Goal: Task Accomplishment & Management: Use online tool/utility

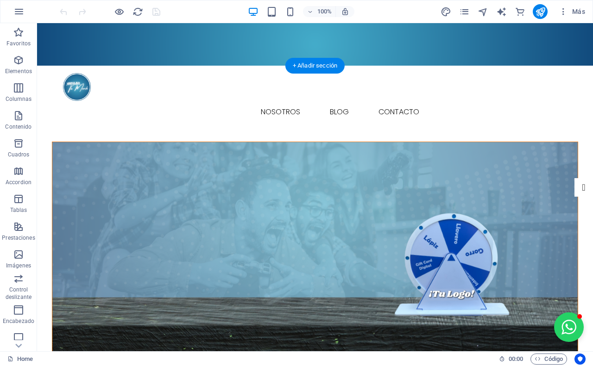
click at [170, 142] on figure at bounding box center [314, 252] width 525 height 220
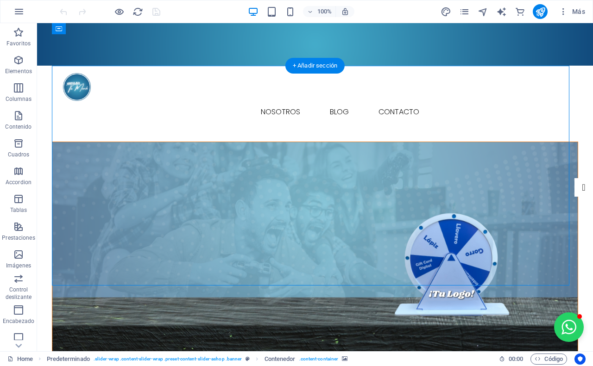
click at [470, 142] on figure at bounding box center [314, 252] width 525 height 220
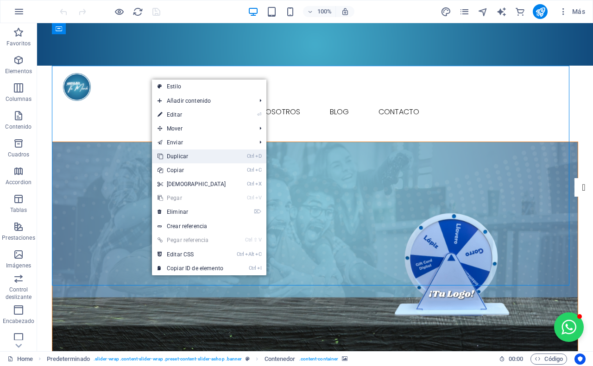
click at [177, 154] on link "Ctrl D Duplicar" at bounding box center [192, 157] width 80 height 14
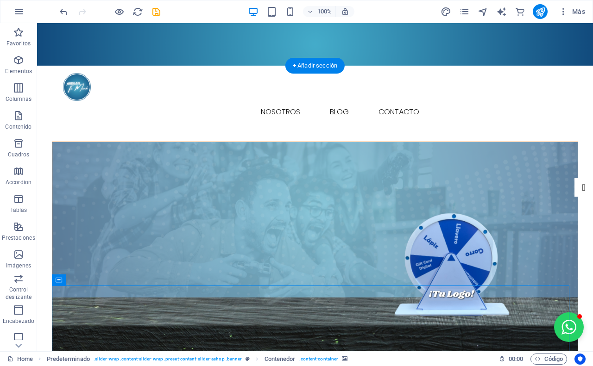
click at [125, 142] on figure at bounding box center [314, 252] width 525 height 220
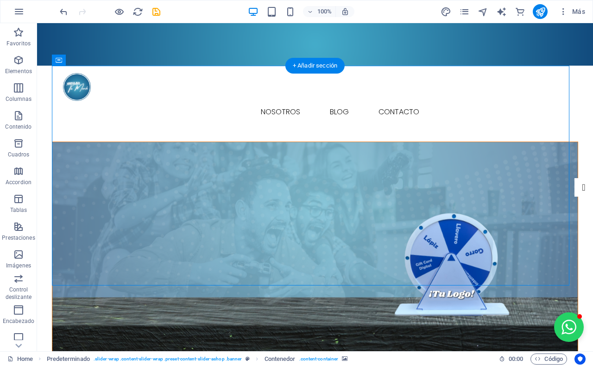
click at [125, 142] on figure at bounding box center [314, 252] width 525 height 220
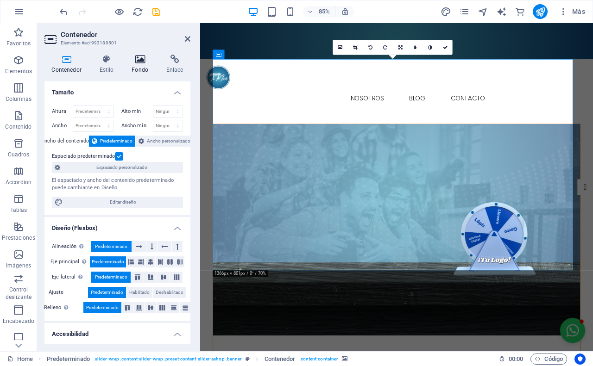
click at [139, 61] on icon at bounding box center [140, 59] width 31 height 9
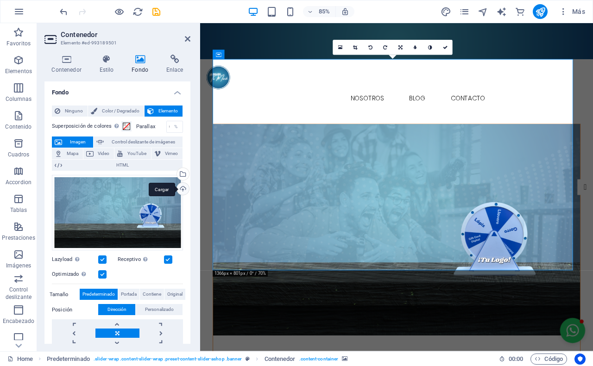
click at [178, 192] on div "Cargar" at bounding box center [182, 190] width 14 height 14
click at [124, 144] on span "Control deslizante de imágenes" at bounding box center [142, 142] width 73 height 11
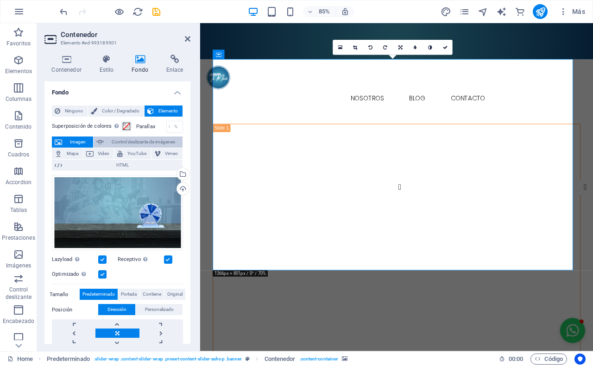
select select "ms"
select select "s"
select select "progressive"
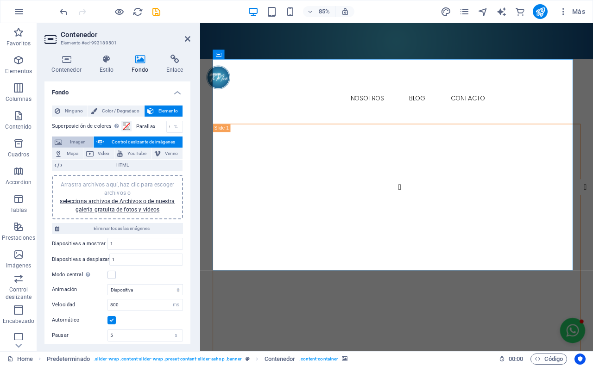
click at [69, 142] on span "Imagen" at bounding box center [77, 142] width 25 height 11
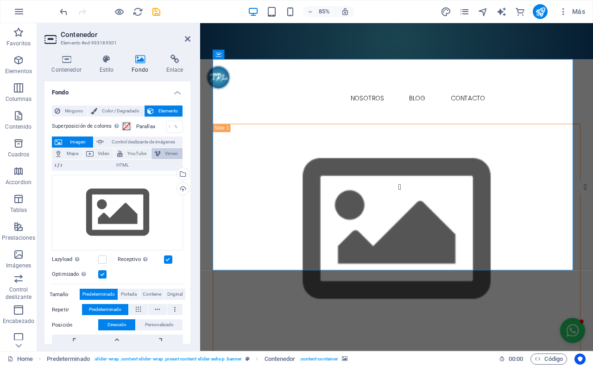
click at [159, 155] on button "Vimeo" at bounding box center [166, 153] width 31 height 11
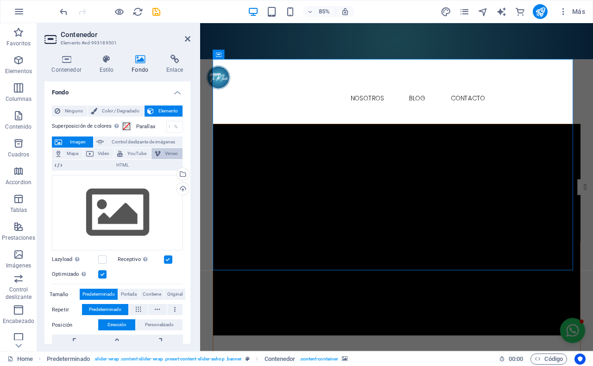
select select "ar16_9"
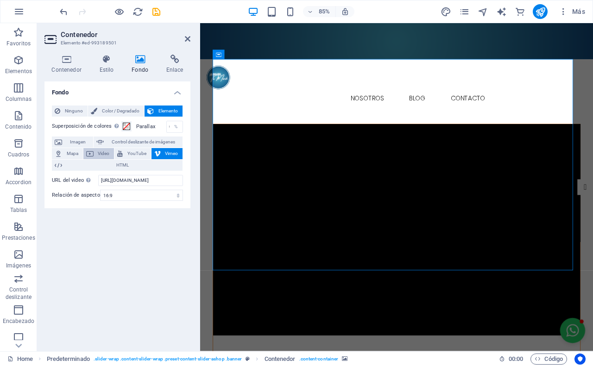
click at [110, 153] on span "Video" at bounding box center [103, 153] width 15 height 11
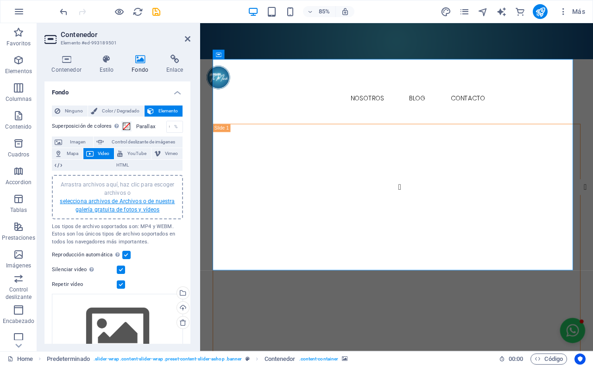
click at [131, 200] on link "selecciona archivos de Archivos o de nuestra galería gratuita de fotos y vídeos" at bounding box center [117, 205] width 115 height 15
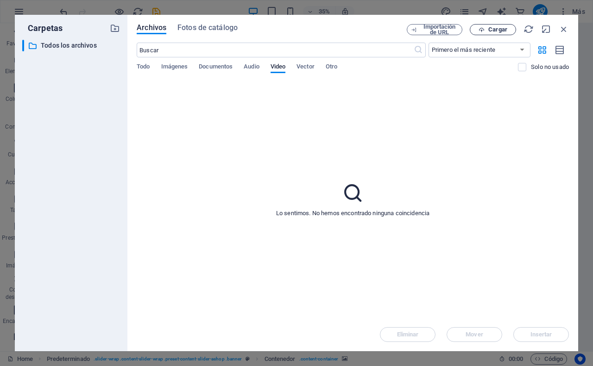
click at [489, 27] on span "Cargar" at bounding box center [497, 30] width 19 height 6
click at [566, 24] on icon "button" at bounding box center [563, 29] width 10 height 10
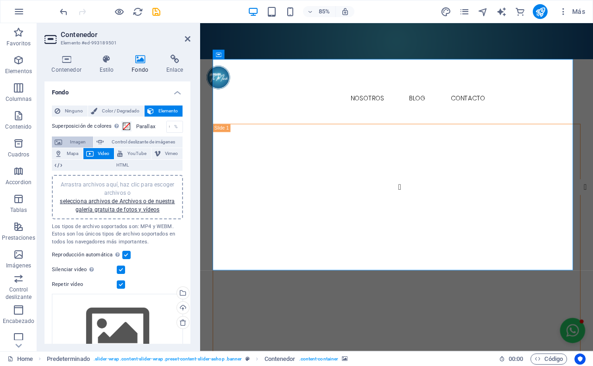
click at [70, 140] on span "Imagen" at bounding box center [77, 142] width 25 height 11
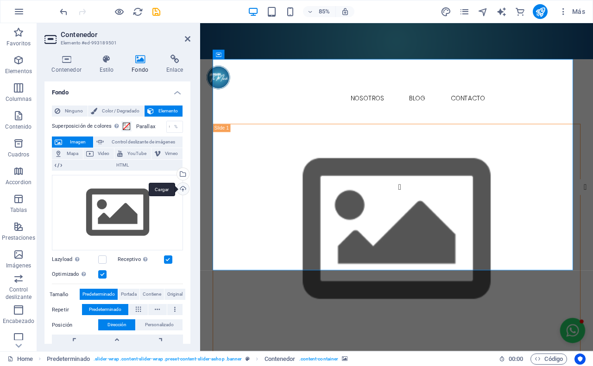
click at [176, 191] on div "Cargar" at bounding box center [182, 190] width 14 height 14
click at [102, 154] on span "Video" at bounding box center [103, 153] width 15 height 11
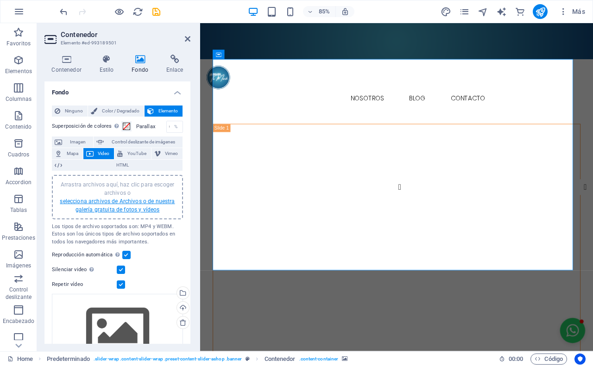
click at [119, 205] on link "selecciona archivos de Archivos o de nuestra galería gratuita de fotos y vídeos" at bounding box center [117, 205] width 115 height 15
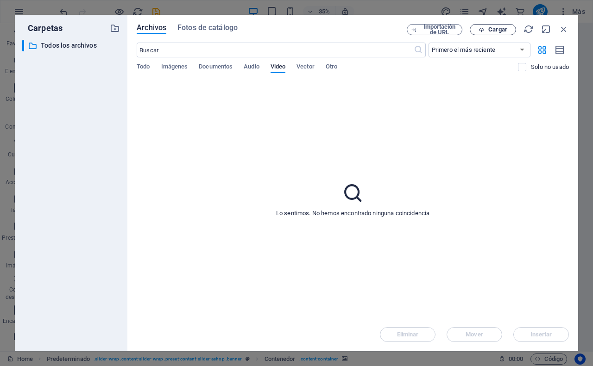
click at [495, 33] on button "Cargar" at bounding box center [492, 29] width 46 height 11
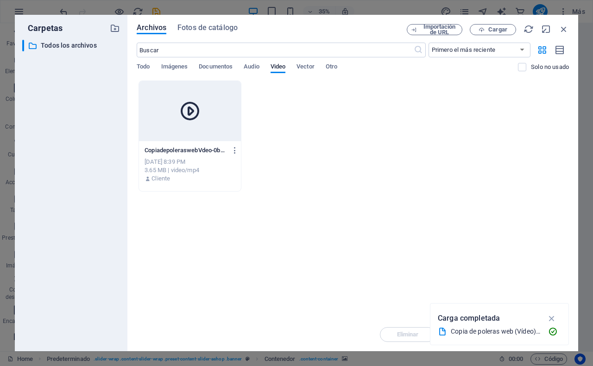
click at [188, 129] on div at bounding box center [190, 111] width 102 height 60
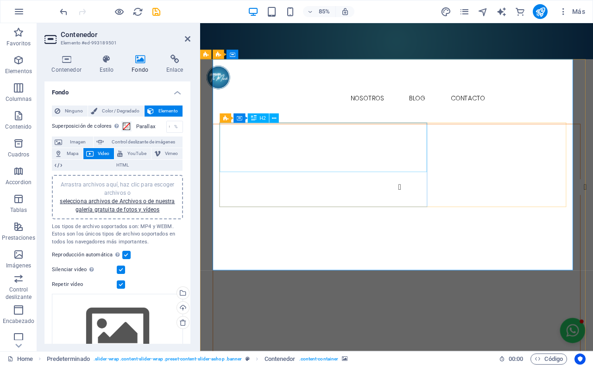
click at [275, 119] on icon at bounding box center [274, 118] width 4 height 8
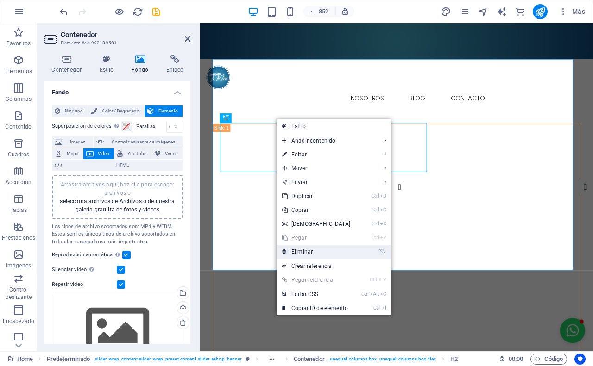
click at [304, 250] on link "⌦ Eliminar" at bounding box center [316, 252] width 80 height 14
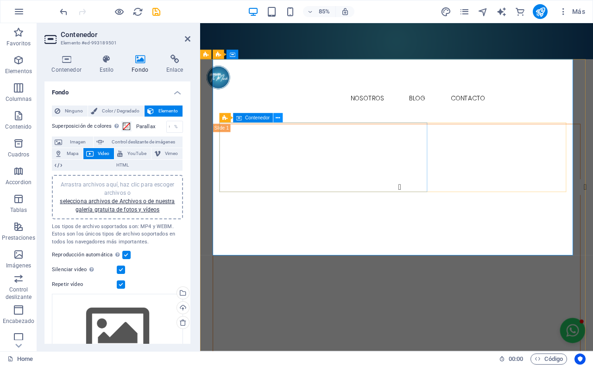
click at [274, 120] on button at bounding box center [277, 117] width 9 height 9
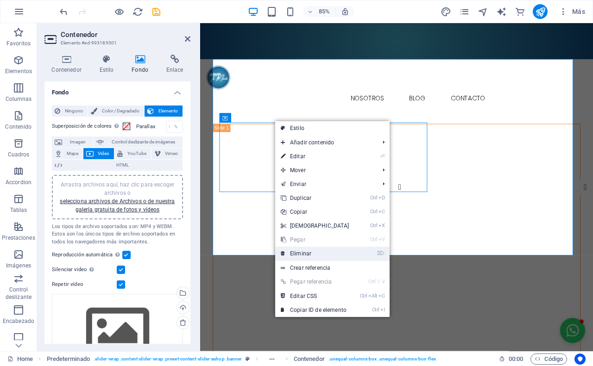
click at [302, 250] on link "⌦ Eliminar" at bounding box center [315, 254] width 80 height 14
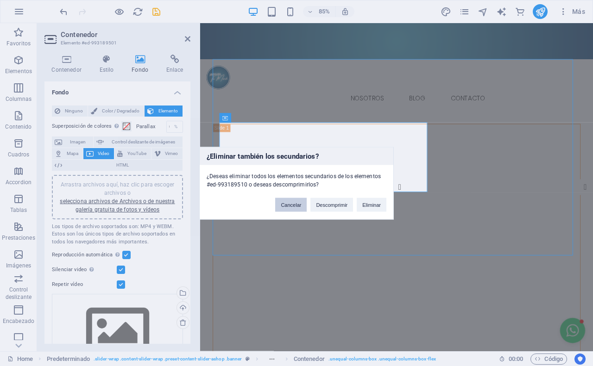
click at [283, 204] on button "Cancelar" at bounding box center [290, 205] width 31 height 14
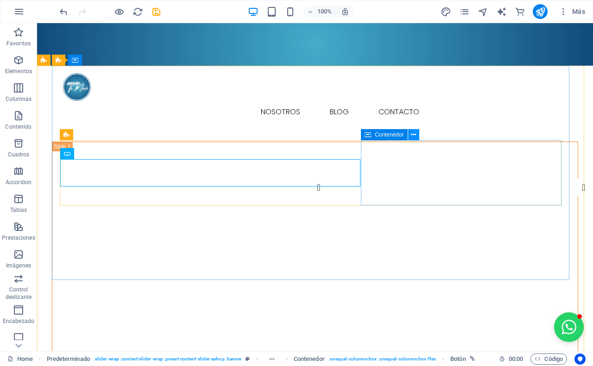
click at [412, 137] on icon at bounding box center [413, 135] width 5 height 10
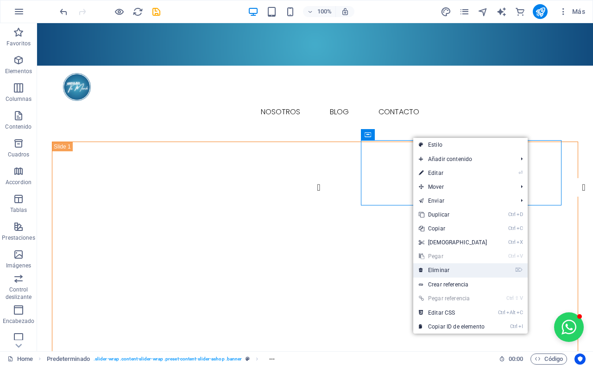
click at [444, 269] on link "⌦ Eliminar" at bounding box center [453, 270] width 80 height 14
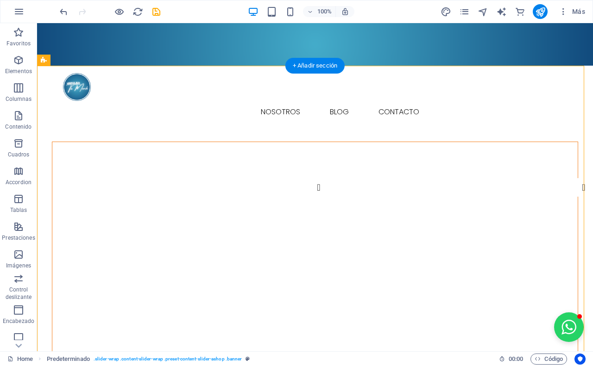
drag, startPoint x: 241, startPoint y: 156, endPoint x: 385, endPoint y: 189, distance: 147.2
click at [385, 192] on div "¡Cotiza Aquí!" at bounding box center [315, 319] width 526 height 354
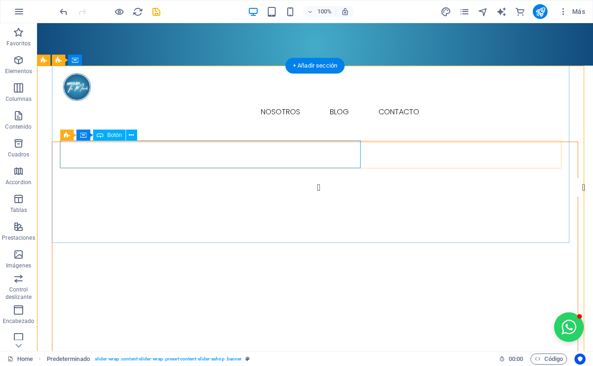
select select "px"
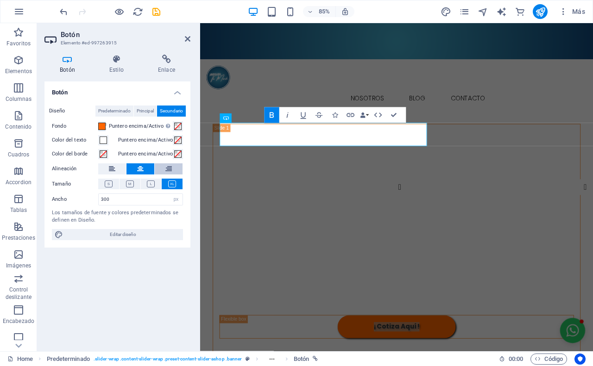
click at [158, 168] on button at bounding box center [169, 168] width 28 height 11
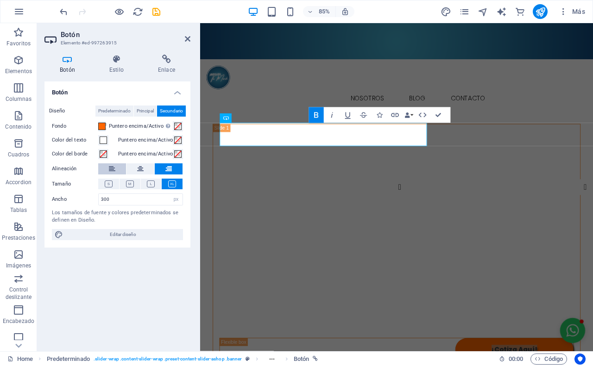
click at [112, 169] on icon at bounding box center [112, 168] width 6 height 11
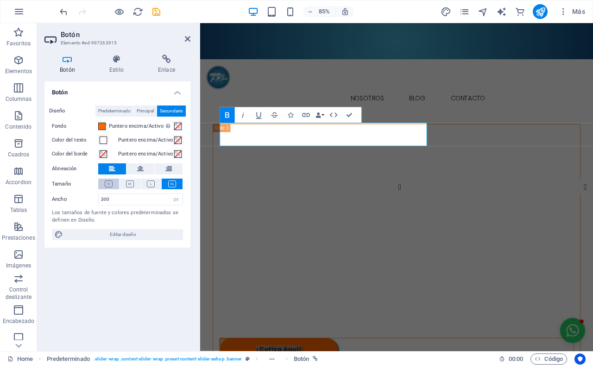
click at [109, 183] on icon at bounding box center [109, 184] width 8 height 7
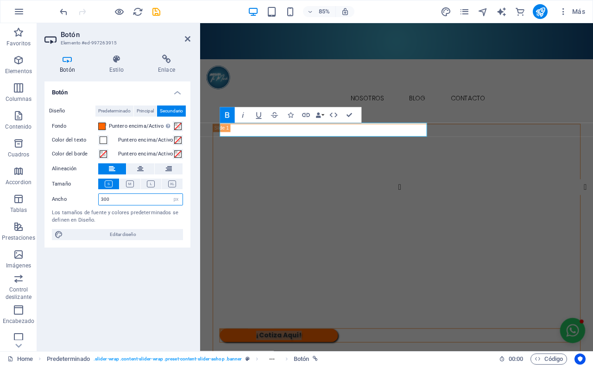
click at [147, 200] on input "300" at bounding box center [141, 199] width 84 height 11
click at [80, 193] on div "Ancho 300 Predeterminado px rem % em vh vw" at bounding box center [117, 199] width 131 height 12
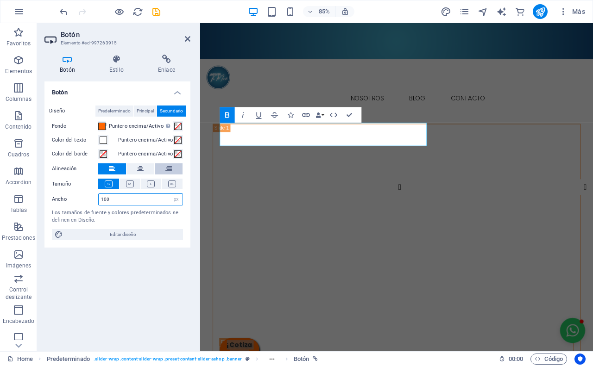
type input "100"
click at [162, 168] on button at bounding box center [169, 168] width 28 height 11
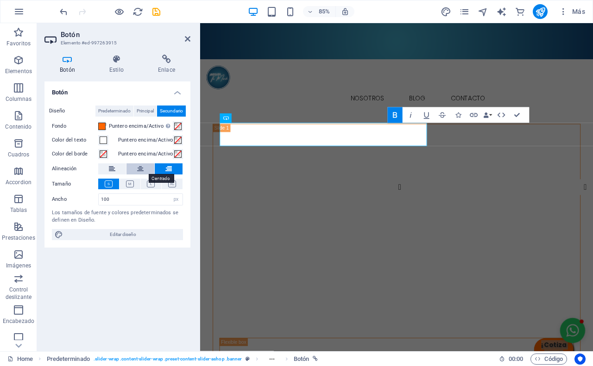
click at [151, 167] on button at bounding box center [140, 168] width 28 height 11
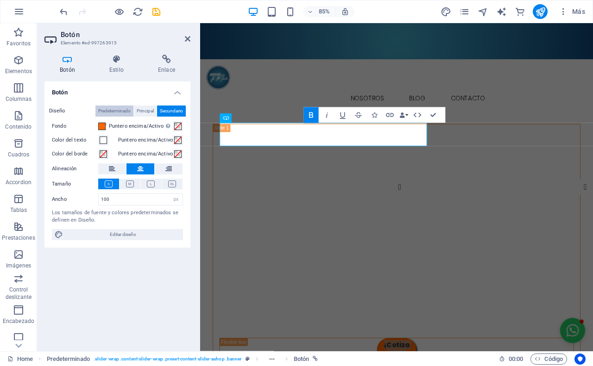
click at [110, 106] on span "Predeterminado" at bounding box center [114, 111] width 32 height 11
click at [139, 107] on span "Principal" at bounding box center [145, 111] width 17 height 11
drag, startPoint x: 119, startPoint y: 201, endPoint x: 103, endPoint y: 197, distance: 17.2
click at [103, 197] on input "100" at bounding box center [141, 199] width 84 height 11
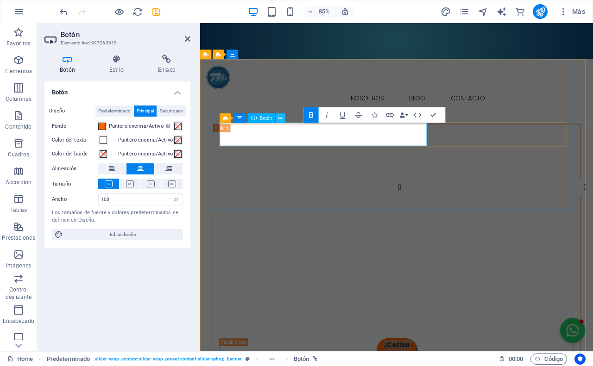
click at [281, 119] on icon at bounding box center [280, 118] width 4 height 8
click at [279, 117] on icon at bounding box center [280, 118] width 4 height 8
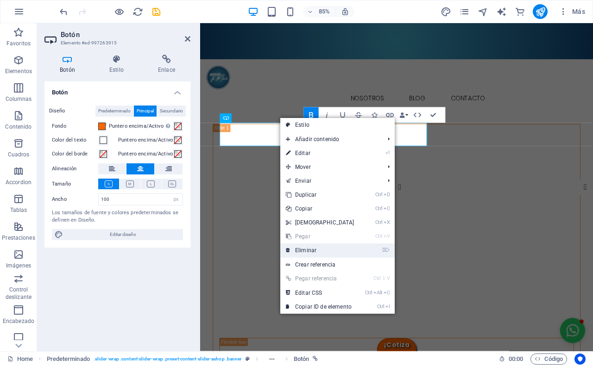
click at [314, 246] on link "⌦ Eliminar" at bounding box center [320, 250] width 80 height 14
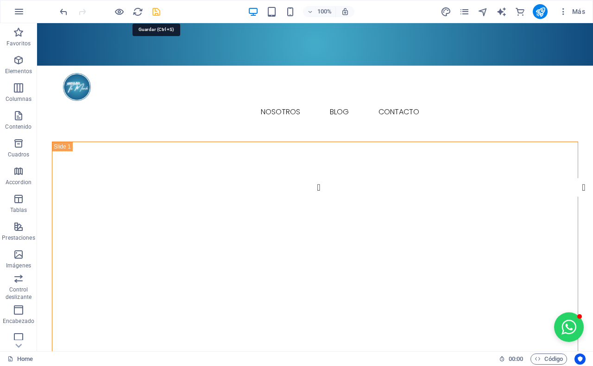
click at [156, 11] on icon "save" at bounding box center [156, 11] width 11 height 11
checkbox input "false"
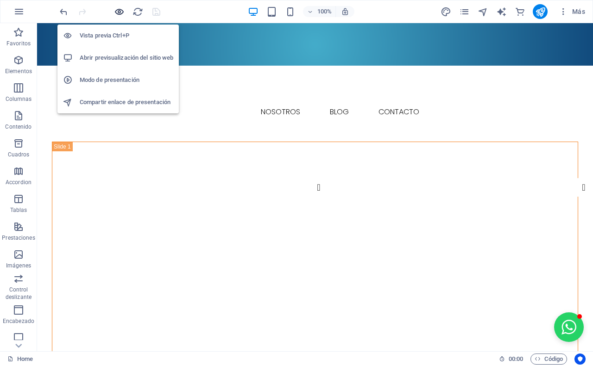
click at [114, 12] on icon "button" at bounding box center [119, 11] width 11 height 11
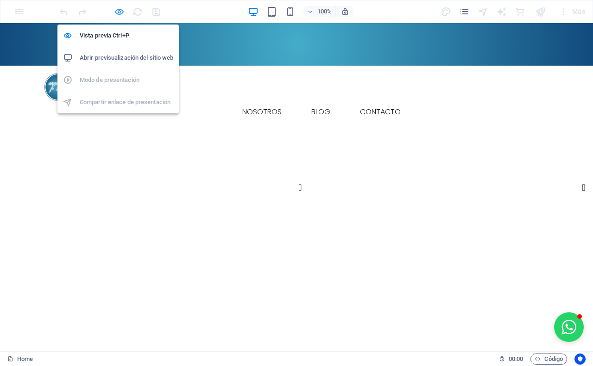
click at [119, 12] on icon "button" at bounding box center [119, 11] width 11 height 11
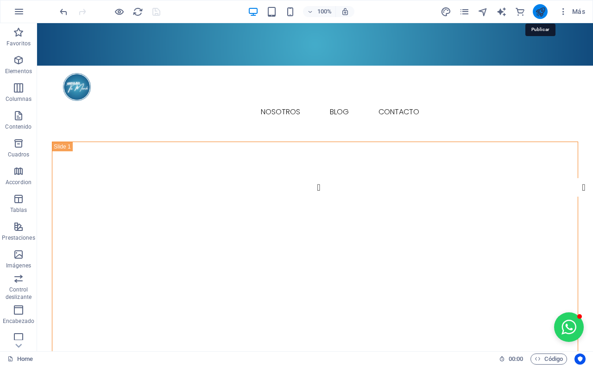
click at [543, 7] on icon "publish" at bounding box center [540, 11] width 11 height 11
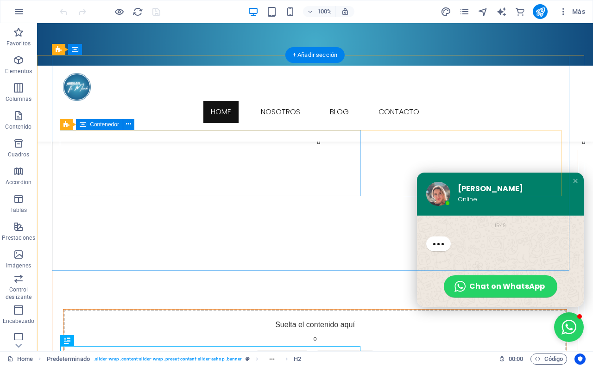
scroll to position [10, 0]
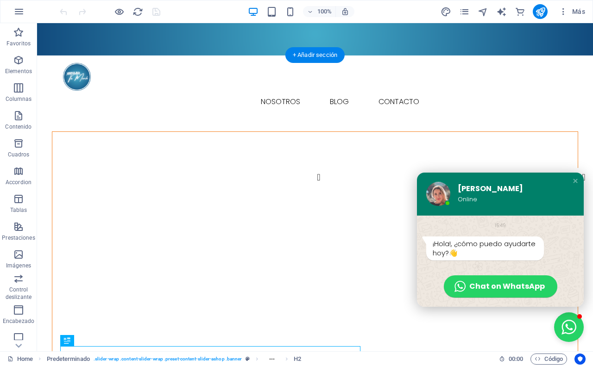
click at [117, 132] on figure at bounding box center [314, 240] width 525 height 216
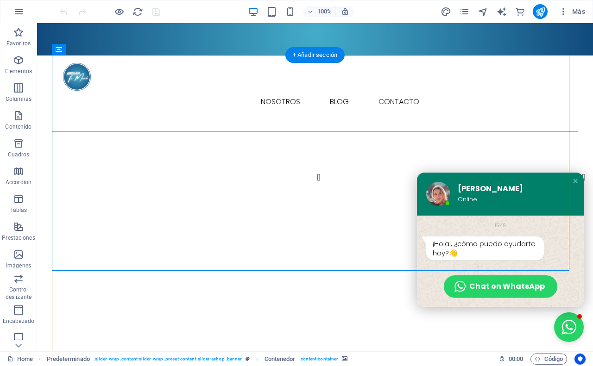
click at [117, 132] on figure at bounding box center [314, 240] width 525 height 216
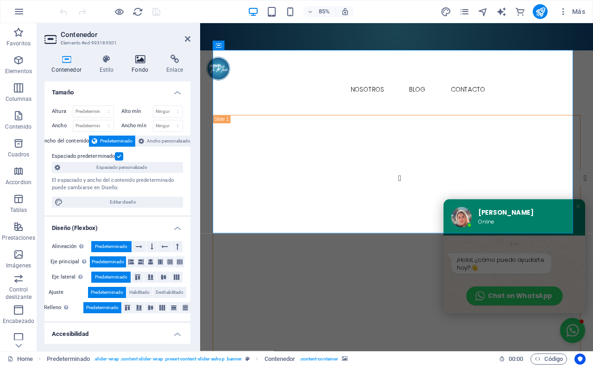
click at [142, 64] on h4 "Fondo" at bounding box center [142, 64] width 35 height 19
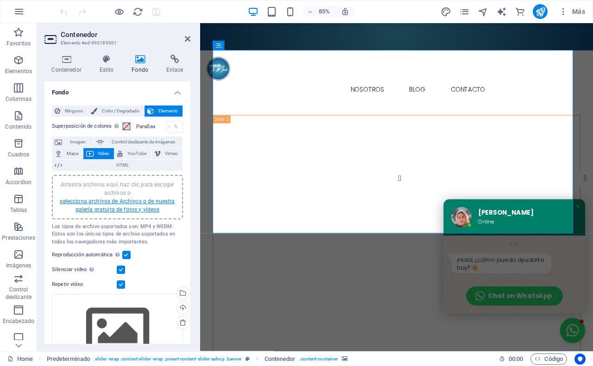
click at [99, 201] on link "selecciona archivos de Archivos o de nuestra galería gratuita de fotos y vídeos" at bounding box center [117, 205] width 115 height 15
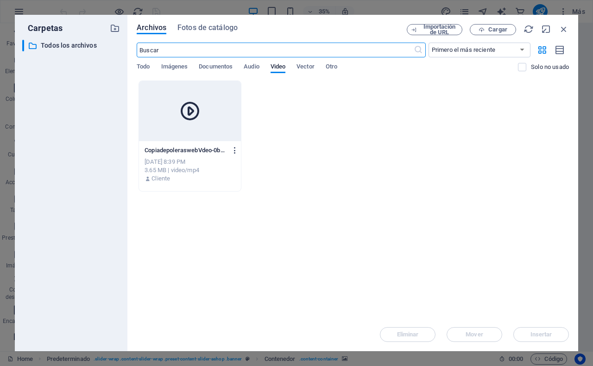
click at [235, 153] on icon "button" at bounding box center [235, 150] width 9 height 8
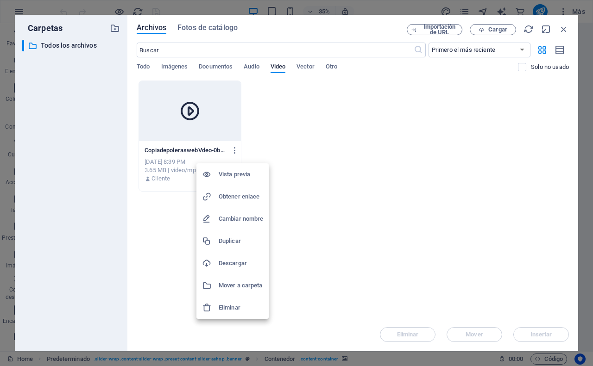
click at [230, 300] on li "Eliminar" at bounding box center [232, 308] width 72 height 22
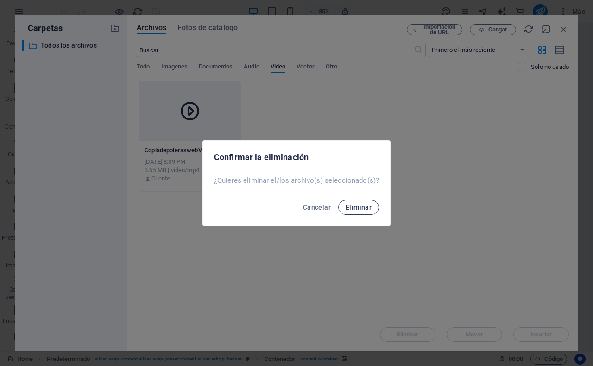
click at [348, 204] on span "Eliminar" at bounding box center [358, 207] width 26 height 7
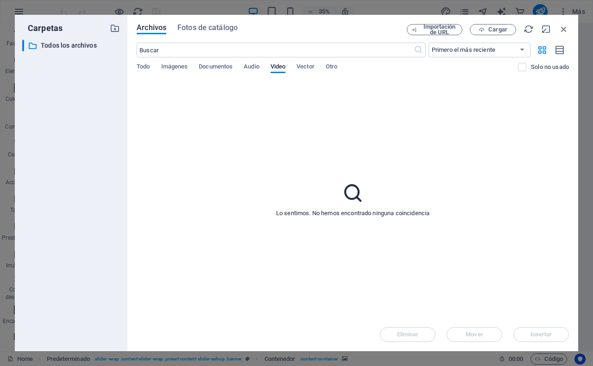
click at [271, 96] on div "Lo sentimos. No hemos encontrado ninguna coincidencia" at bounding box center [353, 199] width 432 height 237
click at [501, 27] on span "Cargar" at bounding box center [497, 30] width 19 height 6
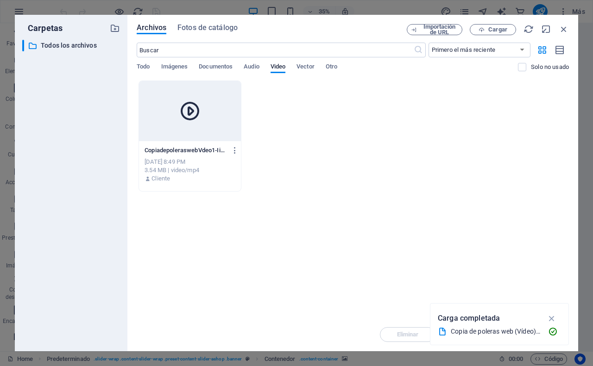
click at [207, 117] on div at bounding box center [190, 111] width 102 height 60
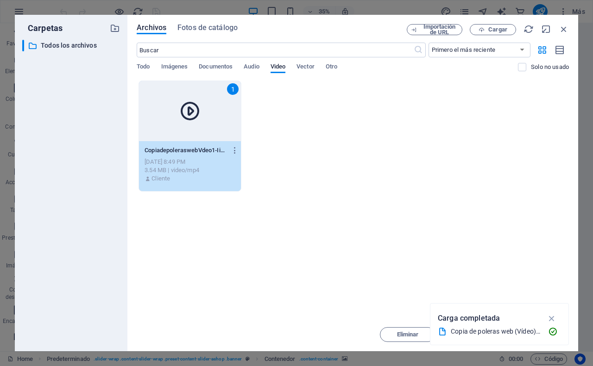
click at [207, 117] on div "1" at bounding box center [190, 111] width 102 height 60
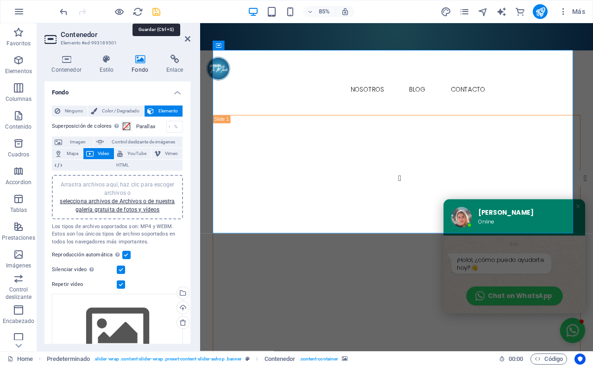
click at [157, 12] on icon "save" at bounding box center [156, 11] width 11 height 11
checkbox input "false"
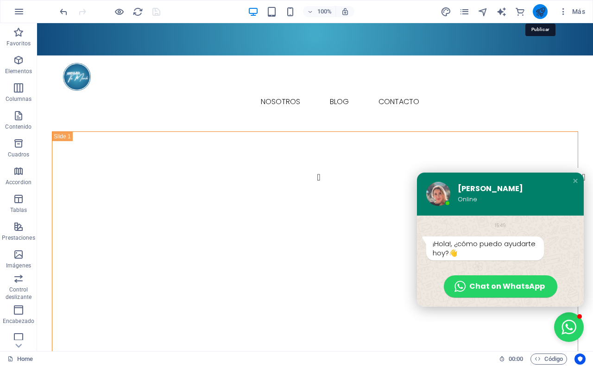
click at [539, 6] on icon "publish" at bounding box center [540, 11] width 11 height 11
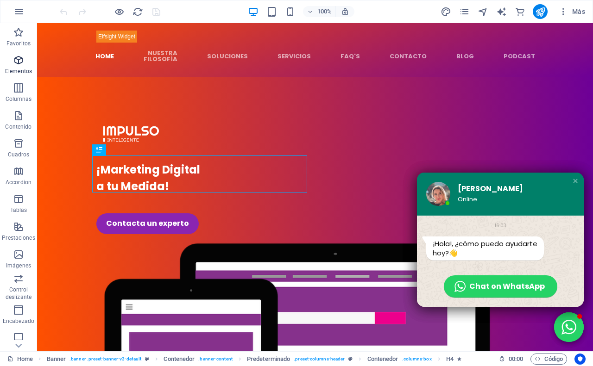
click at [29, 68] on p "Elementos" at bounding box center [18, 71] width 27 height 7
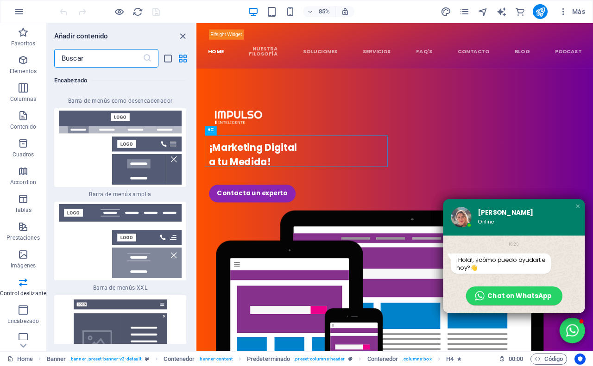
scroll to position [10822, 0]
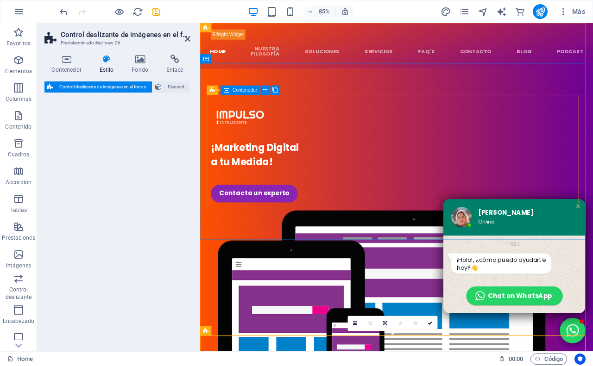
select select "rem"
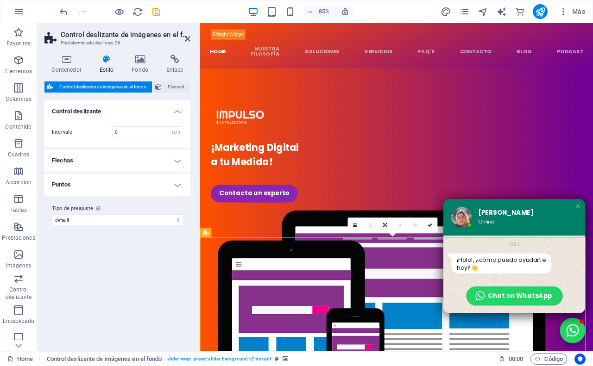
scroll to position [116, 0]
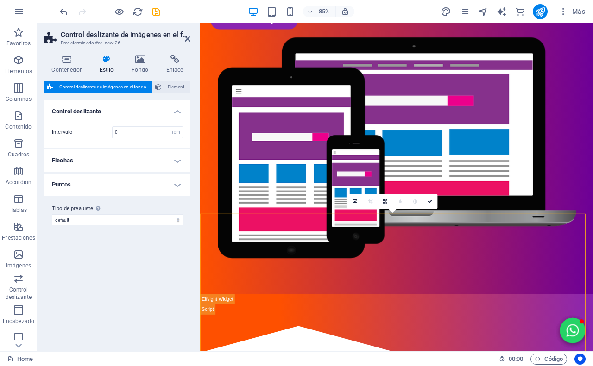
scroll to position [231, 0]
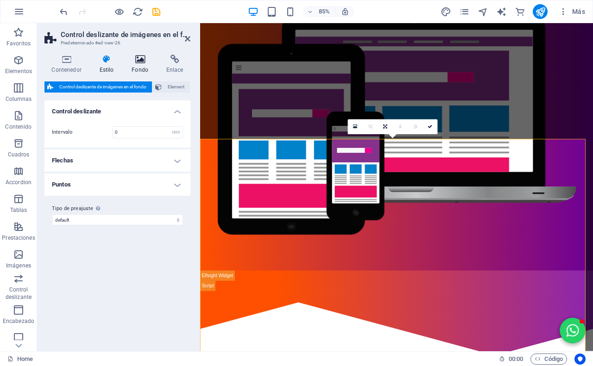
click at [139, 62] on icon at bounding box center [140, 59] width 31 height 9
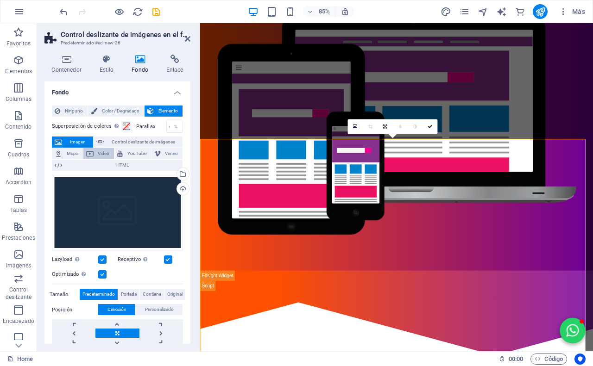
click at [98, 154] on span "Video" at bounding box center [103, 153] width 15 height 11
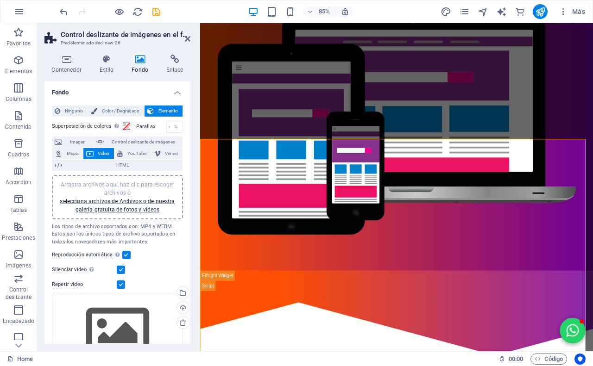
click at [112, 204] on div "Arrastra archivos aquí, haz clic para escoger archivos o selecciona archivos de…" at bounding box center [117, 197] width 120 height 33
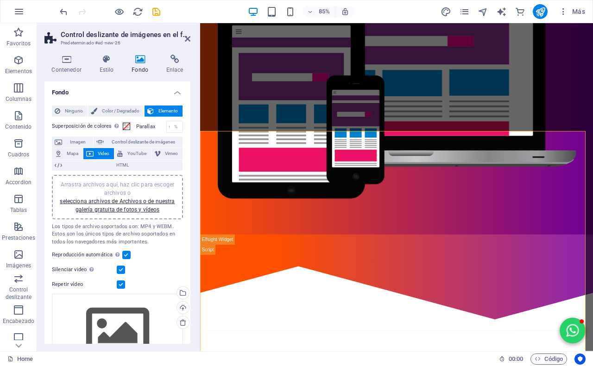
scroll to position [289, 0]
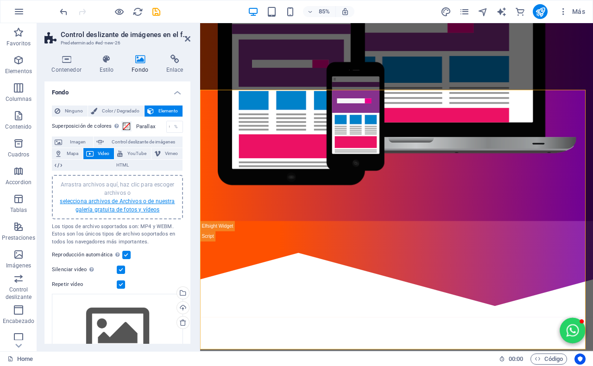
click at [128, 198] on link "selecciona archivos de Archivos o de nuestra galería gratuita de fotos y vídeos" at bounding box center [117, 205] width 115 height 15
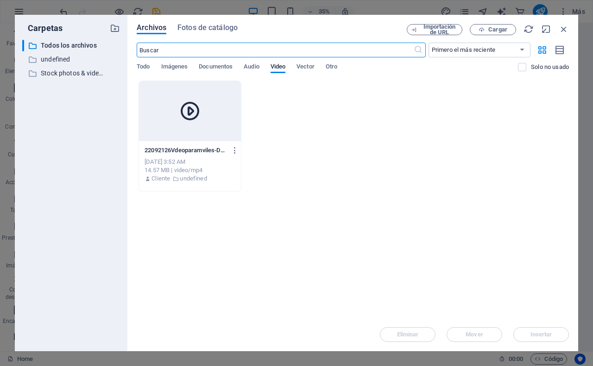
click at [342, 95] on div "22092126Vdeoparamviles-DmH0RyccoAbWuv5oDzp7vg.mp4 22092126Vdeoparamviles-DmH0Ry…" at bounding box center [353, 136] width 432 height 111
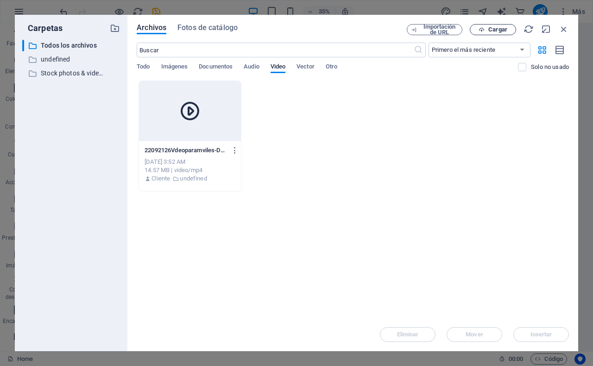
click at [501, 32] on span "Cargar" at bounding box center [497, 30] width 19 height 6
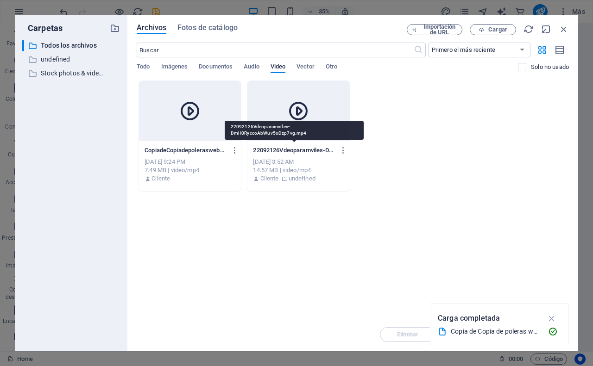
click at [299, 149] on p "22092126Vdeoparamviles-DmH0RyccoAbWuv5oDzp7vg.mp4" at bounding box center [294, 150] width 82 height 8
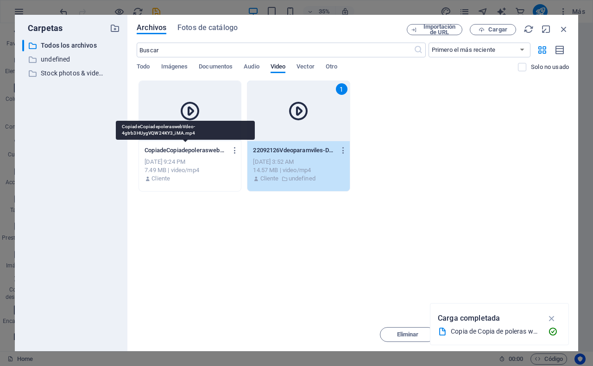
click at [178, 146] on p "CopiadeCopiadepoleraswebVdeo-4gtrb3HUygVQW24KY3_iMA.mp4" at bounding box center [185, 150] width 82 height 8
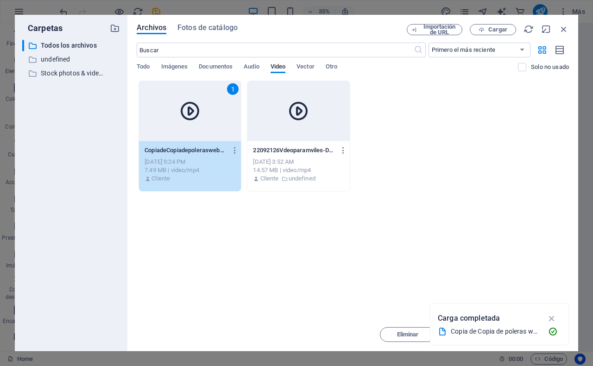
click at [336, 126] on div at bounding box center [298, 111] width 102 height 60
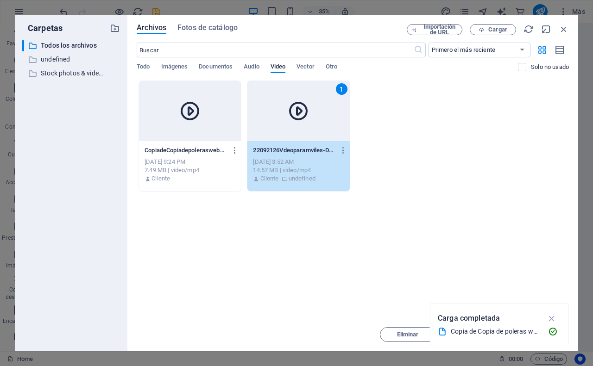
click at [209, 158] on div "[DATE] 9:24 PM" at bounding box center [189, 162] width 91 height 8
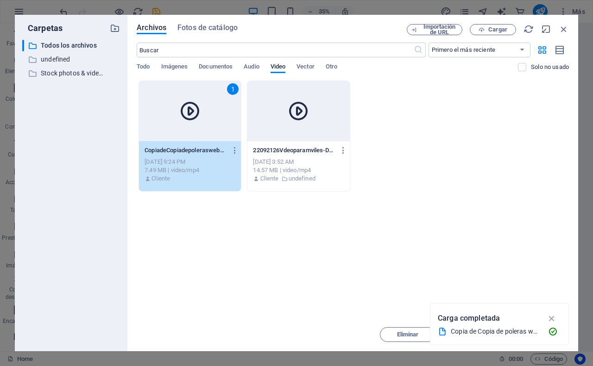
click at [209, 158] on div "[DATE] 9:24 PM" at bounding box center [189, 162] width 91 height 8
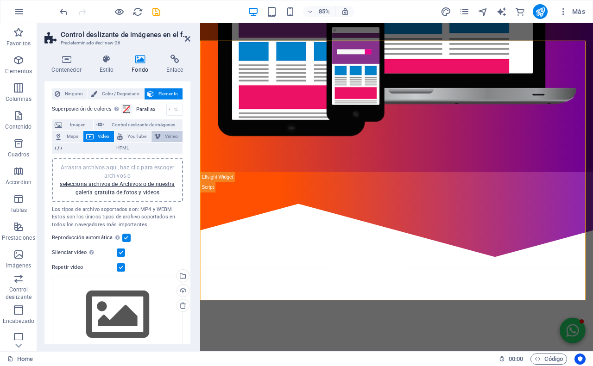
scroll to position [0, 0]
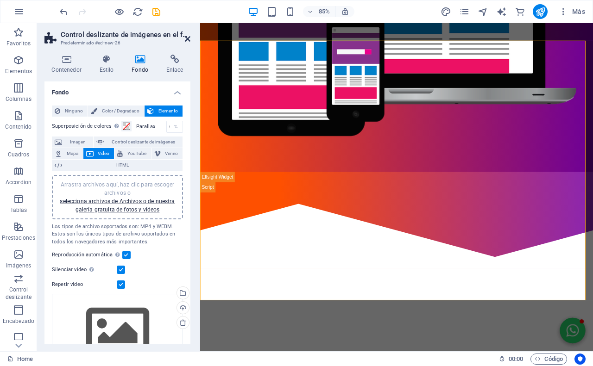
click at [185, 37] on icon at bounding box center [188, 38] width 6 height 7
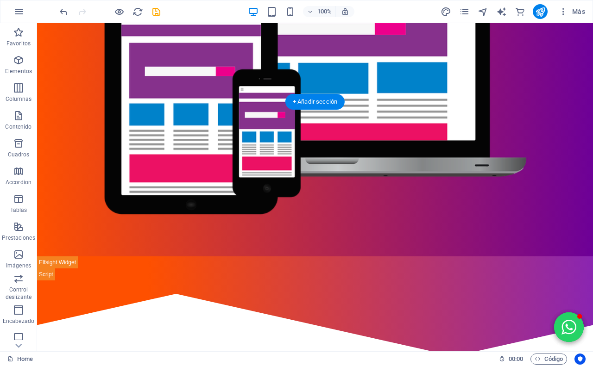
scroll to position [231, 0]
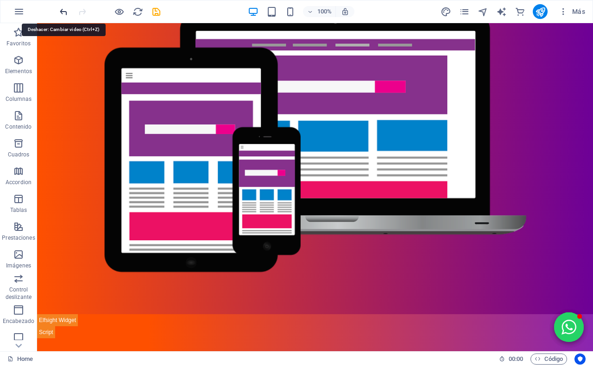
click at [61, 16] on icon "undo" at bounding box center [63, 11] width 11 height 11
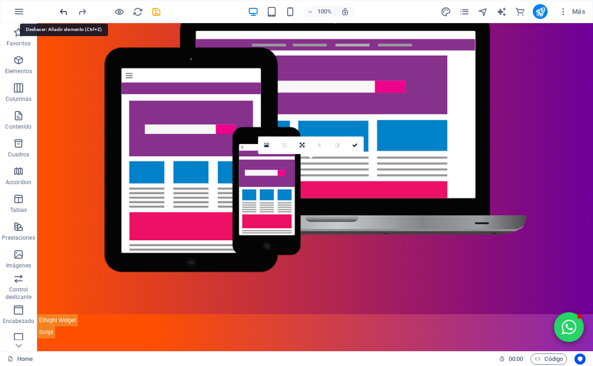
click at [61, 16] on icon "undo" at bounding box center [63, 11] width 11 height 11
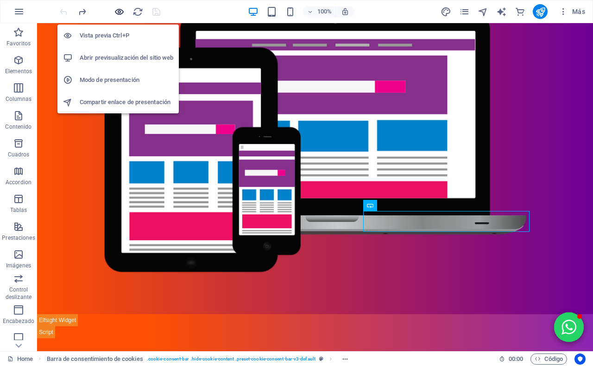
click at [115, 6] on icon "button" at bounding box center [119, 11] width 11 height 11
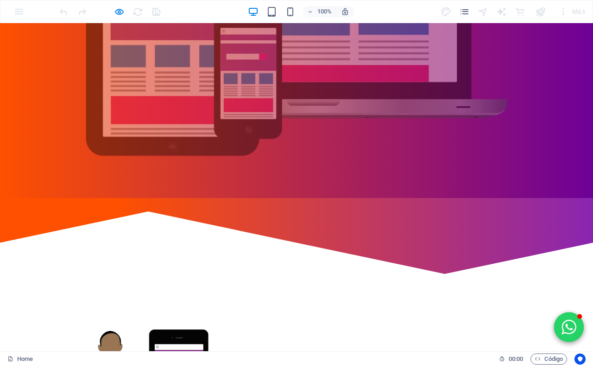
scroll to position [104, 0]
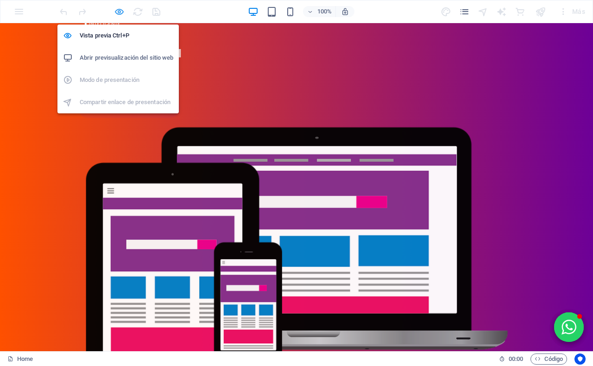
click at [121, 12] on icon "button" at bounding box center [119, 11] width 11 height 11
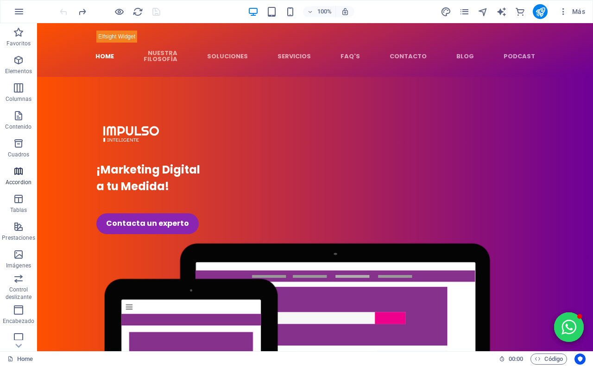
scroll to position [58, 0]
click at [21, 228] on p "Control deslizante" at bounding box center [18, 235] width 37 height 15
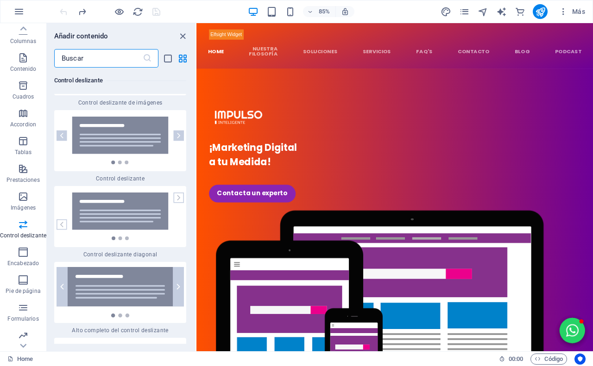
scroll to position [10656, 0]
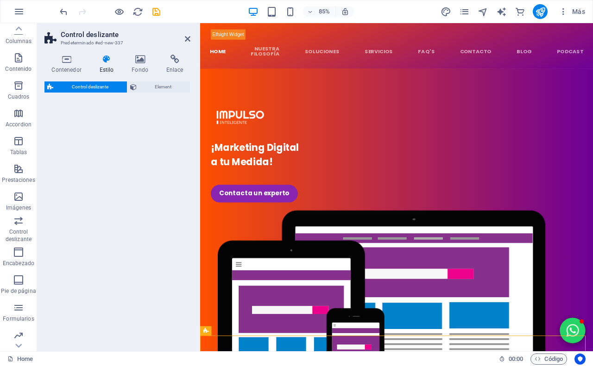
select select "rem"
select select "px"
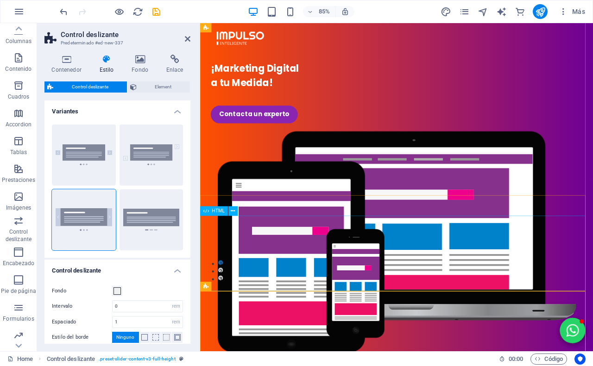
scroll to position [174, 0]
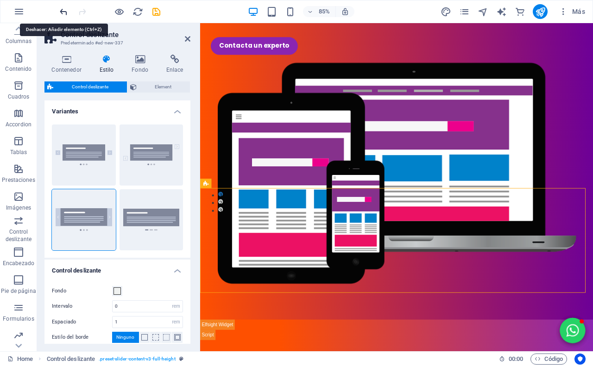
click at [64, 12] on icon "undo" at bounding box center [63, 11] width 11 height 11
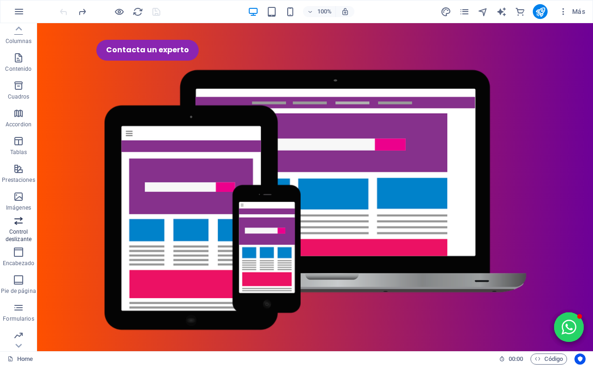
click at [19, 223] on icon "button" at bounding box center [18, 220] width 11 height 11
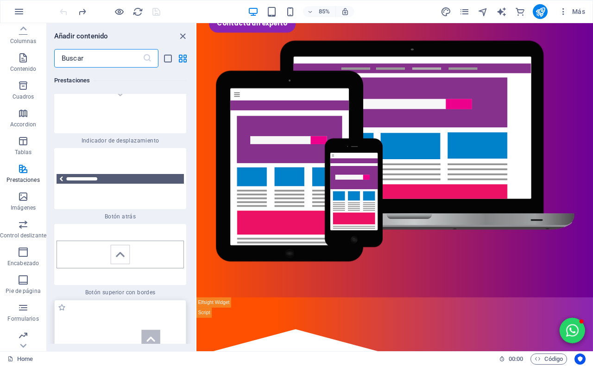
scroll to position [8573, 0]
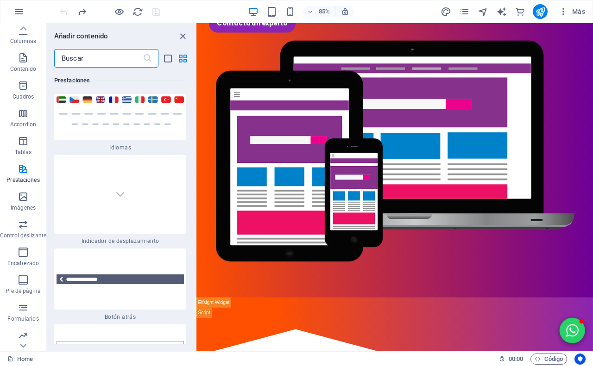
click at [112, 56] on input "text" at bounding box center [98, 58] width 88 height 19
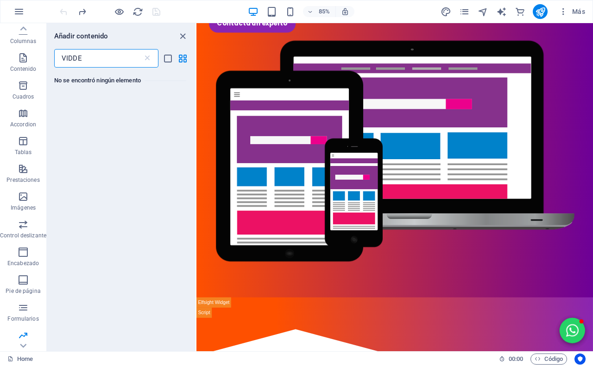
scroll to position [0, 0]
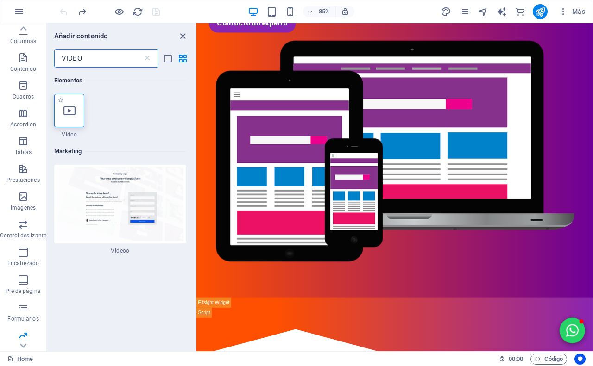
type input "VIDEO"
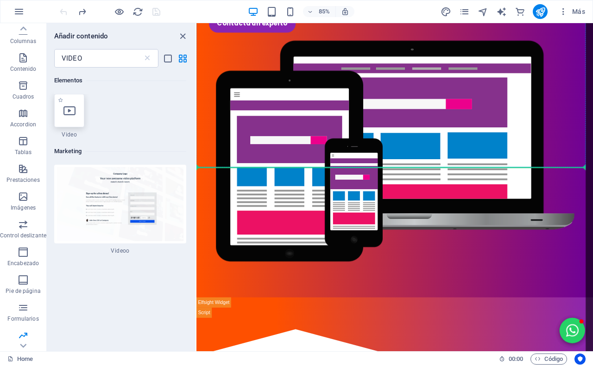
scroll to position [198, 0]
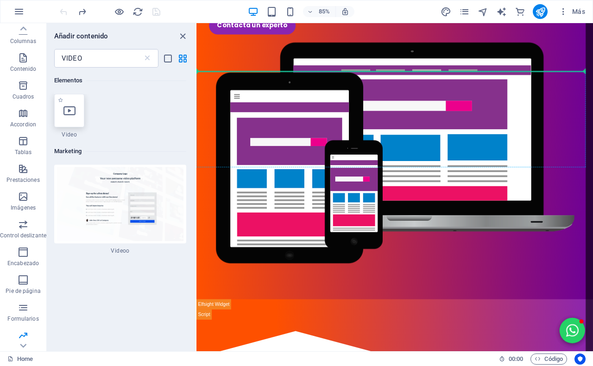
select select "%"
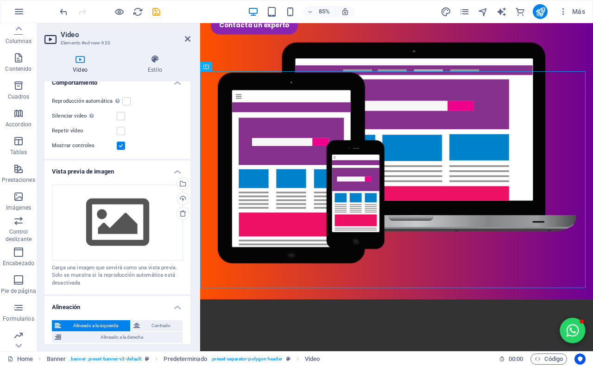
scroll to position [116, 0]
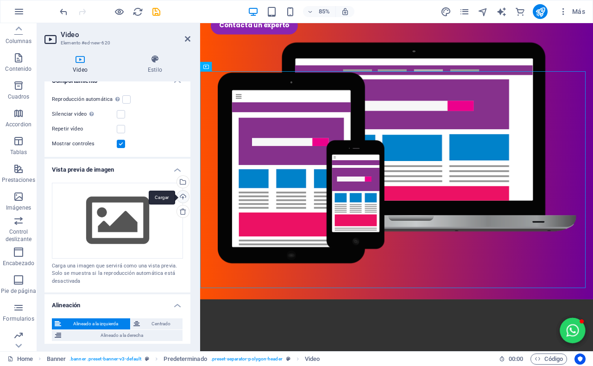
click at [181, 197] on div "Cargar" at bounding box center [182, 198] width 14 height 14
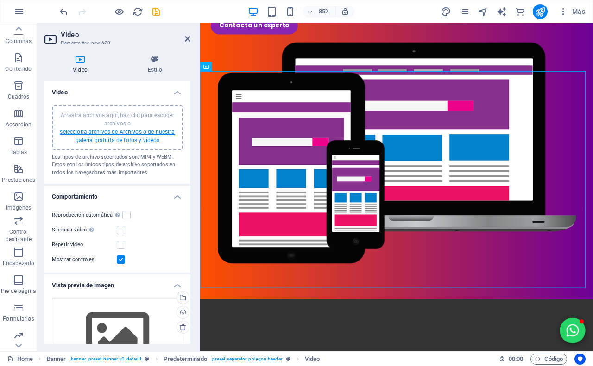
click at [121, 129] on link "selecciona archivos de Archivos o de nuestra galería gratuita de fotos y vídeos" at bounding box center [117, 136] width 115 height 15
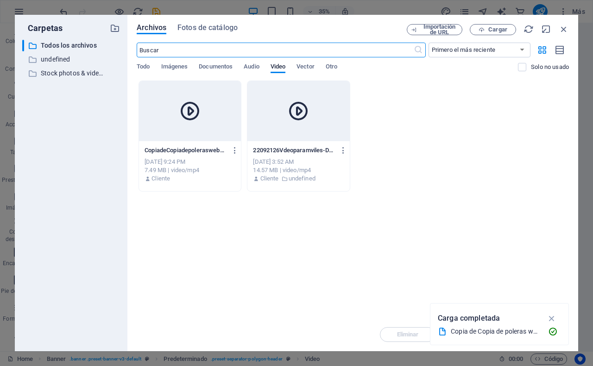
click at [162, 128] on div at bounding box center [190, 111] width 102 height 60
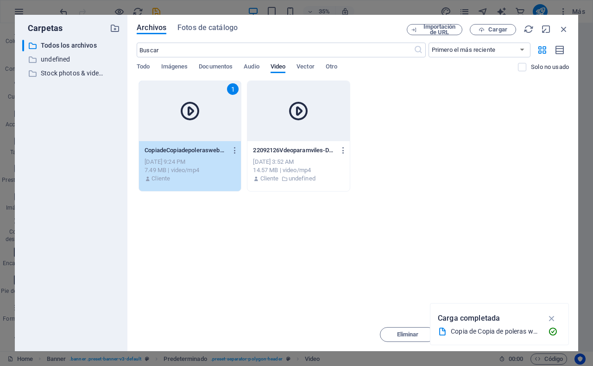
click at [162, 128] on div "1" at bounding box center [190, 111] width 102 height 60
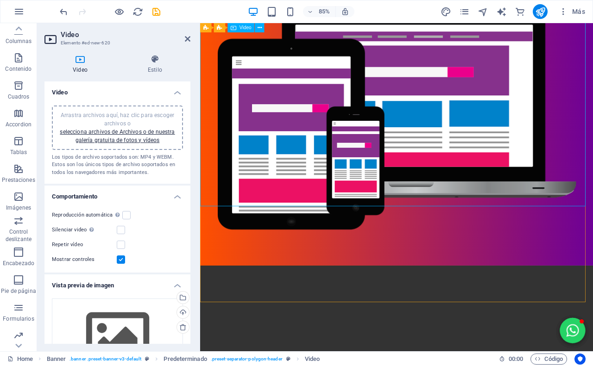
scroll to position [120, 0]
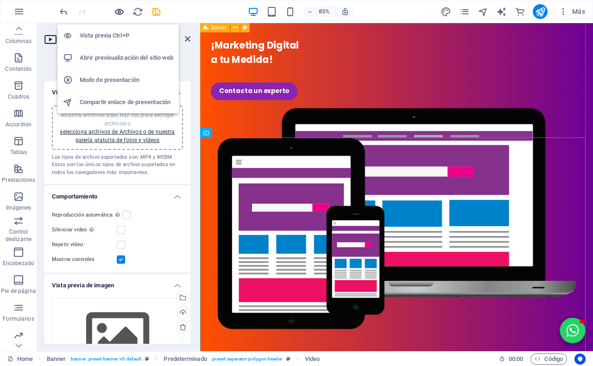
click at [123, 9] on icon "button" at bounding box center [119, 11] width 11 height 11
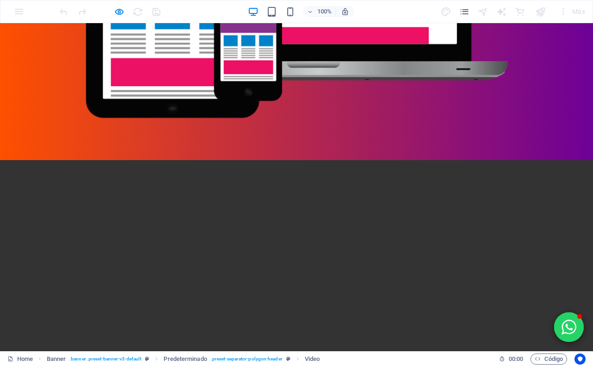
scroll to position [347, 0]
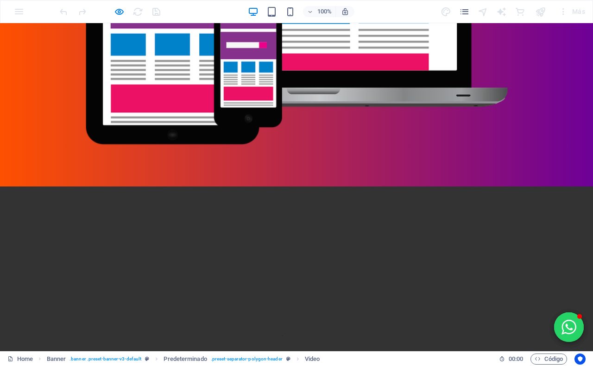
click at [0, 187] on video at bounding box center [296, 335] width 593 height 296
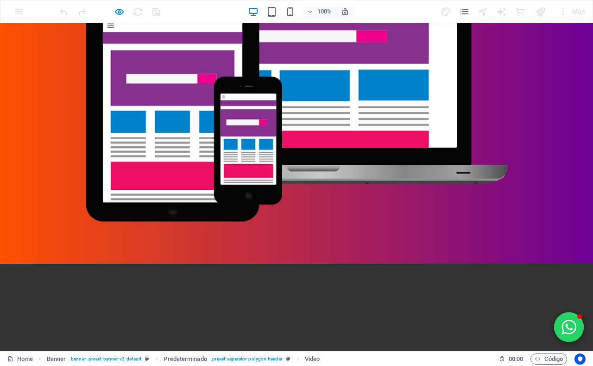
scroll to position [289, 0]
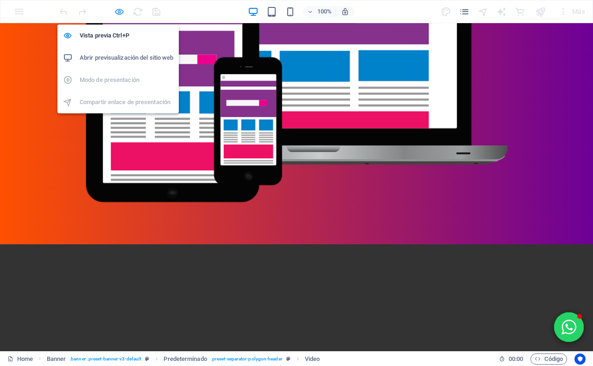
click at [114, 14] on icon "button" at bounding box center [119, 11] width 11 height 11
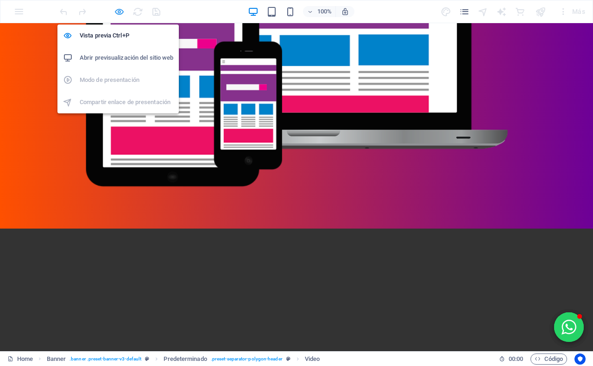
select select "%"
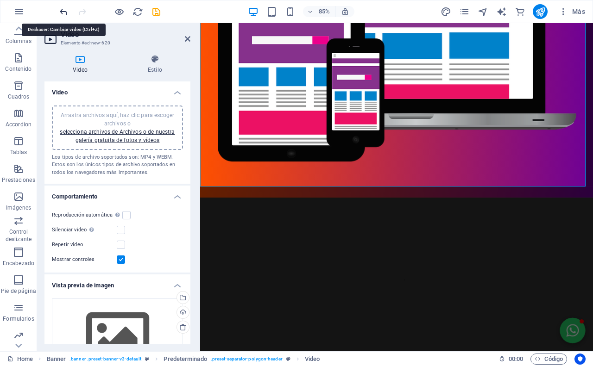
click at [63, 13] on icon "undo" at bounding box center [63, 11] width 11 height 11
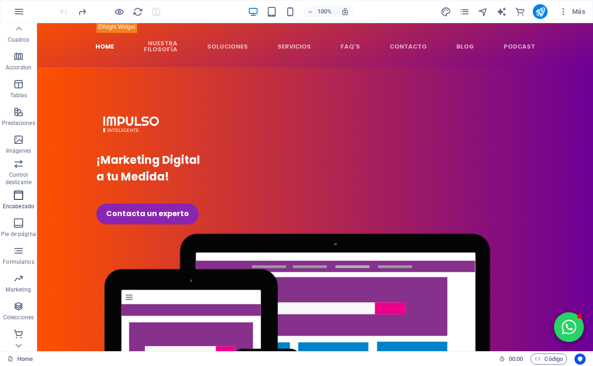
scroll to position [116, 0]
click at [22, 172] on p "Control deslizante" at bounding box center [18, 177] width 37 height 15
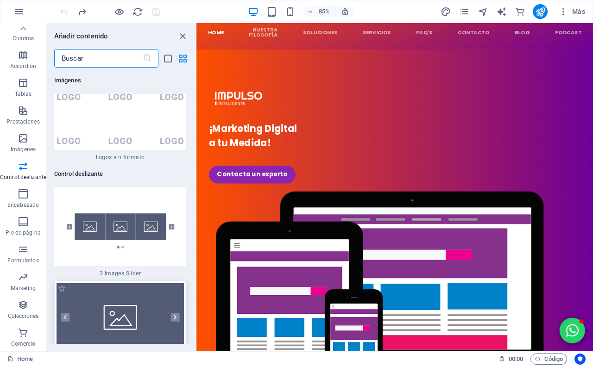
scroll to position [10482, 0]
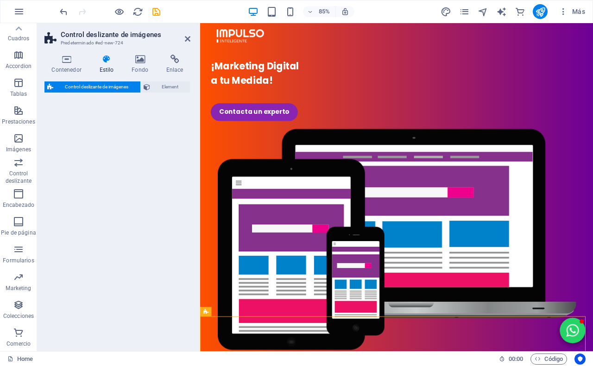
select select "rem"
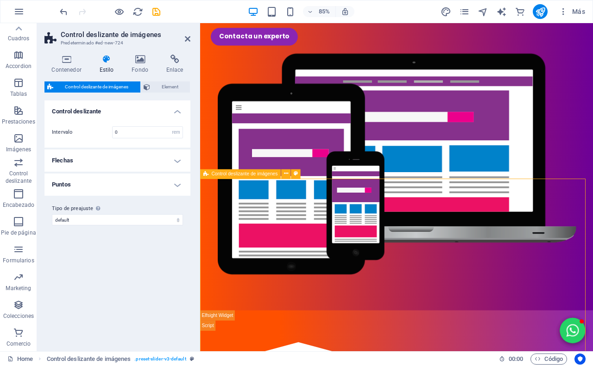
scroll to position [254, 0]
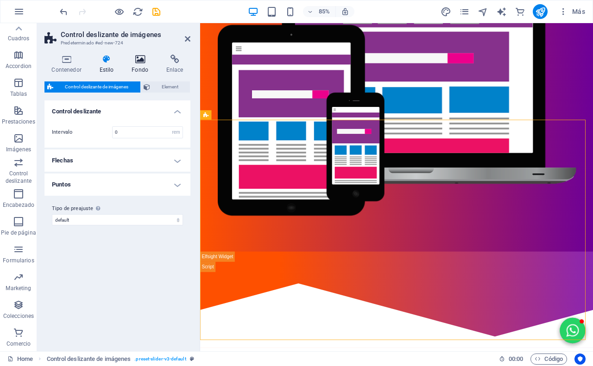
click at [142, 61] on icon at bounding box center [140, 59] width 31 height 9
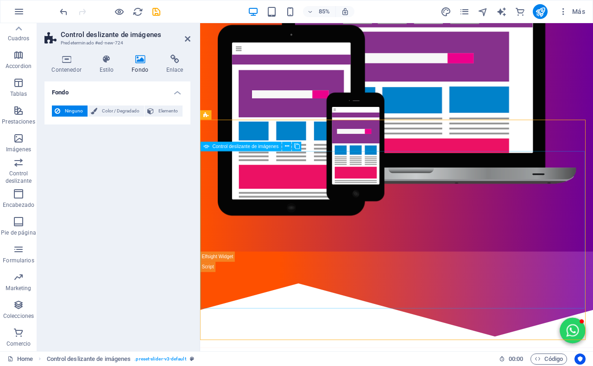
select select "px"
select select "ms"
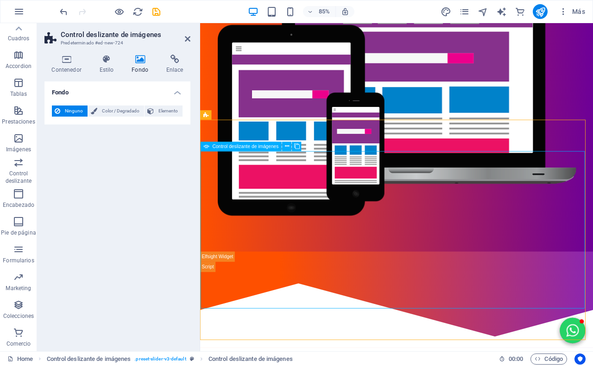
select select "s"
select select "progressive"
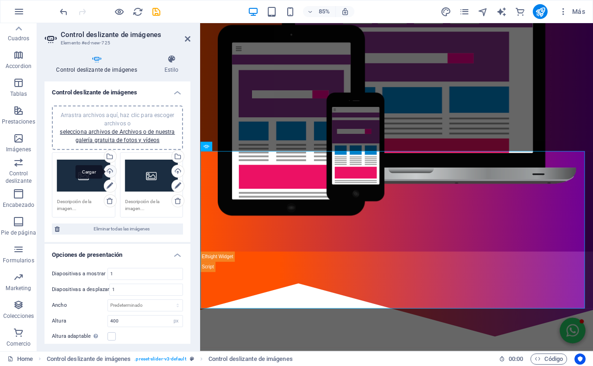
click at [109, 165] on div "Cargar" at bounding box center [109, 172] width 14 height 14
click at [110, 137] on link "selecciona archivos de Archivos o de nuestra galería gratuita de fotos y vídeos" at bounding box center [117, 136] width 115 height 15
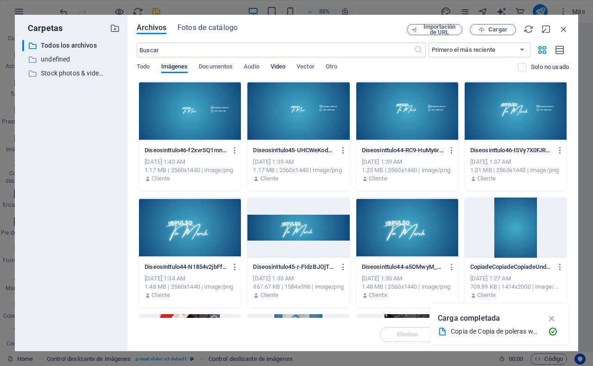
click at [277, 65] on span "Video" at bounding box center [277, 67] width 15 height 13
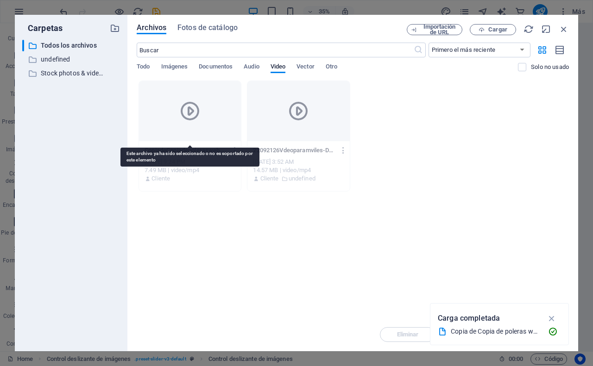
click at [198, 113] on icon at bounding box center [190, 111] width 22 height 22
click at [184, 109] on icon at bounding box center [190, 111] width 22 height 22
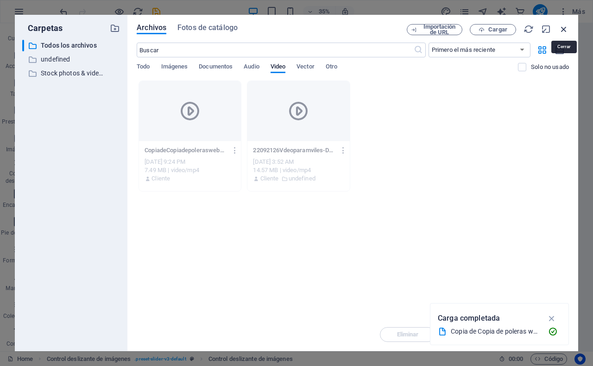
click at [559, 26] on icon "button" at bounding box center [563, 29] width 10 height 10
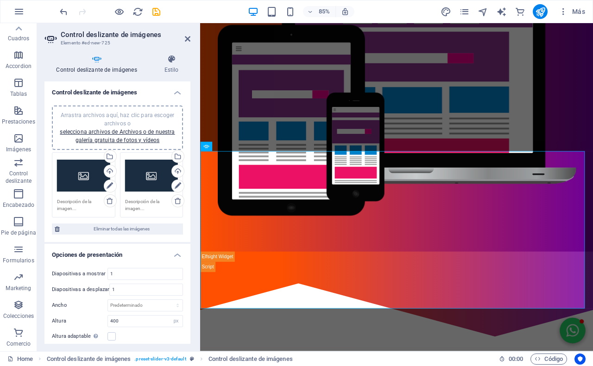
scroll to position [58, 0]
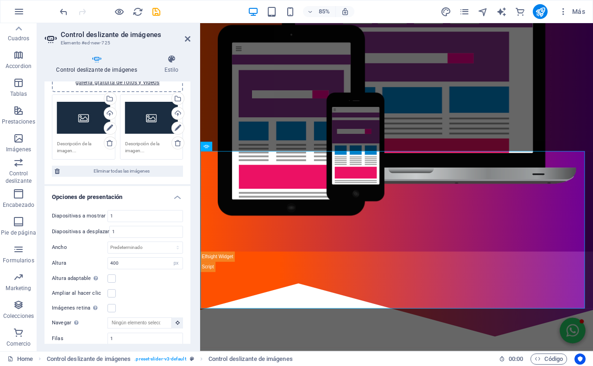
click at [183, 37] on h2 "Control deslizante de imágenes" at bounding box center [126, 35] width 130 height 8
click at [189, 38] on icon at bounding box center [188, 38] width 6 height 7
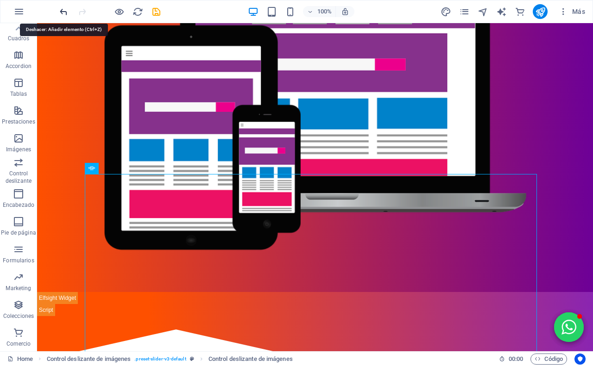
click at [64, 14] on icon "undo" at bounding box center [63, 11] width 11 height 11
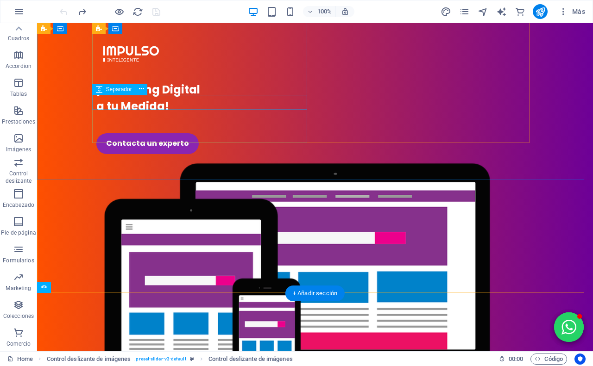
scroll to position [196, 0]
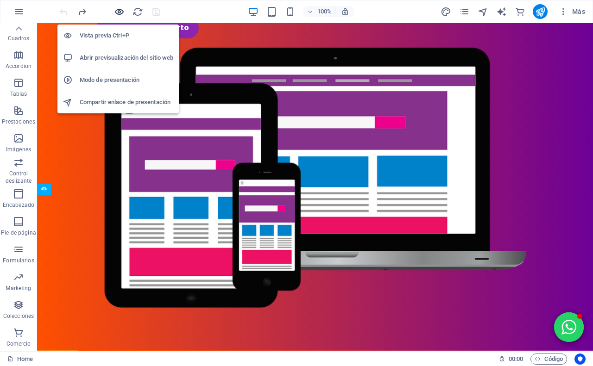
click at [124, 16] on span "button" at bounding box center [118, 11] width 11 height 11
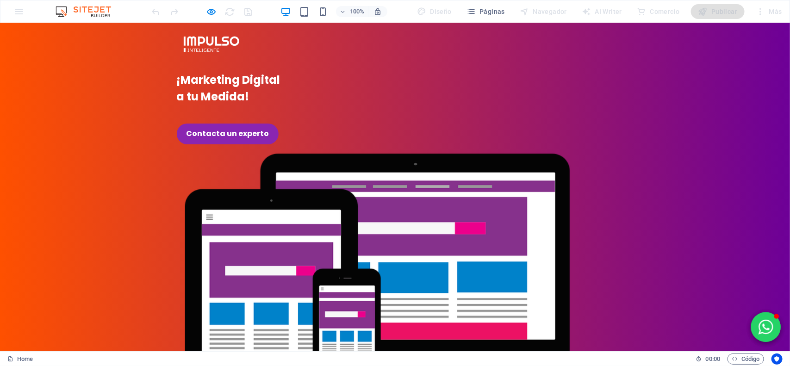
scroll to position [10, 0]
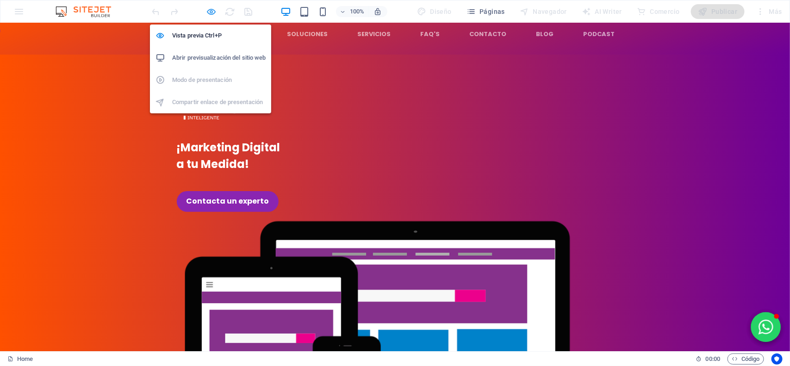
click at [211, 14] on icon "button" at bounding box center [211, 11] width 11 height 11
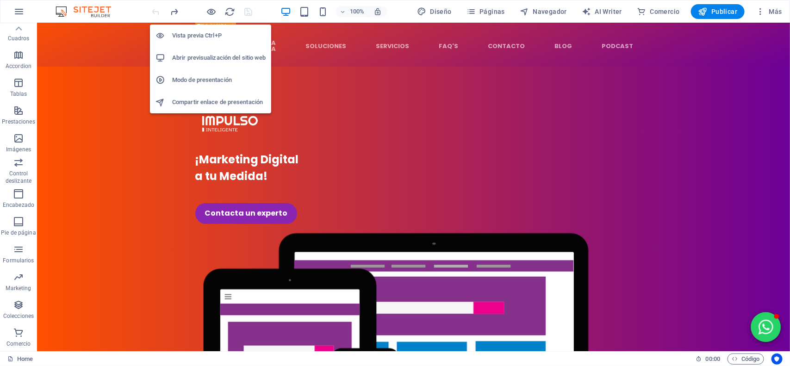
scroll to position [22, 0]
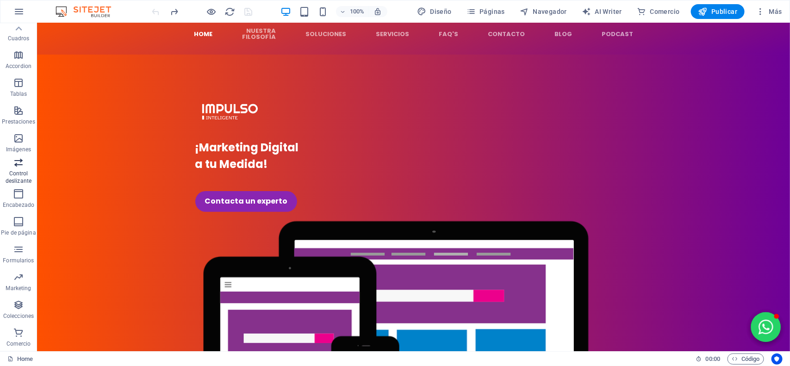
click at [21, 163] on icon "button" at bounding box center [18, 162] width 11 height 11
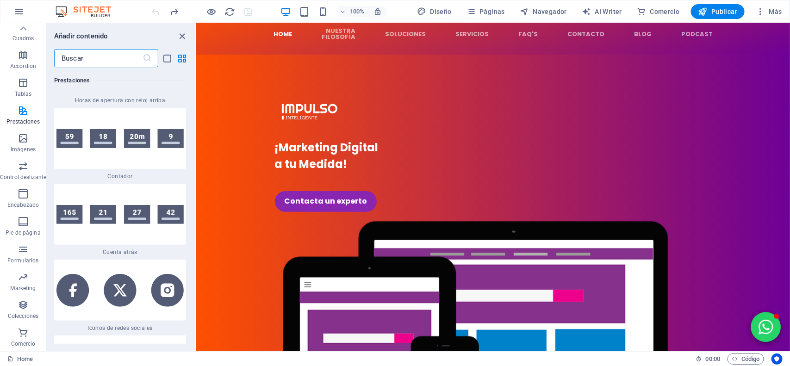
scroll to position [8168, 0]
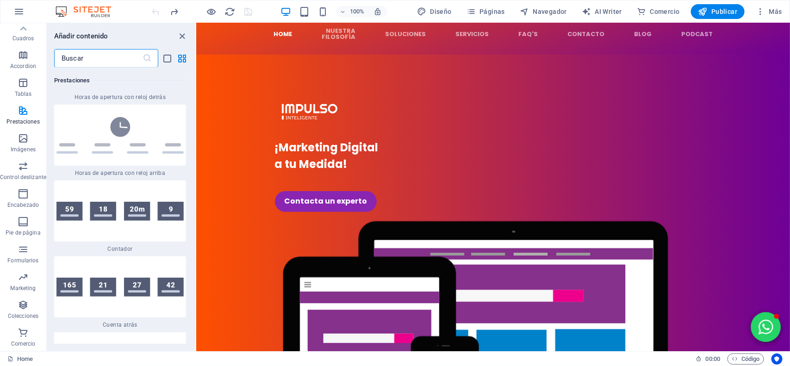
click at [75, 56] on input "text" at bounding box center [98, 58] width 88 height 19
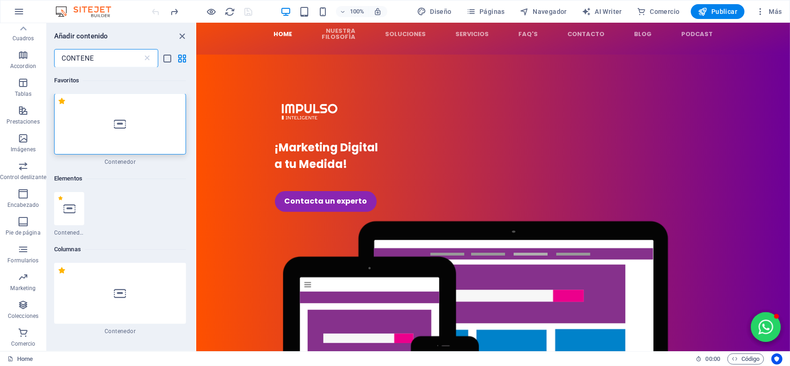
scroll to position [0, 0]
type input "CONTENE"
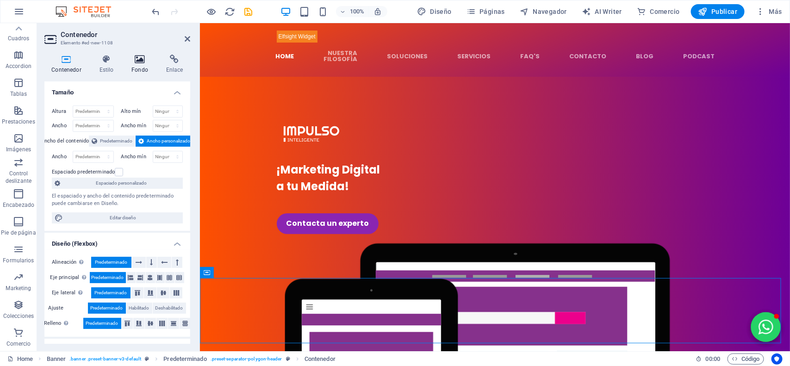
click at [136, 64] on h4 "Fondo" at bounding box center [142, 64] width 35 height 19
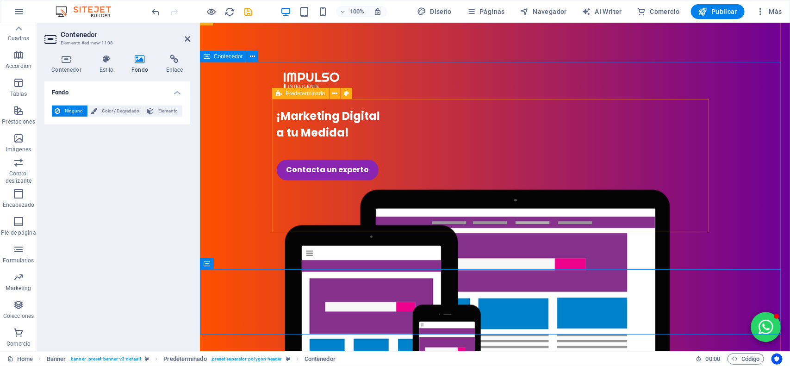
scroll to position [58, 0]
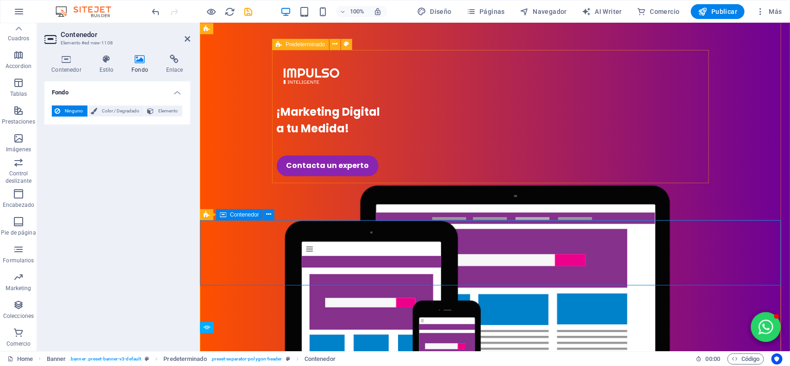
click at [119, 72] on h4 "Estilo" at bounding box center [108, 64] width 32 height 19
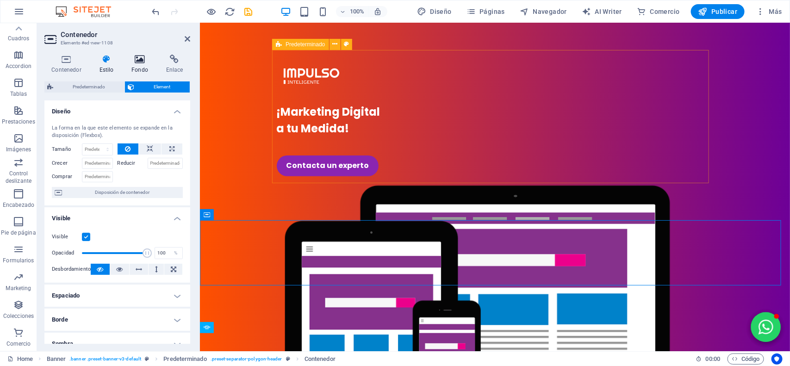
click at [139, 66] on h4 "Fondo" at bounding box center [142, 64] width 35 height 19
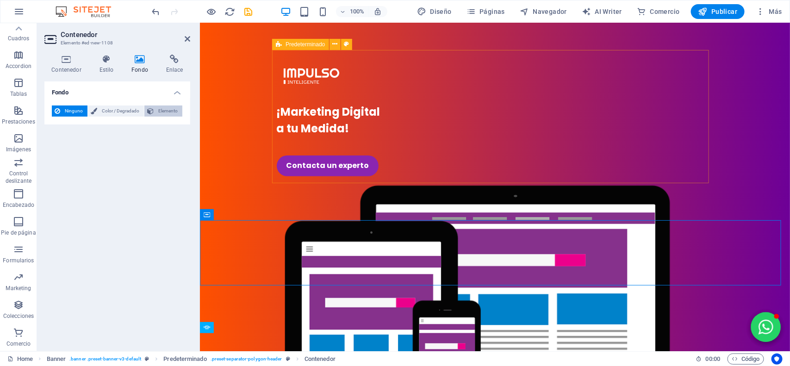
click at [150, 108] on icon at bounding box center [150, 111] width 6 height 11
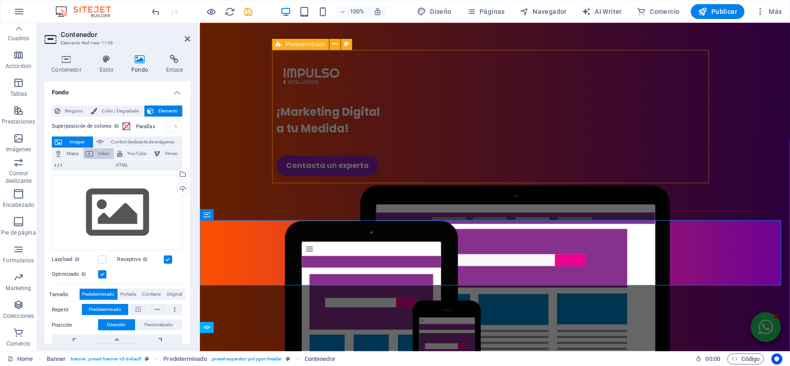
click at [95, 149] on button "Video" at bounding box center [98, 153] width 31 height 11
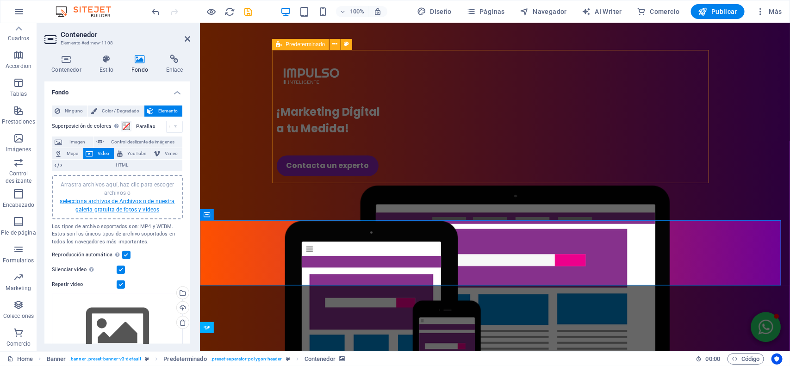
click at [122, 205] on link "selecciona archivos de Archivos o de nuestra galería gratuita de fotos y vídeos" at bounding box center [117, 205] width 115 height 15
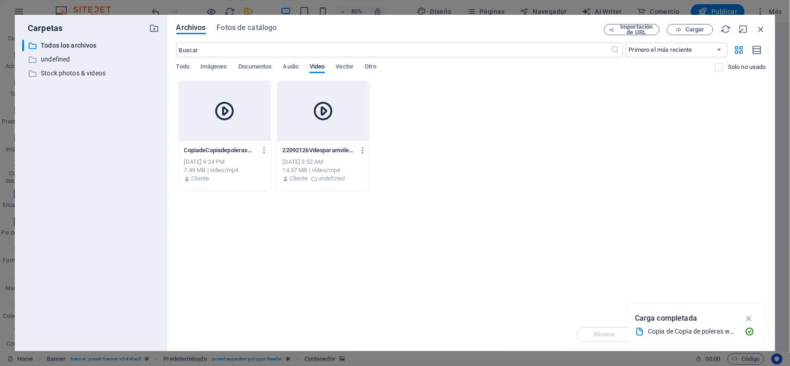
click at [241, 126] on div at bounding box center [225, 111] width 92 height 60
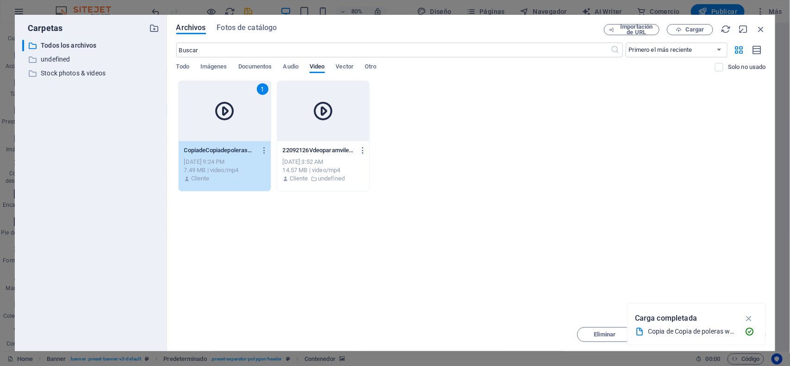
click at [241, 126] on div "1" at bounding box center [225, 111] width 92 height 60
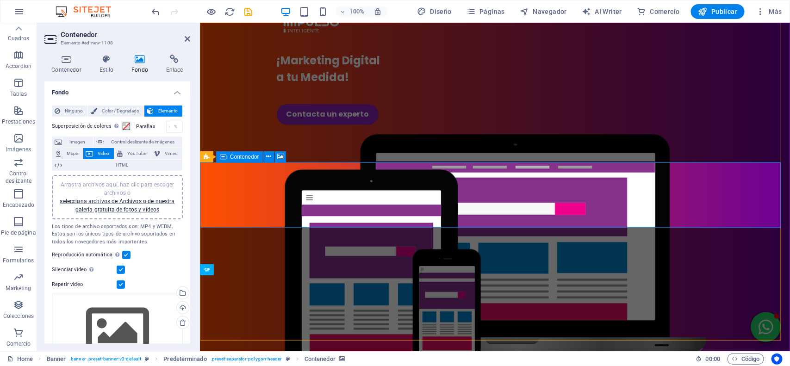
scroll to position [116, 0]
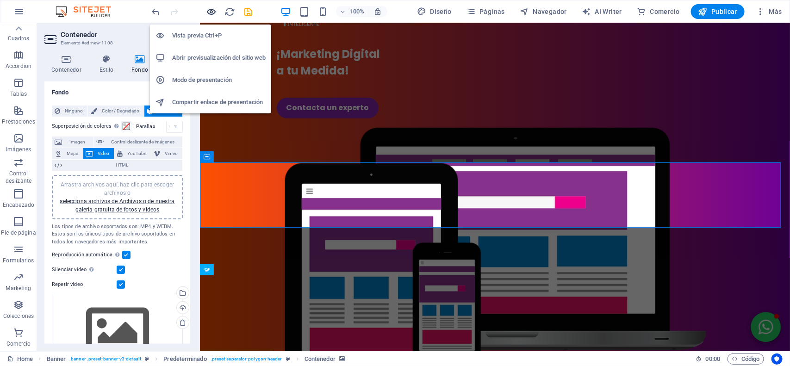
click at [213, 7] on icon "button" at bounding box center [211, 11] width 11 height 11
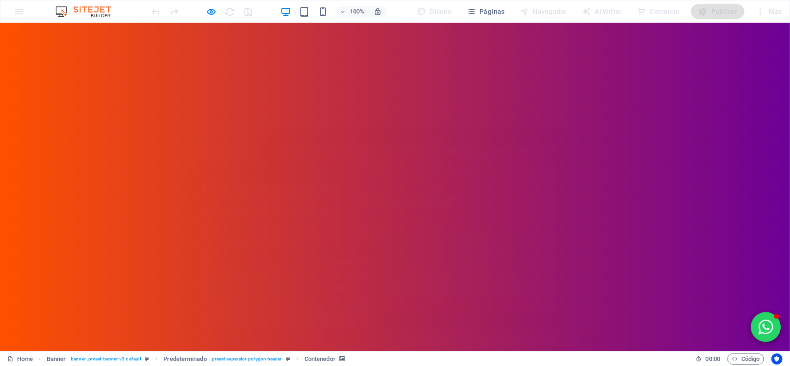
scroll to position [0, 0]
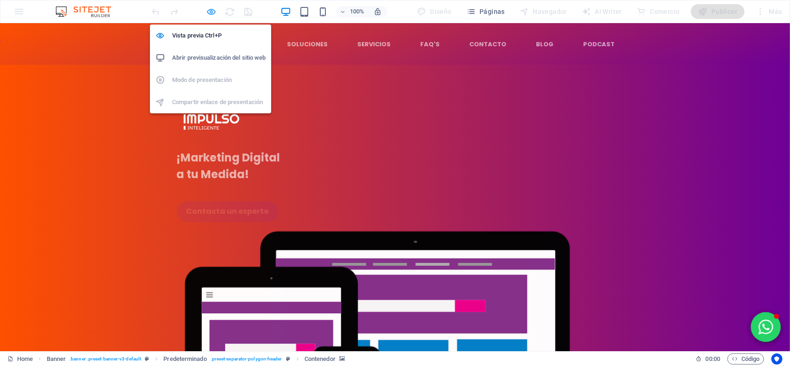
click at [212, 12] on icon "button" at bounding box center [211, 11] width 11 height 11
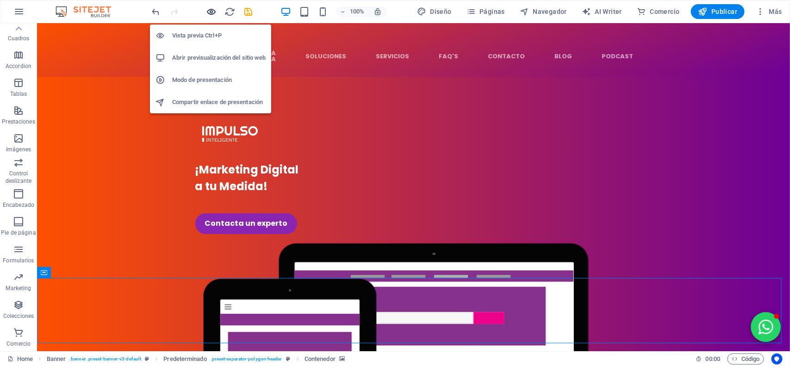
click at [212, 10] on icon "button" at bounding box center [211, 11] width 11 height 11
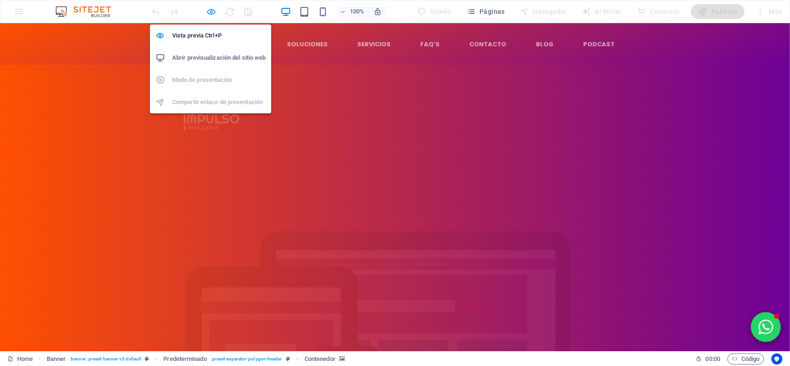
click at [212, 10] on icon "button" at bounding box center [211, 11] width 11 height 11
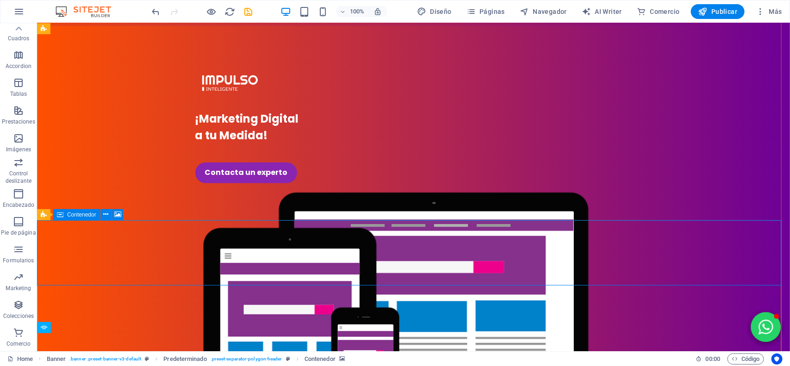
scroll to position [58, 0]
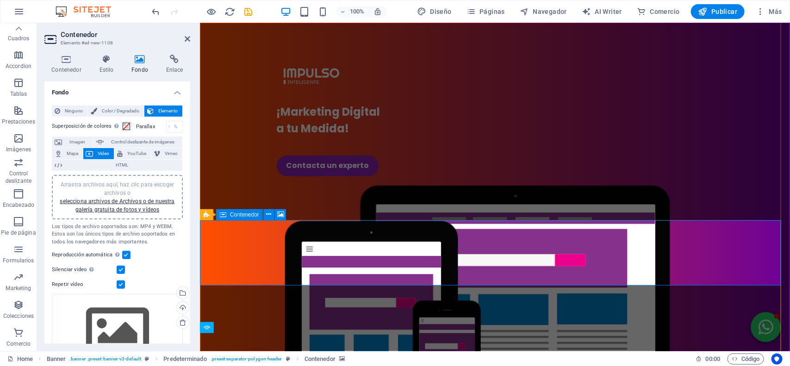
click at [249, 215] on span "Contenedor" at bounding box center [244, 215] width 29 height 6
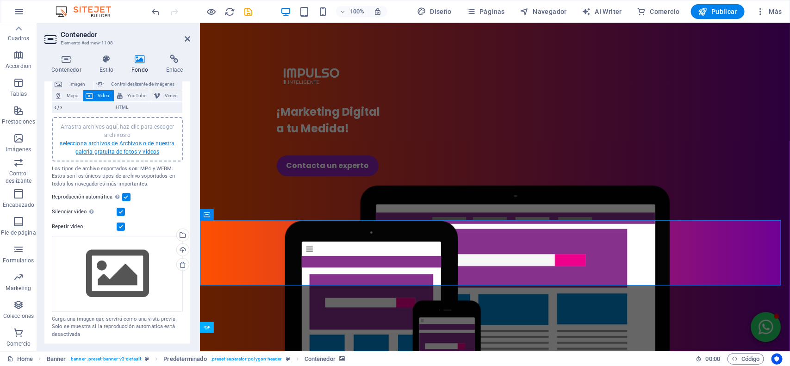
scroll to position [0, 0]
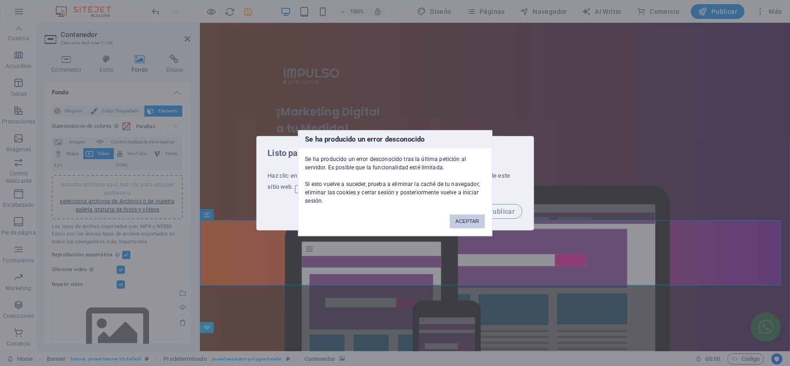
click at [457, 218] on button "ACEPTAR" at bounding box center [467, 221] width 35 height 14
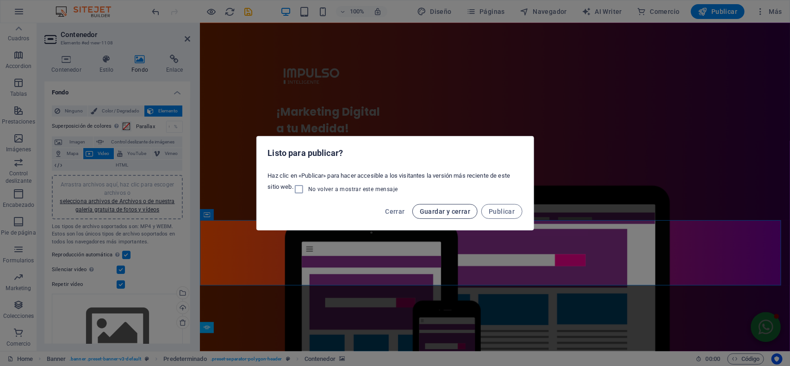
click at [454, 211] on span "Guardar y cerrar" at bounding box center [445, 211] width 50 height 7
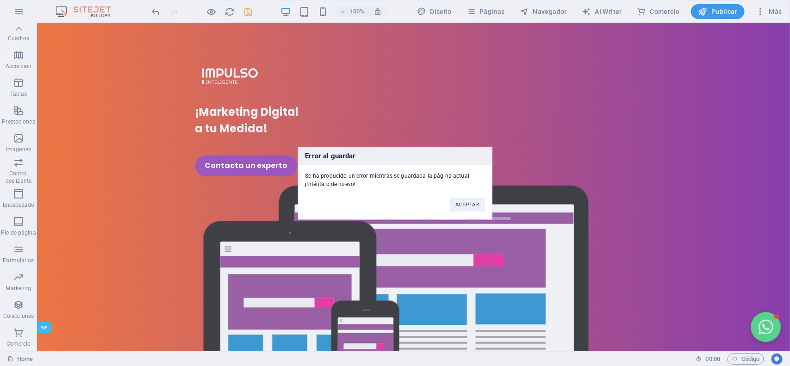
click at [218, 239] on div "Error al guardar Se ha producido un error mientras se guardaba la página actual…" at bounding box center [395, 183] width 790 height 366
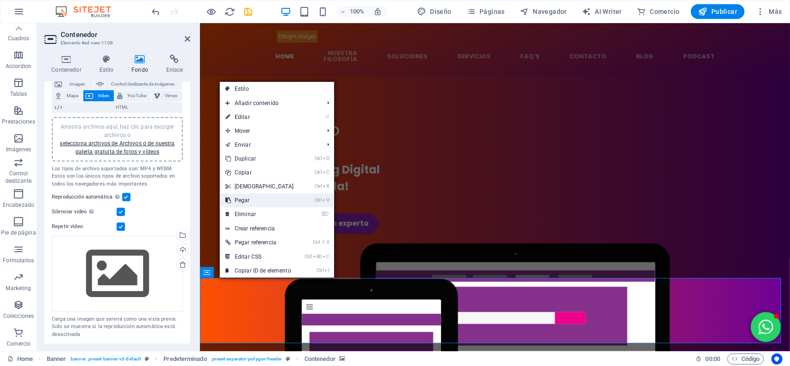
drag, startPoint x: 217, startPoint y: 268, endPoint x: 247, endPoint y: 199, distance: 75.7
click at [247, 199] on link "Ctrl V Pegar" at bounding box center [260, 200] width 80 height 14
click at [251, 200] on div "¡Marketing Digital a tu Medida! Contacta un experto" at bounding box center [495, 310] width 590 height 469
click at [462, 275] on div "¡Marketing Digital a tu Medida! Contacta un experto" at bounding box center [495, 310] width 590 height 469
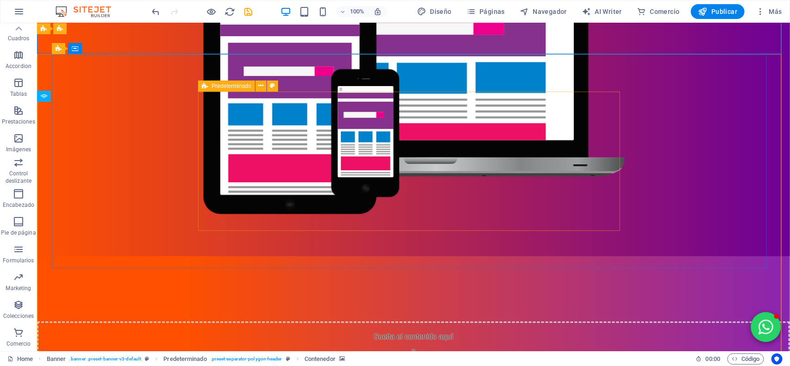
scroll to position [174, 0]
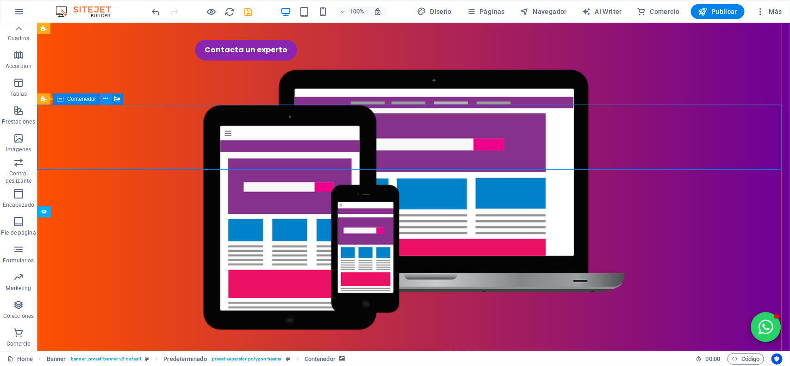
click at [103, 96] on icon at bounding box center [105, 99] width 5 height 10
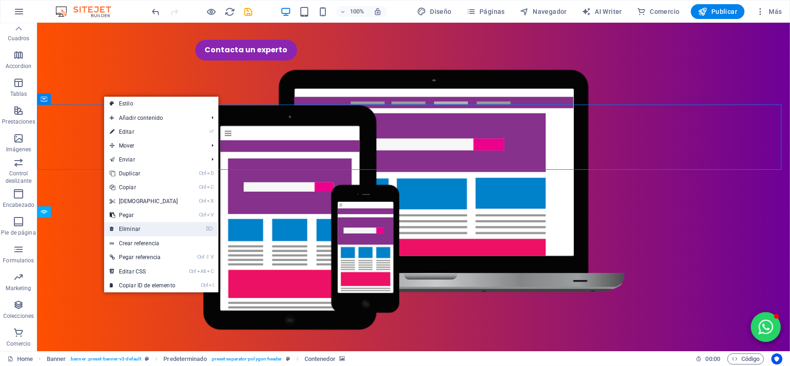
click at [140, 227] on link "⌦ Eliminar" at bounding box center [144, 229] width 80 height 14
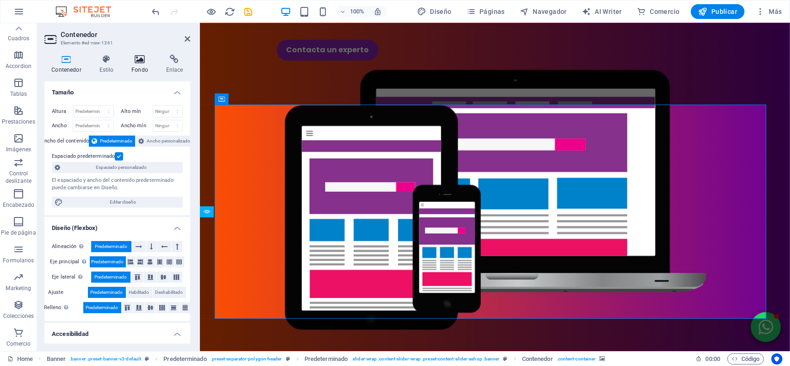
click at [146, 63] on icon at bounding box center [140, 59] width 31 height 9
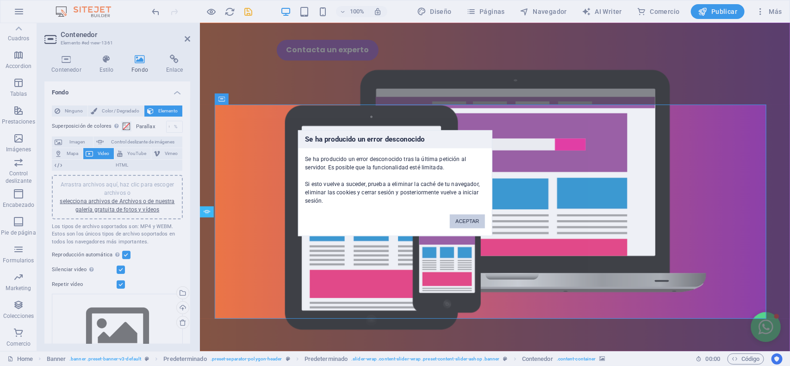
click at [451, 222] on button "ACEPTAR" at bounding box center [467, 221] width 35 height 14
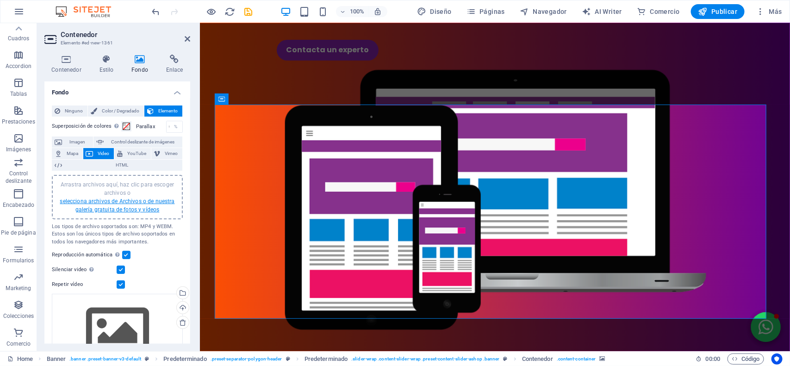
click at [100, 202] on link "selecciona archivos de Archivos o de nuestra galería gratuita de fotos y vídeos" at bounding box center [117, 205] width 115 height 15
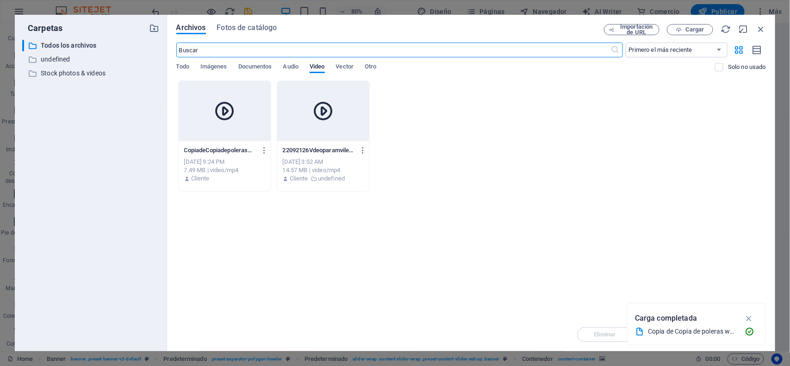
click at [246, 120] on div at bounding box center [225, 111] width 92 height 60
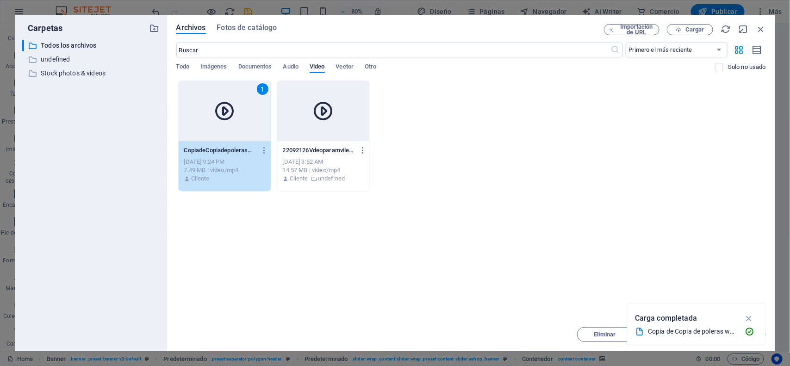
click at [246, 120] on div "1" at bounding box center [225, 111] width 92 height 60
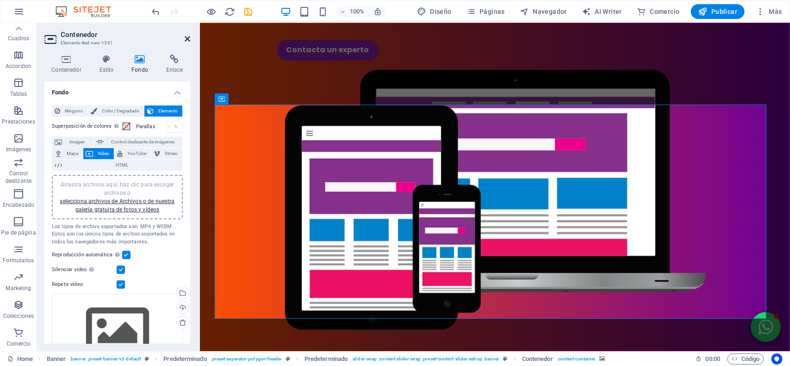
click at [186, 38] on icon at bounding box center [188, 38] width 6 height 7
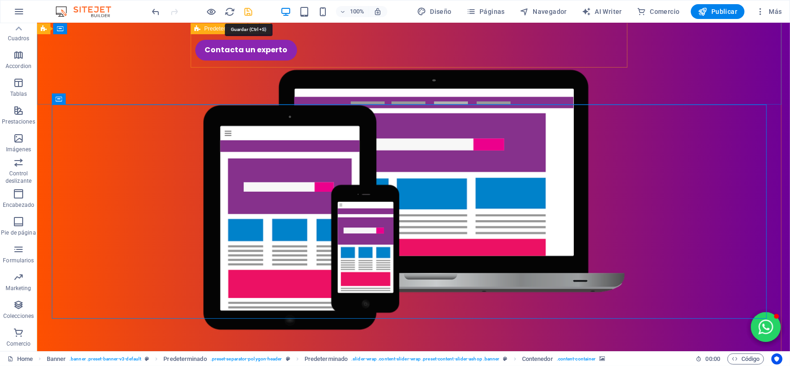
click at [244, 14] on icon "save" at bounding box center [248, 11] width 11 height 11
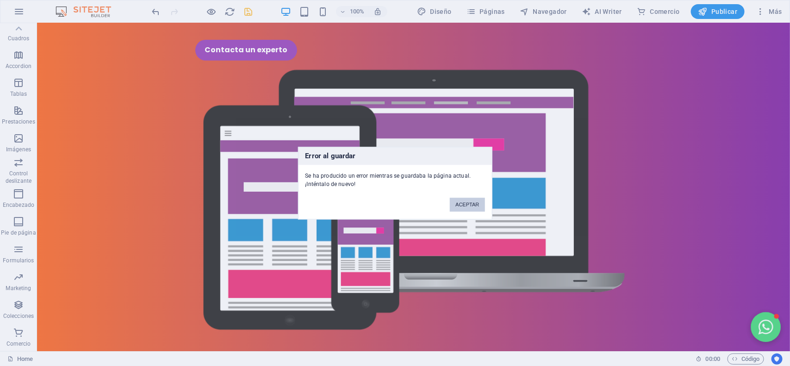
click at [463, 209] on button "ACEPTAR" at bounding box center [467, 205] width 35 height 14
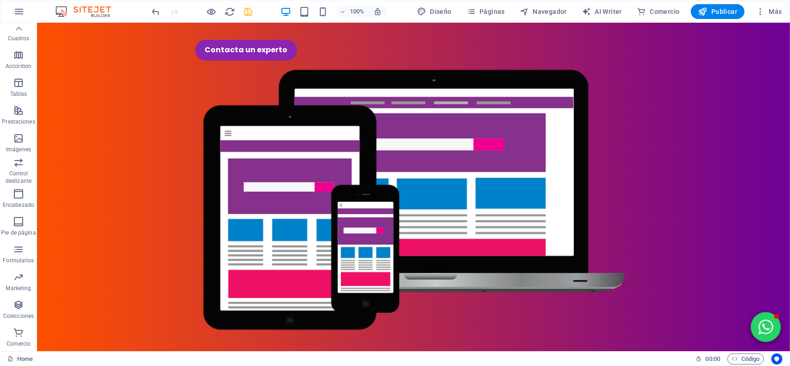
drag, startPoint x: 256, startPoint y: 10, endPoint x: 242, endPoint y: 14, distance: 14.9
click at [255, 10] on div "100% Diseño Páginas Navegador AI Writer Comercio Publicar Más" at bounding box center [468, 11] width 636 height 15
click at [241, 14] on div at bounding box center [202, 11] width 104 height 15
click at [251, 12] on icon "save" at bounding box center [248, 11] width 11 height 11
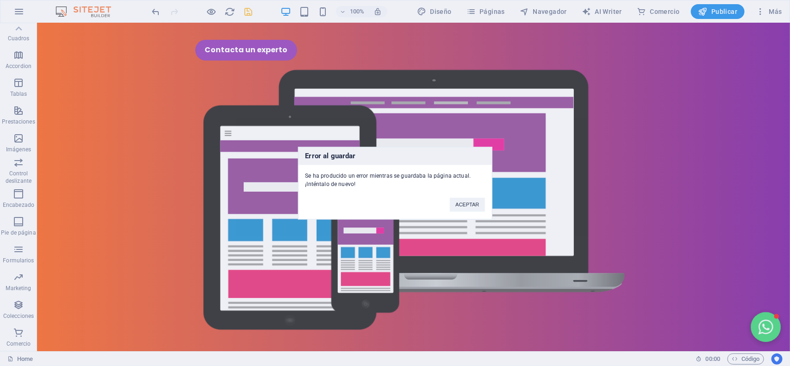
click at [464, 212] on div "Error al guardar Se ha producido un error mientras se guardaba la página actual…" at bounding box center [395, 183] width 194 height 73
click at [464, 207] on button "ACEPTAR" at bounding box center [467, 205] width 35 height 14
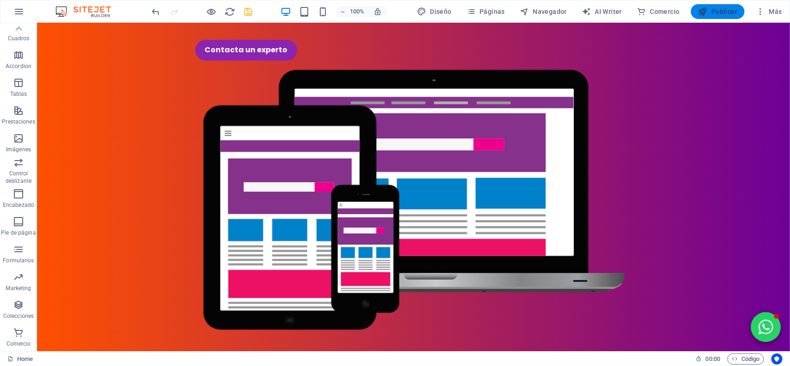
click at [592, 13] on span "Publicar" at bounding box center [718, 11] width 39 height 9
checkbox input "false"
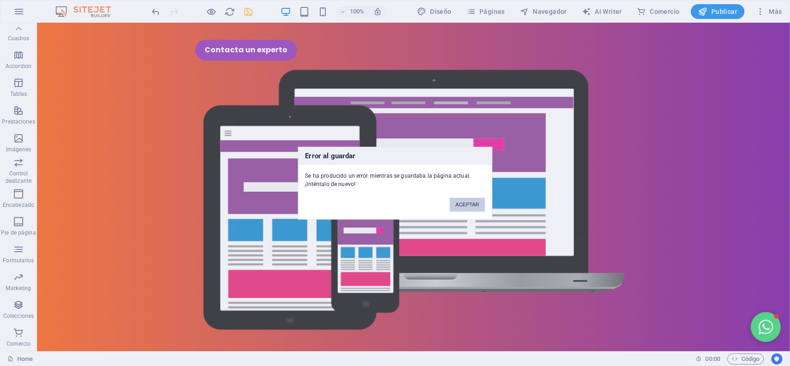
click at [456, 200] on button "ACEPTAR" at bounding box center [467, 205] width 35 height 14
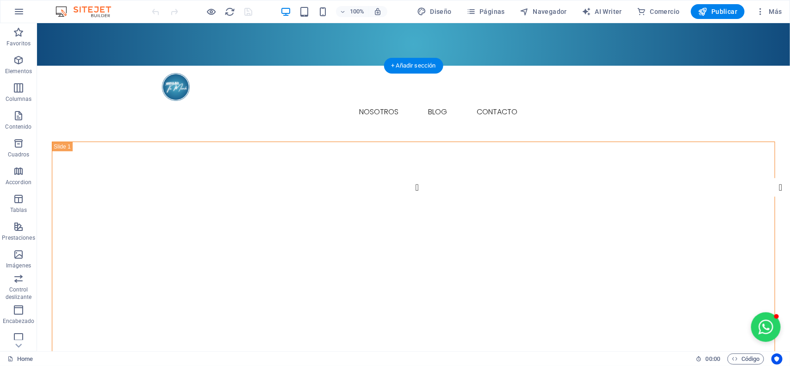
click at [143, 142] on figure at bounding box center [413, 250] width 723 height 216
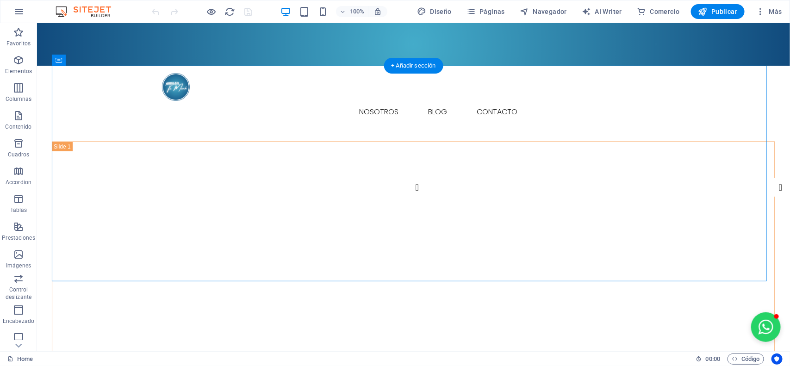
click at [143, 142] on figure at bounding box center [413, 250] width 723 height 216
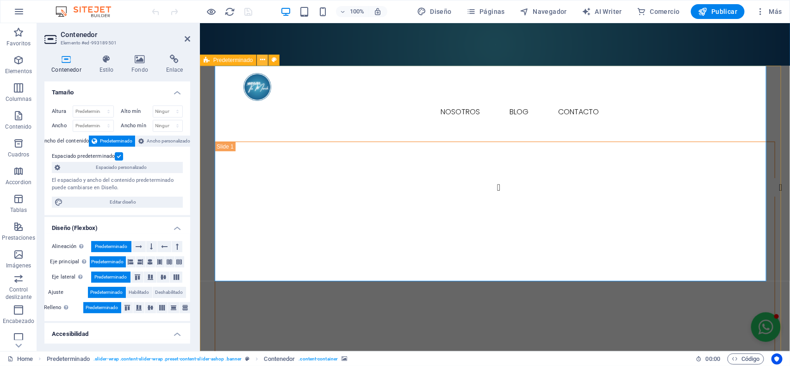
click at [261, 62] on icon at bounding box center [262, 60] width 5 height 10
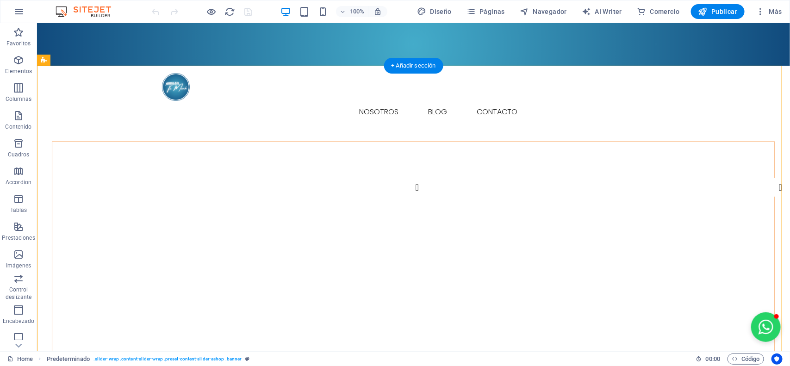
click at [95, 142] on figure at bounding box center [413, 250] width 723 height 216
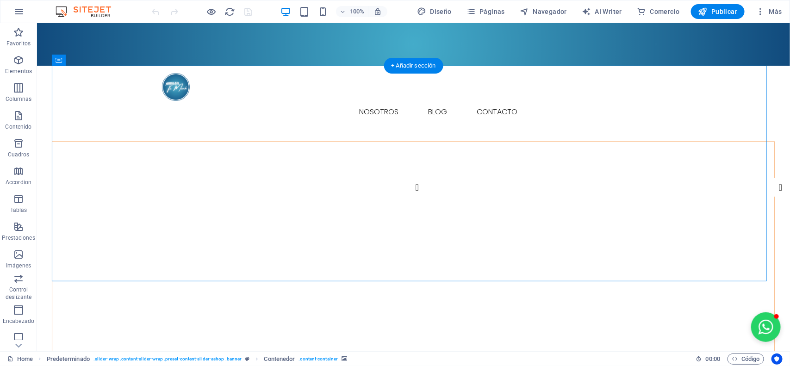
click at [95, 142] on figure at bounding box center [413, 250] width 723 height 216
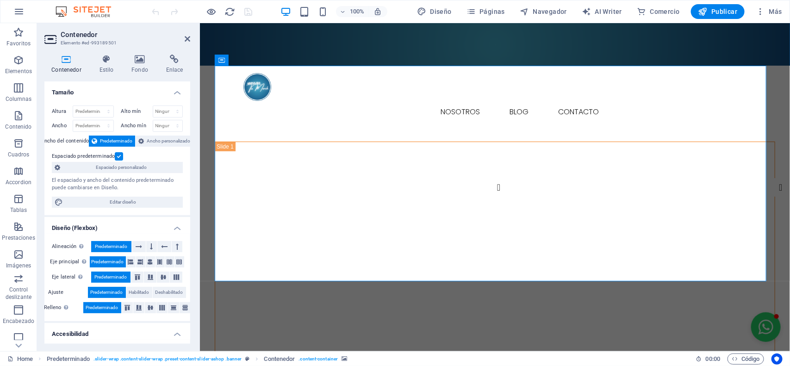
click at [45, 61] on icon at bounding box center [66, 59] width 44 height 9
click at [75, 61] on icon at bounding box center [66, 59] width 44 height 9
click at [63, 65] on h4 "Contenedor" at bounding box center [68, 64] width 48 height 19
click at [308, 142] on figure at bounding box center [495, 250] width 560 height 216
click at [292, 142] on figure at bounding box center [495, 250] width 560 height 216
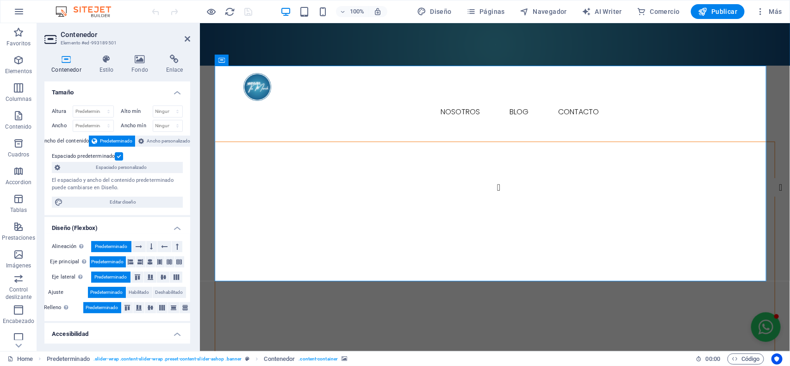
click at [289, 142] on figure at bounding box center [495, 250] width 560 height 216
drag, startPoint x: 186, startPoint y: 37, endPoint x: 148, endPoint y: 15, distance: 43.8
click at [186, 37] on icon at bounding box center [188, 38] width 6 height 7
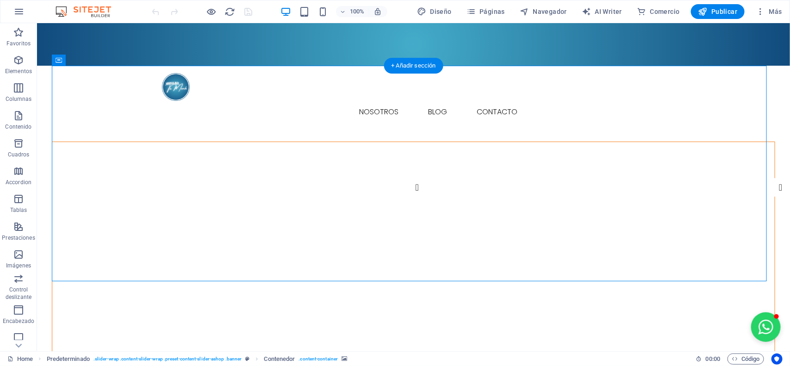
click at [198, 142] on figure at bounding box center [413, 250] width 723 height 216
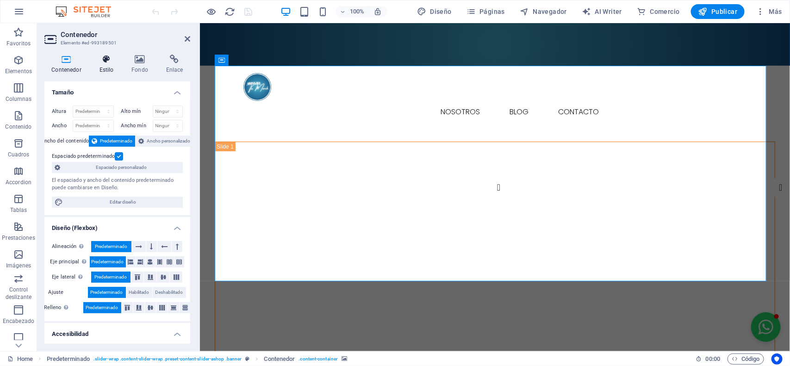
click at [117, 68] on h4 "Estilo" at bounding box center [108, 64] width 32 height 19
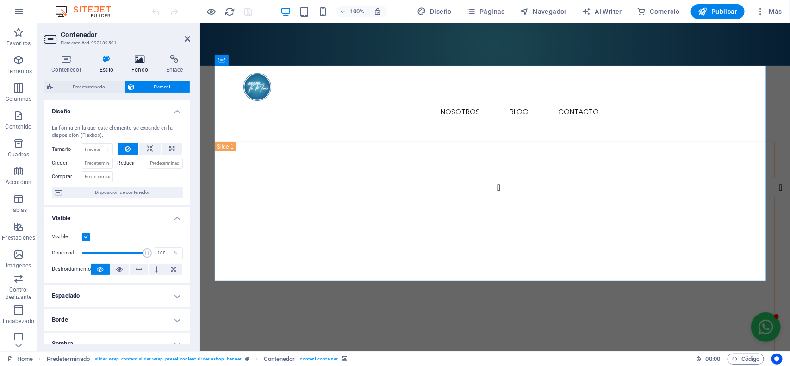
click at [137, 66] on h4 "Fondo" at bounding box center [142, 64] width 35 height 19
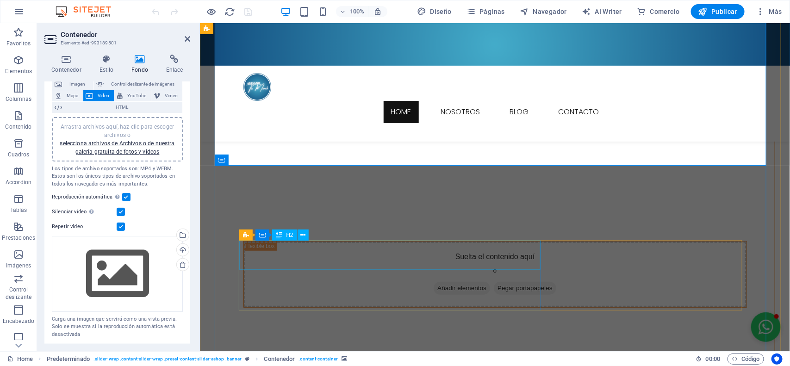
scroll to position [116, 0]
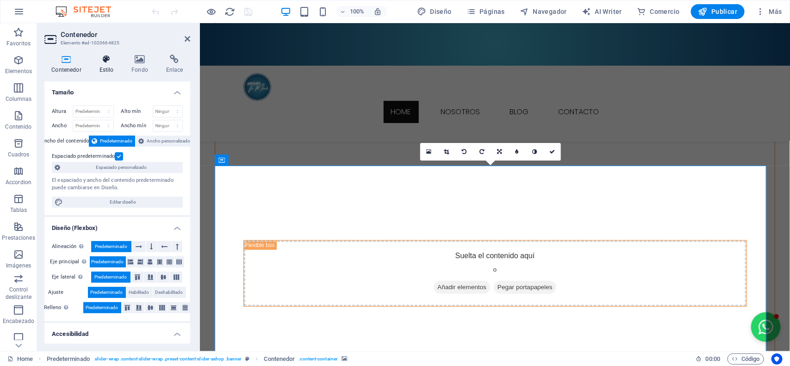
click at [112, 56] on icon at bounding box center [106, 59] width 29 height 9
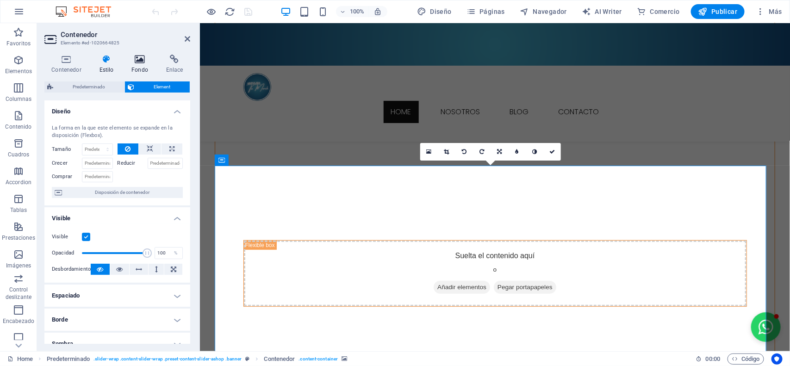
click at [137, 66] on h4 "Fondo" at bounding box center [142, 64] width 35 height 19
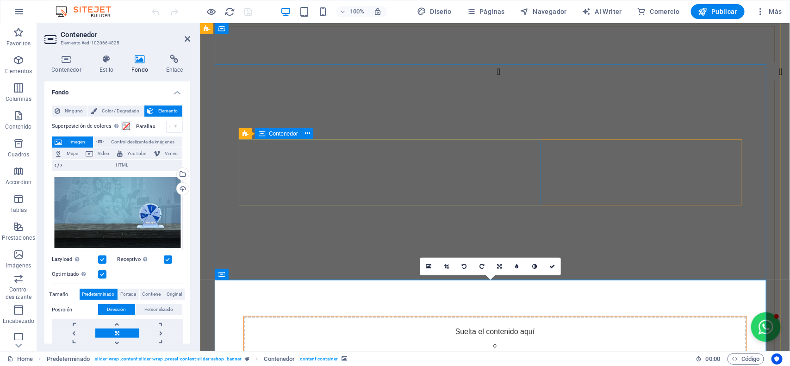
scroll to position [0, 0]
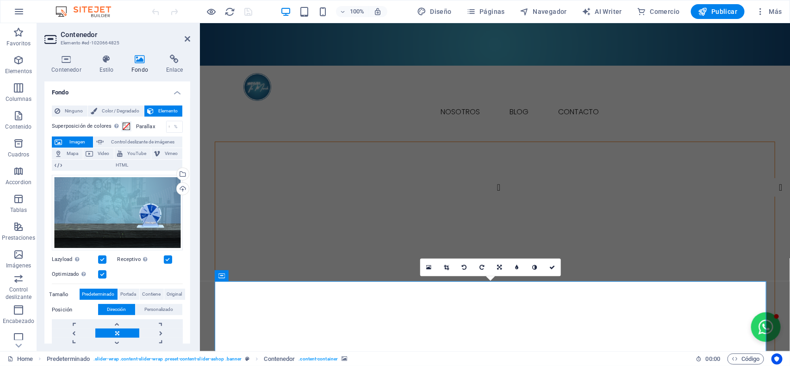
click at [299, 142] on figure at bounding box center [495, 250] width 560 height 216
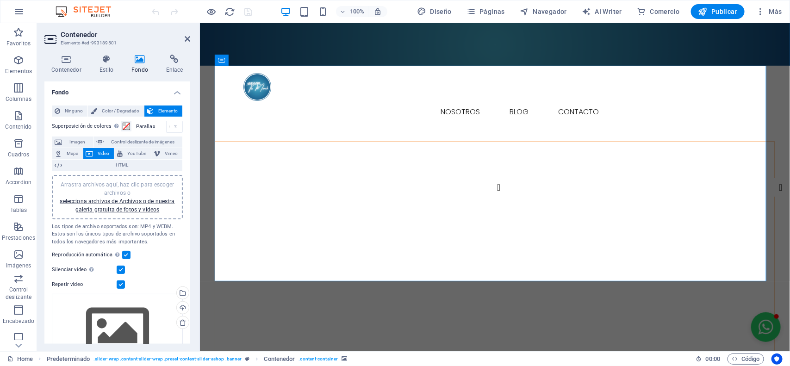
click at [308, 142] on figure at bounding box center [495, 250] width 560 height 216
click at [264, 59] on icon at bounding box center [262, 60] width 5 height 10
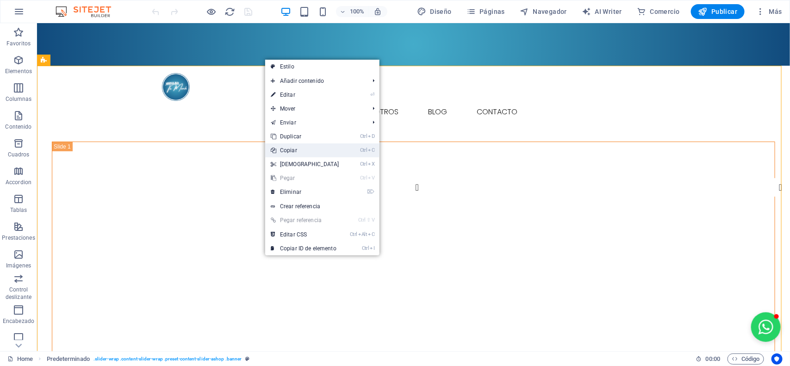
click at [302, 148] on link "Ctrl C Copiar" at bounding box center [305, 150] width 80 height 14
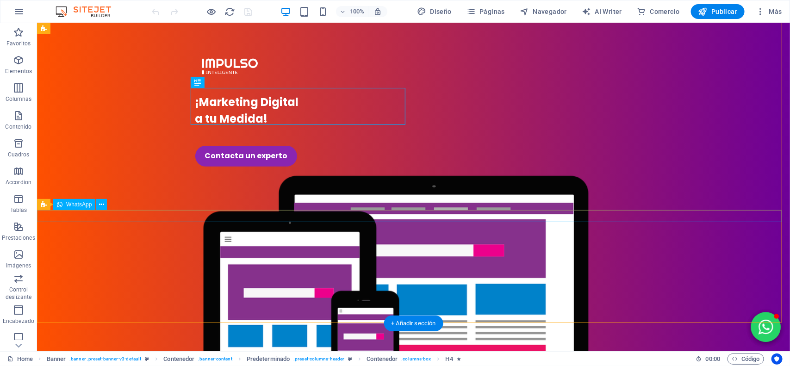
scroll to position [116, 0]
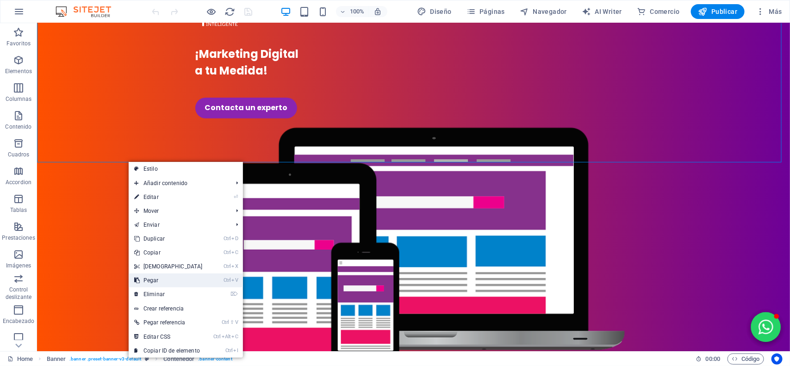
click at [161, 282] on link "Ctrl V Pegar" at bounding box center [169, 281] width 80 height 14
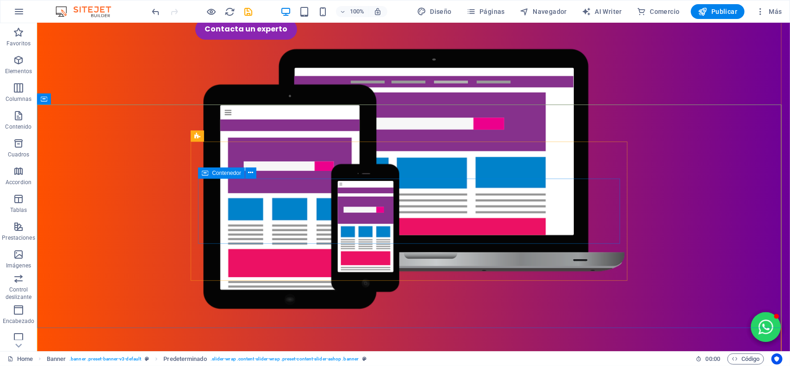
scroll to position [174, 0]
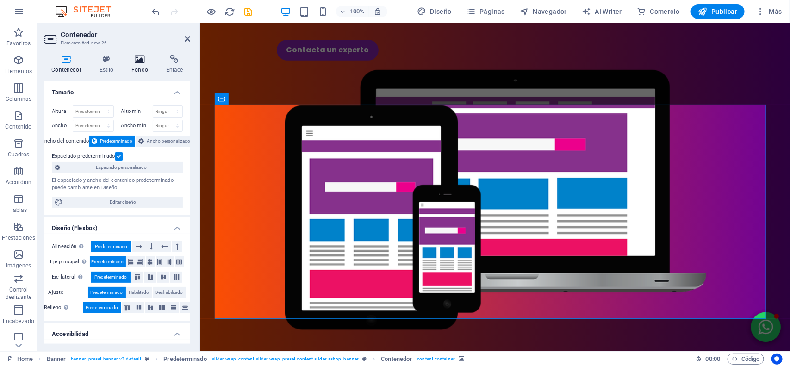
click at [142, 64] on h4 "Fondo" at bounding box center [142, 64] width 35 height 19
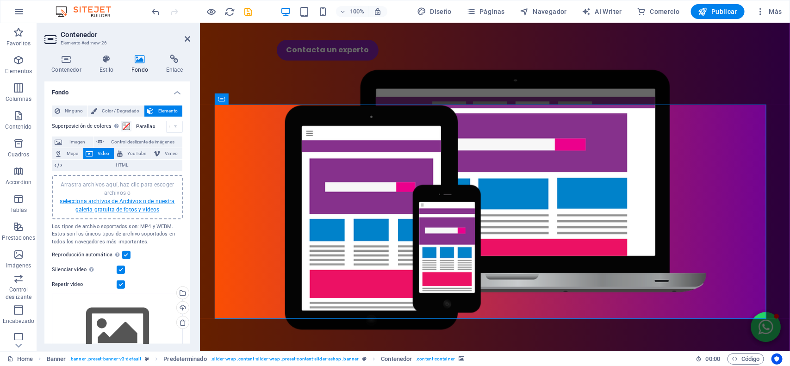
click at [113, 202] on link "selecciona archivos de Archivos o de nuestra galería gratuita de fotos y vídeos" at bounding box center [117, 205] width 115 height 15
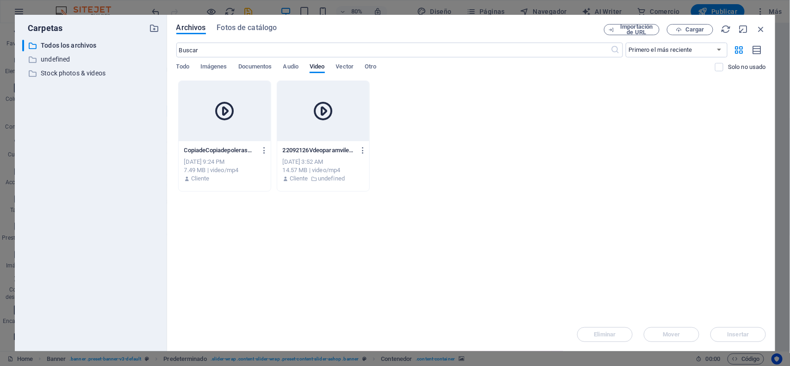
click at [242, 139] on div at bounding box center [225, 111] width 92 height 60
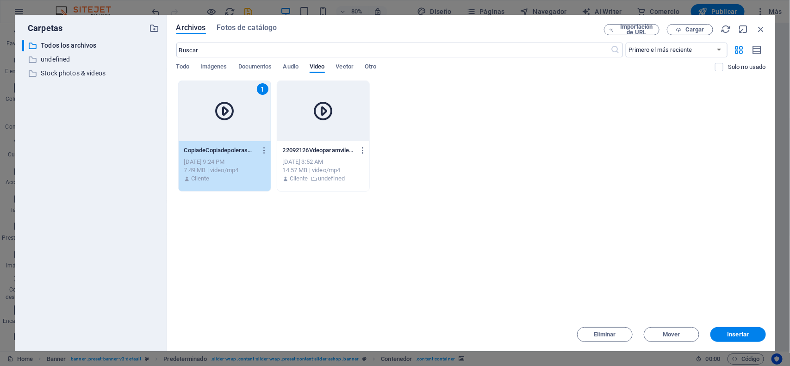
click at [242, 139] on div "1" at bounding box center [225, 111] width 92 height 60
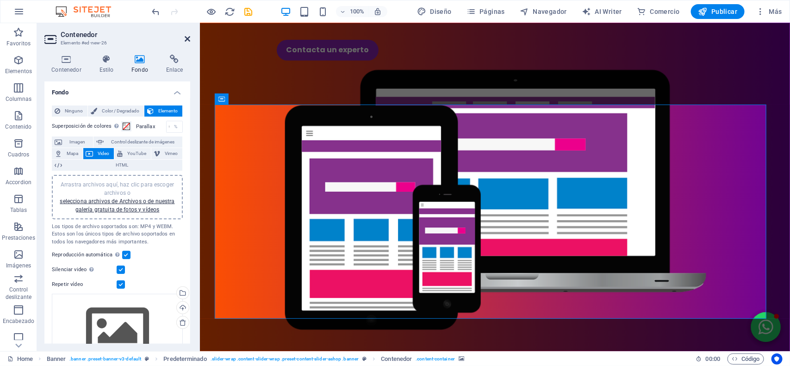
click at [184, 37] on header "Contenedor Elemento #ed-new-26" at bounding box center [117, 35] width 146 height 24
click at [248, 10] on icon "save" at bounding box center [248, 11] width 11 height 11
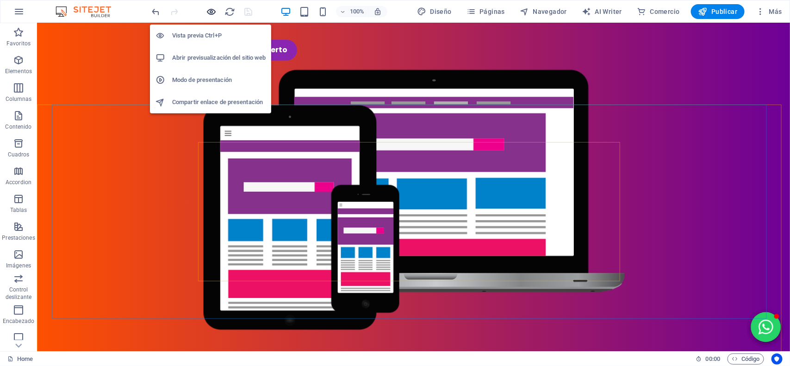
click at [211, 12] on icon "button" at bounding box center [211, 11] width 11 height 11
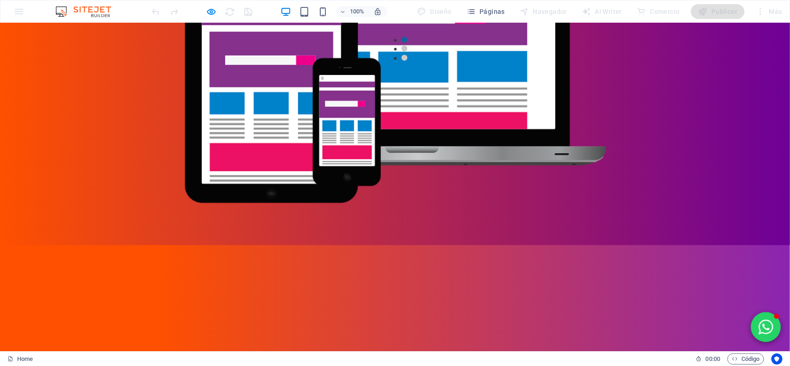
scroll to position [289, 0]
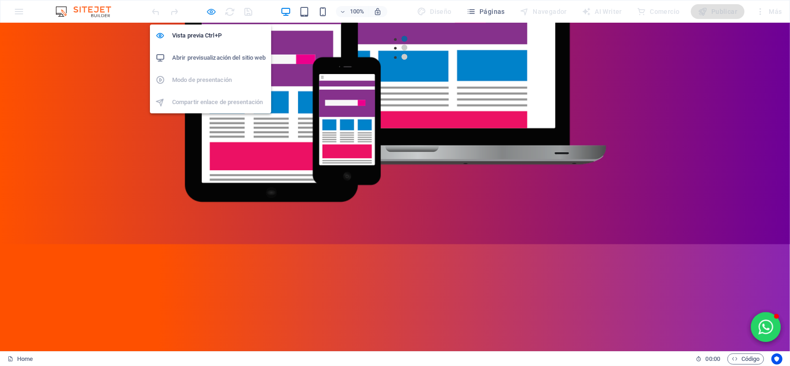
click at [209, 12] on icon "button" at bounding box center [211, 11] width 11 height 11
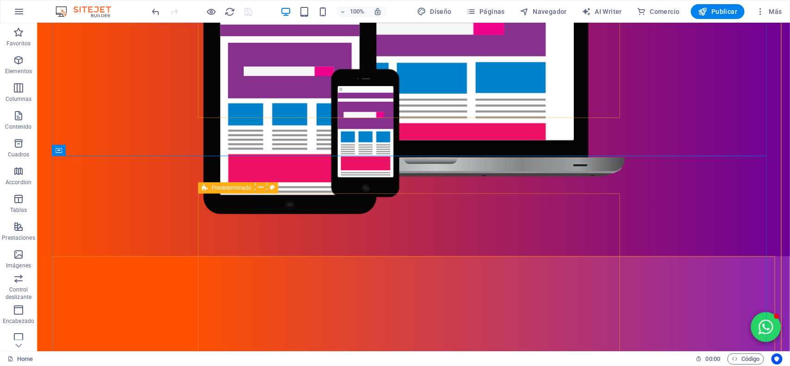
scroll to position [405, 0]
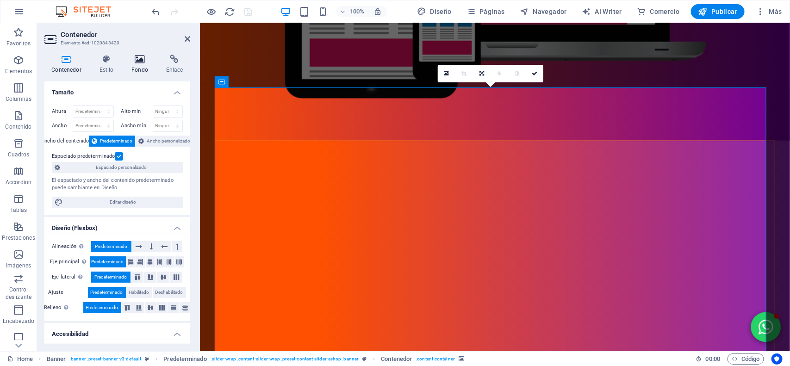
click at [146, 66] on h4 "Fondo" at bounding box center [142, 64] width 35 height 19
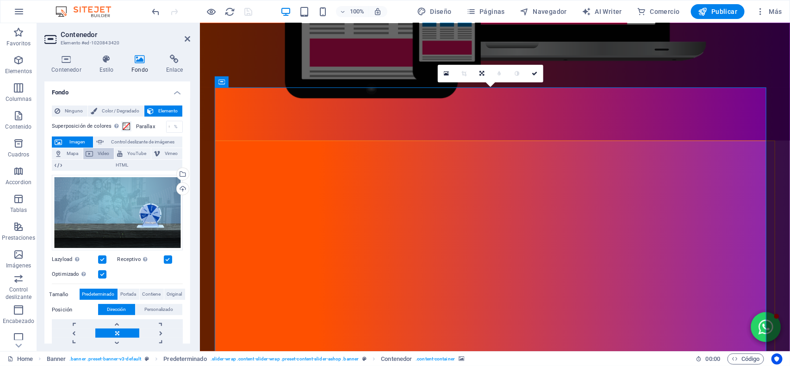
click at [98, 156] on span "Video" at bounding box center [103, 153] width 15 height 11
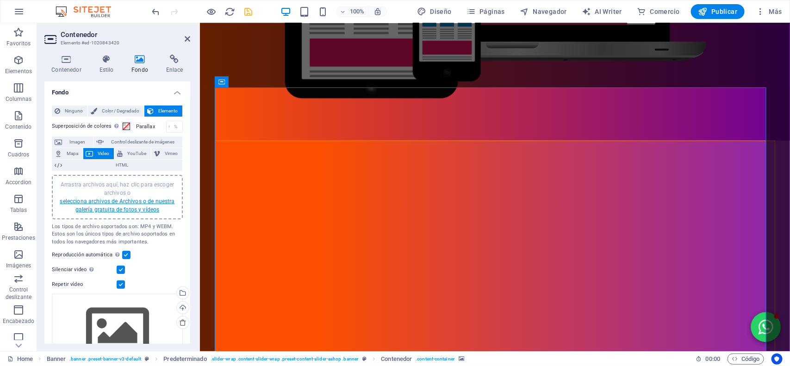
click at [116, 203] on link "selecciona archivos de Archivos o de nuestra galería gratuita de fotos y vídeos" at bounding box center [117, 205] width 115 height 15
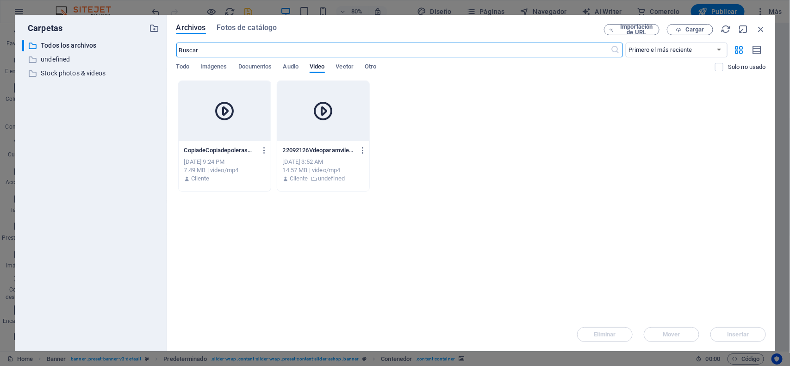
click at [218, 124] on div at bounding box center [225, 111] width 92 height 60
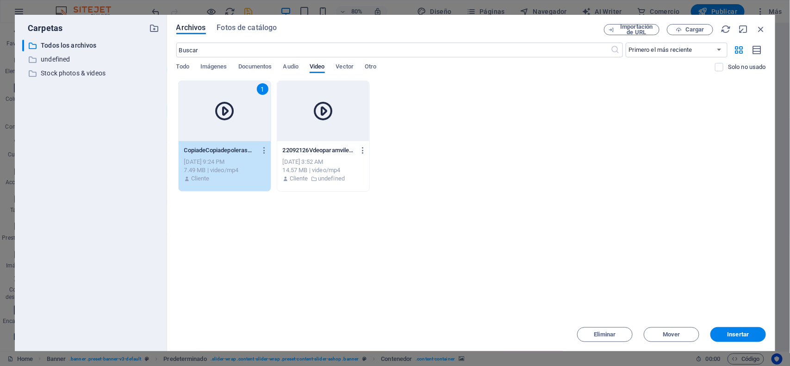
click at [218, 124] on div "1" at bounding box center [225, 111] width 92 height 60
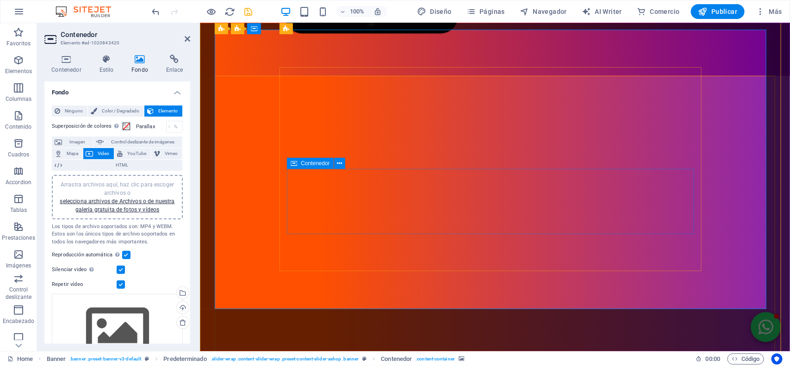
scroll to position [463, 0]
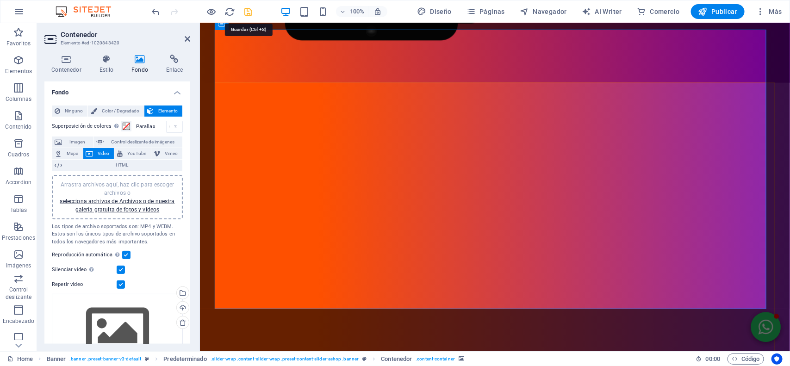
click at [249, 12] on icon "save" at bounding box center [248, 11] width 11 height 11
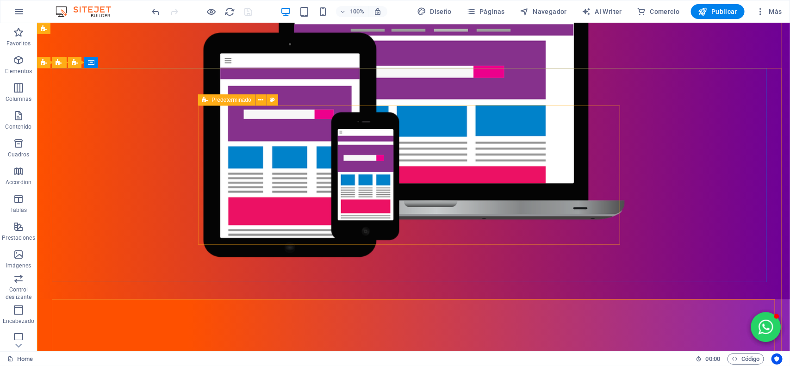
scroll to position [174, 0]
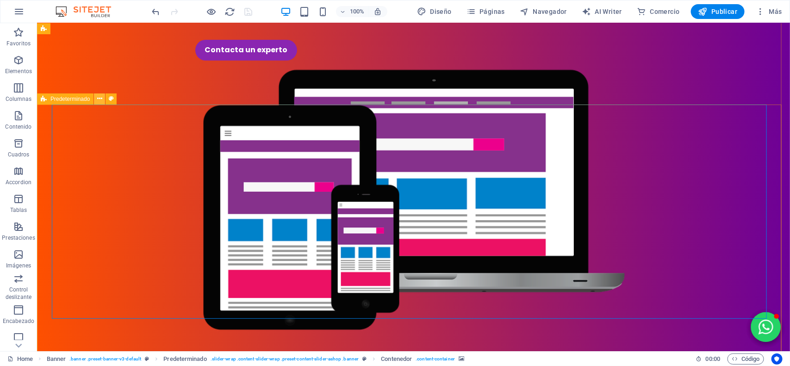
click at [99, 99] on icon at bounding box center [99, 99] width 5 height 10
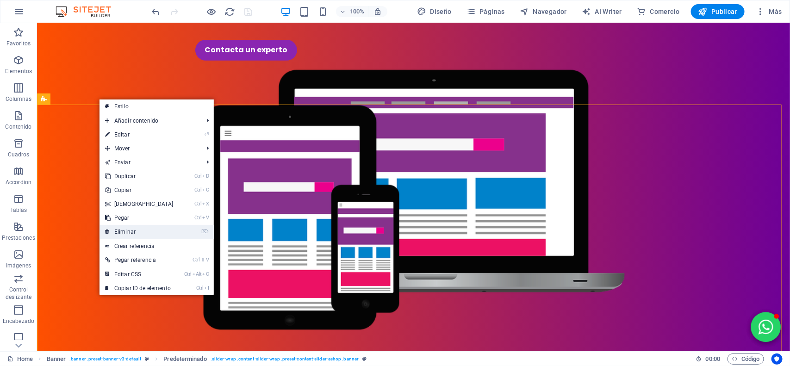
click at [124, 235] on link "⌦ Eliminar" at bounding box center [140, 232] width 80 height 14
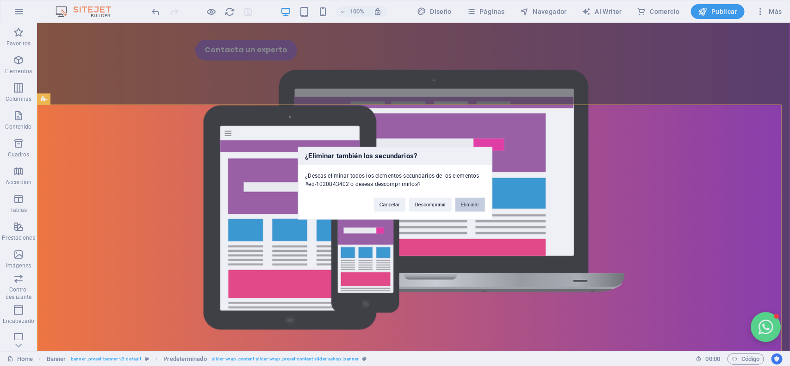
click at [474, 206] on button "Eliminar" at bounding box center [470, 205] width 30 height 14
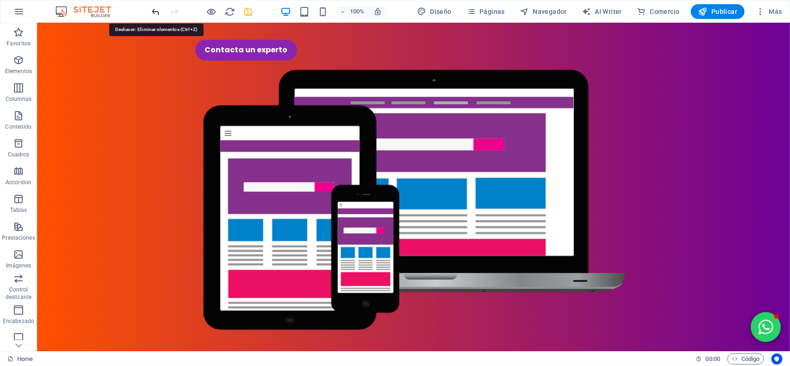
click at [158, 13] on icon "undo" at bounding box center [156, 11] width 11 height 11
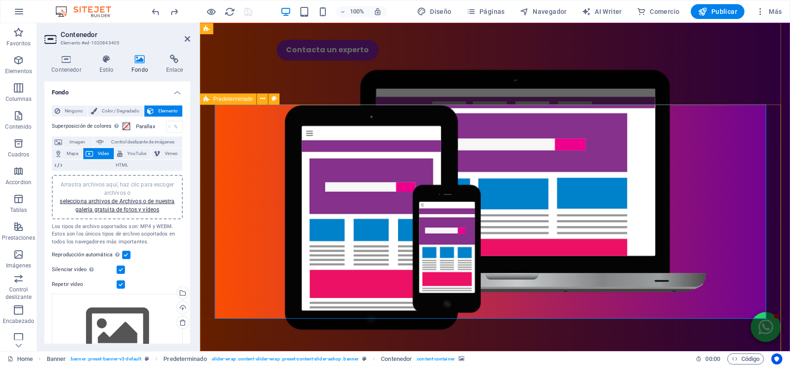
click at [261, 103] on icon at bounding box center [262, 99] width 5 height 10
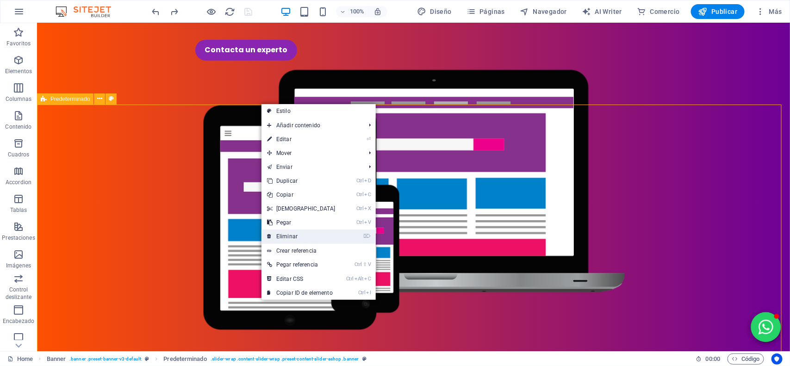
click at [306, 230] on link "⌦ Eliminar" at bounding box center [302, 237] width 80 height 14
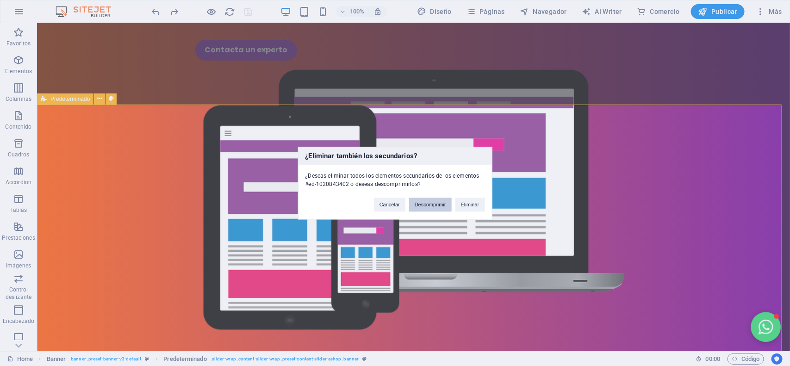
click at [437, 206] on button "Descomprimir" at bounding box center [430, 205] width 43 height 14
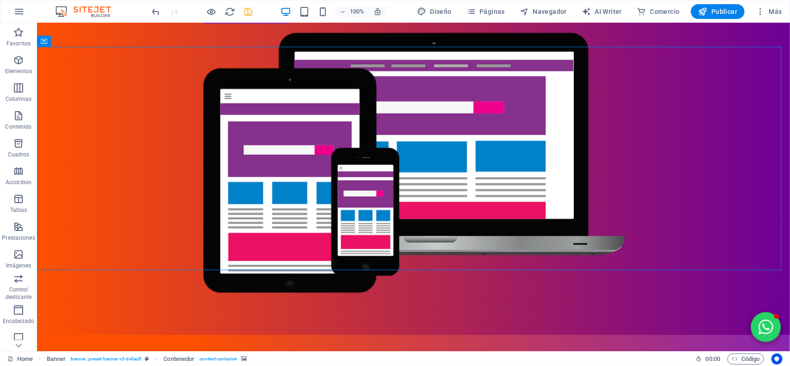
scroll to position [231, 0]
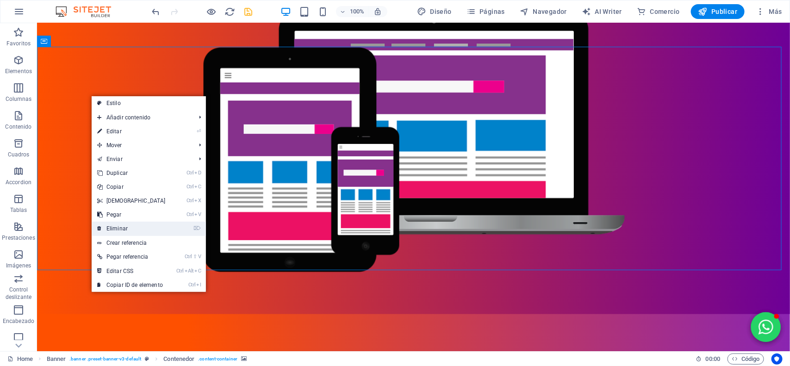
click at [173, 223] on li "⌦ Eliminar" at bounding box center [149, 229] width 114 height 14
click at [146, 225] on link "⌦ Eliminar" at bounding box center [132, 229] width 80 height 14
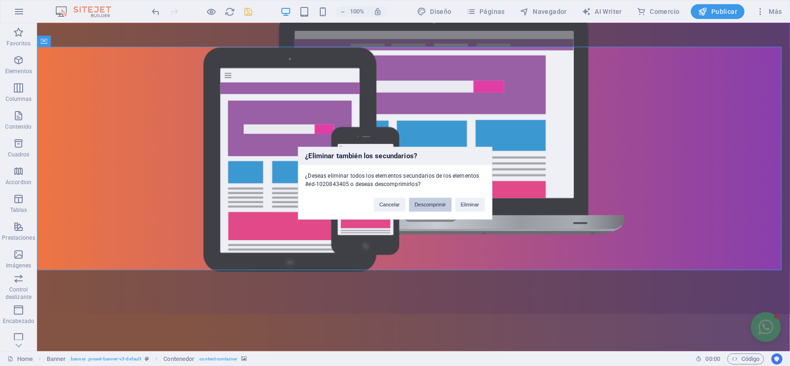
click at [437, 203] on button "Descomprimir" at bounding box center [430, 205] width 43 height 14
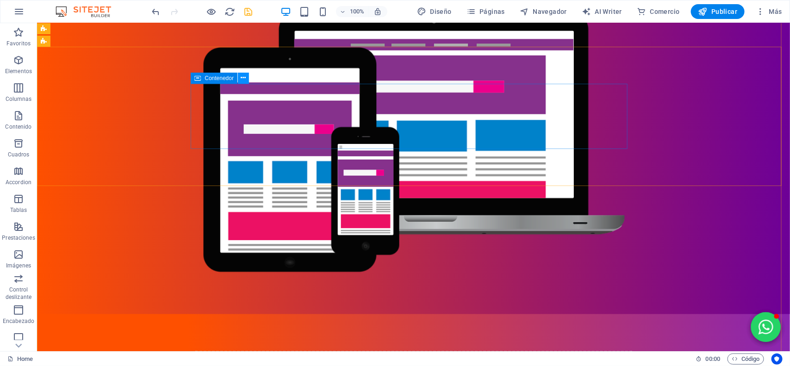
click at [241, 77] on icon at bounding box center [243, 78] width 5 height 10
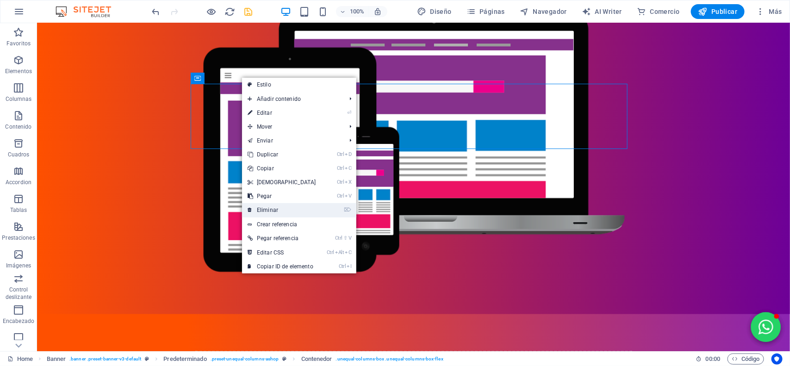
click at [274, 207] on link "⌦ Eliminar" at bounding box center [282, 210] width 80 height 14
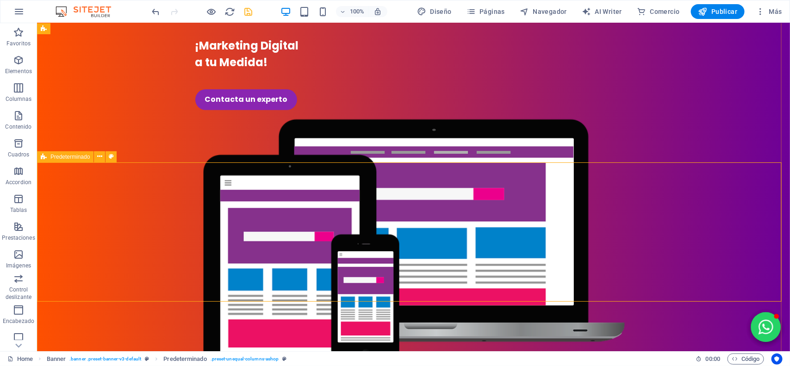
scroll to position [116, 0]
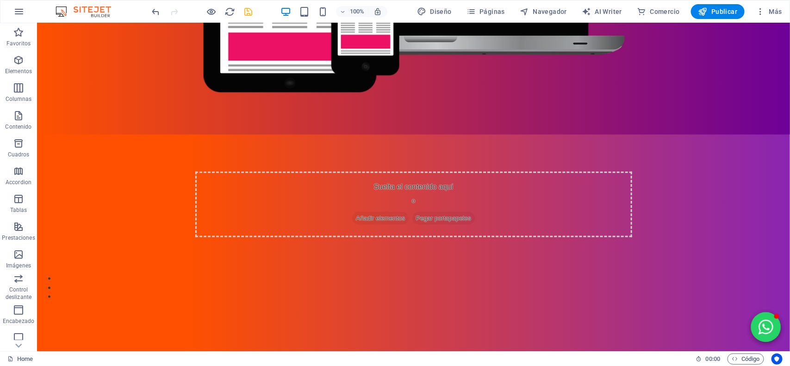
scroll to position [405, 0]
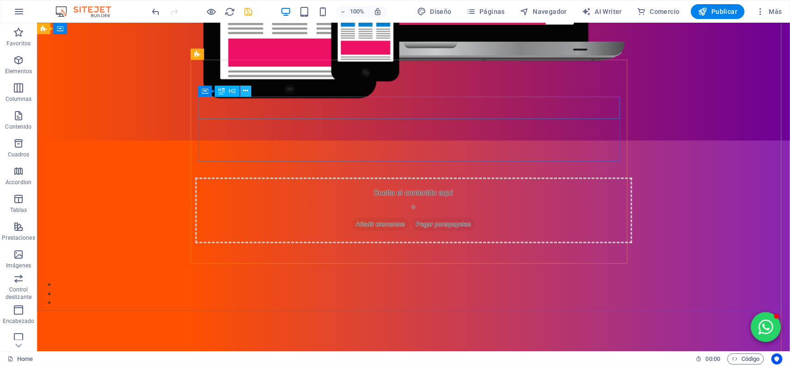
click at [245, 94] on icon at bounding box center [245, 91] width 5 height 10
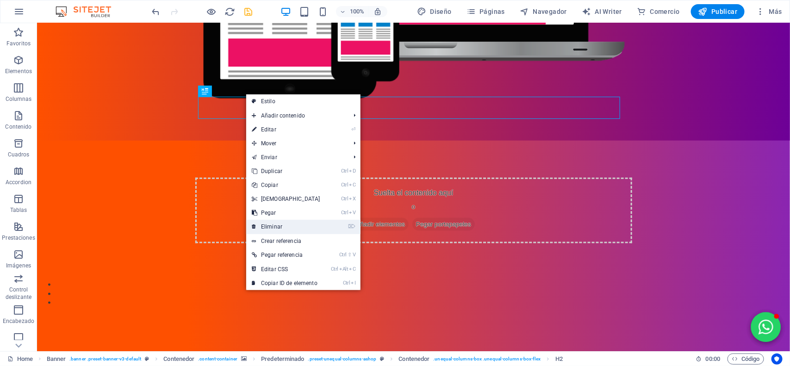
click at [276, 221] on link "⌦ Eliminar" at bounding box center [286, 227] width 80 height 14
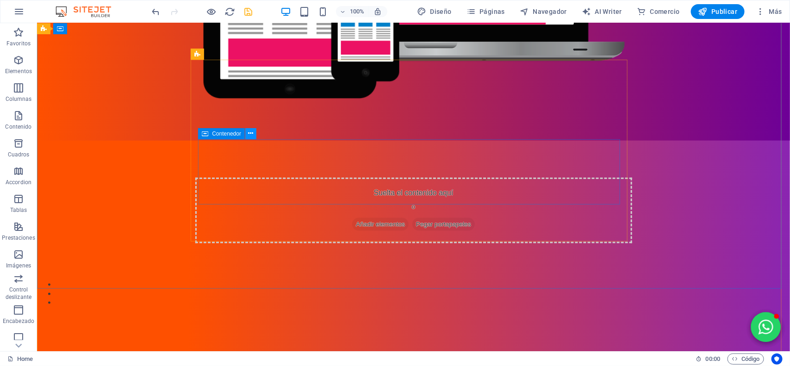
click at [249, 136] on icon at bounding box center [251, 134] width 5 height 10
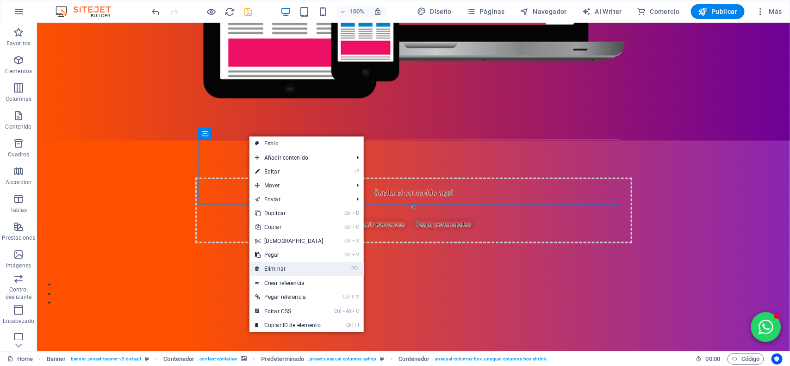
drag, startPoint x: 275, startPoint y: 268, endPoint x: 255, endPoint y: 205, distance: 66.3
click at [275, 268] on link "⌦ Eliminar" at bounding box center [289, 269] width 80 height 14
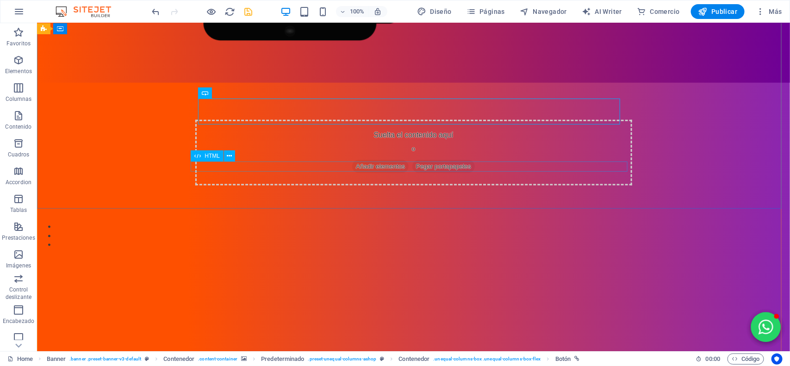
scroll to position [231, 0]
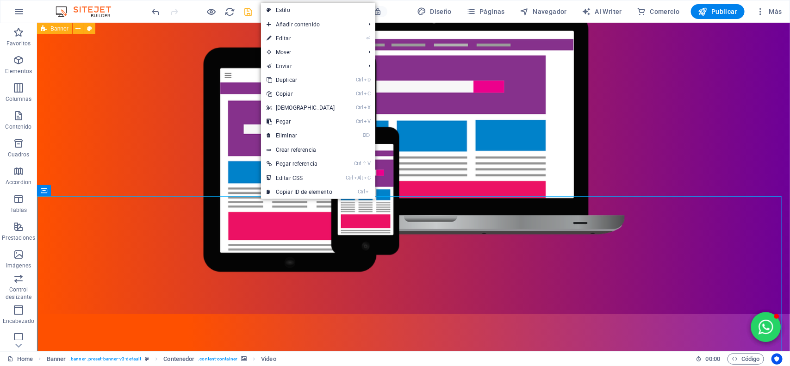
drag, startPoint x: 151, startPoint y: 199, endPoint x: 125, endPoint y: 203, distance: 26.3
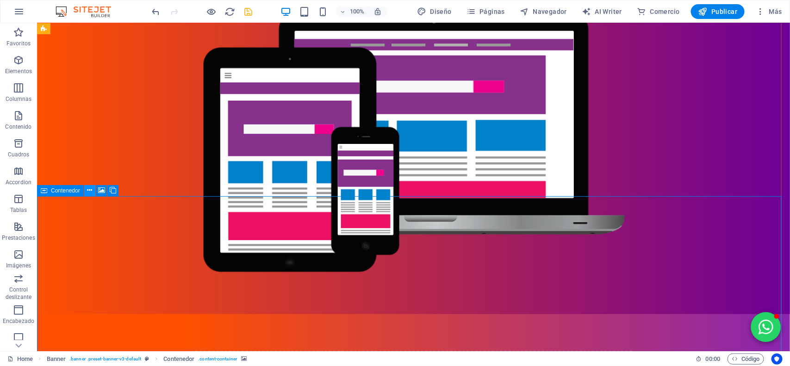
click at [92, 193] on icon at bounding box center [89, 191] width 5 height 10
click at [46, 192] on icon at bounding box center [44, 190] width 6 height 11
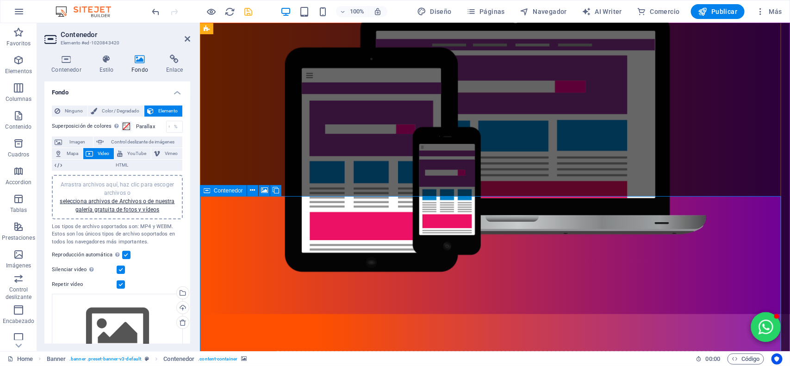
click at [188, 37] on icon at bounding box center [188, 38] width 6 height 7
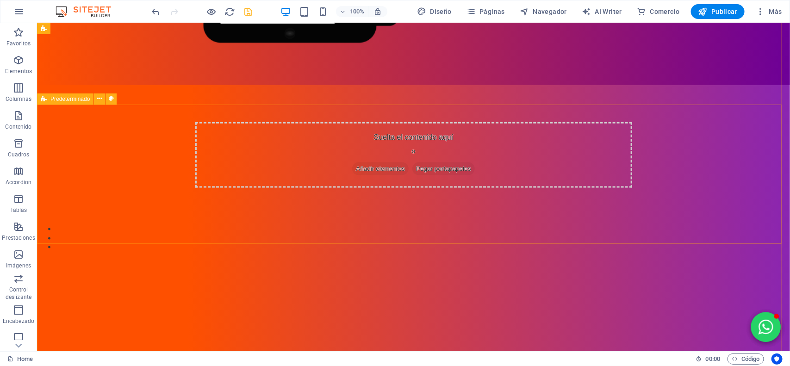
scroll to position [174, 0]
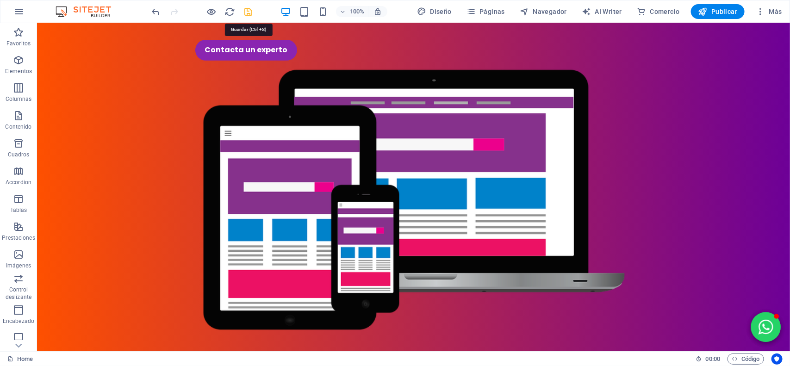
click at [248, 12] on icon "save" at bounding box center [248, 11] width 11 height 11
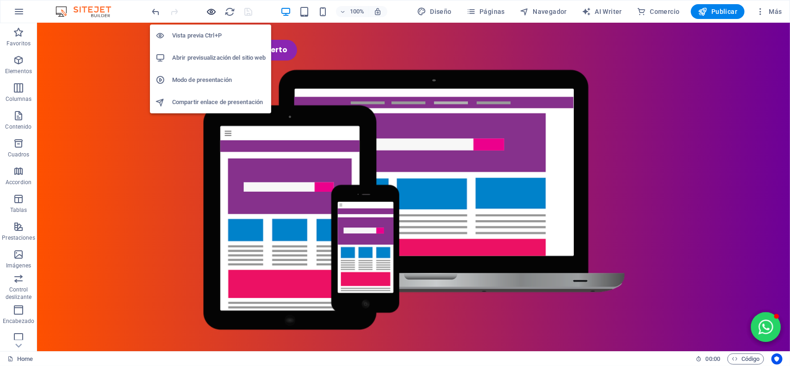
click at [210, 10] on icon "button" at bounding box center [211, 11] width 11 height 11
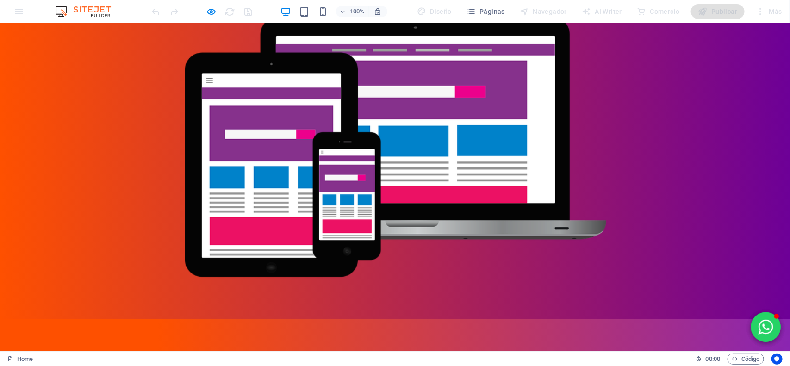
scroll to position [116, 0]
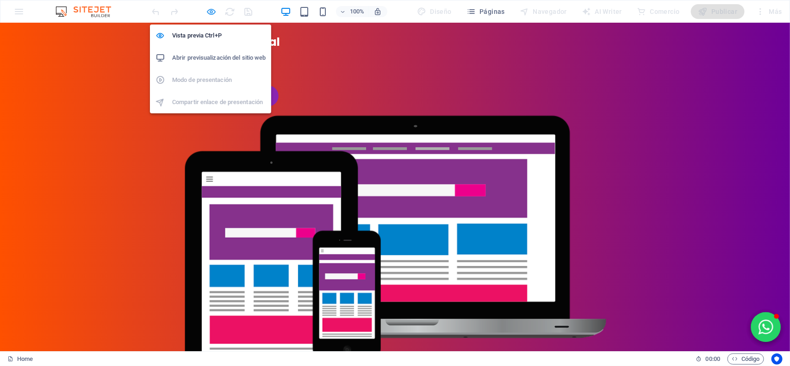
click at [213, 10] on icon "button" at bounding box center [211, 11] width 11 height 11
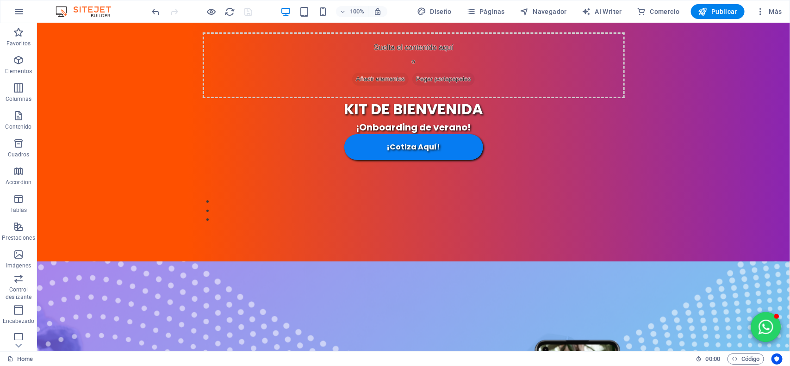
scroll to position [1285, 0]
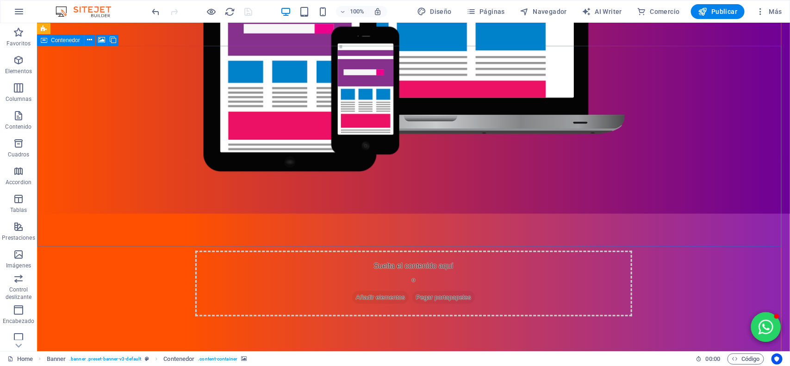
scroll to position [301, 0]
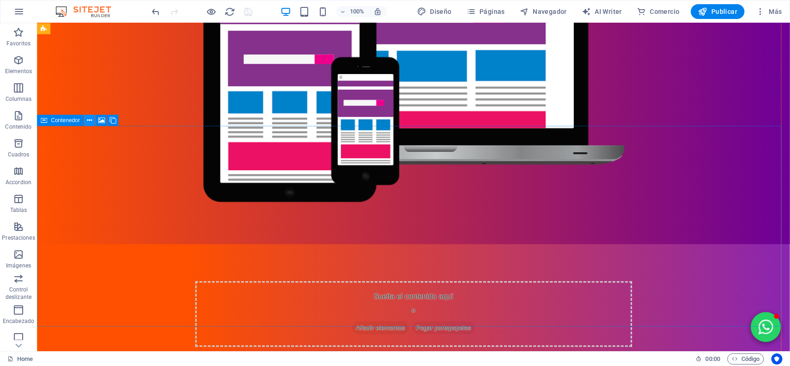
click at [91, 119] on icon at bounding box center [89, 121] width 5 height 10
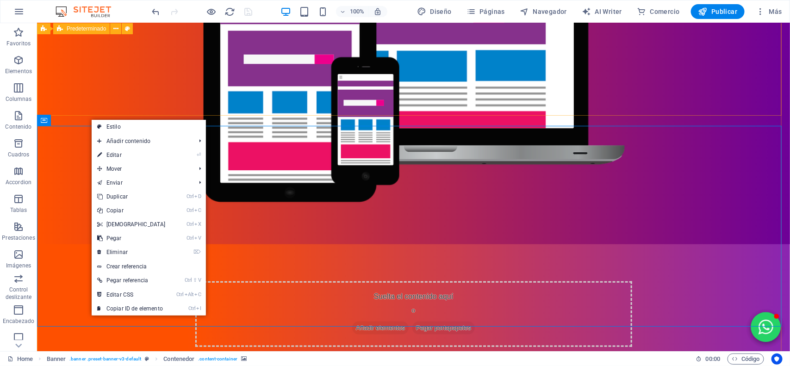
click at [139, 244] on div "Suelta el contenido aquí o Añadir elementos Pegar portapapeles" at bounding box center [413, 314] width 753 height 140
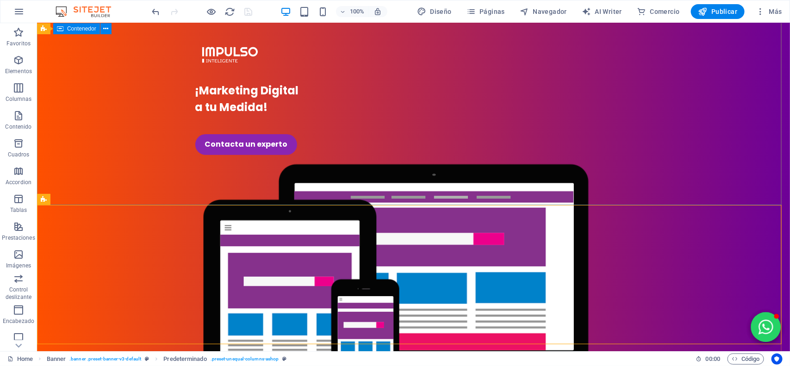
scroll to position [70, 0]
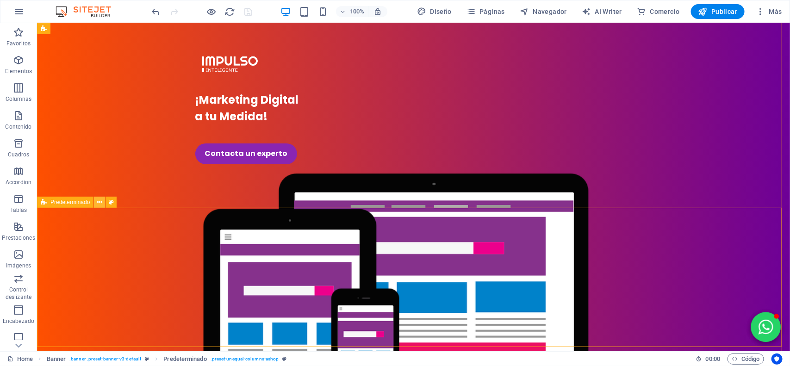
click at [98, 201] on icon at bounding box center [99, 203] width 5 height 10
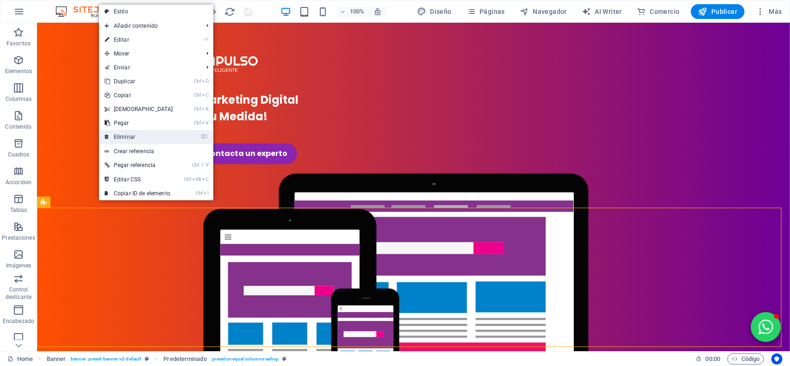
click at [126, 133] on link "⌦ Eliminar" at bounding box center [139, 137] width 80 height 14
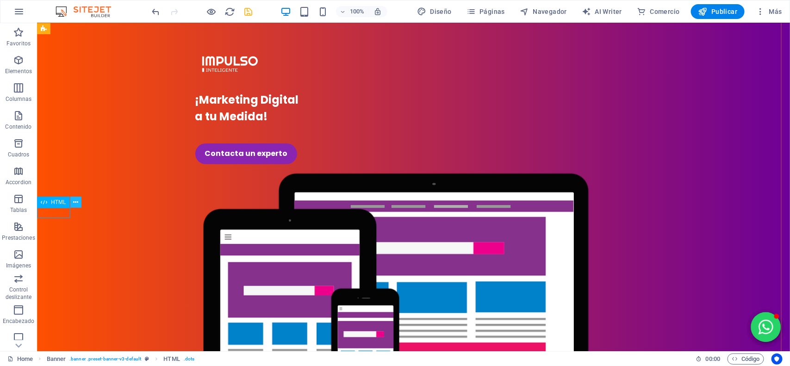
click at [77, 202] on icon at bounding box center [75, 203] width 5 height 10
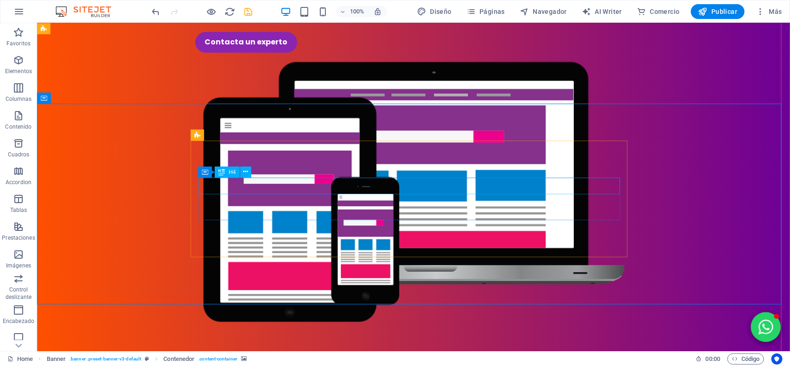
scroll to position [186, 0]
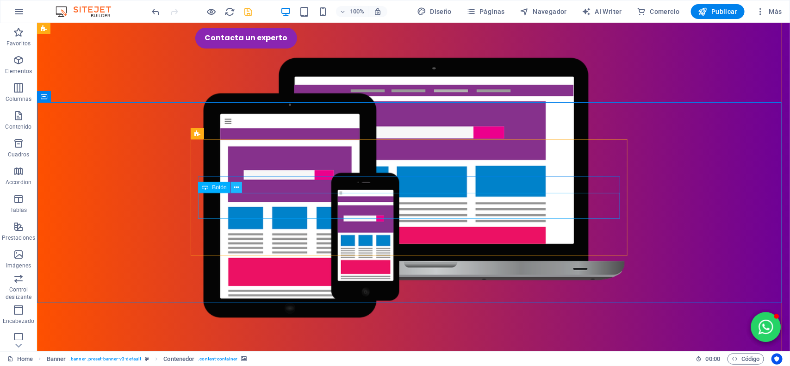
click at [236, 187] on icon at bounding box center [236, 188] width 5 height 10
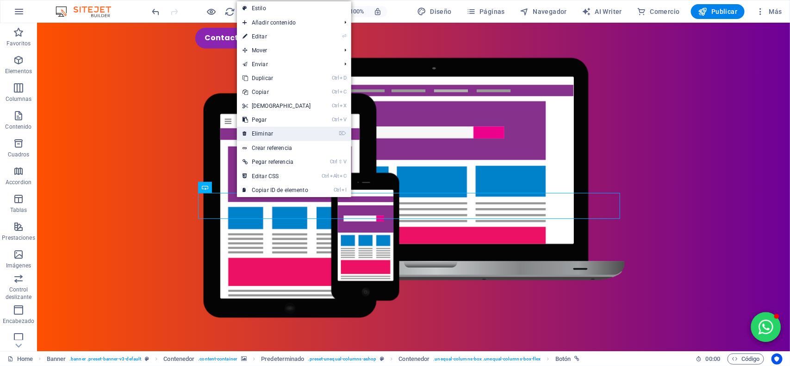
click at [271, 134] on link "⌦ Eliminar" at bounding box center [277, 134] width 80 height 14
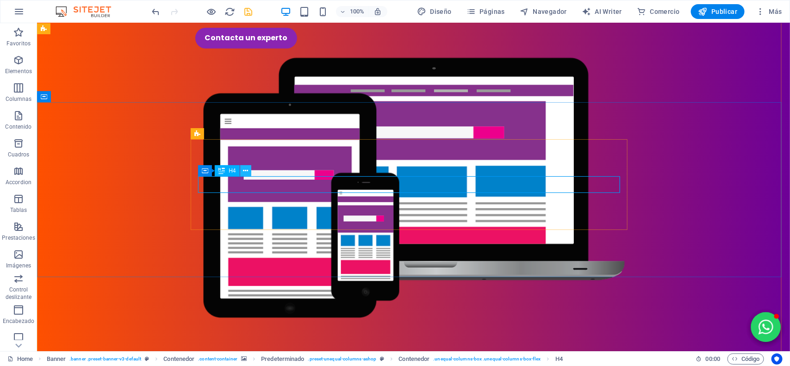
click at [248, 172] on icon at bounding box center [245, 171] width 5 height 10
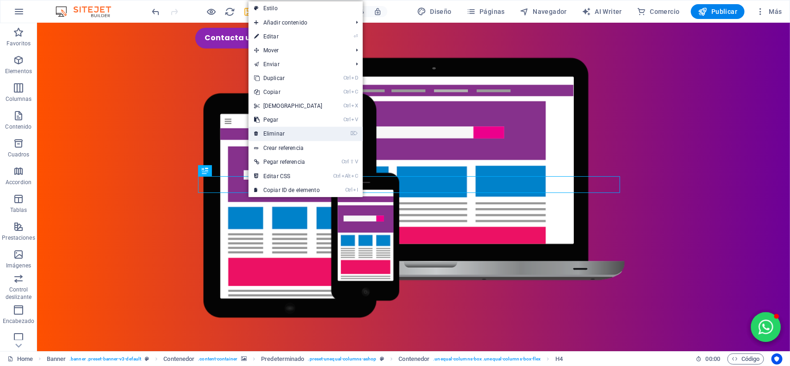
click at [281, 137] on link "⌦ Eliminar" at bounding box center [289, 134] width 80 height 14
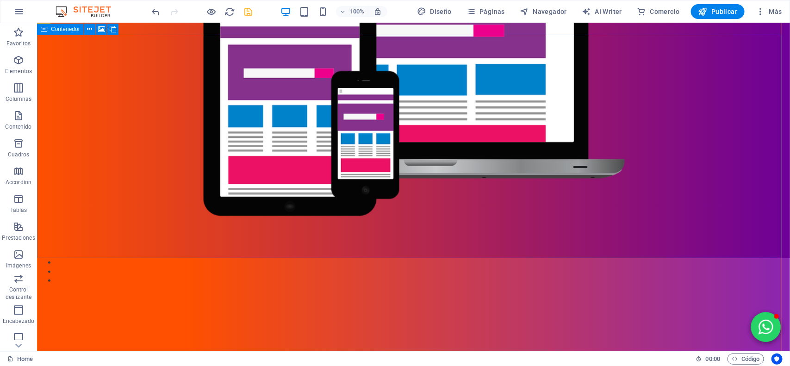
scroll to position [301, 0]
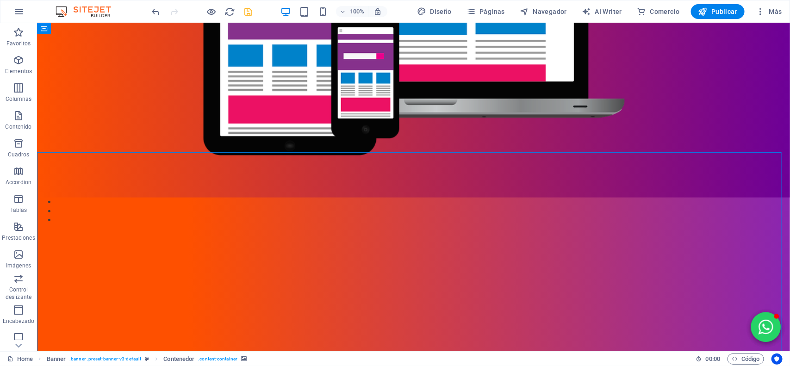
scroll to position [359, 0]
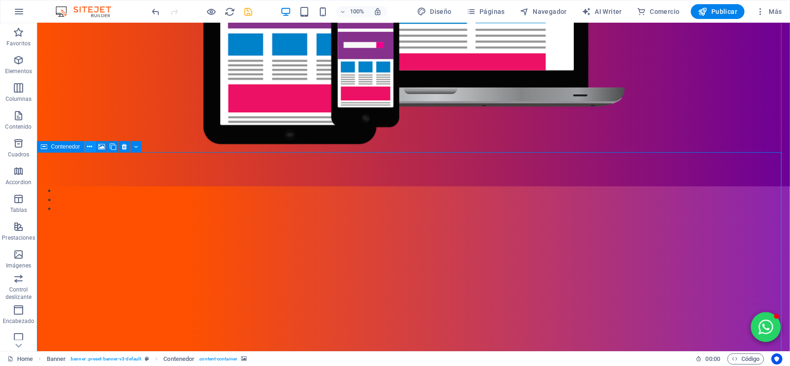
click at [89, 144] on icon at bounding box center [89, 147] width 5 height 10
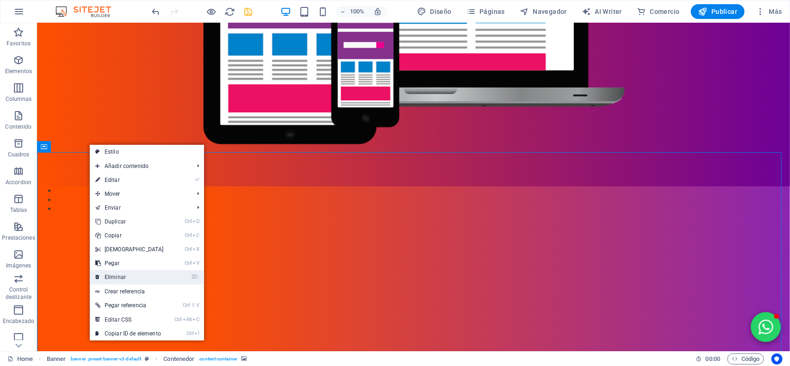
click at [119, 271] on link "⌦ Eliminar" at bounding box center [130, 277] width 80 height 14
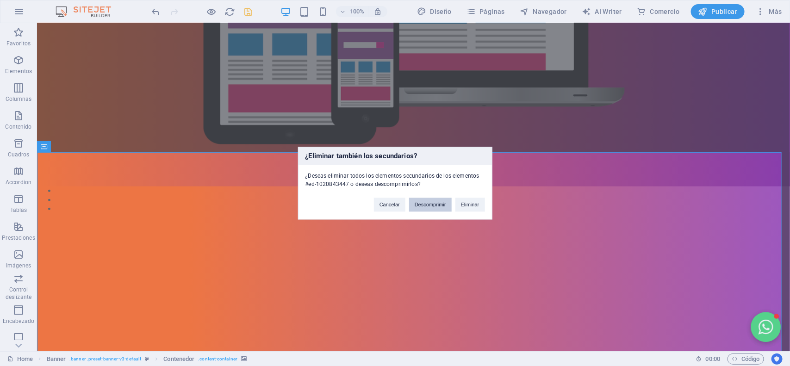
click at [432, 207] on button "Descomprimir" at bounding box center [430, 205] width 43 height 14
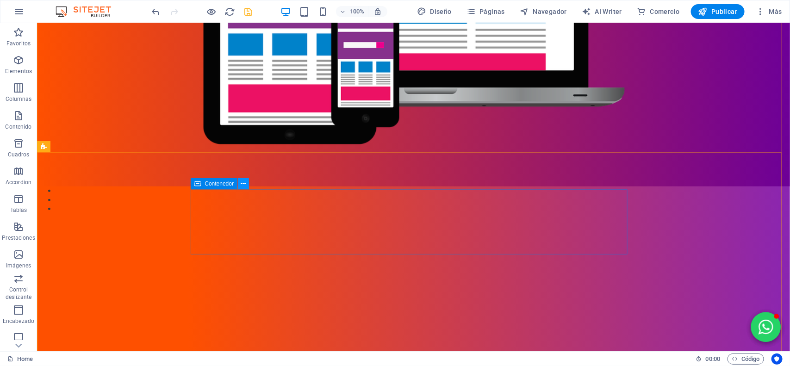
click at [242, 179] on icon at bounding box center [243, 184] width 5 height 10
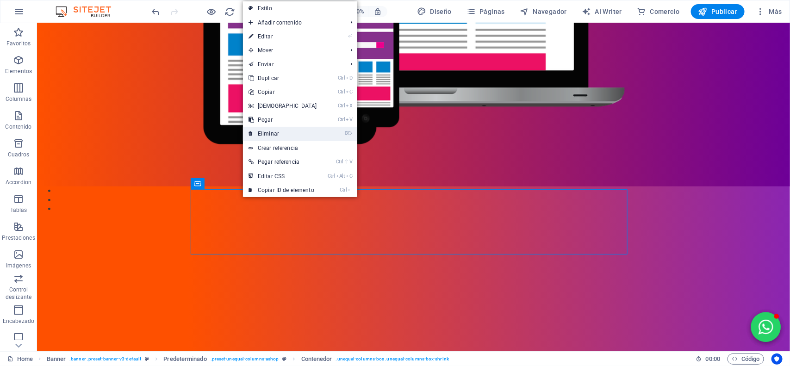
click at [279, 131] on link "⌦ Eliminar" at bounding box center [283, 134] width 80 height 14
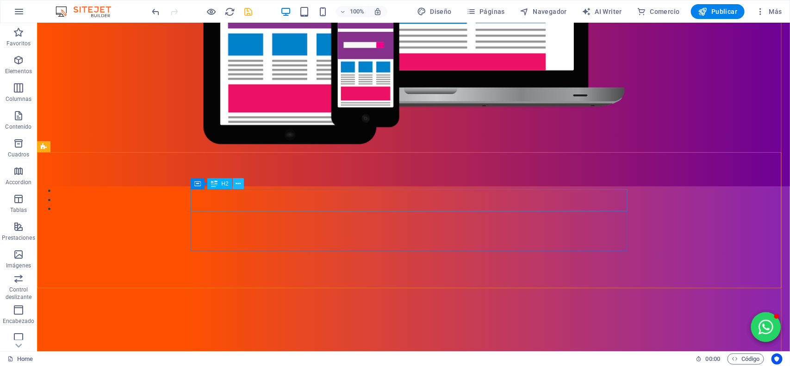
click at [241, 184] on icon at bounding box center [238, 184] width 5 height 10
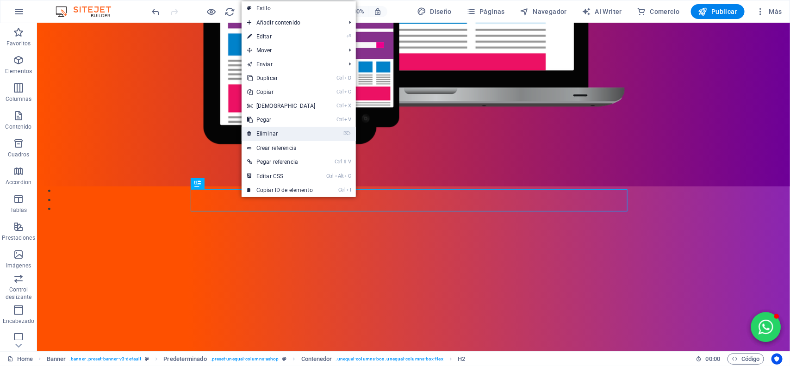
click at [267, 138] on link "⌦ Eliminar" at bounding box center [282, 134] width 80 height 14
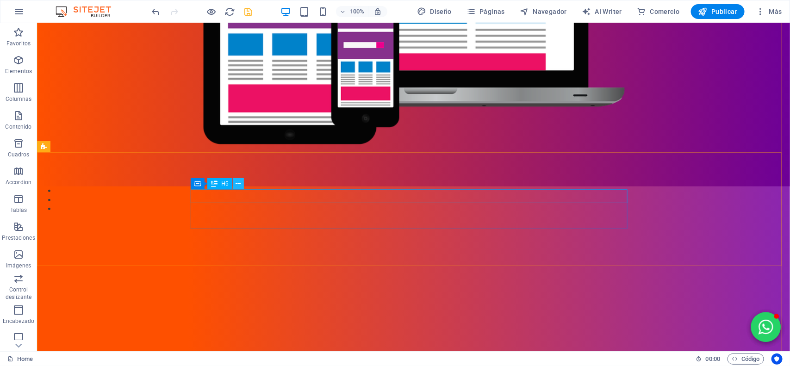
click at [240, 185] on icon at bounding box center [238, 184] width 5 height 10
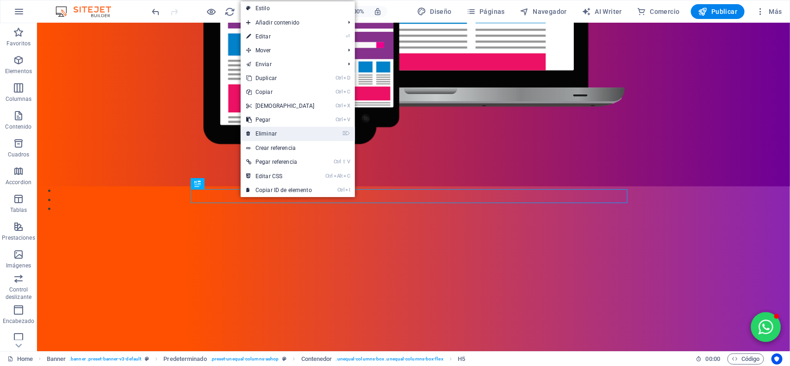
click at [268, 130] on link "⌦ Eliminar" at bounding box center [281, 134] width 80 height 14
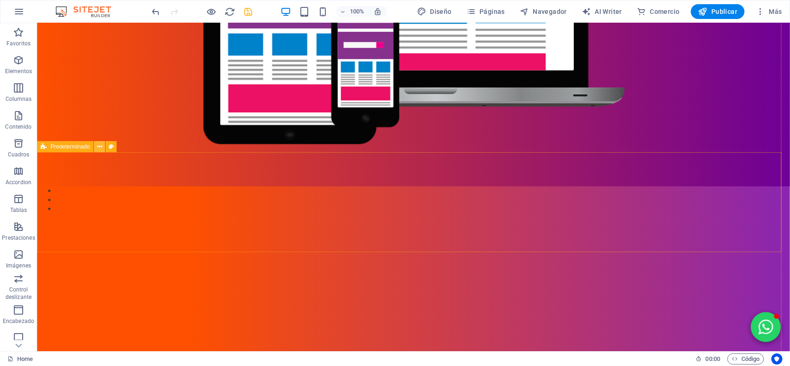
click at [100, 147] on icon at bounding box center [99, 147] width 5 height 10
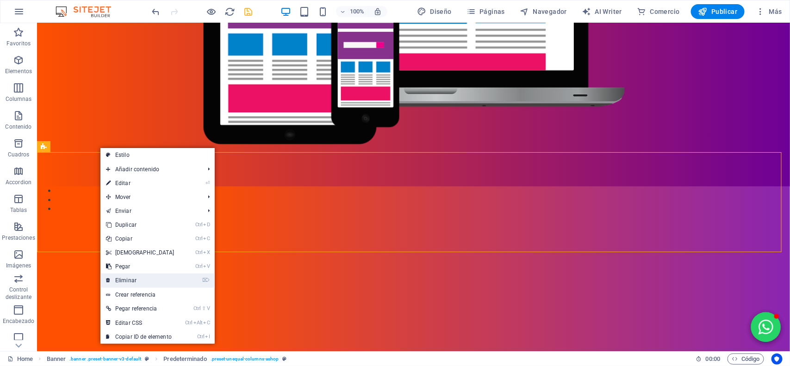
click at [145, 278] on link "⌦ Eliminar" at bounding box center [140, 281] width 80 height 14
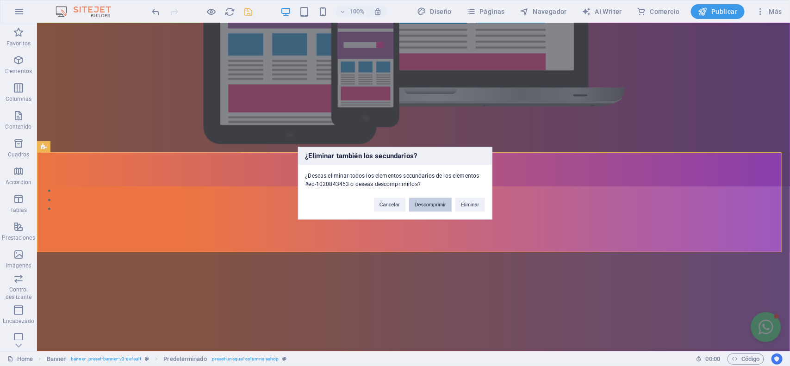
click at [436, 203] on button "Descomprimir" at bounding box center [430, 205] width 43 height 14
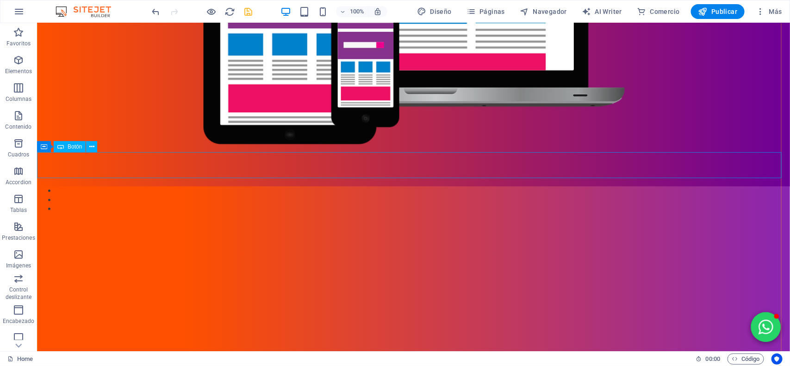
drag, startPoint x: 91, startPoint y: 149, endPoint x: 52, endPoint y: 135, distance: 41.3
click at [91, 149] on icon at bounding box center [91, 147] width 5 height 10
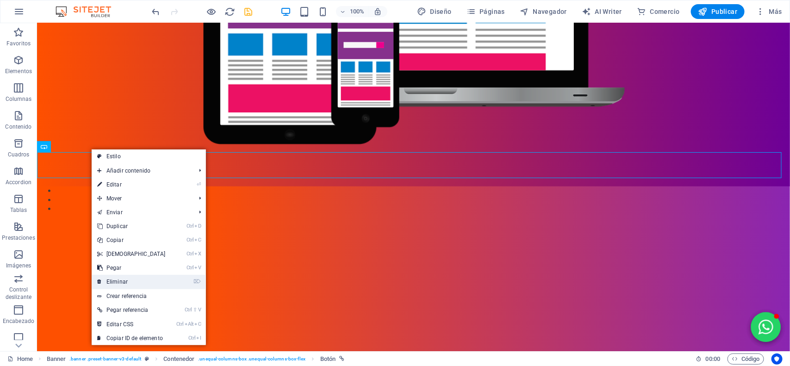
click at [115, 280] on link "⌦ Eliminar" at bounding box center [132, 282] width 80 height 14
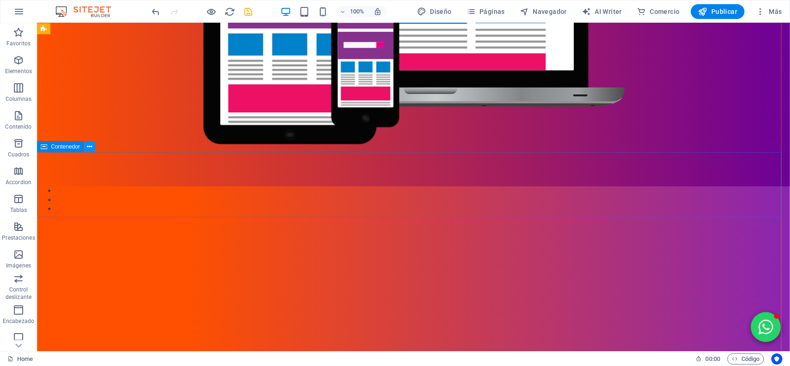
drag, startPoint x: 94, startPoint y: 144, endPoint x: 56, endPoint y: 123, distance: 43.1
click at [94, 144] on button at bounding box center [89, 146] width 11 height 11
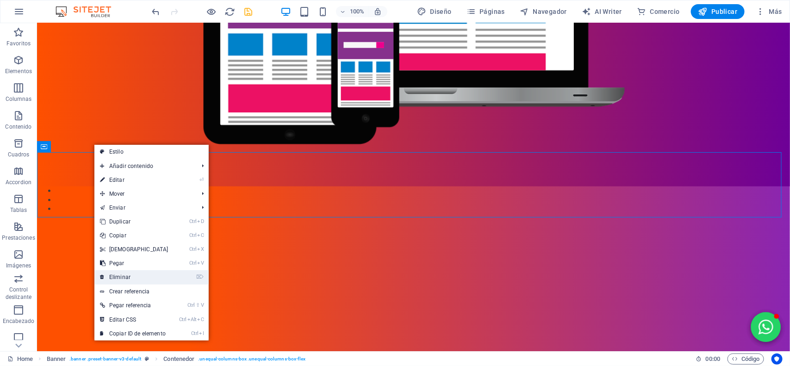
click at [119, 276] on link "⌦ Eliminar" at bounding box center [134, 277] width 80 height 14
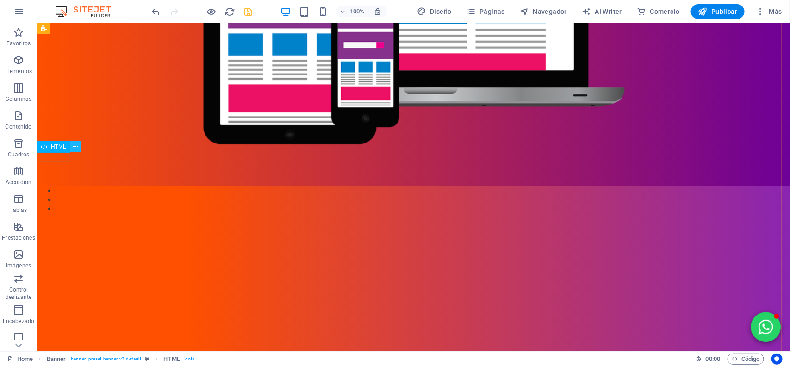
click at [79, 146] on button at bounding box center [75, 146] width 11 height 11
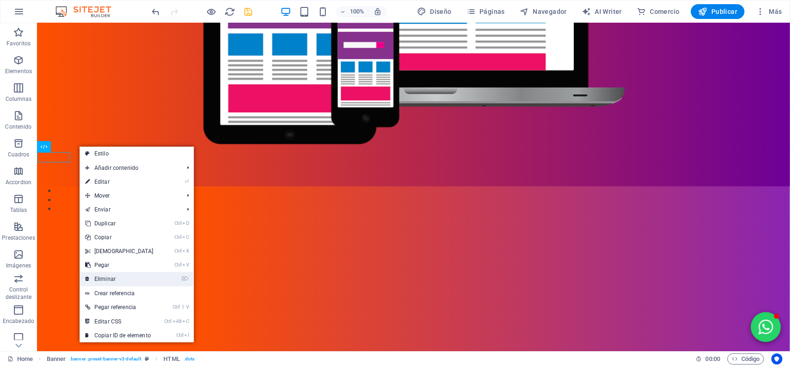
click at [109, 279] on link "⌦ Eliminar" at bounding box center [120, 279] width 80 height 14
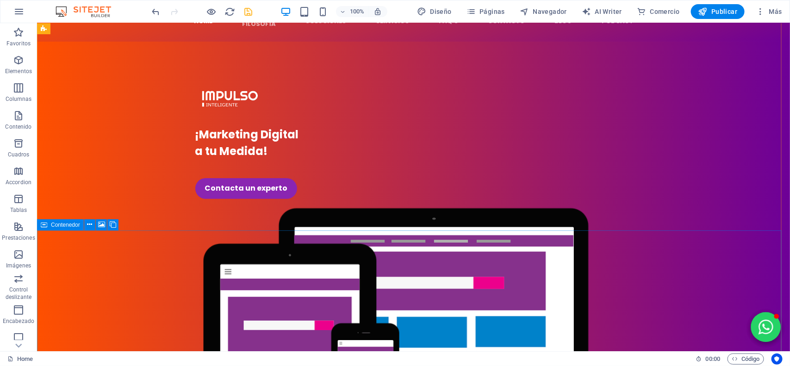
scroll to position [58, 0]
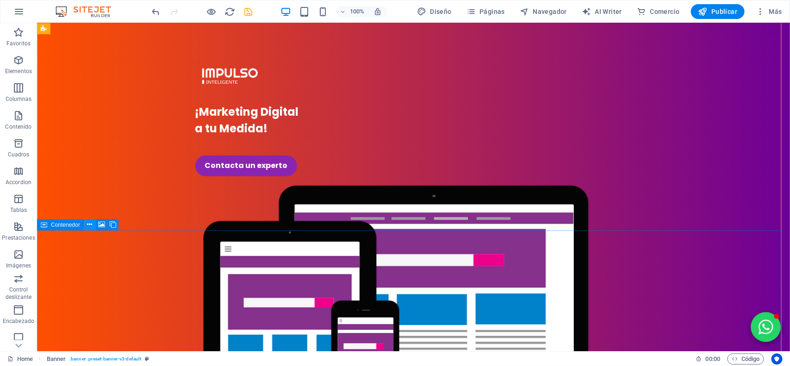
click at [90, 223] on icon at bounding box center [89, 225] width 5 height 10
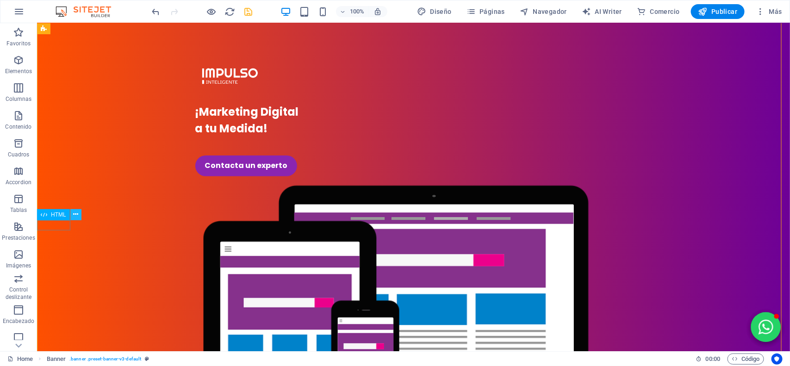
click at [73, 214] on icon at bounding box center [75, 215] width 5 height 10
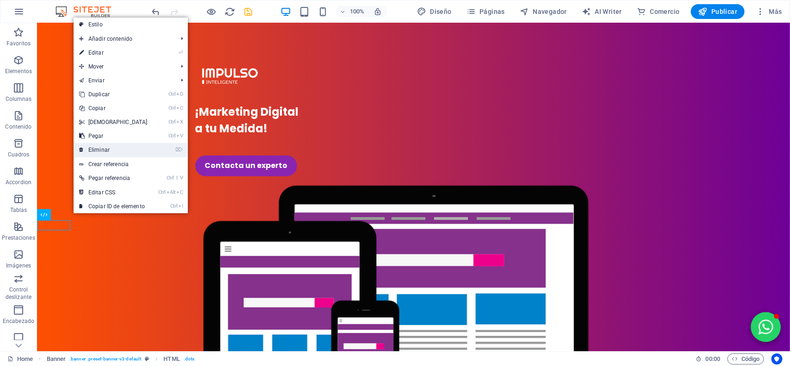
click at [103, 149] on link "⌦ Eliminar" at bounding box center [114, 150] width 80 height 14
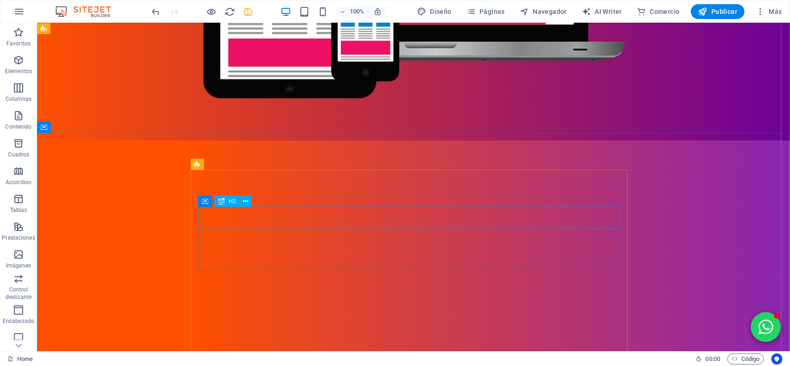
scroll to position [347, 0]
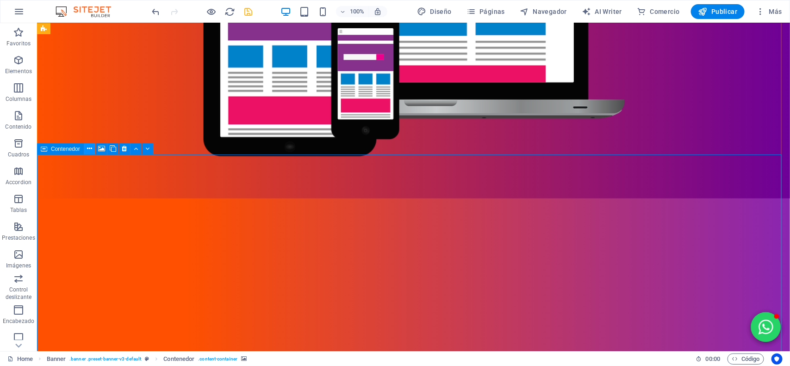
click at [91, 150] on icon at bounding box center [89, 149] width 5 height 10
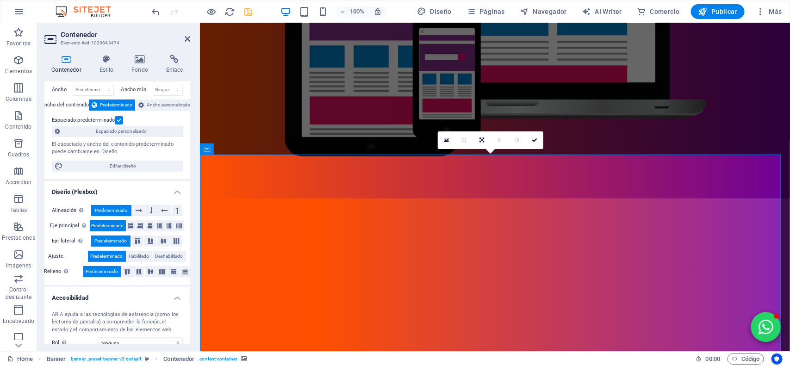
scroll to position [58, 0]
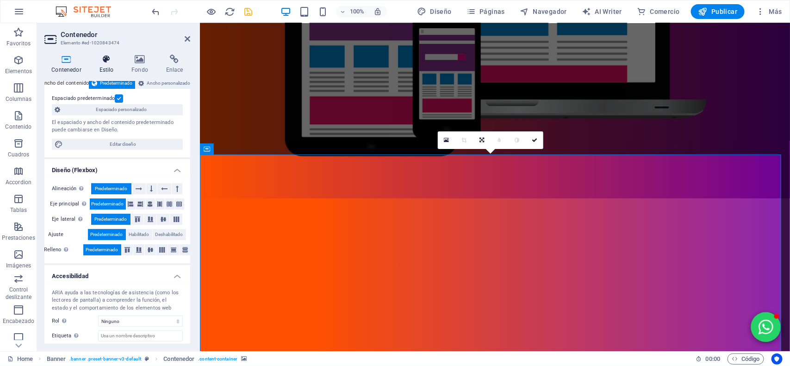
click at [105, 65] on h4 "Estilo" at bounding box center [108, 64] width 32 height 19
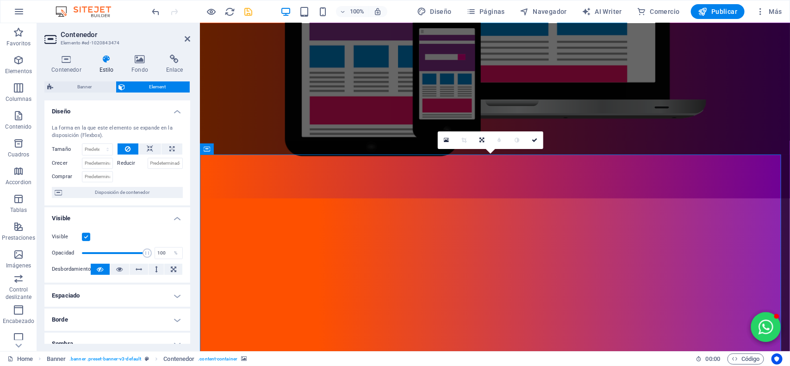
click at [84, 235] on label at bounding box center [86, 237] width 8 height 8
click at [0, 0] on input "Visible" at bounding box center [0, 0] width 0 height 0
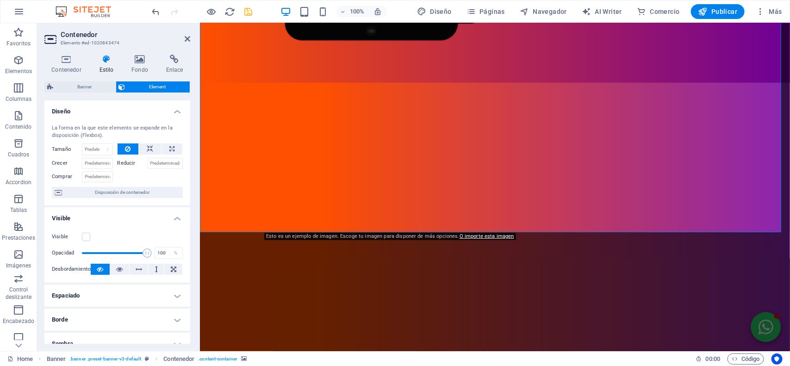
scroll to position [579, 0]
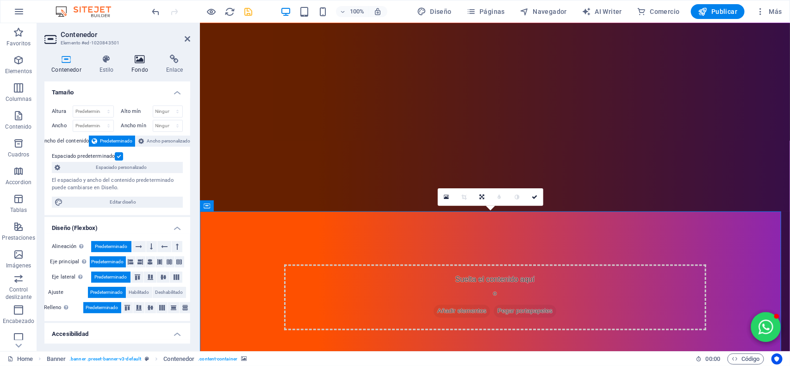
click at [139, 72] on h4 "Fondo" at bounding box center [142, 64] width 35 height 19
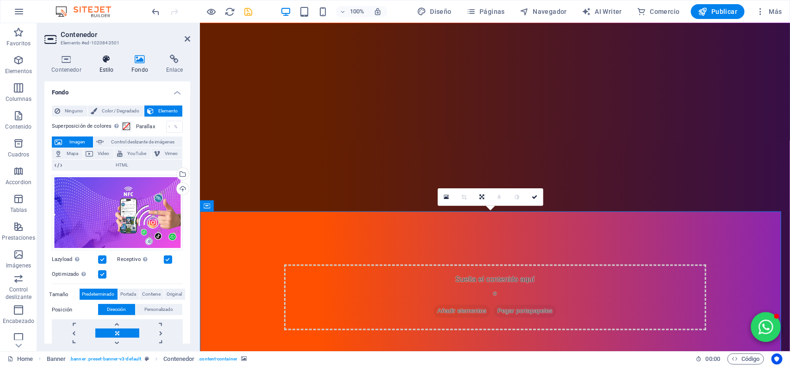
click at [102, 70] on h4 "Estilo" at bounding box center [108, 64] width 32 height 19
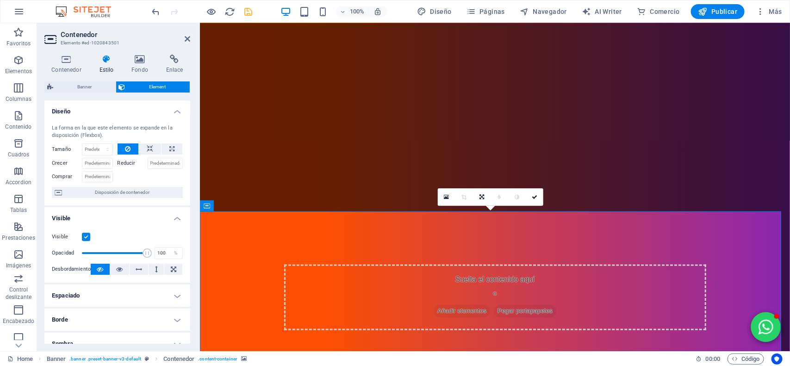
click at [87, 235] on label at bounding box center [86, 237] width 8 height 8
click at [0, 0] on input "Visible" at bounding box center [0, 0] width 0 height 0
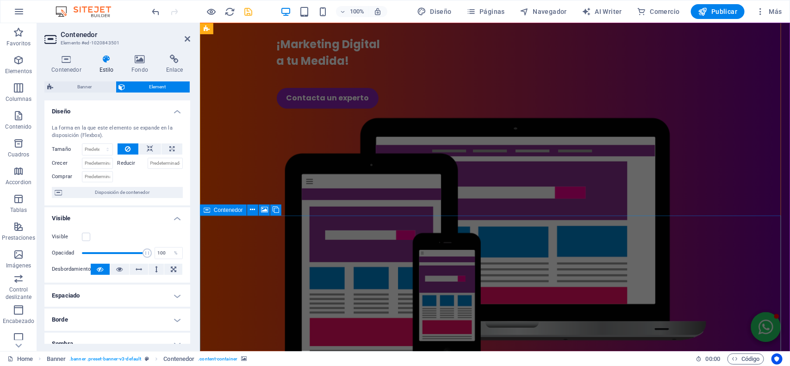
scroll to position [58, 0]
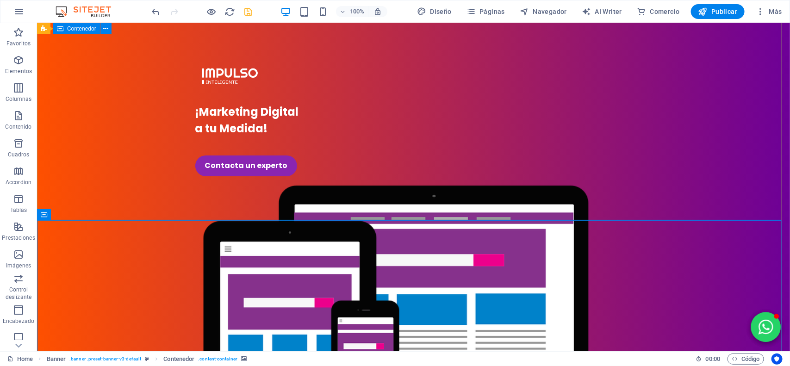
click at [247, 215] on div "¡Marketing Digital a tu Medida! Contacta un experto" at bounding box center [413, 253] width 753 height 469
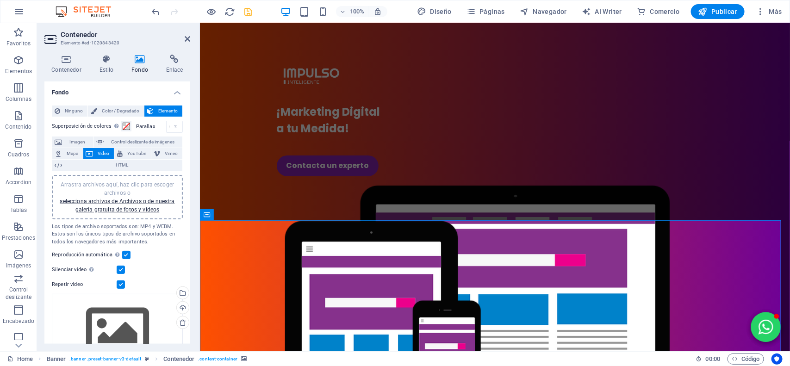
click at [135, 63] on icon at bounding box center [140, 59] width 31 height 9
click at [113, 59] on icon at bounding box center [106, 59] width 29 height 9
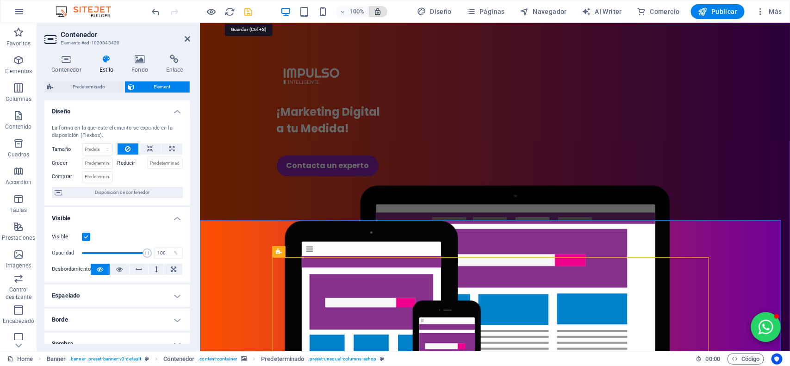
click at [246, 12] on icon "save" at bounding box center [248, 11] width 11 height 11
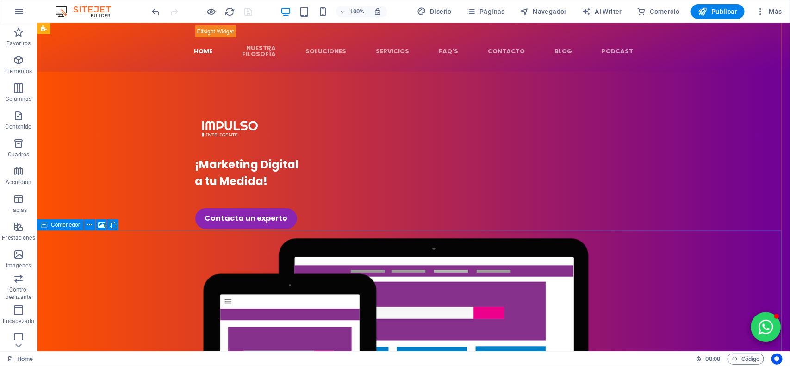
scroll to position [0, 0]
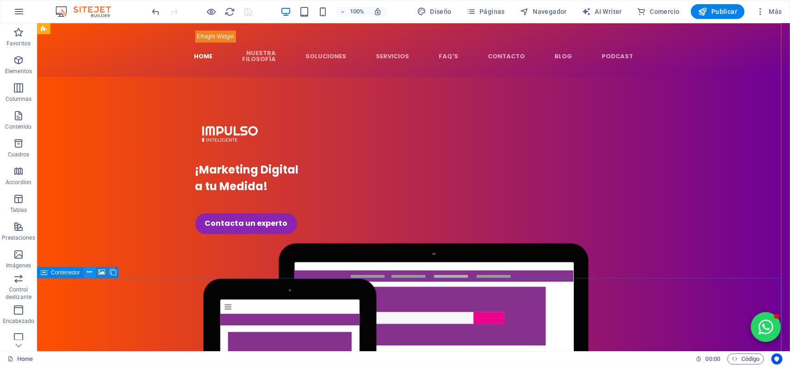
click at [88, 275] on icon at bounding box center [89, 273] width 5 height 10
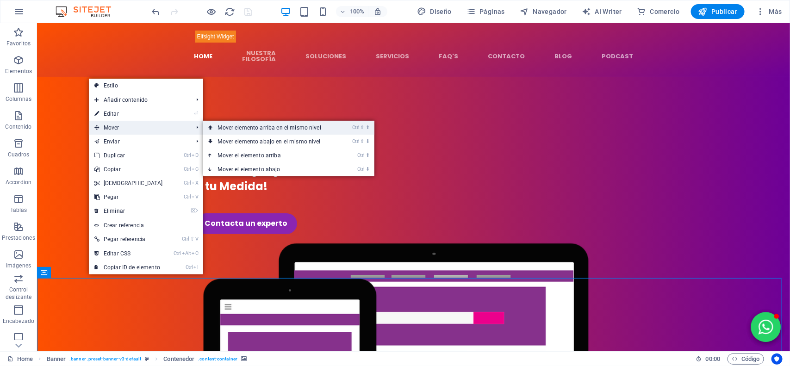
click at [220, 130] on link "Ctrl ⇧ ⬆ Mover elemento arriba en el mismo nivel" at bounding box center [271, 128] width 137 height 14
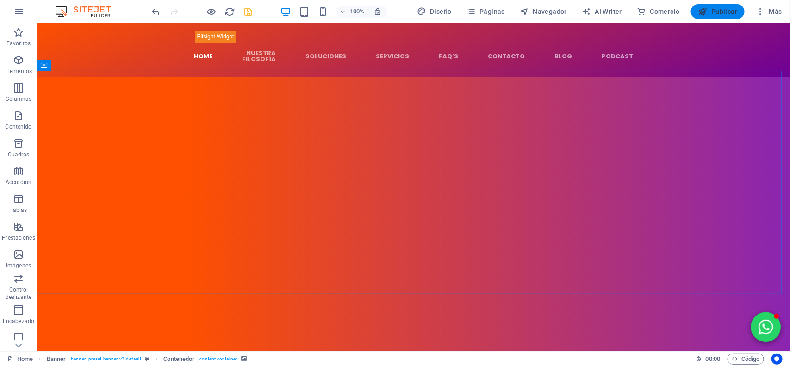
click at [700, 12] on icon "button" at bounding box center [703, 11] width 9 height 9
checkbox input "false"
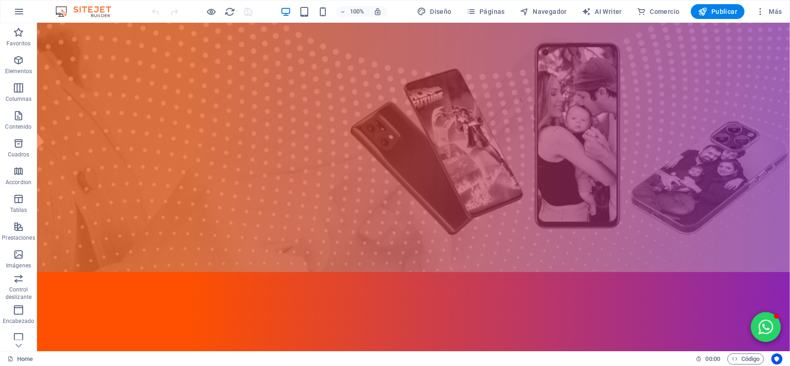
scroll to position [1019, 0]
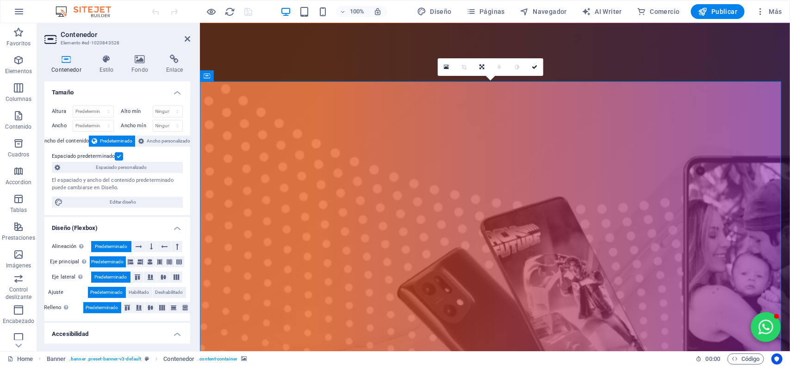
click at [190, 38] on aside "Contenedor Elemento #ed-1020843528 Contenedor Estilo Fondo Enlace Tamaño Altura…" at bounding box center [118, 187] width 163 height 328
click at [187, 37] on icon at bounding box center [188, 38] width 6 height 7
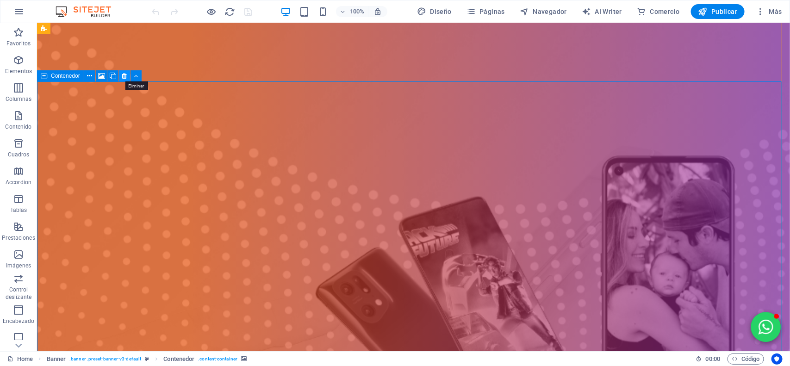
click at [128, 75] on button at bounding box center [124, 75] width 11 height 11
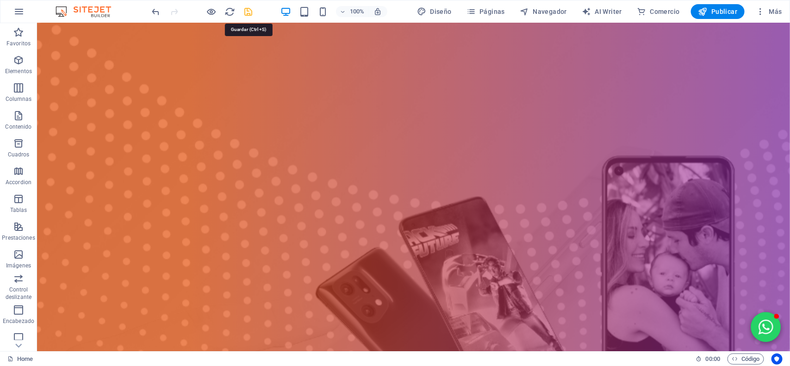
click at [248, 14] on icon "save" at bounding box center [248, 11] width 11 height 11
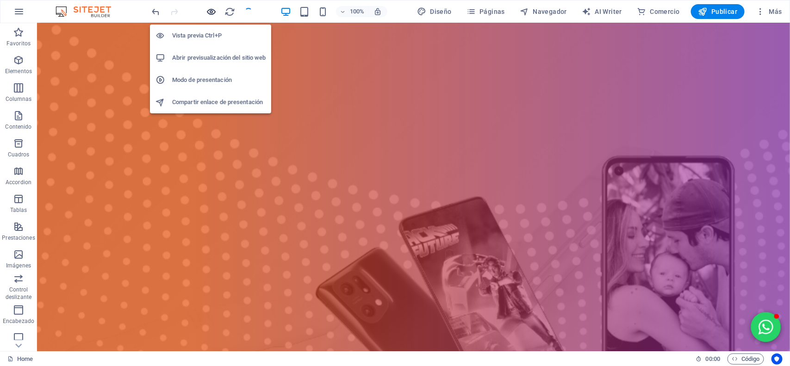
click at [210, 13] on icon "button" at bounding box center [211, 11] width 11 height 11
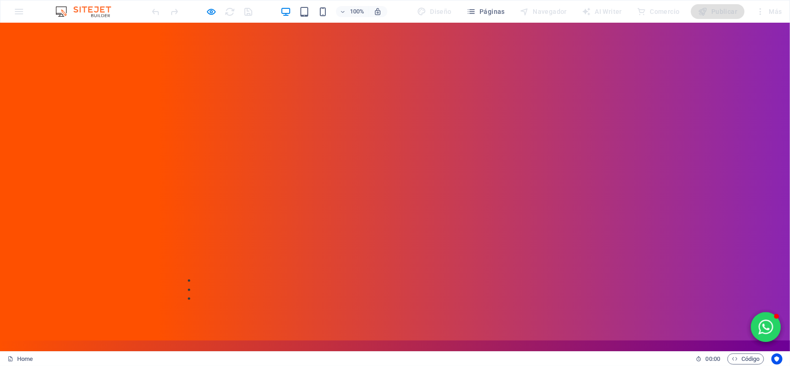
scroll to position [0, 0]
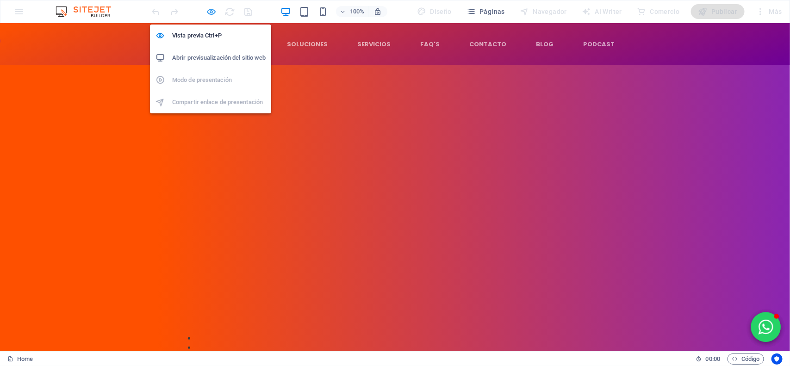
click at [209, 13] on icon "button" at bounding box center [211, 11] width 11 height 11
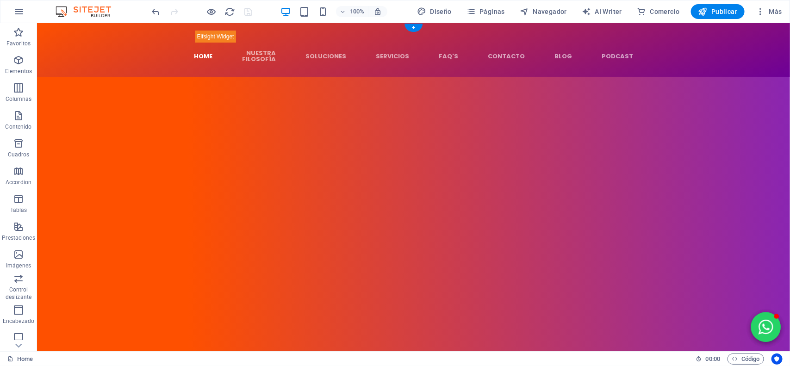
click at [157, 139] on figure at bounding box center [413, 188] width 753 height 224
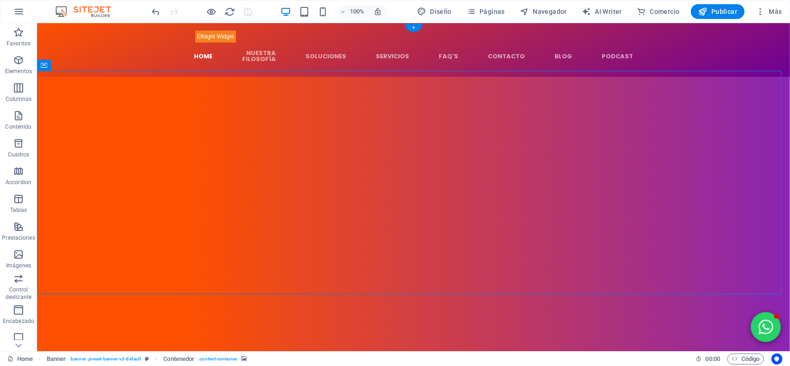
click at [157, 139] on figure at bounding box center [413, 188] width 753 height 224
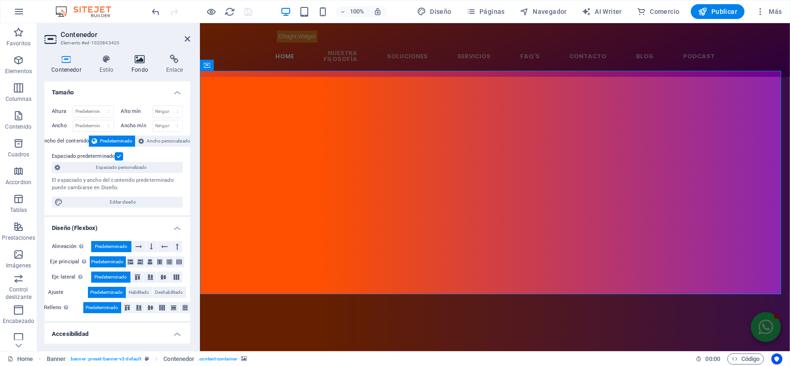
click at [142, 63] on icon at bounding box center [140, 59] width 31 height 9
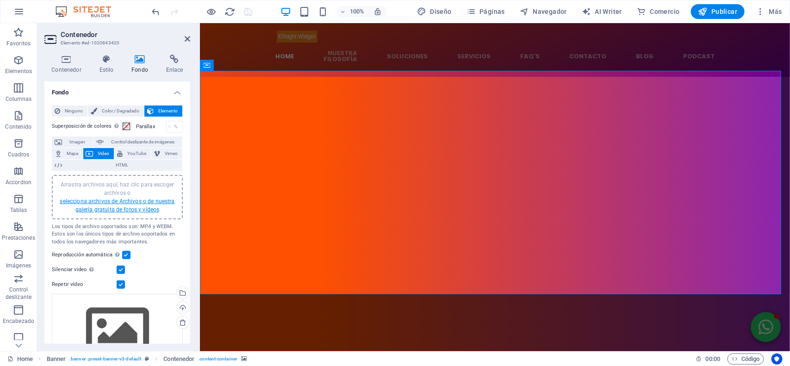
click at [131, 201] on link "selecciona archivos de Archivos o de nuestra galería gratuita de fotos y vídeos" at bounding box center [117, 205] width 115 height 15
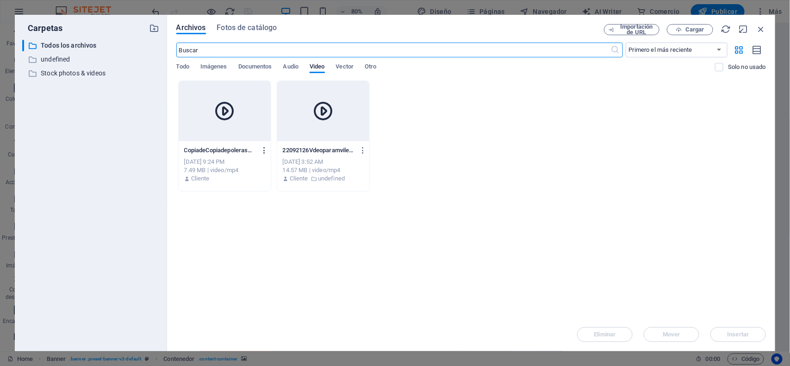
click at [264, 154] on icon "button" at bounding box center [264, 150] width 9 height 8
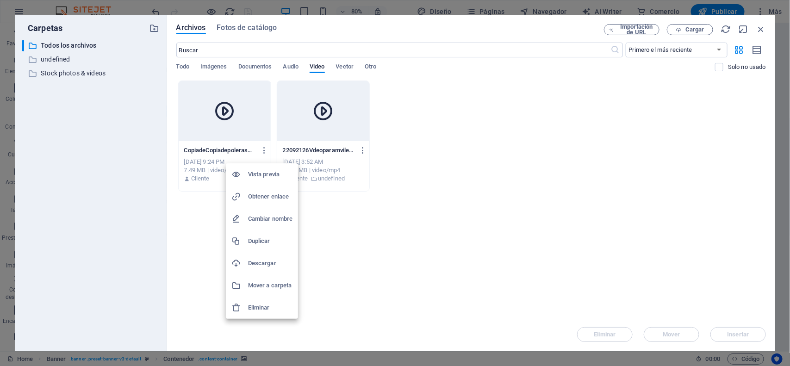
click at [258, 309] on h6 "Eliminar" at bounding box center [270, 307] width 44 height 11
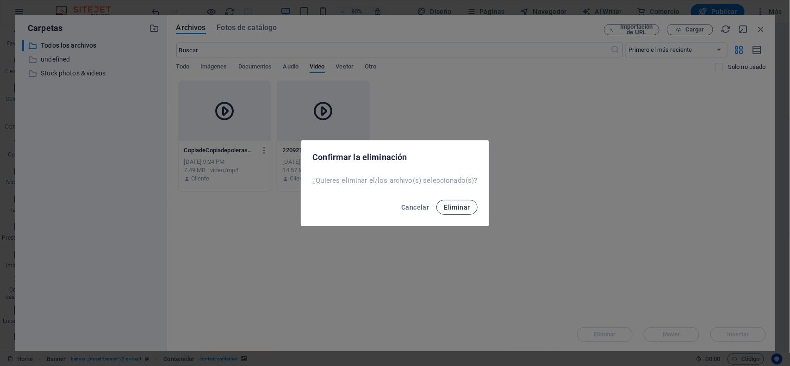
click at [463, 206] on span "Eliminar" at bounding box center [457, 207] width 26 height 7
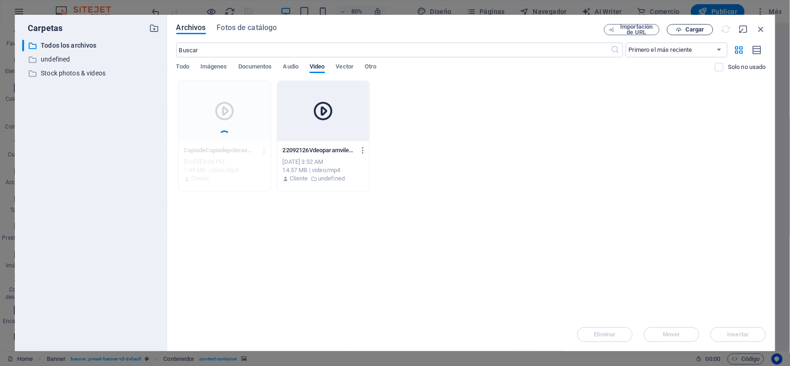
click at [684, 31] on span "Cargar" at bounding box center [690, 30] width 38 height 6
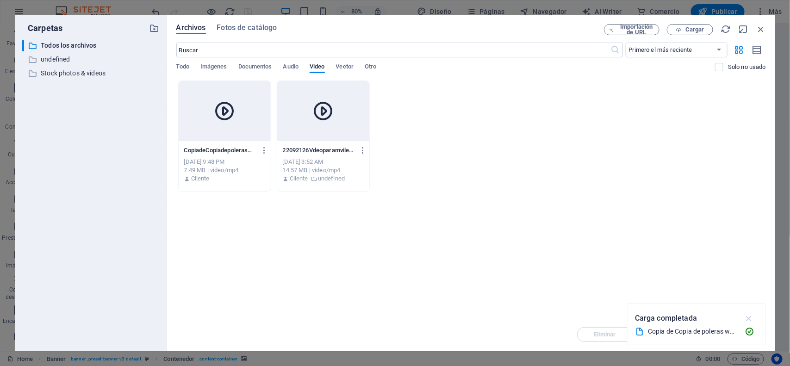
click at [749, 316] on icon "button" at bounding box center [749, 318] width 11 height 10
click at [260, 149] on icon "button" at bounding box center [264, 150] width 9 height 8
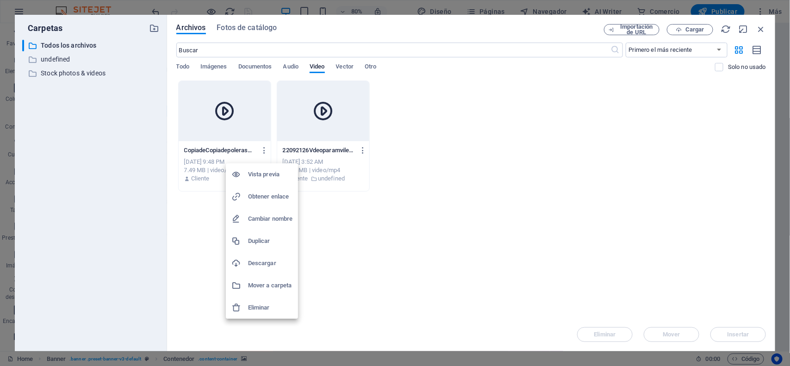
click at [262, 304] on h6 "Eliminar" at bounding box center [270, 307] width 44 height 11
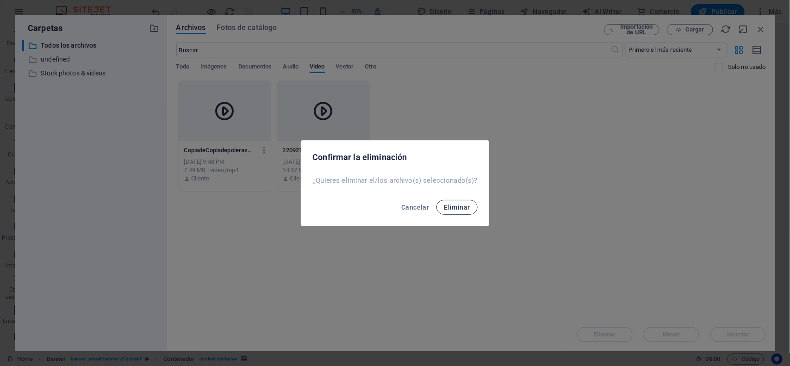
click at [453, 205] on span "Eliminar" at bounding box center [457, 207] width 26 height 7
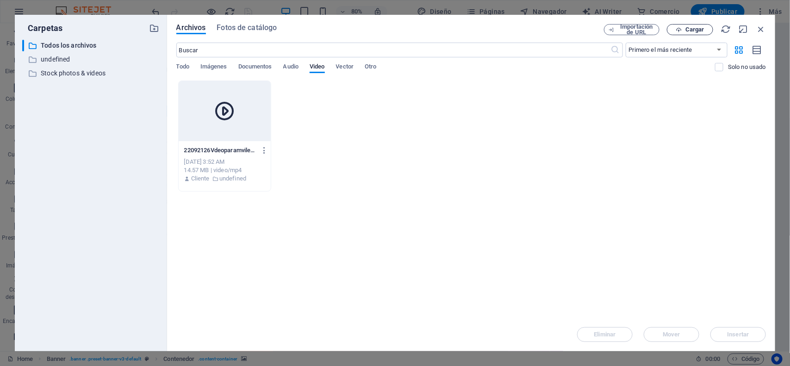
click at [689, 27] on span "Cargar" at bounding box center [695, 30] width 19 height 6
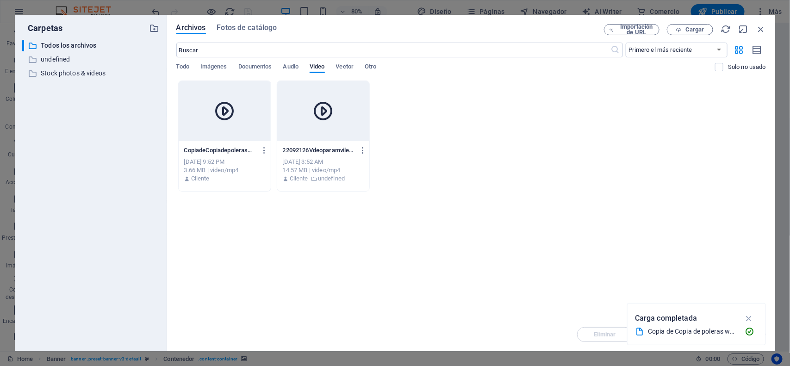
click at [334, 137] on div at bounding box center [323, 111] width 92 height 60
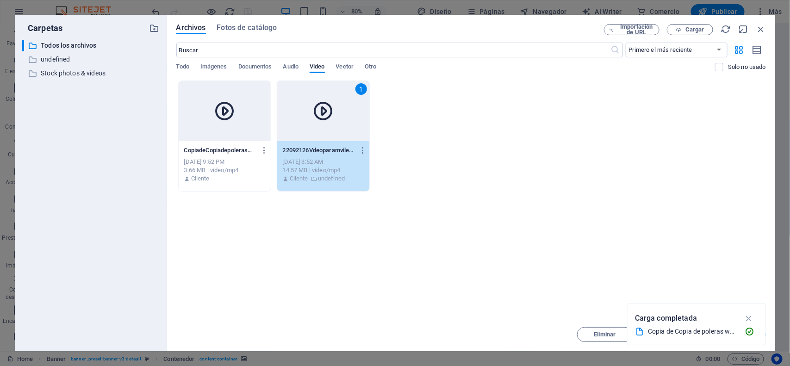
click at [334, 137] on div "1" at bounding box center [323, 111] width 92 height 60
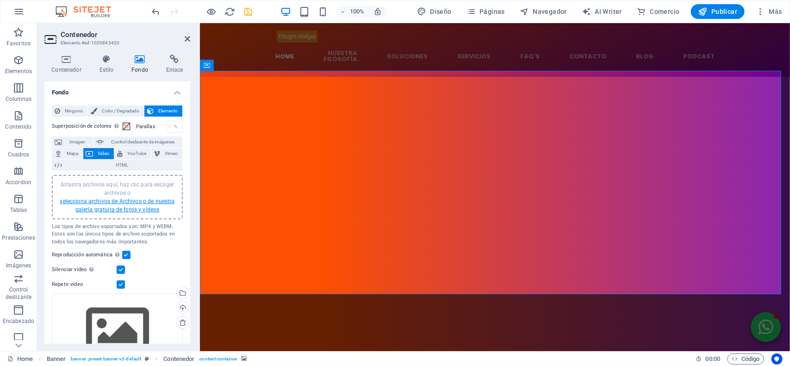
click at [117, 202] on link "selecciona archivos de Archivos o de nuestra galería gratuita de fotos y vídeos" at bounding box center [117, 205] width 115 height 15
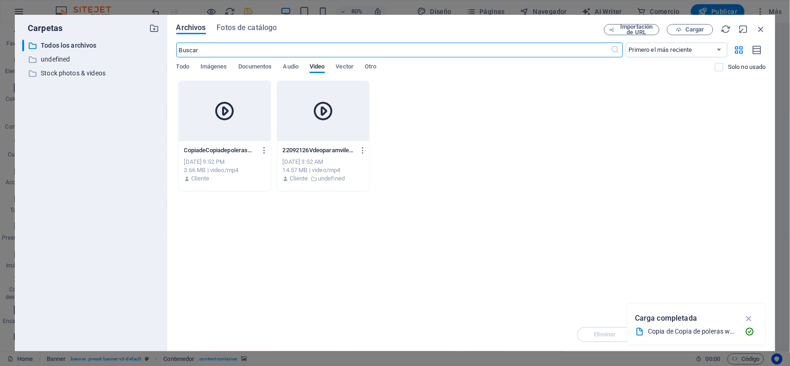
click at [247, 127] on div at bounding box center [225, 111] width 92 height 60
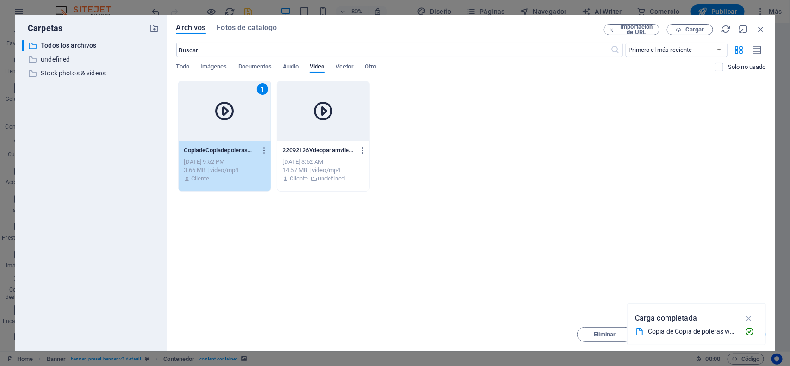
click at [247, 127] on div "1" at bounding box center [225, 111] width 92 height 60
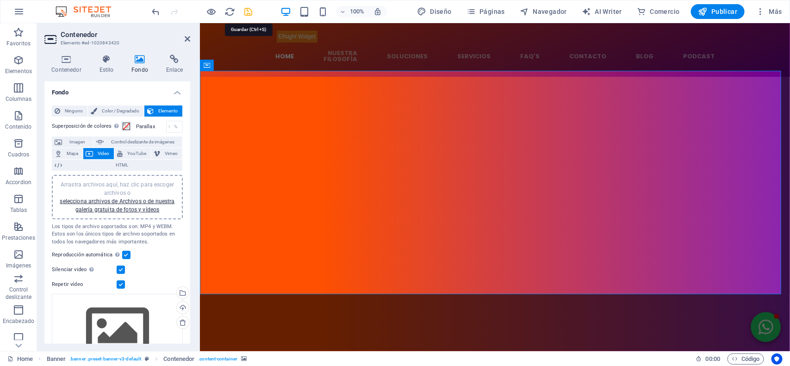
click at [250, 10] on icon "save" at bounding box center [248, 11] width 11 height 11
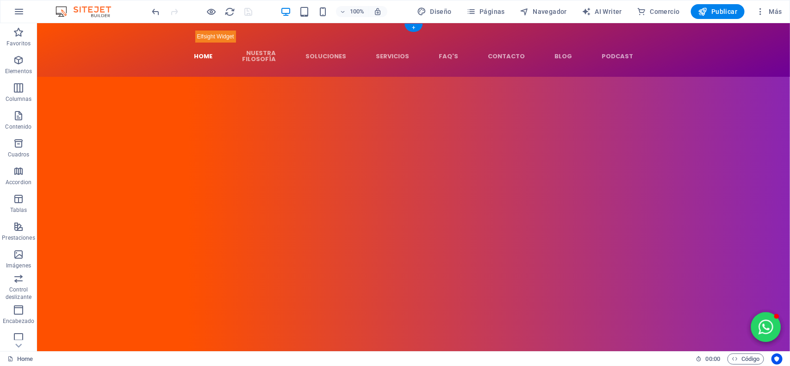
click at [77, 145] on figure at bounding box center [413, 188] width 753 height 224
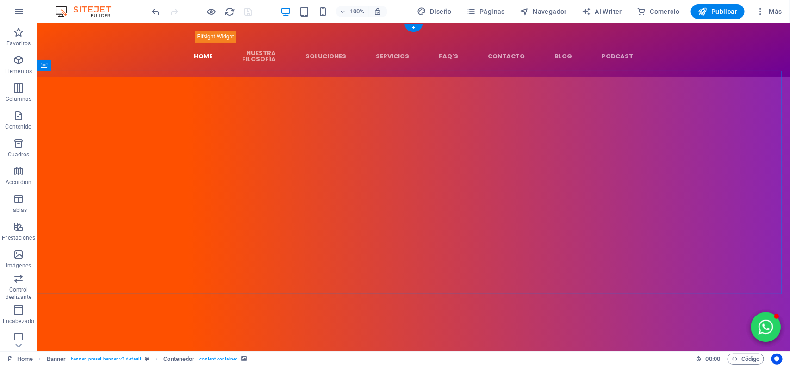
click at [77, 145] on figure at bounding box center [413, 188] width 753 height 224
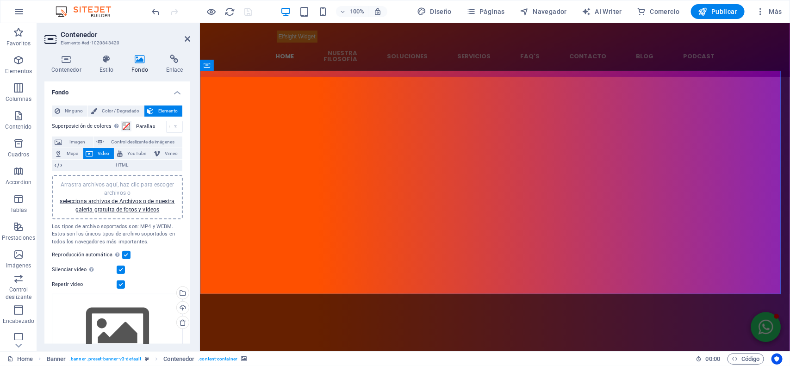
click at [230, 106] on figure at bounding box center [495, 188] width 590 height 224
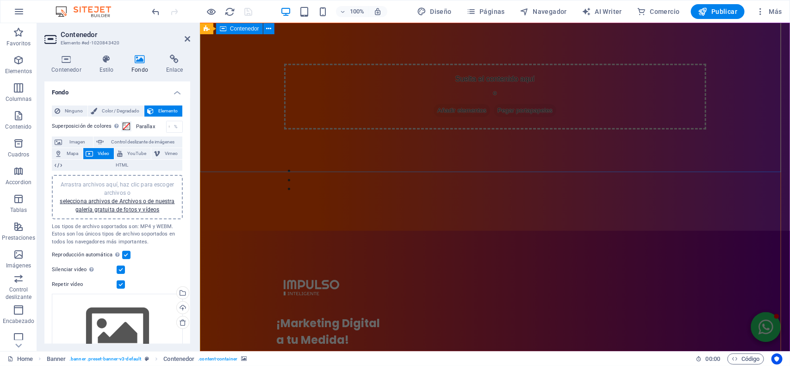
scroll to position [289, 0]
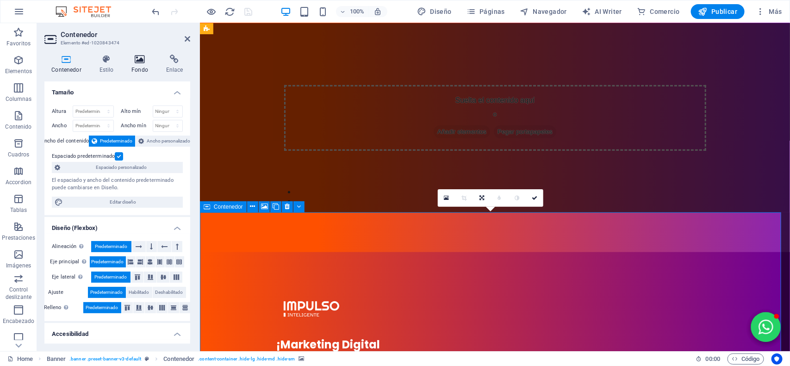
click at [147, 59] on icon at bounding box center [140, 59] width 31 height 9
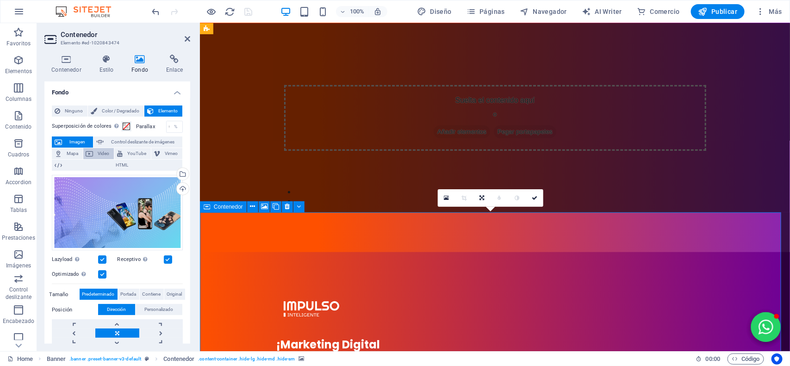
click at [102, 156] on span "Video" at bounding box center [103, 153] width 15 height 11
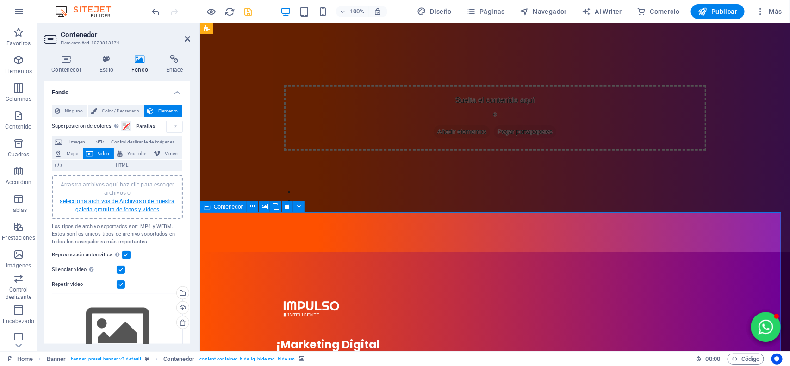
click at [124, 200] on link "selecciona archivos de Archivos o de nuestra galería gratuita de fotos y vídeos" at bounding box center [117, 205] width 115 height 15
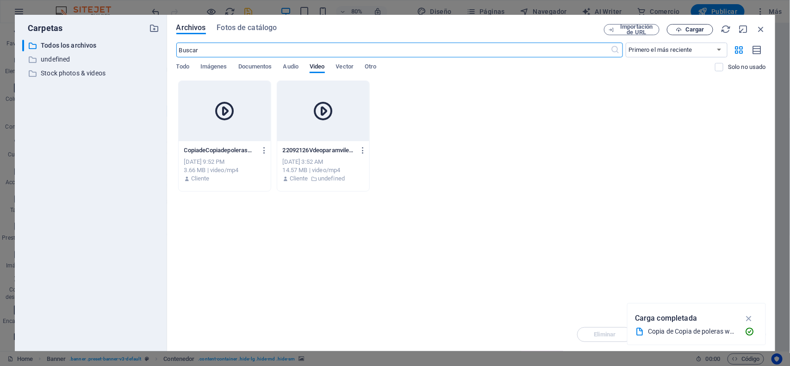
click at [681, 29] on icon "button" at bounding box center [679, 30] width 6 height 6
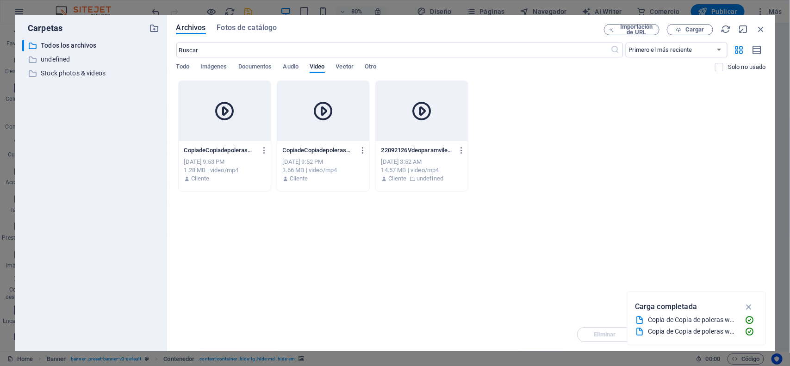
click at [239, 135] on div at bounding box center [225, 111] width 92 height 60
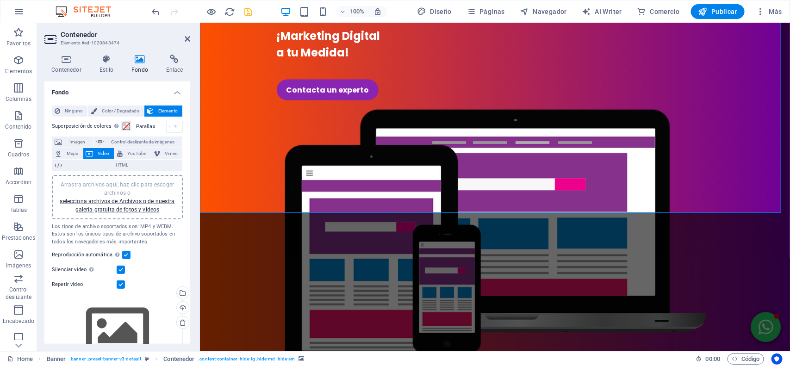
scroll to position [636, 0]
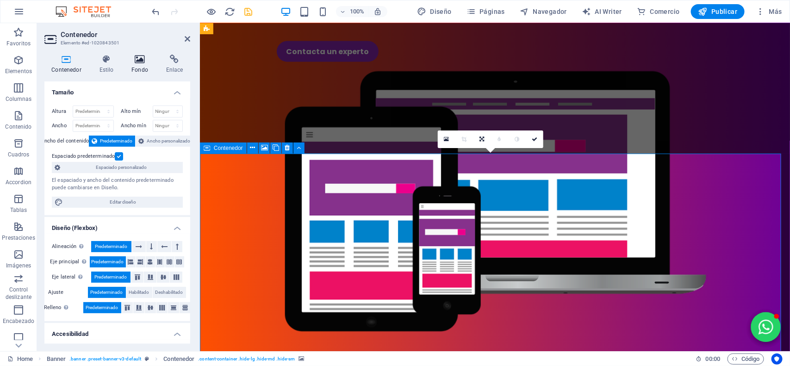
click at [137, 56] on icon at bounding box center [140, 59] width 31 height 9
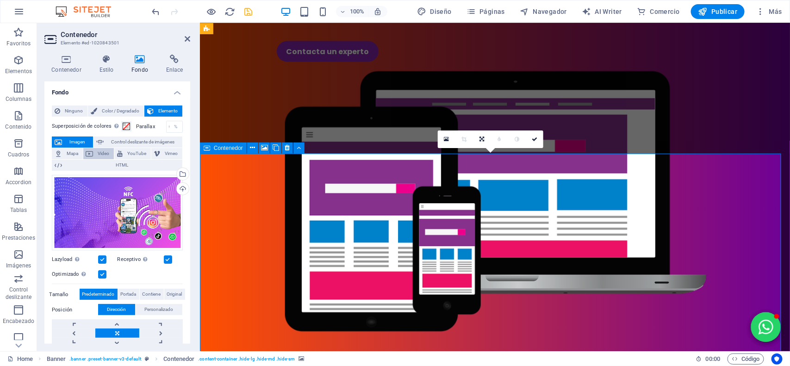
click at [107, 151] on span "Video" at bounding box center [103, 153] width 15 height 11
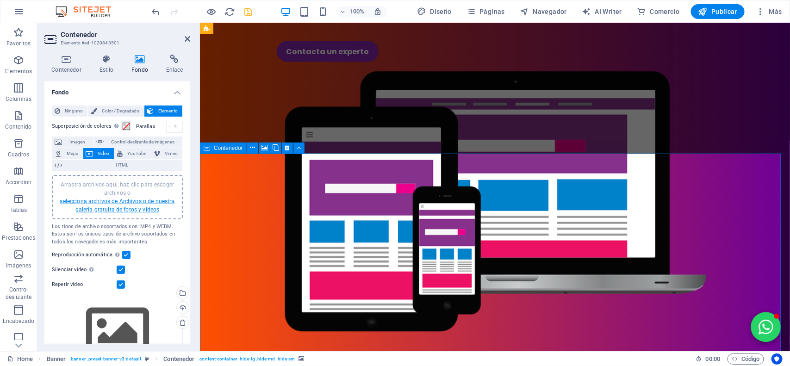
click at [128, 207] on link "selecciona archivos de Archivos o de nuestra galería gratuita de fotos y vídeos" at bounding box center [117, 205] width 115 height 15
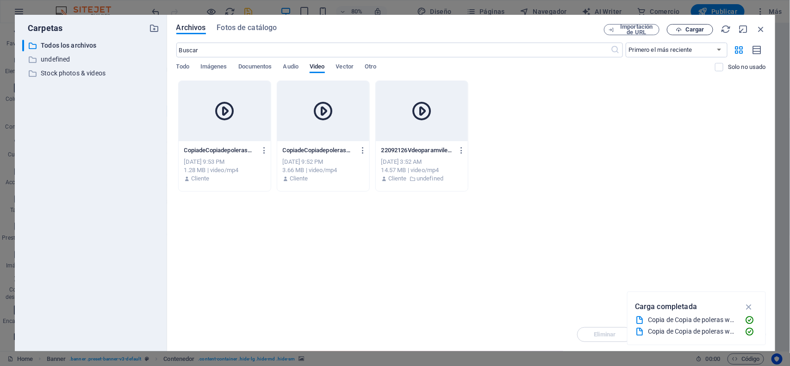
click at [676, 29] on icon "button" at bounding box center [679, 30] width 6 height 6
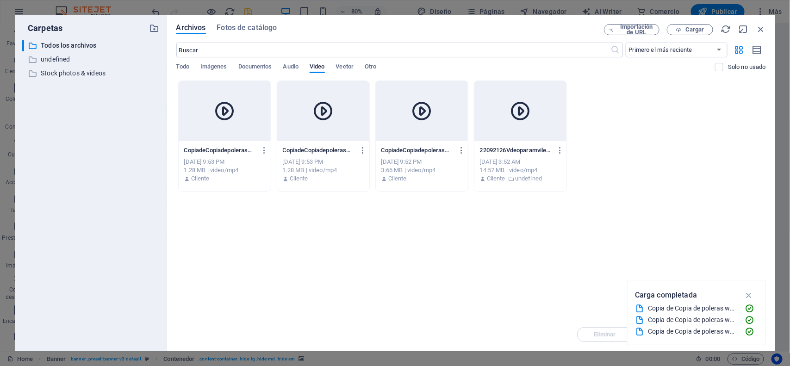
click at [227, 143] on div "CopiadeCopiadepoleraswebVdeo2-KutHDLza8-CivElh4TBf5A.mp4 CopiadeCopiadepolerasw…" at bounding box center [224, 150] width 81 height 15
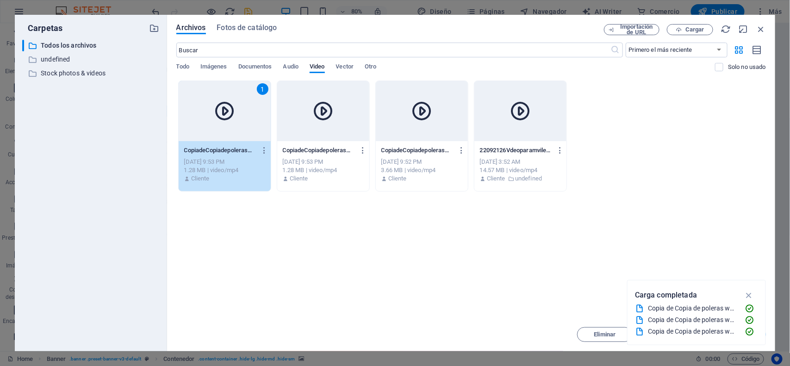
click at [227, 143] on div "CopiadeCopiadepoleraswebVdeo2-KutHDLza8-CivElh4TBf5A.mp4 CopiadeCopiadepolerasw…" at bounding box center [224, 150] width 81 height 15
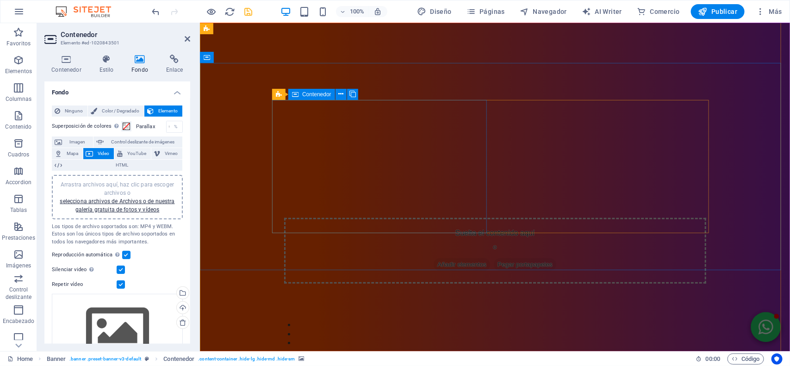
scroll to position [231, 0]
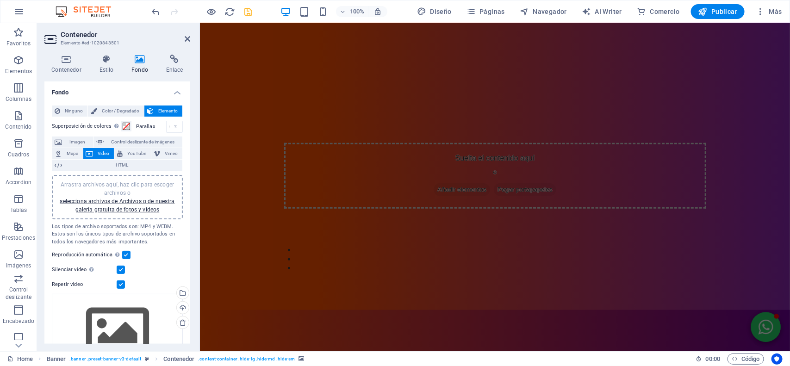
click at [250, 7] on icon "save" at bounding box center [248, 11] width 11 height 11
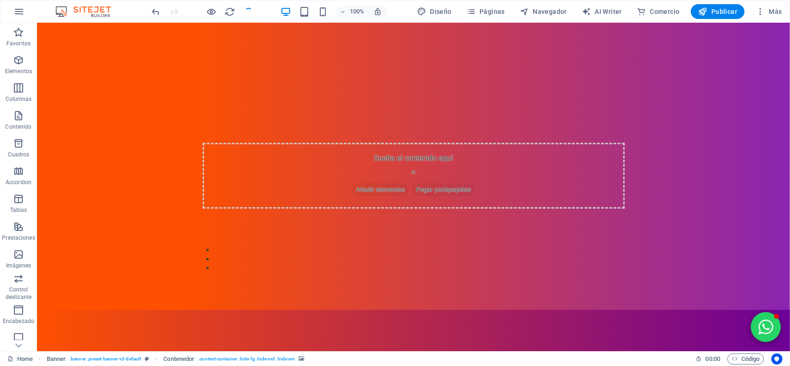
scroll to position [758, 0]
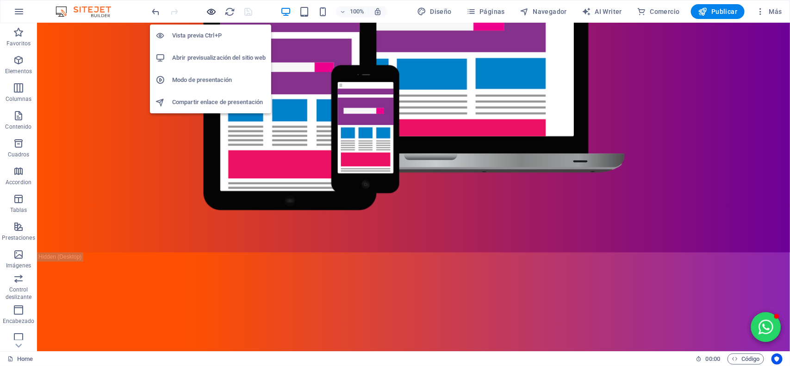
click at [212, 13] on icon "button" at bounding box center [211, 11] width 11 height 11
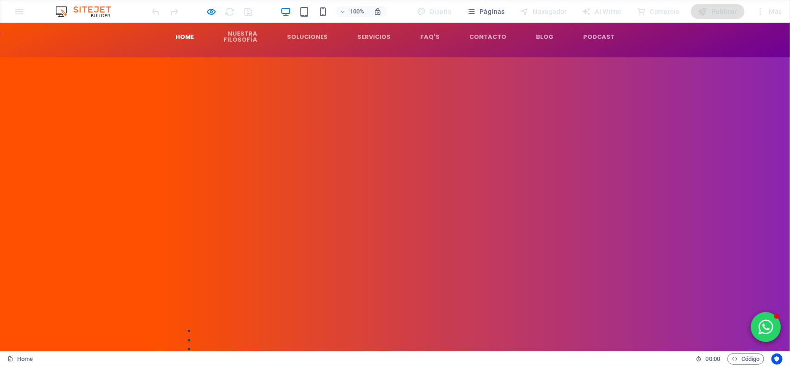
scroll to position [0, 0]
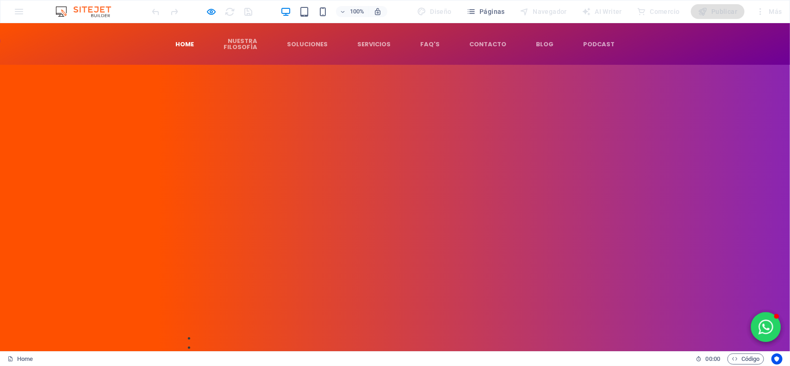
click at [195, 349] on button at bounding box center [195, 349] width 0 height 0
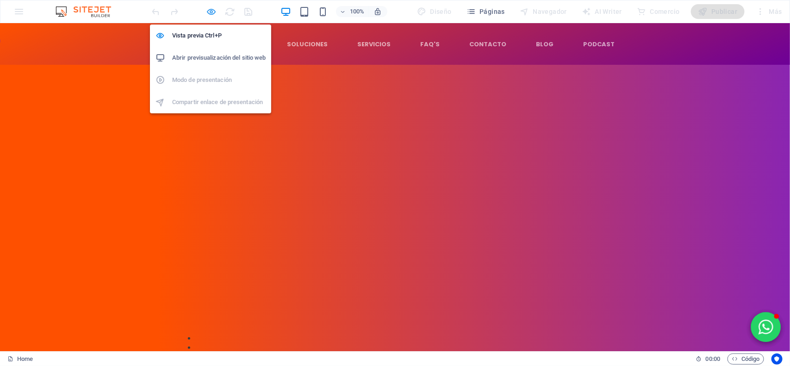
click at [214, 7] on icon "button" at bounding box center [211, 11] width 11 height 11
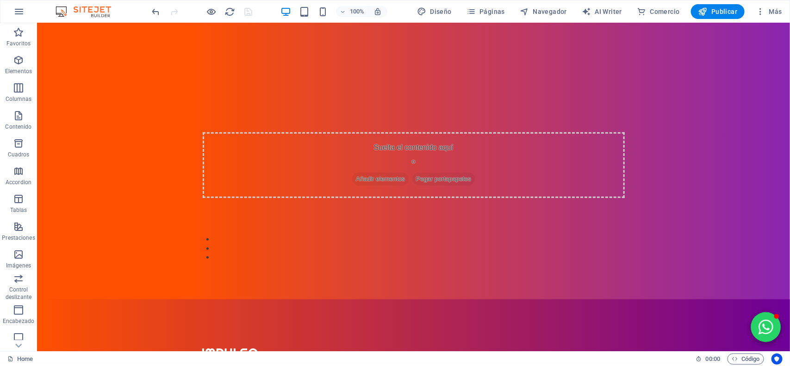
scroll to position [463, 0]
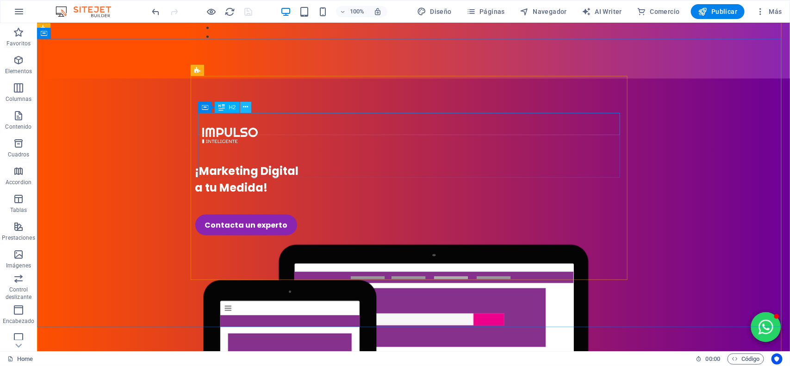
click at [246, 106] on icon at bounding box center [245, 107] width 5 height 10
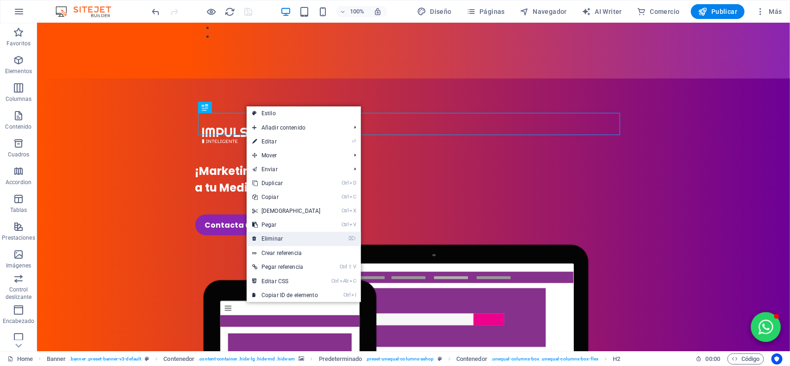
click at [278, 239] on link "⌦ Eliminar" at bounding box center [287, 239] width 80 height 14
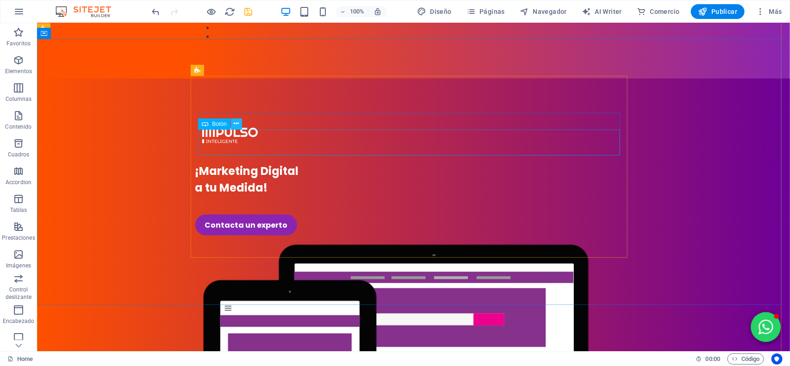
click at [241, 124] on button at bounding box center [236, 124] width 11 height 11
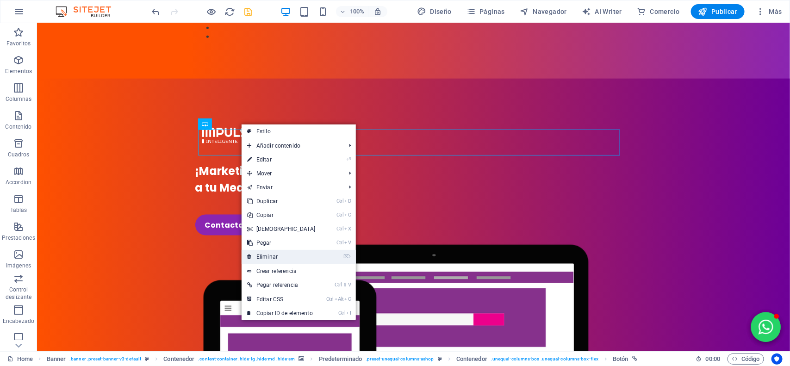
click at [268, 251] on link "⌦ Eliminar" at bounding box center [282, 257] width 80 height 14
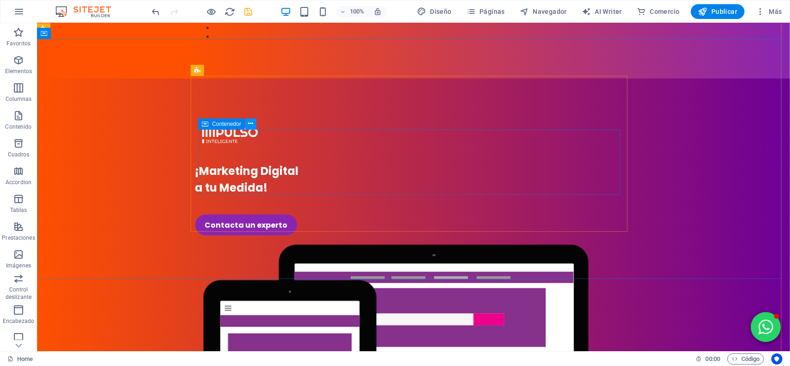
click at [250, 128] on icon at bounding box center [251, 124] width 5 height 10
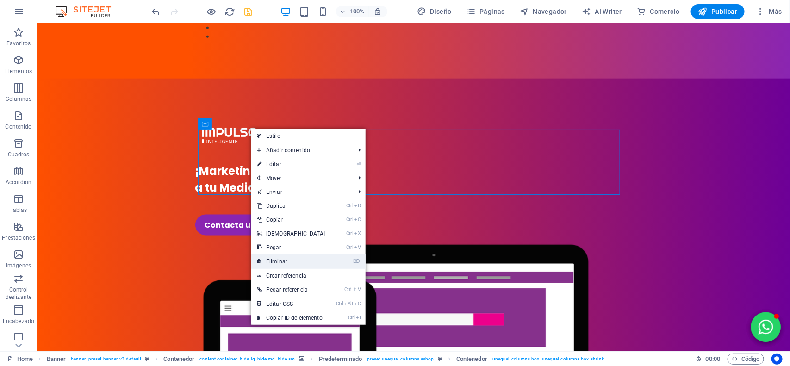
click at [278, 261] on link "⌦ Eliminar" at bounding box center [291, 262] width 80 height 14
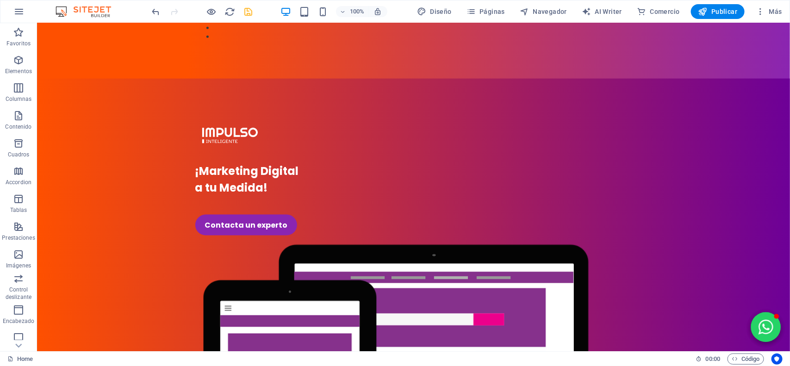
scroll to position [579, 0]
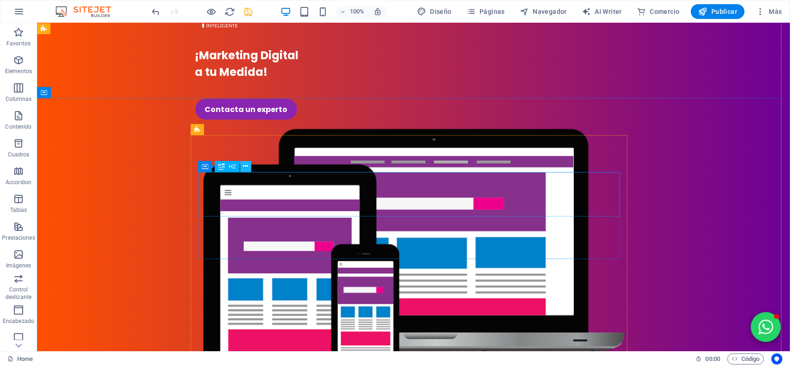
click at [246, 167] on icon at bounding box center [245, 167] width 5 height 10
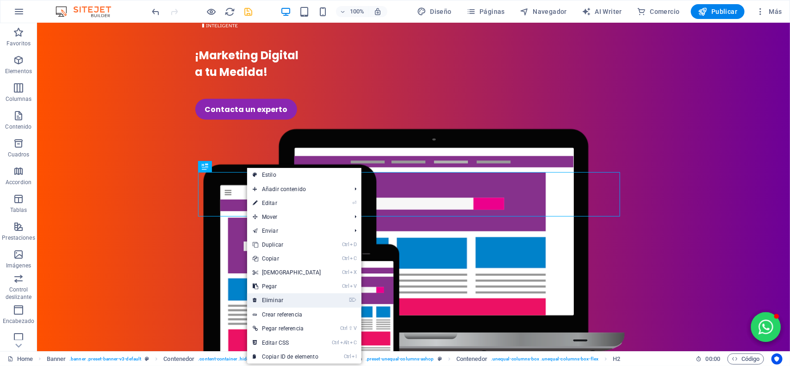
click at [273, 295] on link "⌦ Eliminar" at bounding box center [287, 300] width 80 height 14
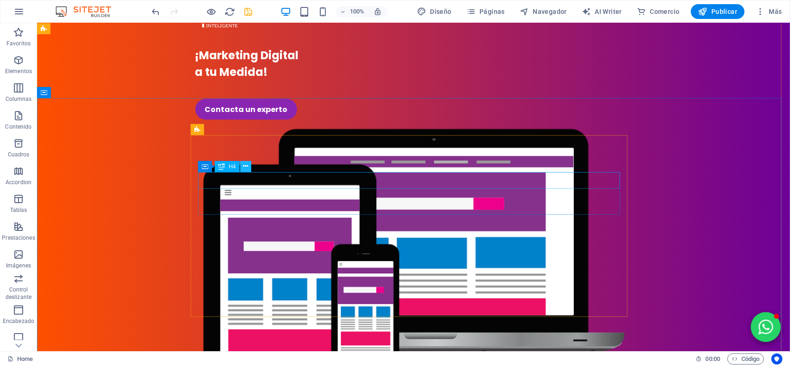
click at [245, 167] on icon at bounding box center [245, 167] width 5 height 10
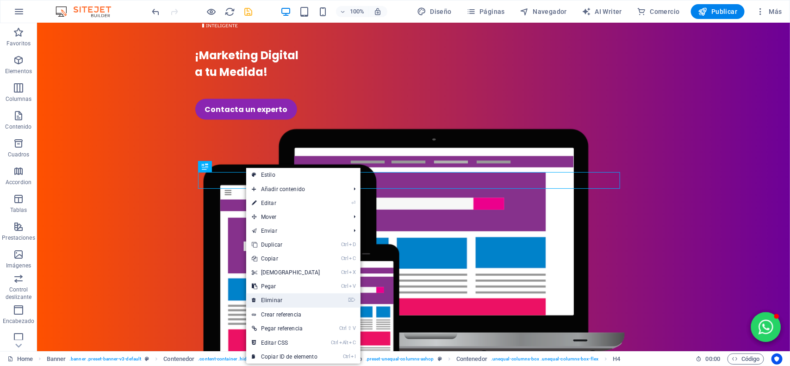
click at [267, 298] on link "⌦ Eliminar" at bounding box center [286, 300] width 80 height 14
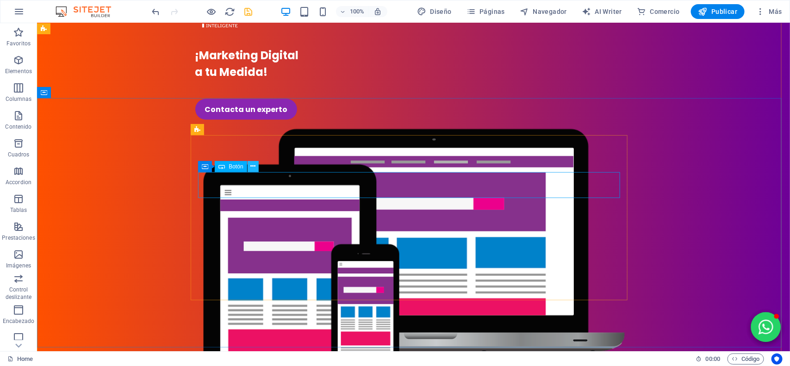
click at [252, 168] on icon at bounding box center [252, 167] width 5 height 10
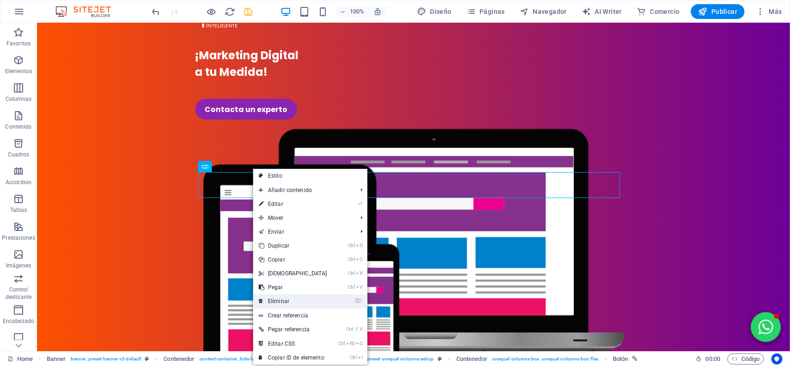
click at [288, 299] on link "⌦ Eliminar" at bounding box center [293, 301] width 80 height 14
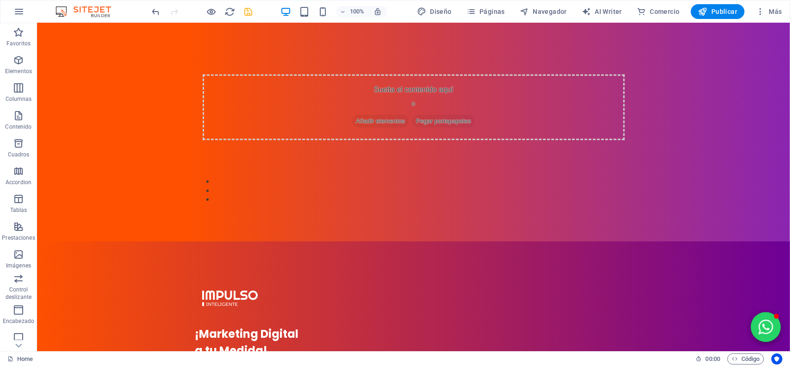
scroll to position [347, 0]
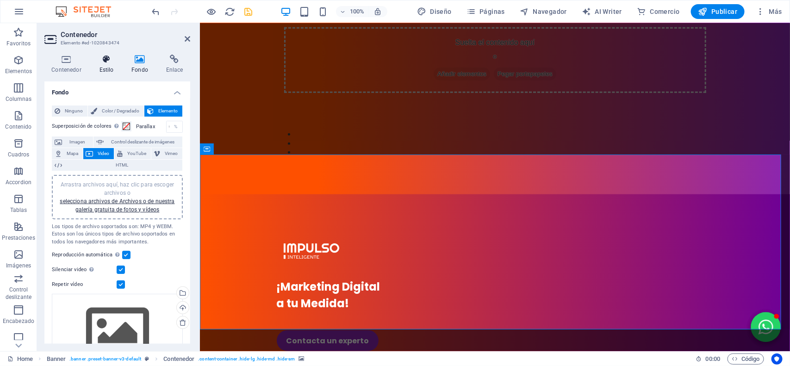
click at [109, 70] on h4 "Estilo" at bounding box center [108, 64] width 32 height 19
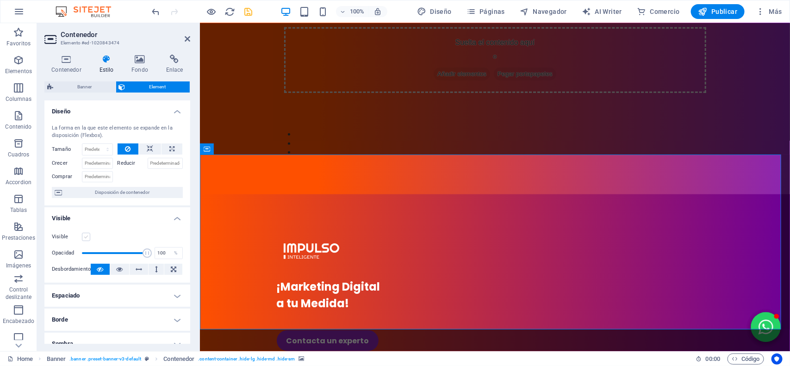
click at [88, 237] on label at bounding box center [86, 237] width 8 height 8
click at [0, 0] on input "Visible" at bounding box center [0, 0] width 0 height 0
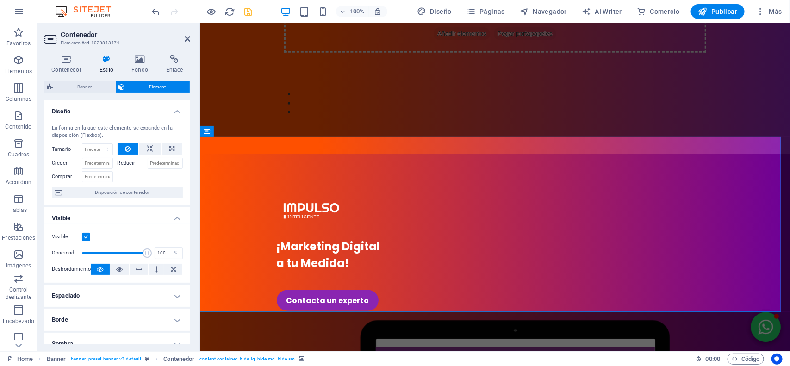
scroll to position [463, 0]
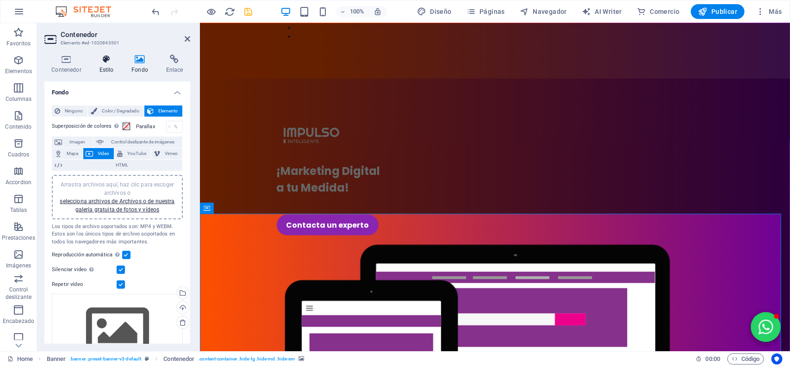
click at [107, 69] on h4 "Estilo" at bounding box center [108, 64] width 32 height 19
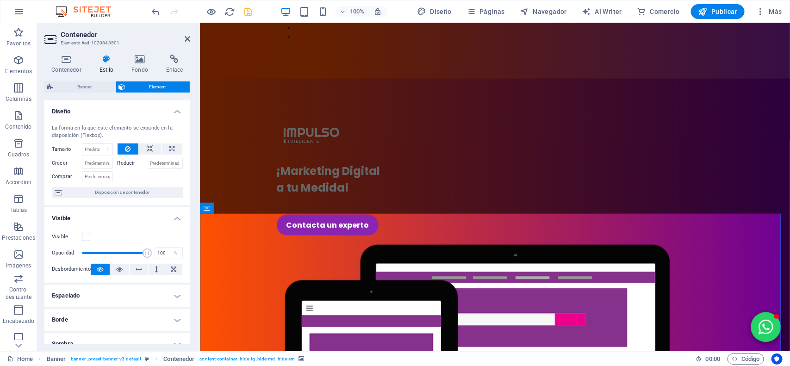
click at [88, 231] on div "Visible" at bounding box center [117, 236] width 131 height 11
click at [87, 234] on label at bounding box center [86, 237] width 8 height 8
click at [0, 0] on input "Visible" at bounding box center [0, 0] width 0 height 0
click at [251, 14] on icon "save" at bounding box center [248, 11] width 11 height 11
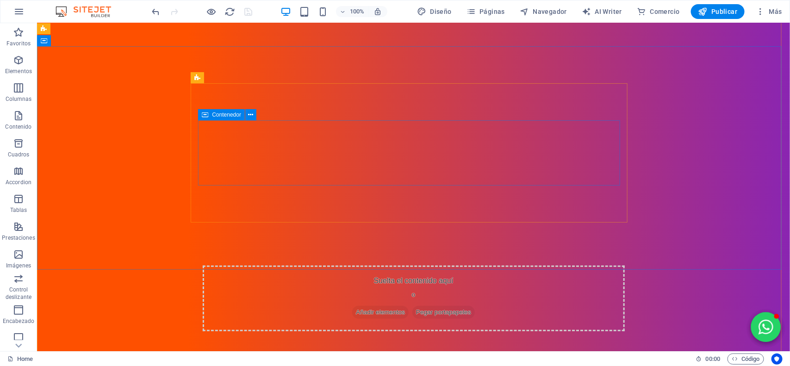
scroll to position [0, 0]
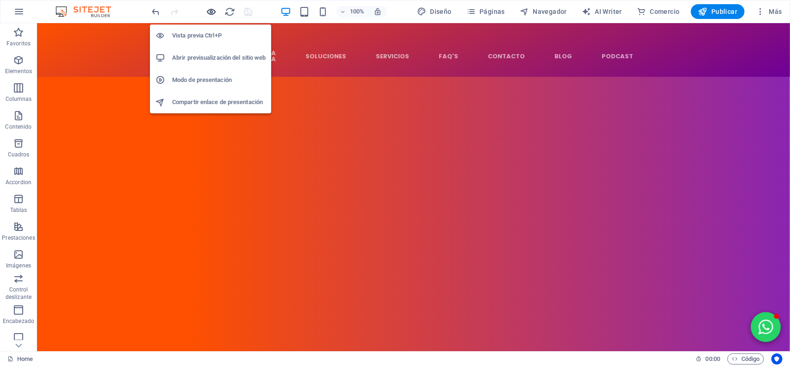
click at [212, 12] on icon "button" at bounding box center [211, 11] width 11 height 11
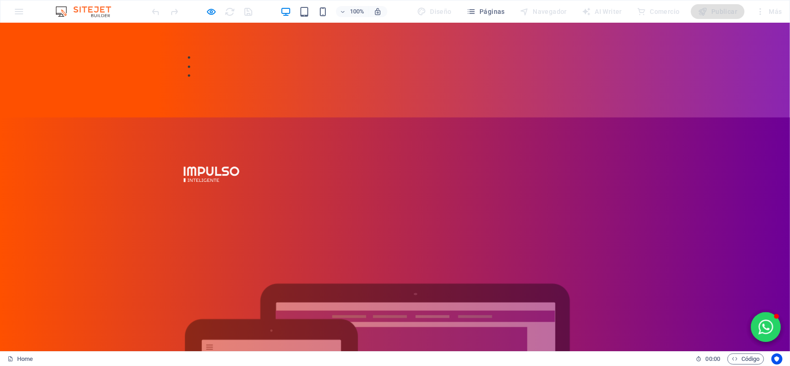
scroll to position [289, 0]
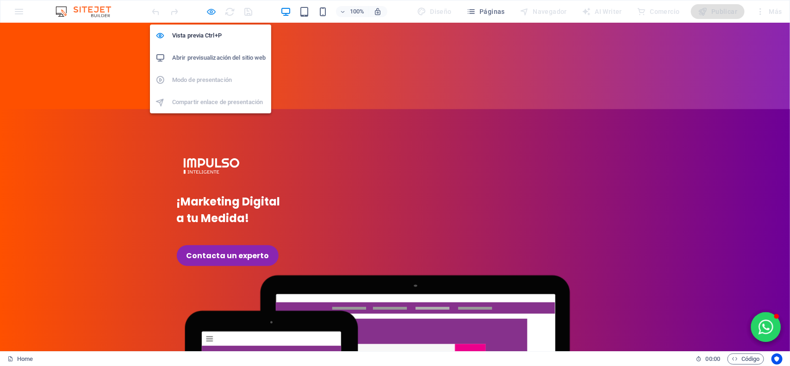
click at [215, 11] on icon "button" at bounding box center [211, 11] width 11 height 11
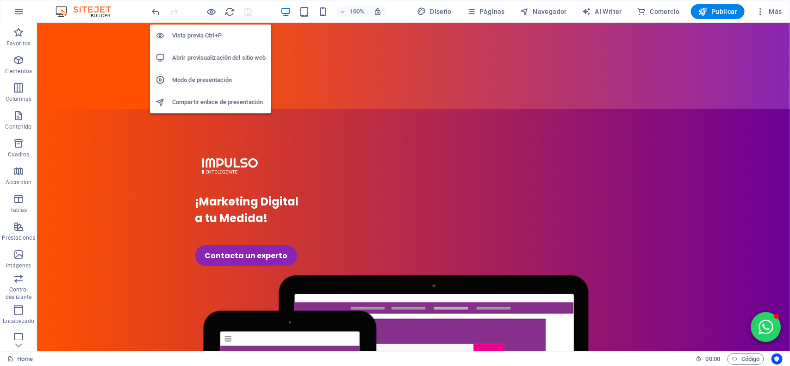
scroll to position [367, 0]
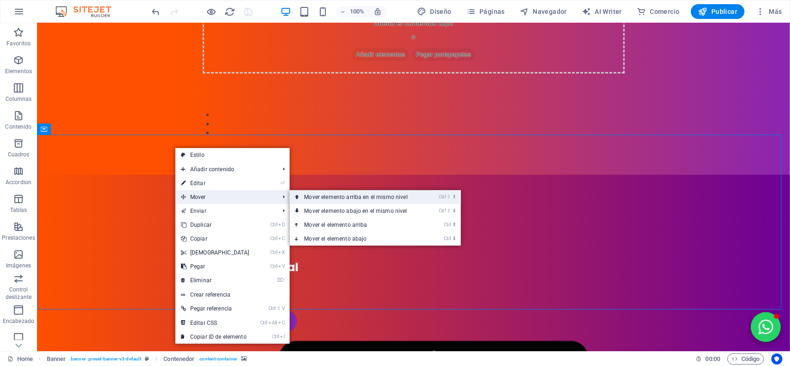
click at [311, 199] on link "Ctrl ⇧ ⬆ Mover elemento arriba en el mismo nivel" at bounding box center [358, 197] width 137 height 14
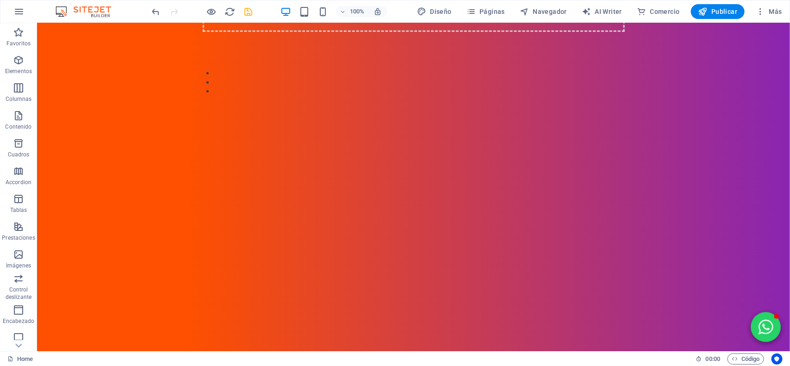
scroll to position [426, 0]
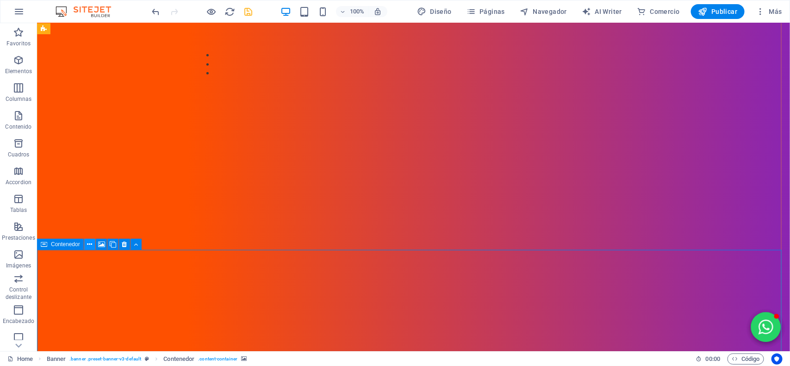
click at [89, 242] on icon at bounding box center [89, 245] width 5 height 10
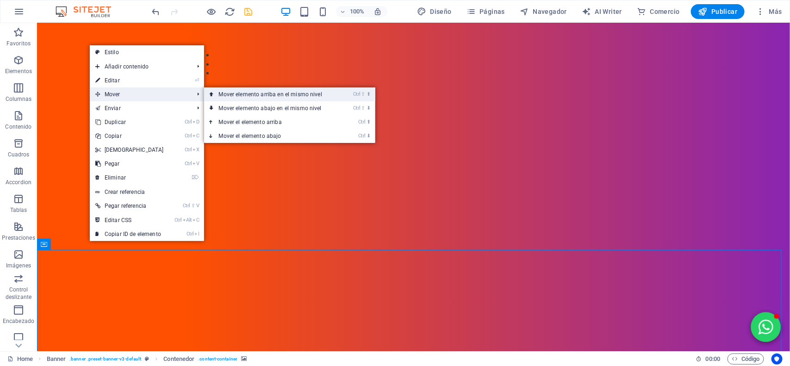
click at [222, 92] on link "Ctrl ⇧ ⬆ Mover elemento arriba en el mismo nivel" at bounding box center [272, 94] width 137 height 14
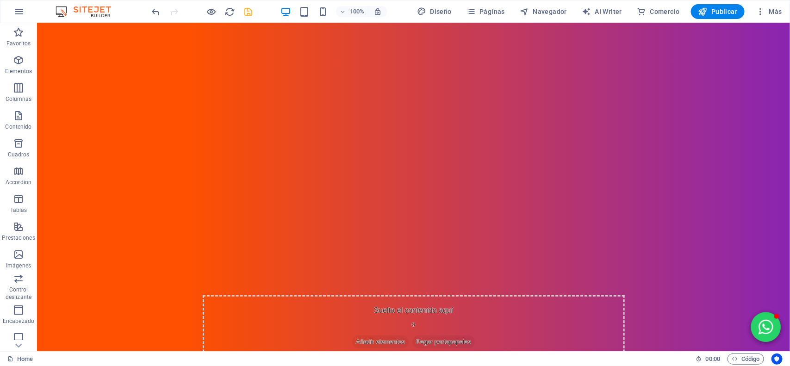
scroll to position [0, 0]
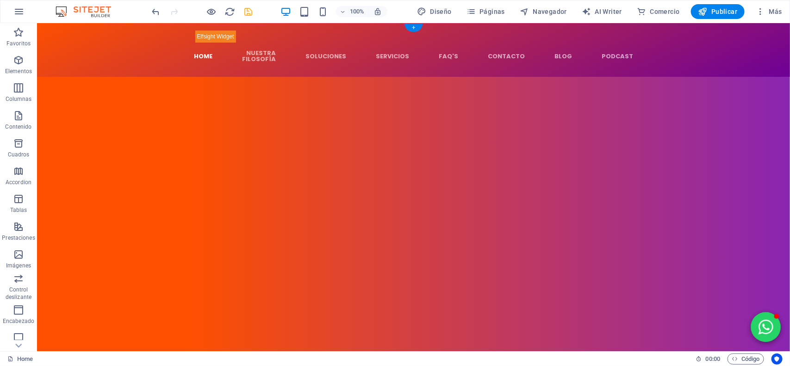
click at [134, 134] on figure at bounding box center [413, 188] width 753 height 224
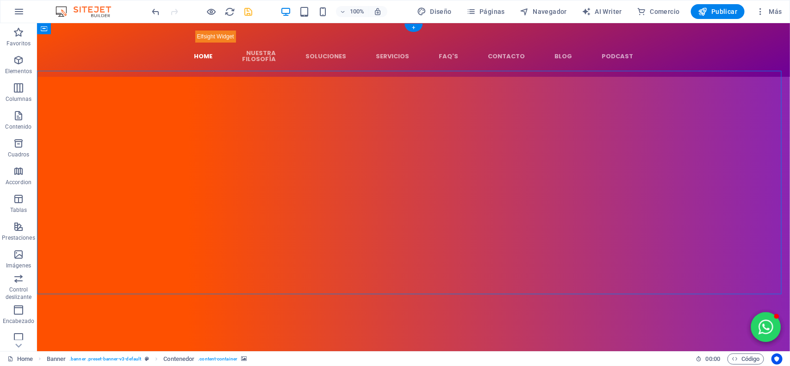
click at [43, 183] on figure at bounding box center [413, 188] width 753 height 224
drag, startPoint x: 214, startPoint y: 309, endPoint x: 225, endPoint y: 252, distance: 58.0
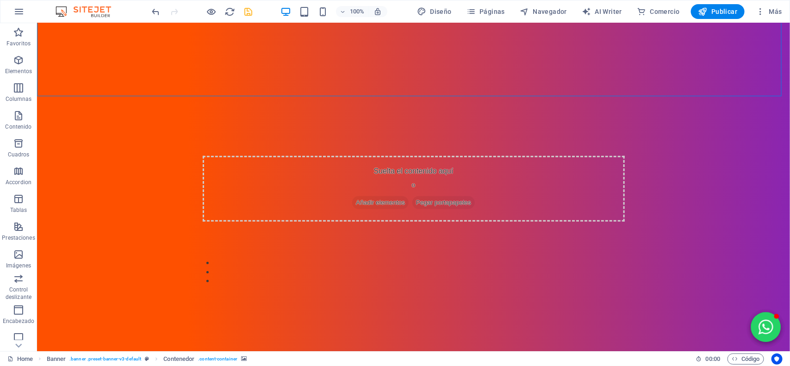
scroll to position [231, 0]
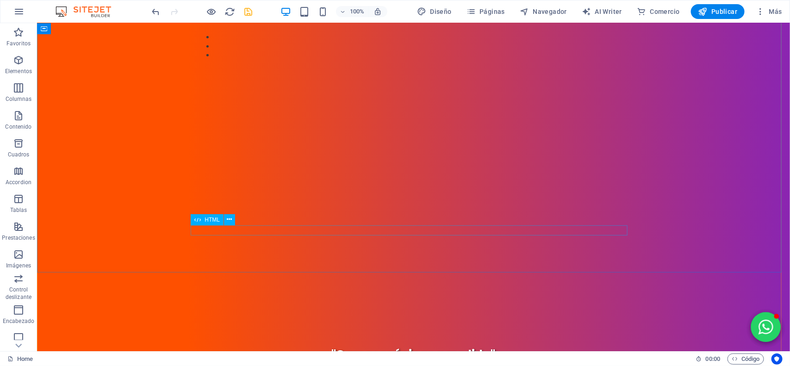
scroll to position [521, 0]
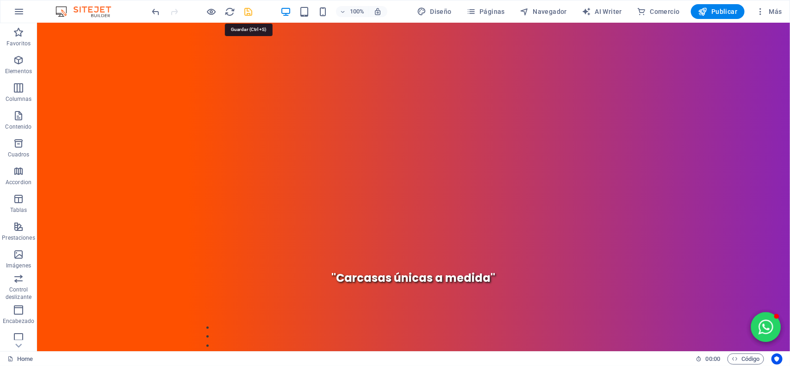
click at [247, 12] on icon "save" at bounding box center [248, 11] width 11 height 11
checkbox input "false"
click at [711, 13] on span "Publicar" at bounding box center [718, 11] width 39 height 9
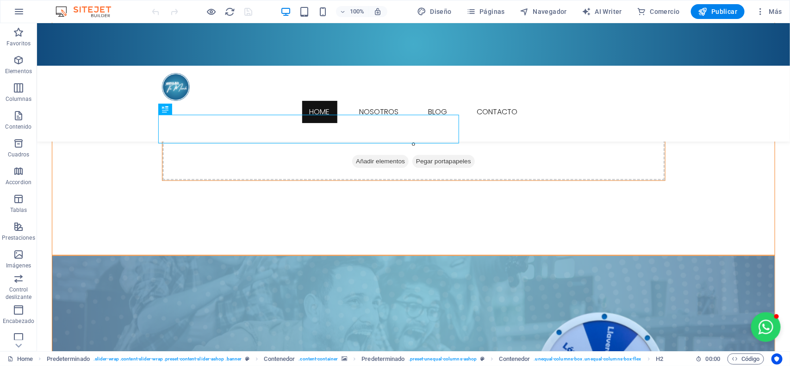
click at [239, 256] on figure at bounding box center [413, 366] width 723 height 220
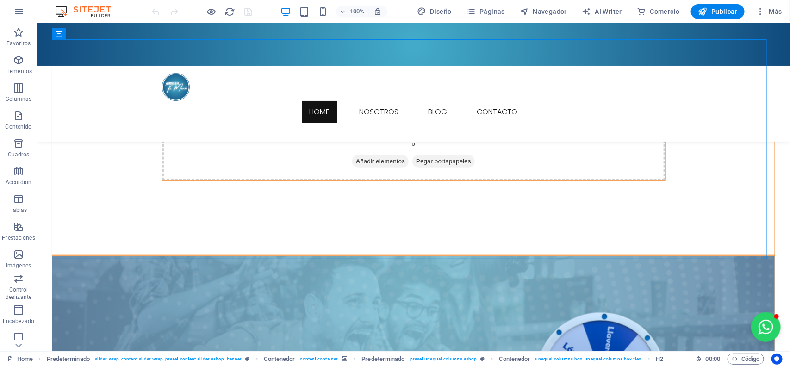
click at [239, 256] on figure at bounding box center [413, 366] width 723 height 220
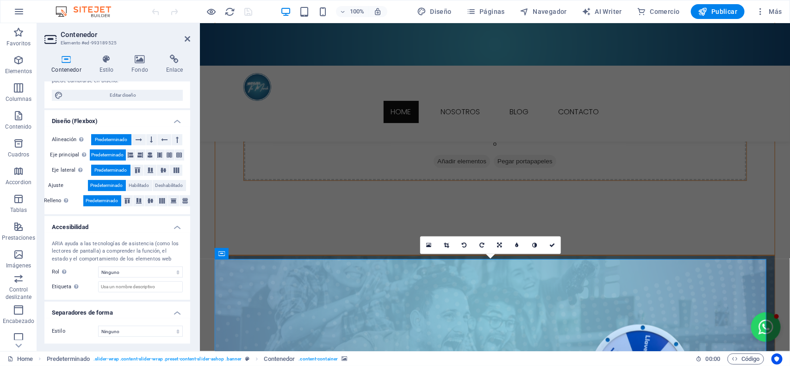
scroll to position [107, 0]
click at [105, 58] on icon at bounding box center [106, 59] width 29 height 9
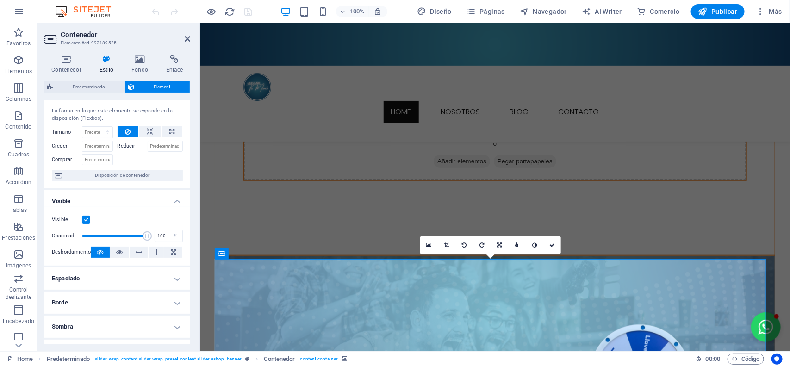
scroll to position [0, 0]
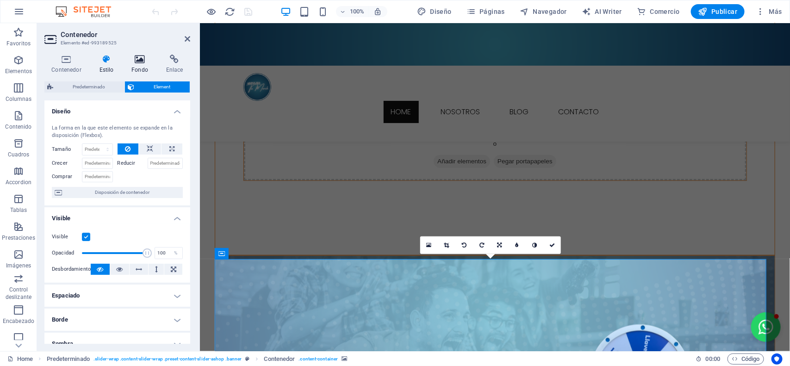
click at [131, 56] on icon at bounding box center [140, 59] width 31 height 9
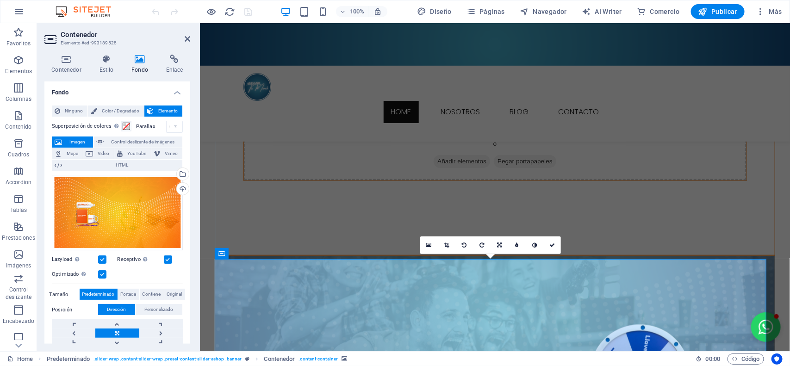
click at [188, 33] on h2 "Contenedor" at bounding box center [126, 35] width 130 height 8
click at [186, 41] on icon at bounding box center [188, 38] width 6 height 7
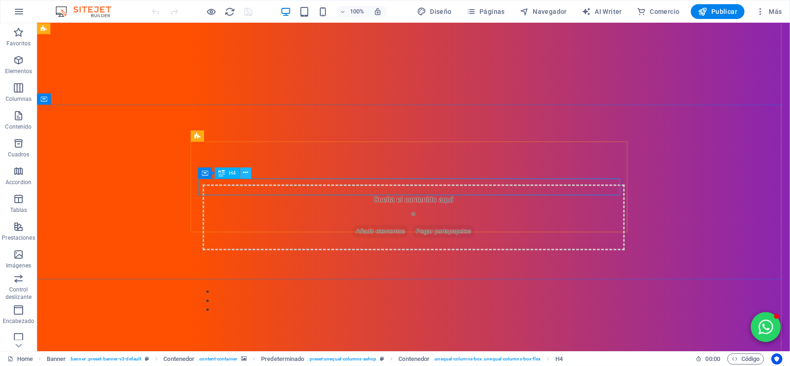
click at [247, 174] on icon at bounding box center [245, 173] width 5 height 10
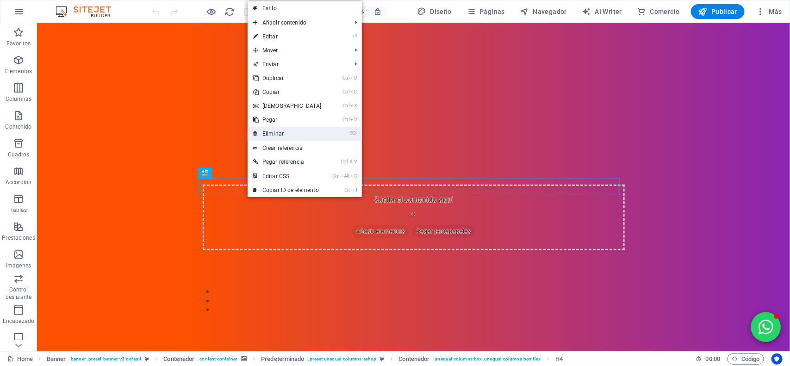
click at [285, 137] on link "⌦ Eliminar" at bounding box center [288, 134] width 80 height 14
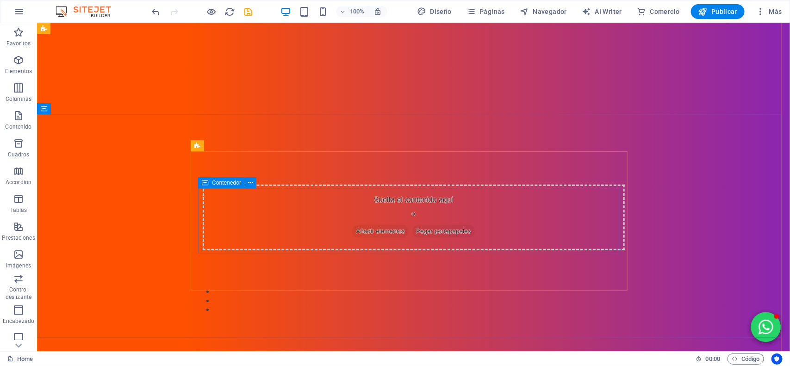
scroll to position [132, 0]
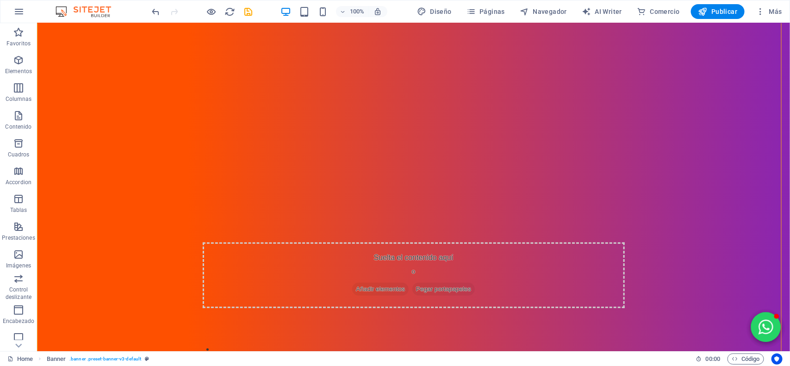
drag, startPoint x: 296, startPoint y: 212, endPoint x: 304, endPoint y: 157, distance: 55.6
drag, startPoint x: 296, startPoint y: 179, endPoint x: 268, endPoint y: 154, distance: 38.0
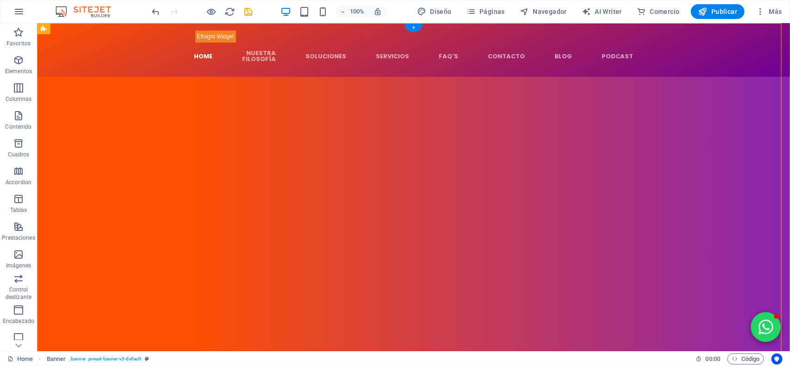
click at [39, 195] on figure at bounding box center [413, 188] width 753 height 224
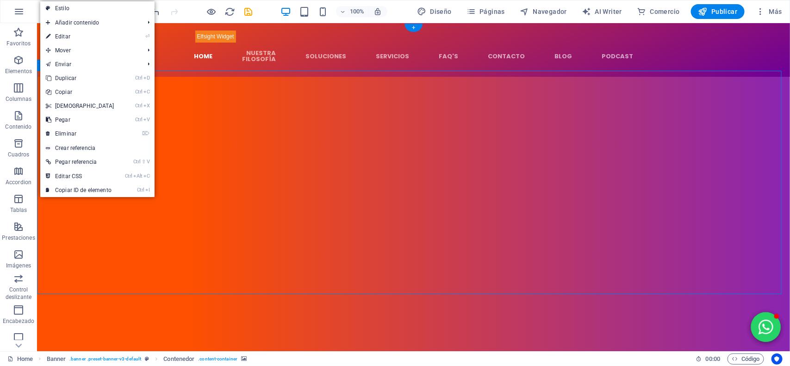
click at [50, 214] on figure at bounding box center [413, 188] width 753 height 224
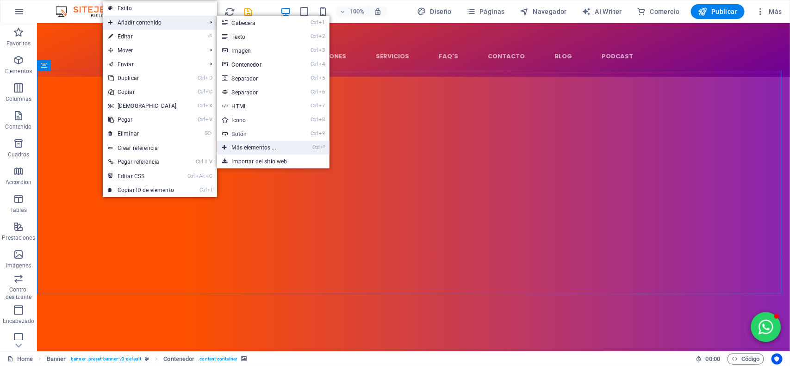
click at [266, 146] on link "Ctrl ⏎ Más elementos ..." at bounding box center [256, 148] width 78 height 14
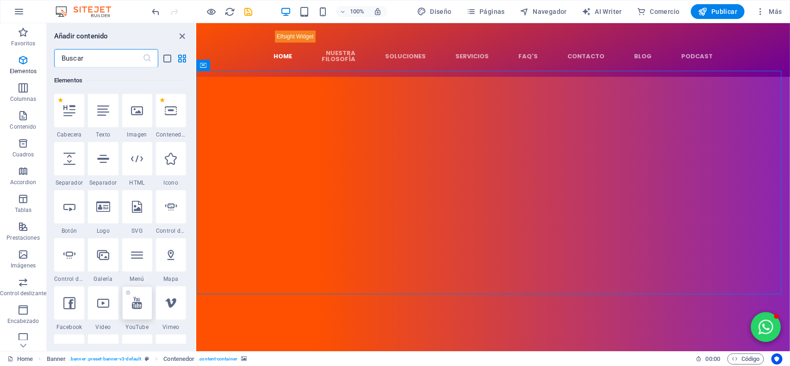
scroll to position [290, 0]
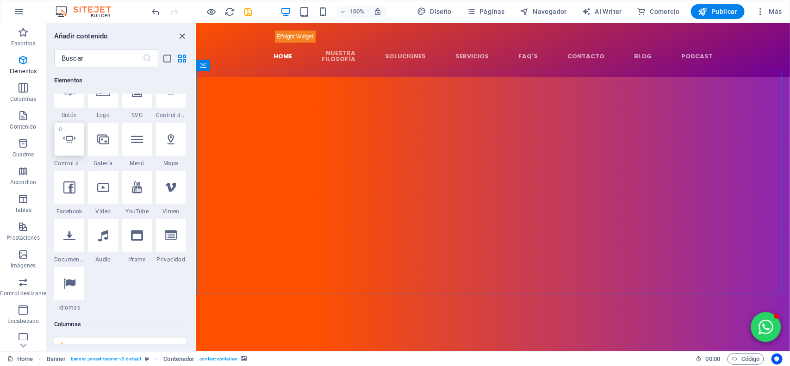
click at [67, 149] on div at bounding box center [69, 139] width 30 height 33
select select "ms"
select select "s"
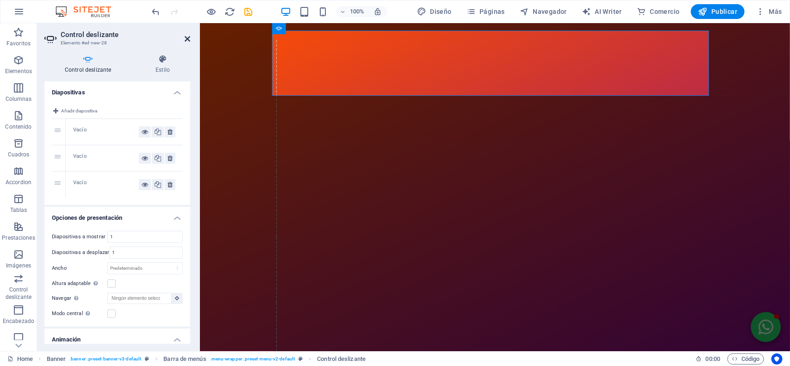
click at [185, 40] on icon at bounding box center [188, 38] width 6 height 7
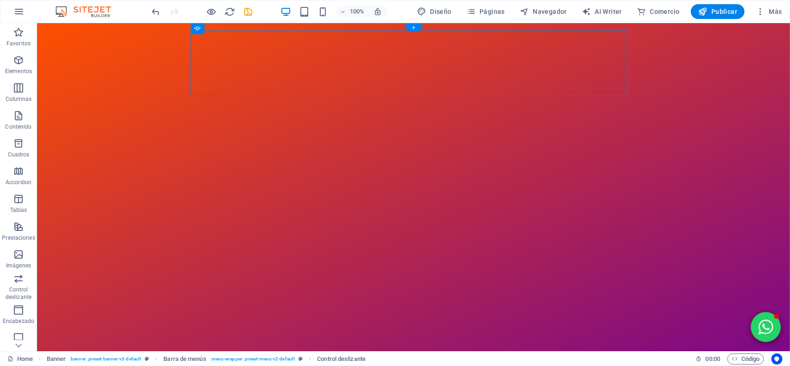
drag, startPoint x: 384, startPoint y: 56, endPoint x: 379, endPoint y: 245, distance: 189.8
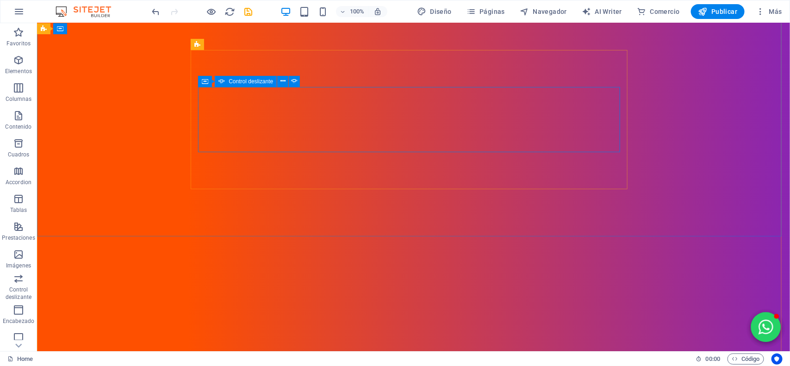
scroll to position [58, 0]
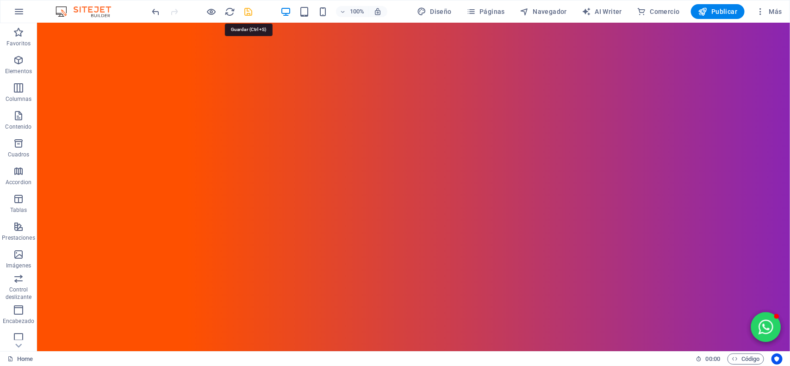
click at [251, 14] on icon "save" at bounding box center [248, 11] width 11 height 11
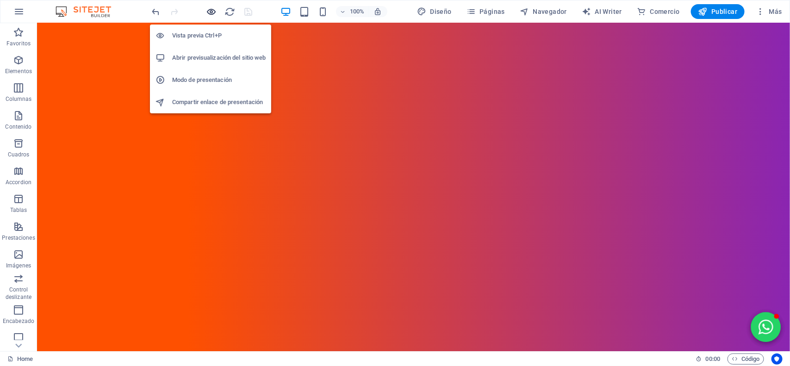
click at [211, 13] on icon "button" at bounding box center [211, 11] width 11 height 11
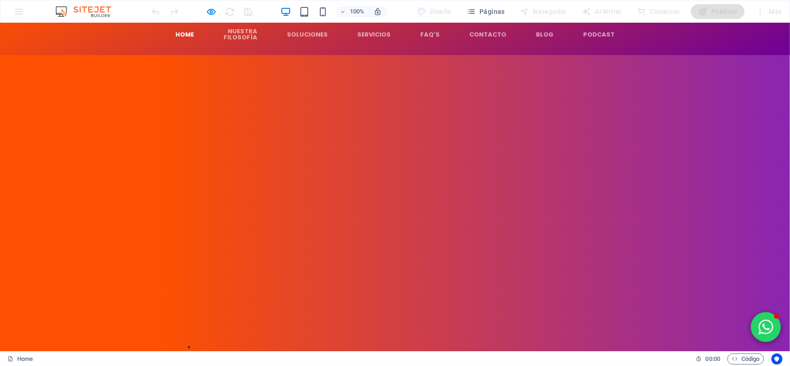
scroll to position [0, 0]
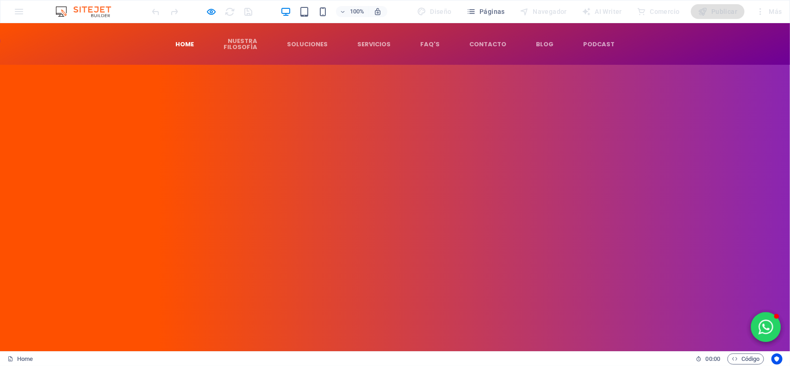
click at [129, 151] on video at bounding box center [395, 143] width 790 height 159
click at [270, 260] on div "Suelta el contenido aquí o Añadir elementos Pegar portapapeles Suelta el conten…" at bounding box center [395, 306] width 437 height 92
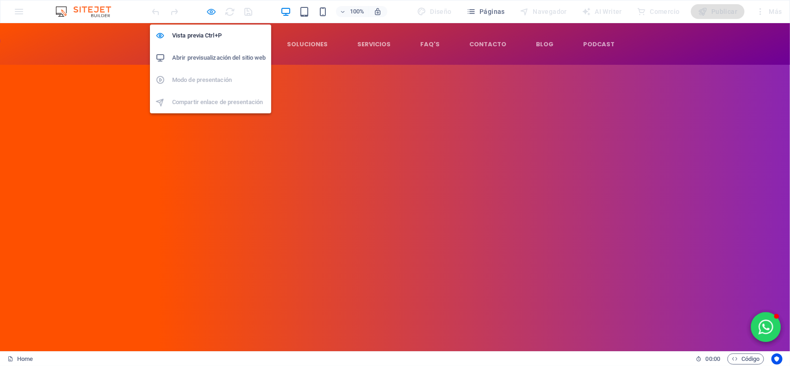
click at [212, 12] on icon "button" at bounding box center [211, 11] width 11 height 11
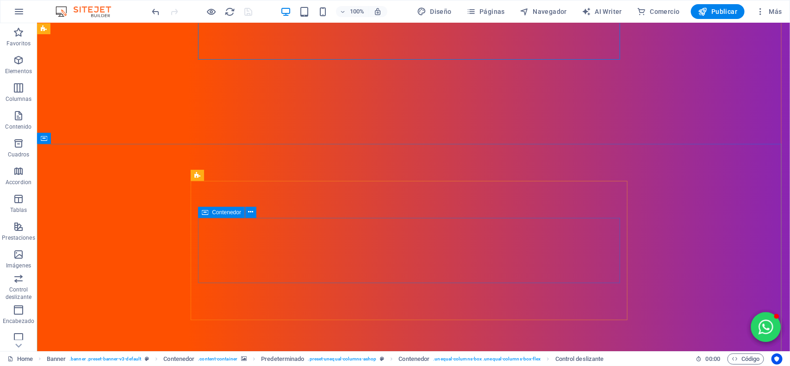
scroll to position [174, 0]
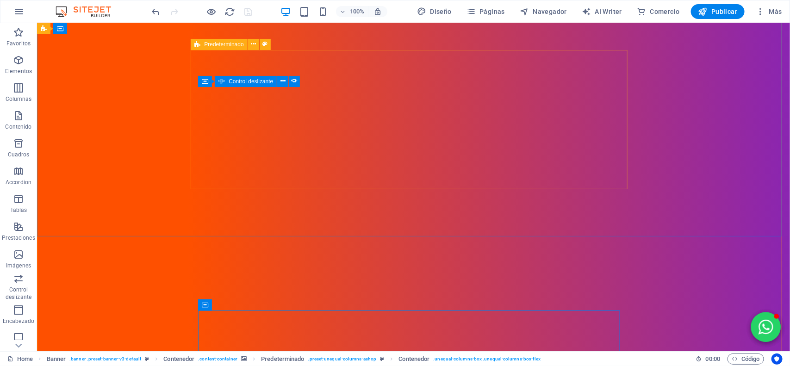
scroll to position [58, 0]
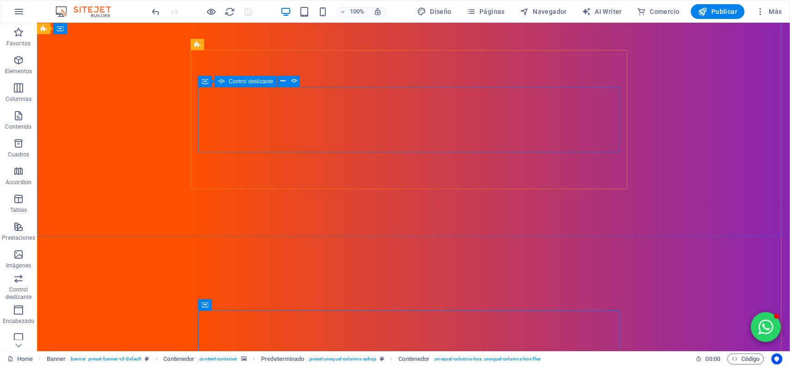
click at [202, 323] on button "button" at bounding box center [202, 323] width 0 height 0
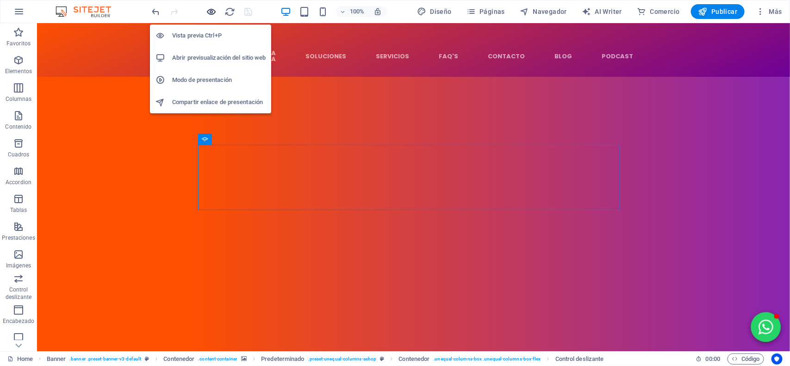
click at [215, 10] on icon "button" at bounding box center [211, 11] width 11 height 11
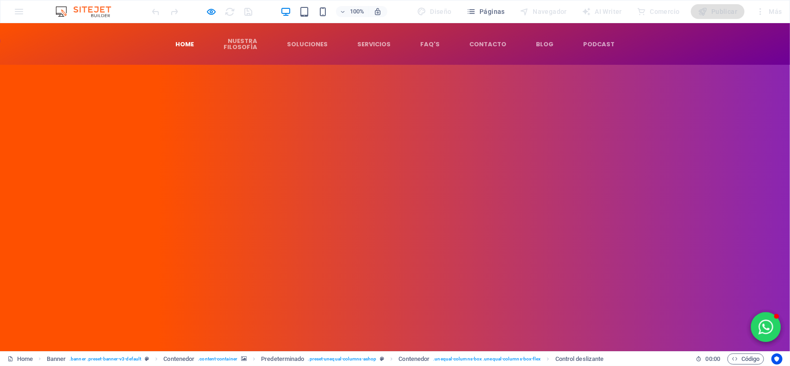
drag, startPoint x: 499, startPoint y: 135, endPoint x: 504, endPoint y: 145, distance: 11.6
click at [500, 260] on div "Suelta el contenido aquí o Añadir elementos Pegar portapapeles Suelta el conten…" at bounding box center [395, 306] width 437 height 92
click at [473, 260] on div "Suelta el contenido aquí o Añadir elementos Pegar portapapeles Suelta el conten…" at bounding box center [395, 306] width 437 height 92
drag, startPoint x: 470, startPoint y: 116, endPoint x: 483, endPoint y: 122, distance: 14.3
click at [469, 260] on div "Suelta el contenido aquí o Añadir elementos Pegar portapapeles Suelta el conten…" at bounding box center [395, 306] width 437 height 92
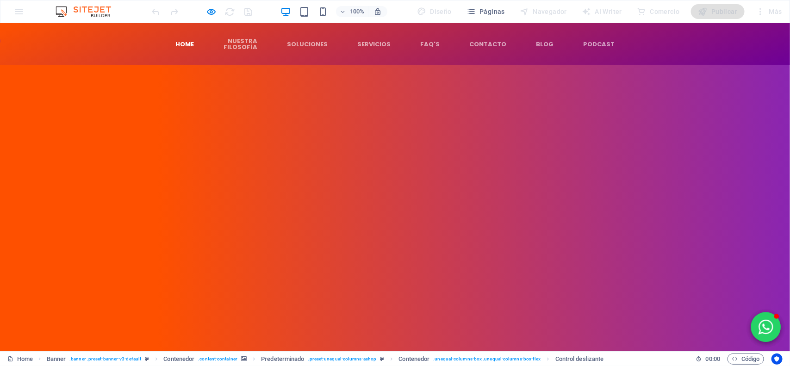
click at [493, 260] on div "Suelta el contenido aquí o Añadir elementos Pegar portapapeles Suelta el conten…" at bounding box center [395, 306] width 437 height 92
click at [389, 260] on div "Suelta el contenido aquí o Añadir elementos Pegar portapapeles Suelta el conten…" at bounding box center [395, 306] width 437 height 92
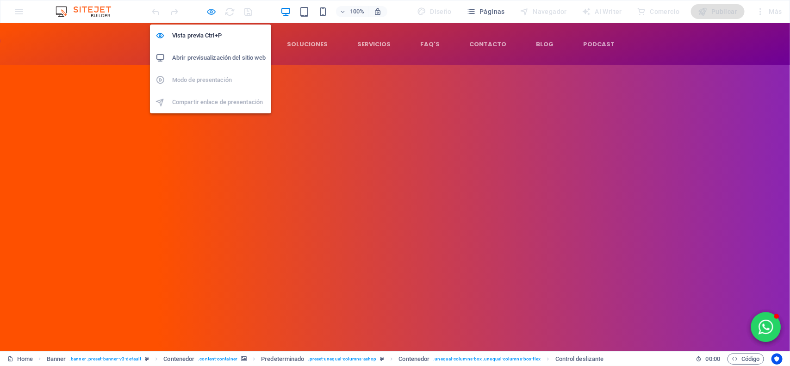
click at [215, 12] on icon "button" at bounding box center [211, 11] width 11 height 11
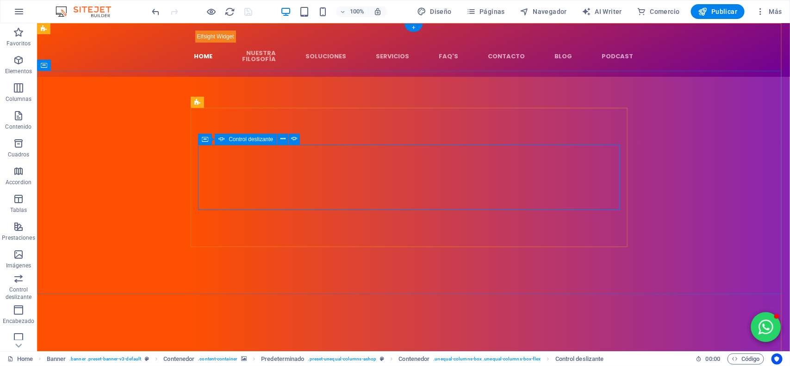
click at [47, 76] on figure at bounding box center [413, 188] width 753 height 224
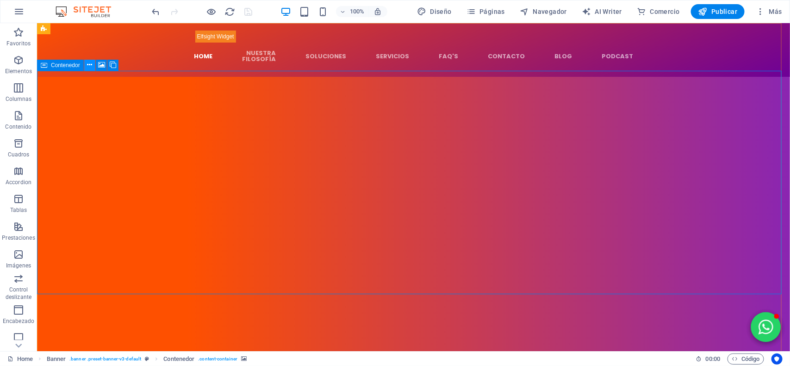
click at [88, 65] on icon at bounding box center [89, 65] width 5 height 10
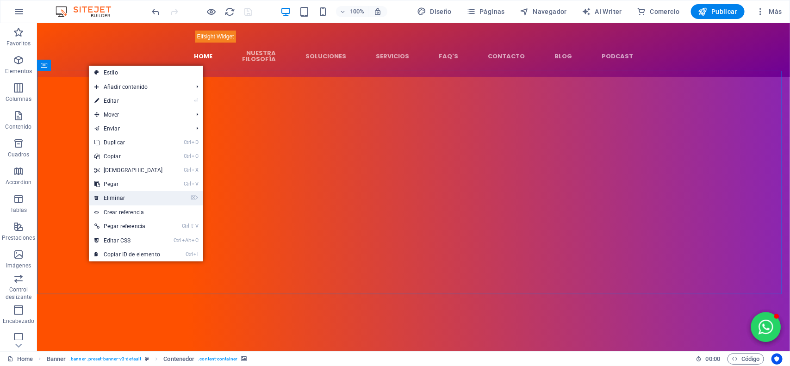
click at [130, 200] on link "⌦ Eliminar" at bounding box center [129, 198] width 80 height 14
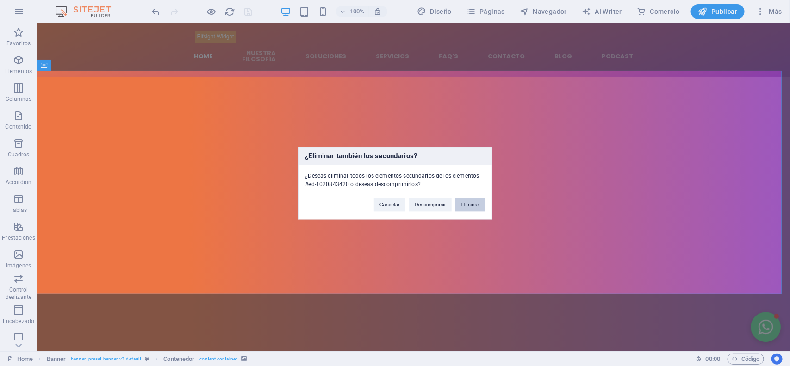
click at [475, 204] on button "Eliminar" at bounding box center [470, 205] width 30 height 14
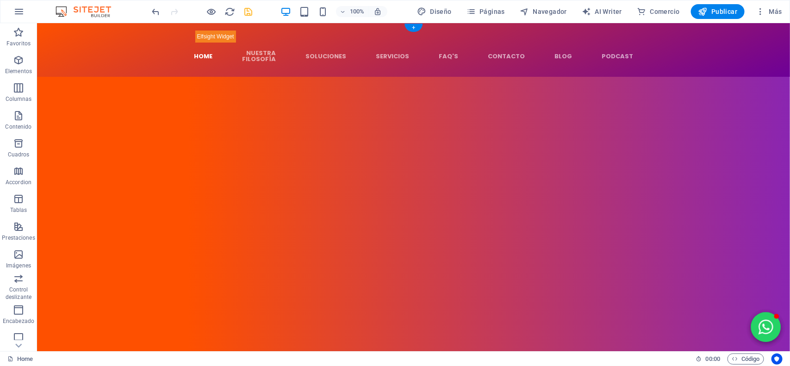
click at [47, 84] on figure at bounding box center [413, 188] width 753 height 224
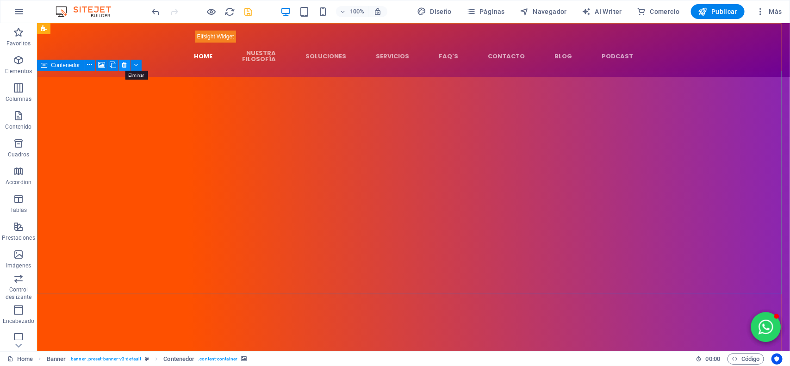
click at [124, 63] on icon at bounding box center [124, 65] width 5 height 10
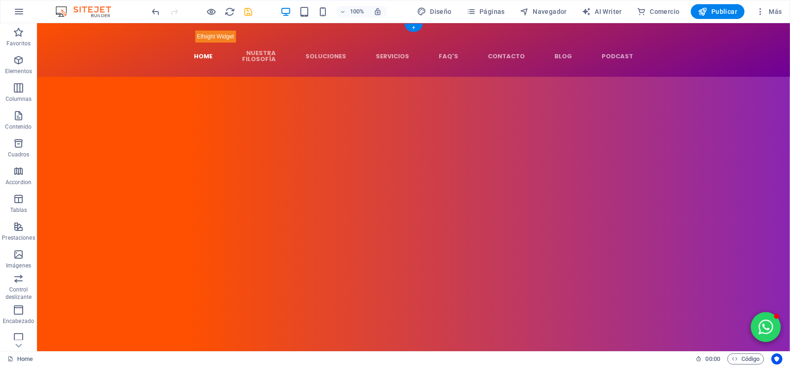
click at [79, 76] on figure at bounding box center [413, 220] width 753 height 289
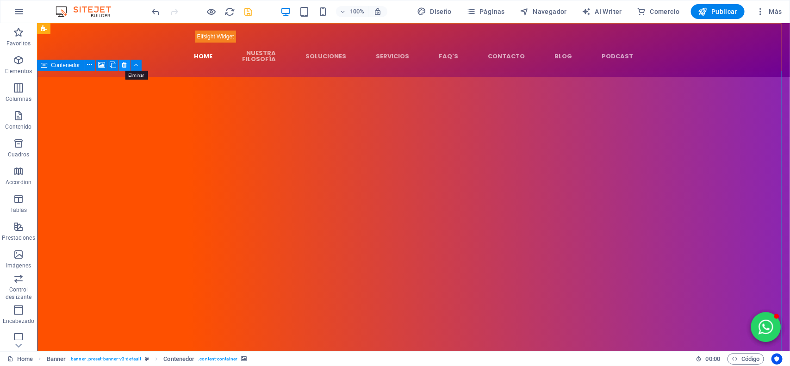
click at [121, 66] on button at bounding box center [124, 65] width 11 height 11
click at [126, 65] on icon at bounding box center [124, 65] width 5 height 10
click at [123, 65] on icon at bounding box center [124, 65] width 5 height 10
click at [116, 127] on figure at bounding box center [413, 220] width 753 height 289
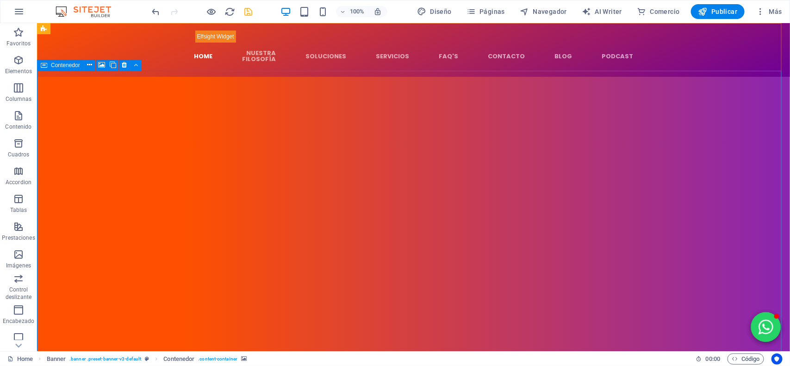
click at [45, 65] on icon at bounding box center [44, 65] width 6 height 11
click at [88, 65] on icon at bounding box center [89, 65] width 5 height 10
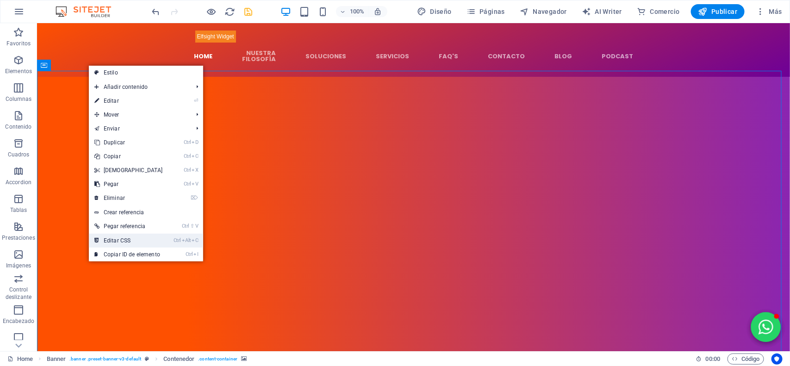
click at [126, 237] on link "Ctrl Alt C Editar CSS" at bounding box center [129, 241] width 80 height 14
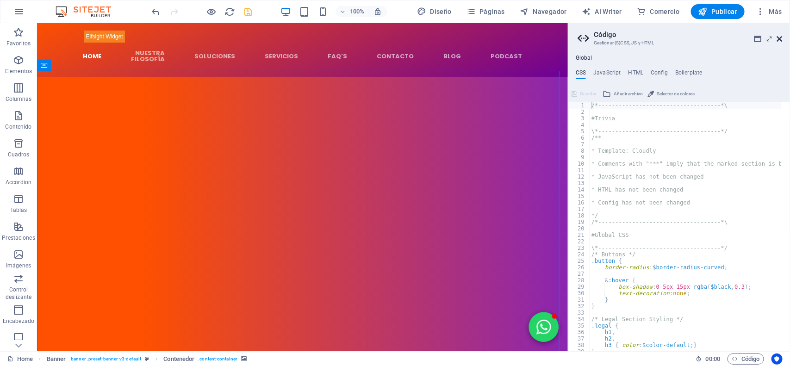
click at [778, 40] on icon at bounding box center [780, 38] width 6 height 7
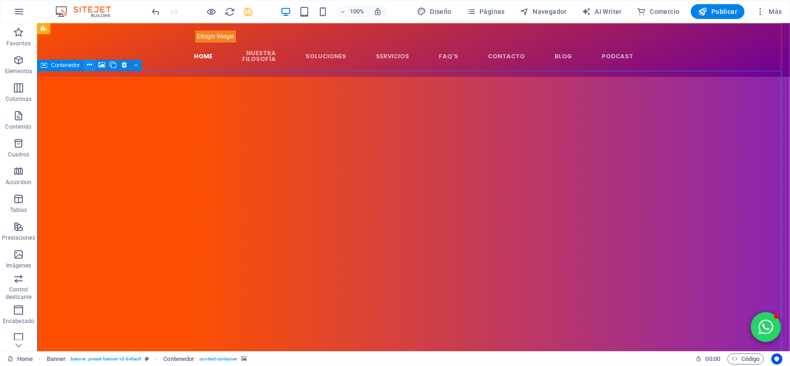
click at [94, 67] on button at bounding box center [89, 65] width 11 height 11
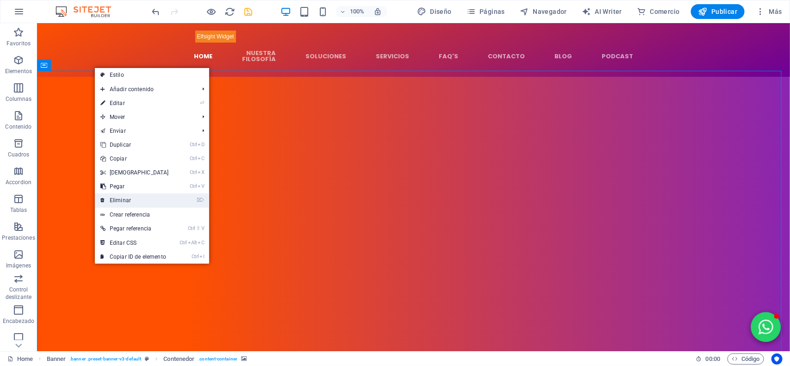
click at [142, 206] on link "⌦ Eliminar" at bounding box center [135, 200] width 80 height 14
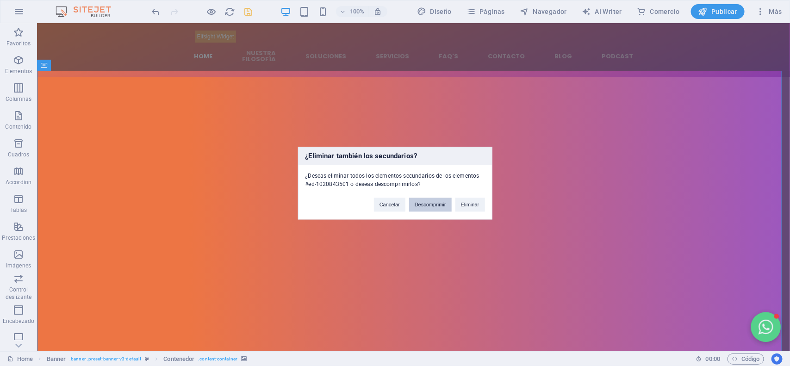
click at [443, 205] on button "Descomprimir" at bounding box center [430, 205] width 43 height 14
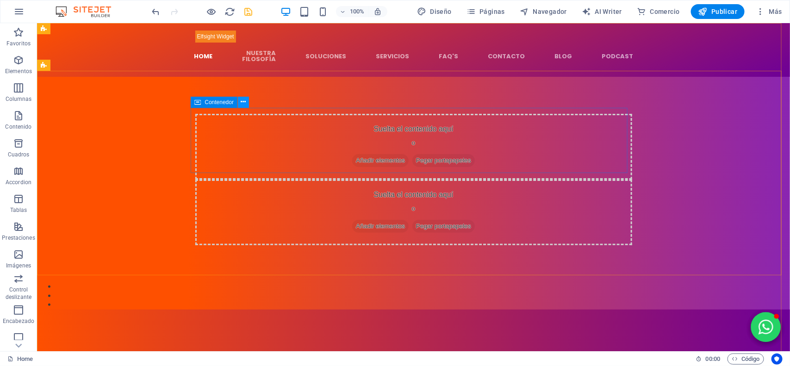
click at [243, 102] on icon at bounding box center [243, 102] width 5 height 10
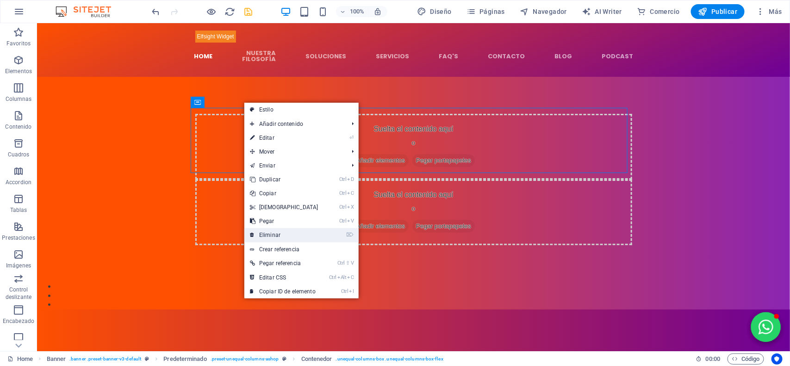
click at [284, 237] on link "⌦ Eliminar" at bounding box center [284, 235] width 80 height 14
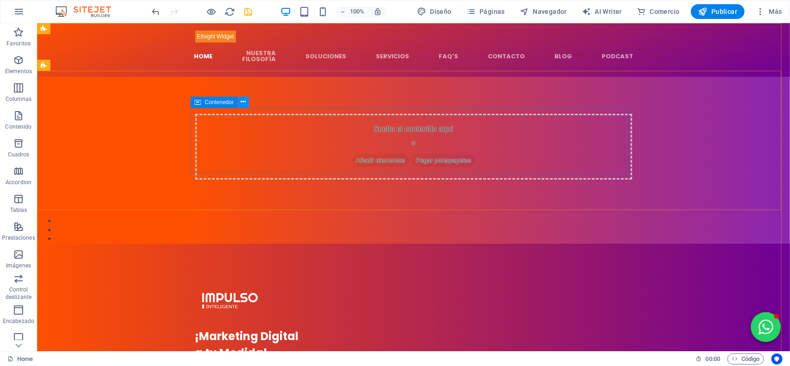
click at [244, 97] on button at bounding box center [243, 102] width 11 height 11
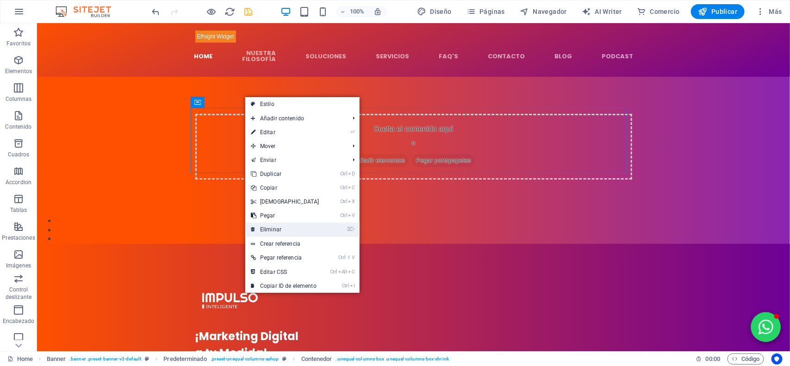
click at [274, 225] on link "⌦ Eliminar" at bounding box center [285, 230] width 80 height 14
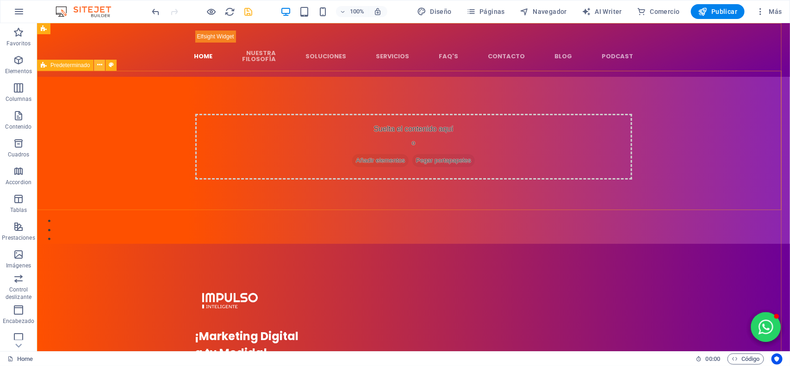
click at [98, 63] on icon at bounding box center [99, 65] width 5 height 10
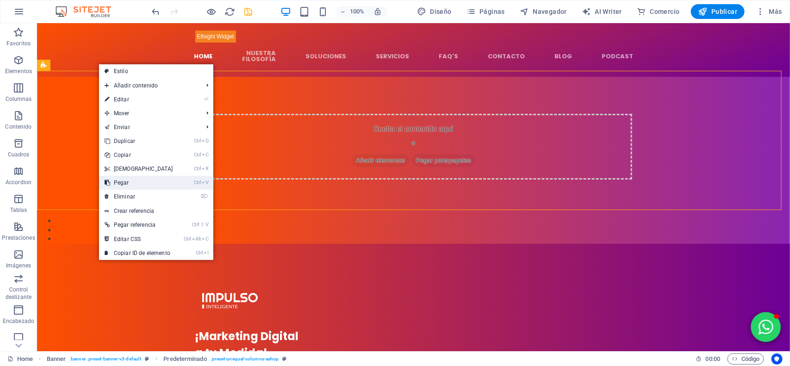
drag, startPoint x: 150, startPoint y: 187, endPoint x: 112, endPoint y: 162, distance: 44.2
click at [150, 187] on link "Ctrl V Pegar" at bounding box center [139, 183] width 80 height 14
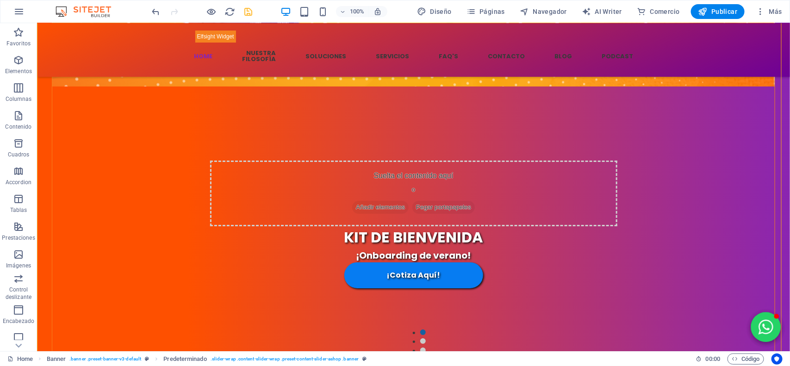
scroll to position [1447, 0]
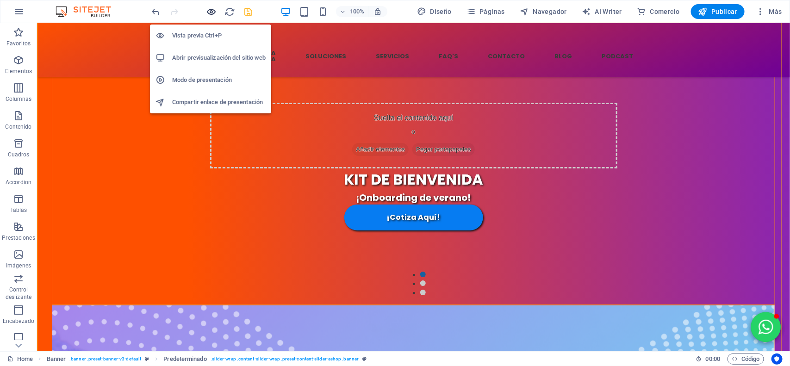
click at [211, 14] on icon "button" at bounding box center [211, 11] width 11 height 11
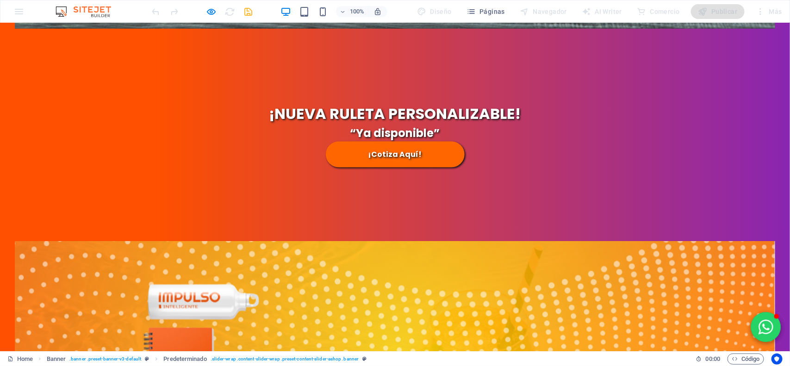
scroll to position [156, 0]
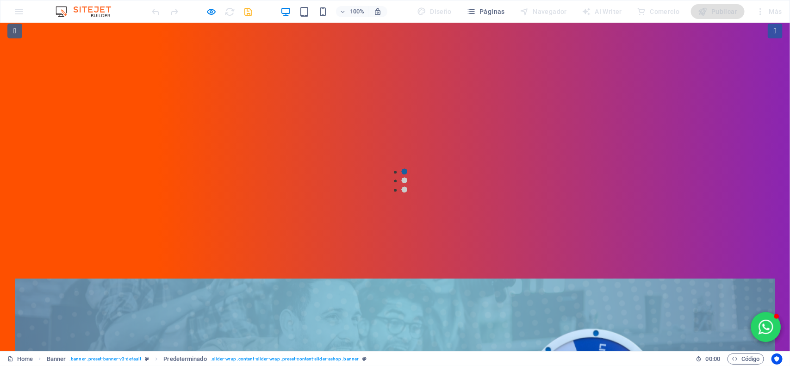
click at [204, 11] on div at bounding box center [202, 11] width 104 height 15
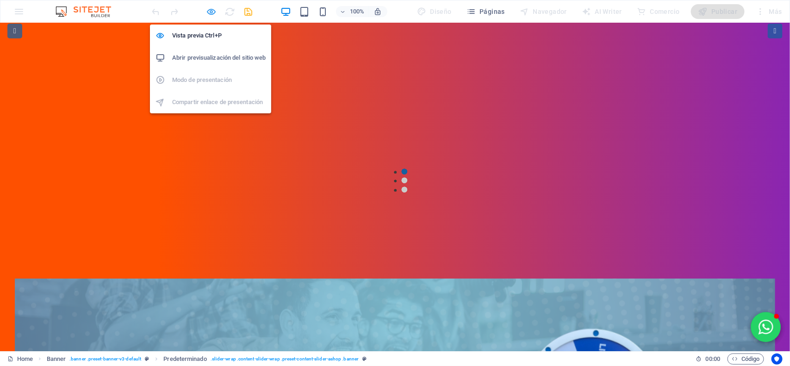
click at [207, 12] on icon "button" at bounding box center [211, 11] width 11 height 11
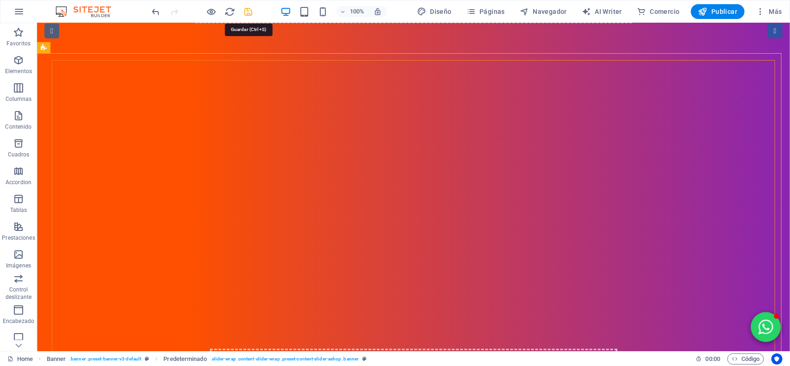
drag, startPoint x: 246, startPoint y: 12, endPoint x: 244, endPoint y: 35, distance: 22.8
click at [246, 12] on icon "save" at bounding box center [248, 11] width 11 height 11
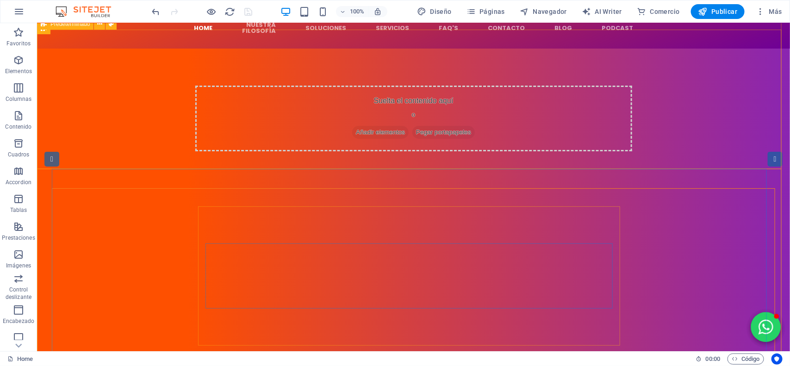
scroll to position [0, 0]
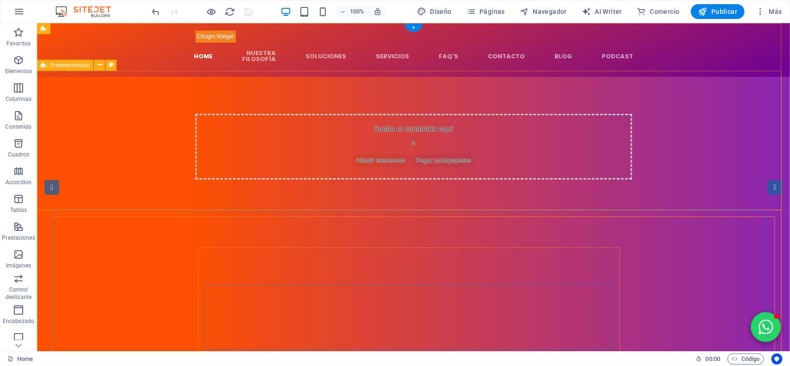
click at [229, 119] on div "Suelta el contenido aquí o Añadir elementos Pegar portapapeles" at bounding box center [413, 146] width 437 height 66
click at [230, 113] on div "Suelta el contenido aquí o Añadir elementos Pegar portapapeles" at bounding box center [413, 146] width 437 height 66
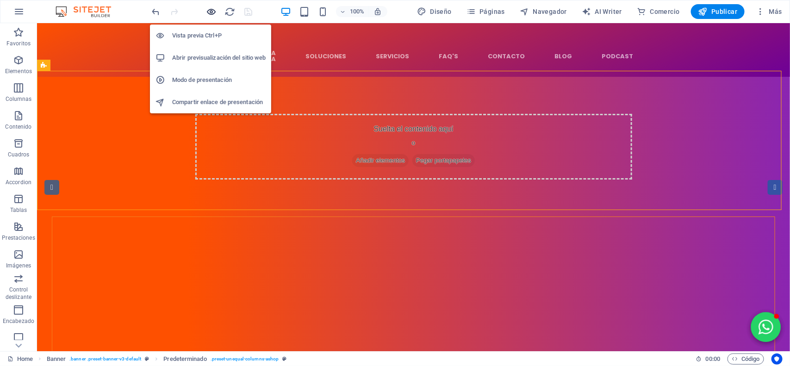
click at [212, 7] on icon "button" at bounding box center [211, 11] width 11 height 11
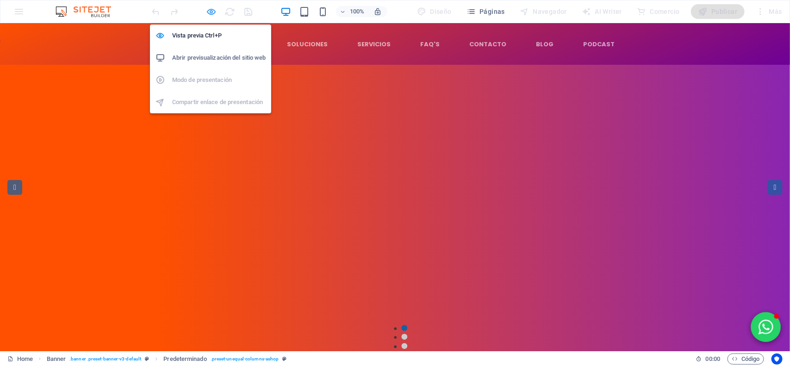
click at [214, 6] on icon "button" at bounding box center [211, 11] width 11 height 11
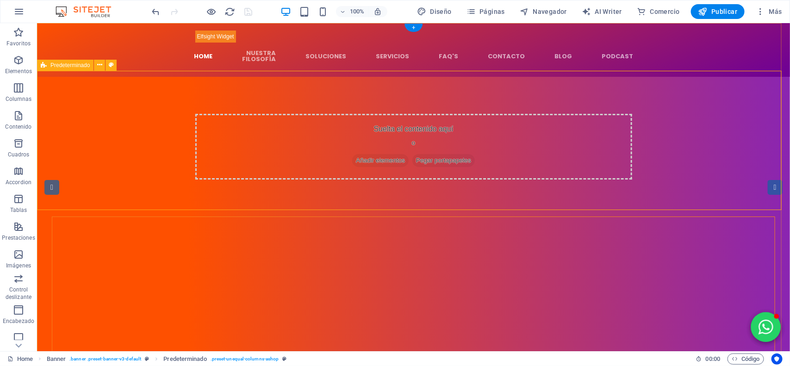
click at [335, 100] on div "Suelta el contenido aquí o Añadir elementos Pegar portapapeles" at bounding box center [413, 146] width 753 height 140
click at [329, 113] on div "Suelta el contenido aquí o Añadir elementos Pegar portapapeles" at bounding box center [413, 146] width 437 height 66
drag, startPoint x: 226, startPoint y: 112, endPoint x: 153, endPoint y: 129, distance: 75.1
click at [225, 113] on div "Suelta el contenido aquí o Añadir elementos Pegar portapapeles" at bounding box center [413, 146] width 437 height 66
drag, startPoint x: 153, startPoint y: 129, endPoint x: 274, endPoint y: 162, distance: 125.3
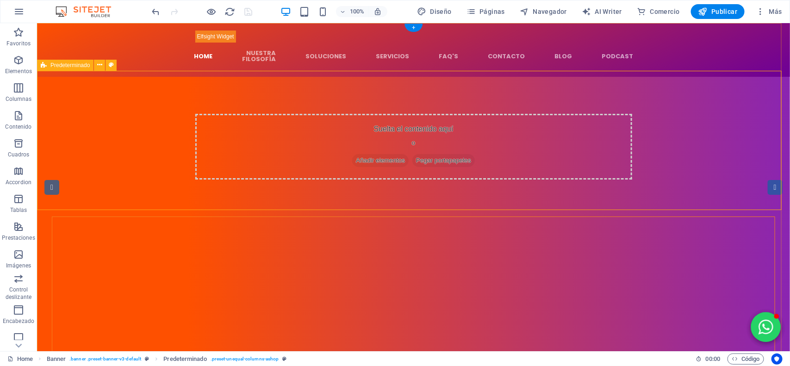
click at [151, 134] on div "Suelta el contenido aquí o Añadir elementos Pegar portapapeles" at bounding box center [413, 146] width 753 height 140
click at [313, 175] on div "Suelta el contenido aquí o Añadir elementos Pegar portapapeles" at bounding box center [413, 146] width 753 height 140
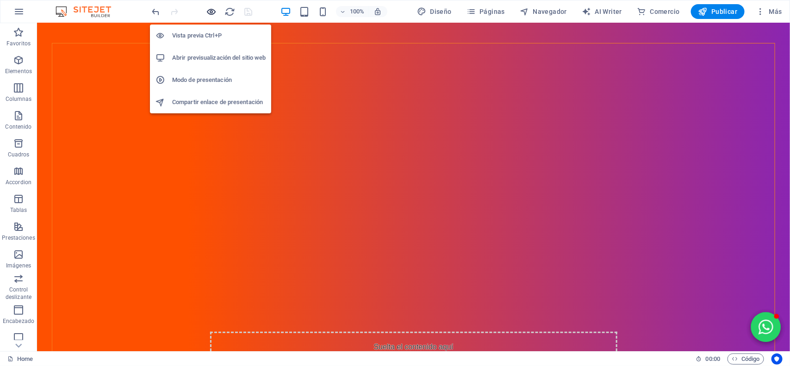
click at [207, 10] on icon "button" at bounding box center [211, 11] width 11 height 11
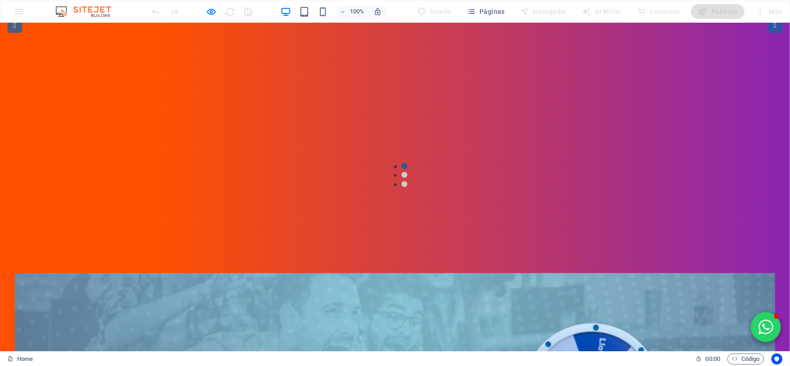
scroll to position [0, 0]
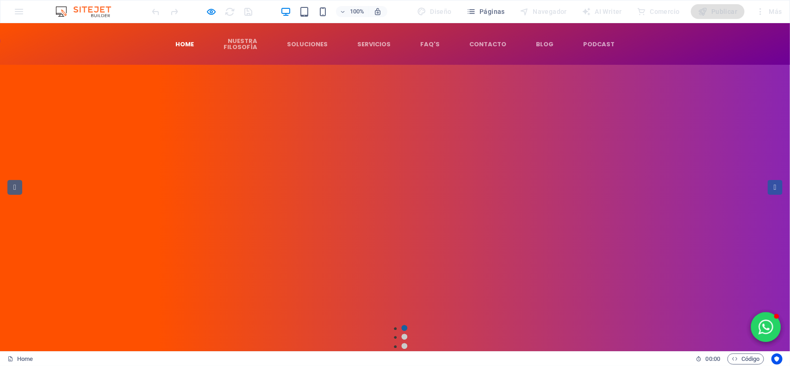
click at [665, 226] on video at bounding box center [395, 212] width 761 height 148
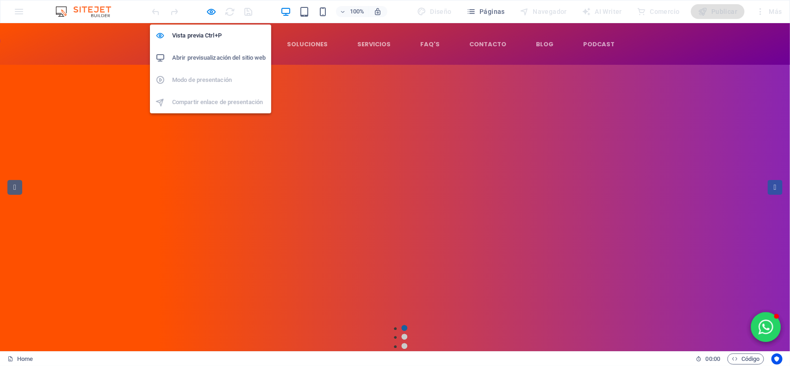
click at [212, 5] on div at bounding box center [202, 11] width 104 height 15
click at [216, 14] on icon "button" at bounding box center [211, 11] width 11 height 11
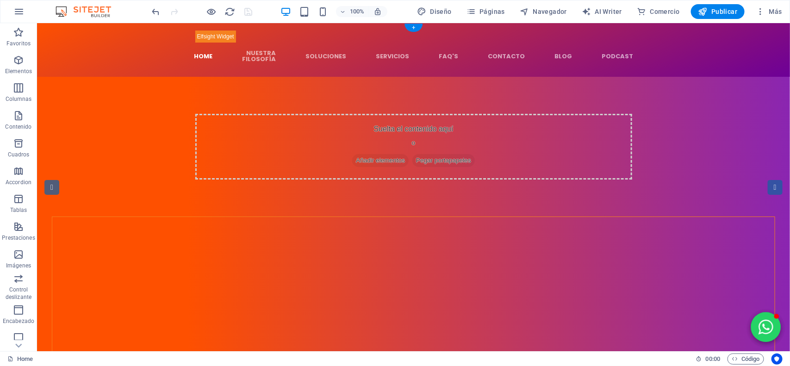
click at [75, 217] on figure at bounding box center [413, 324] width 723 height 214
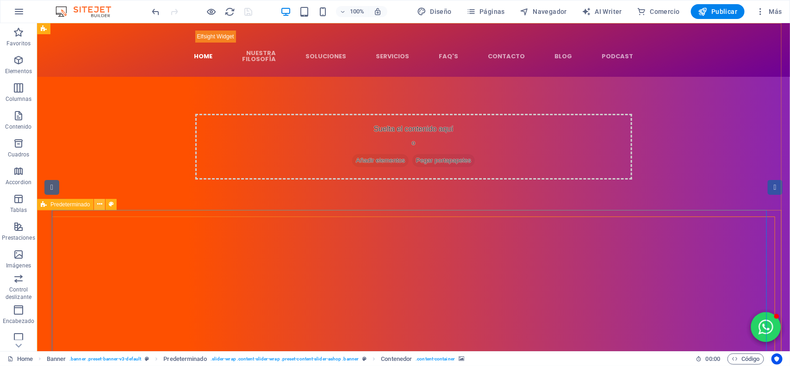
click at [99, 204] on icon at bounding box center [99, 205] width 5 height 10
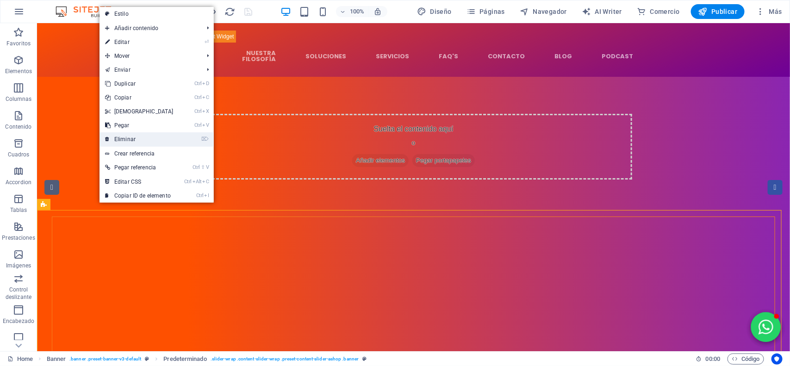
click at [142, 141] on link "⌦ Eliminar" at bounding box center [140, 139] width 80 height 14
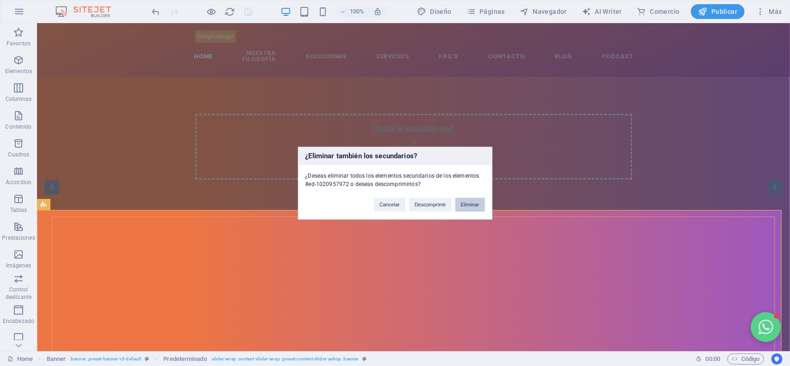
click at [480, 198] on button "Eliminar" at bounding box center [470, 205] width 30 height 14
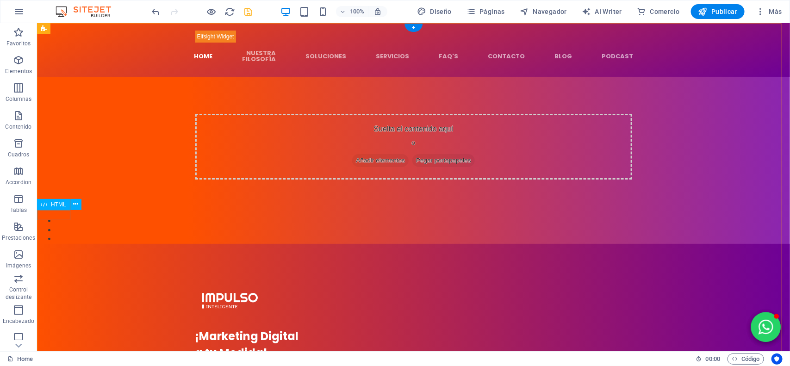
click at [68, 216] on div at bounding box center [413, 229] width 753 height 27
click at [75, 201] on icon at bounding box center [75, 205] width 5 height 10
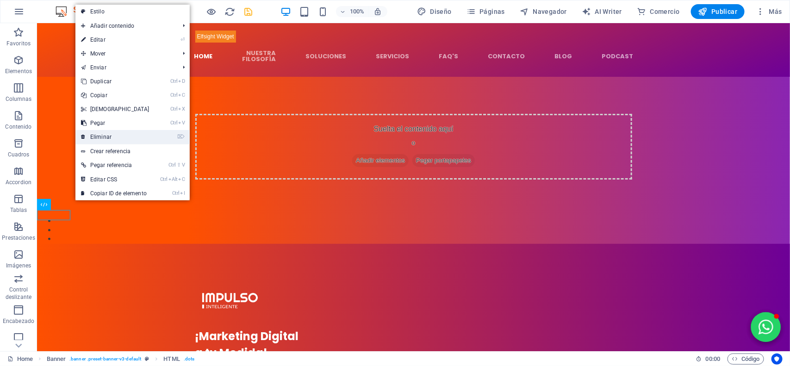
click at [132, 134] on link "⌦ Eliminar" at bounding box center [115, 137] width 80 height 14
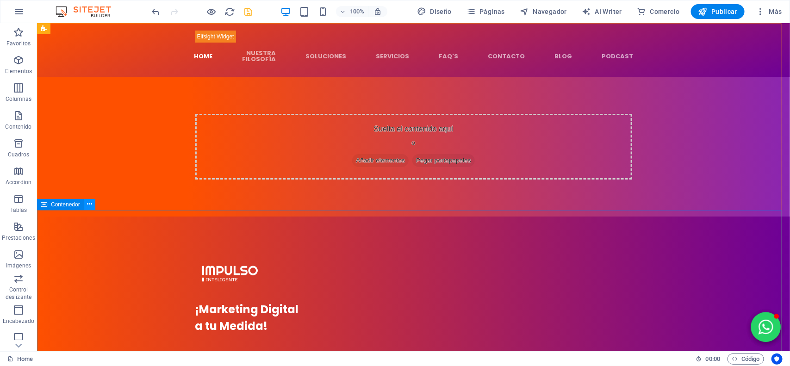
click at [92, 202] on icon at bounding box center [89, 205] width 5 height 10
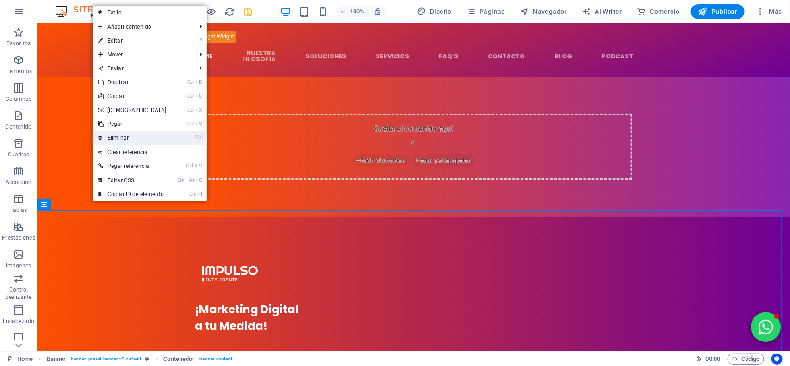
click at [137, 143] on link "⌦ Eliminar" at bounding box center [133, 138] width 80 height 14
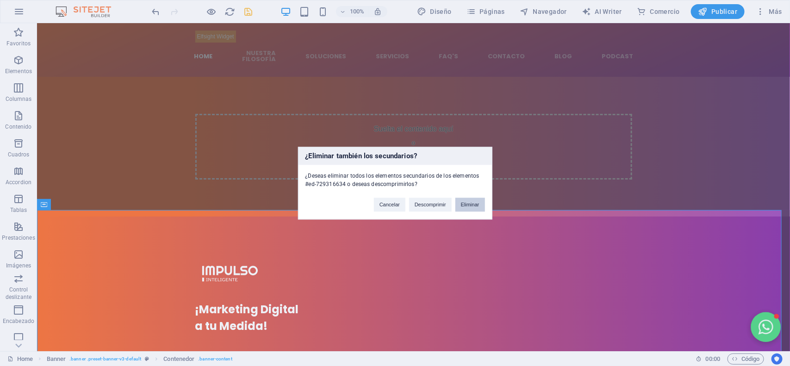
drag, startPoint x: 471, startPoint y: 200, endPoint x: 387, endPoint y: 177, distance: 86.8
click at [471, 200] on button "Eliminar" at bounding box center [470, 205] width 30 height 14
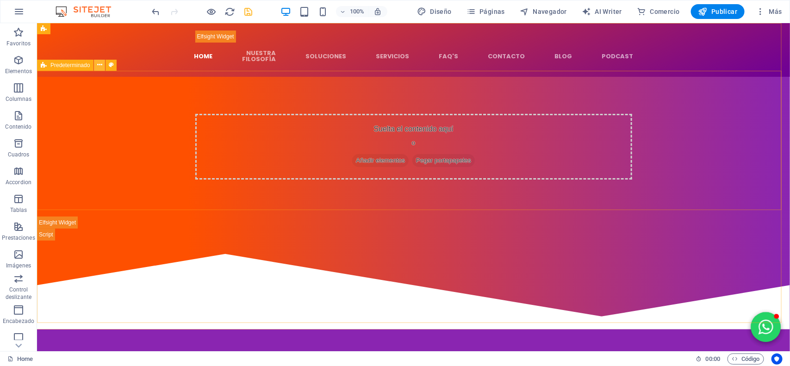
click at [102, 62] on button at bounding box center [99, 65] width 11 height 11
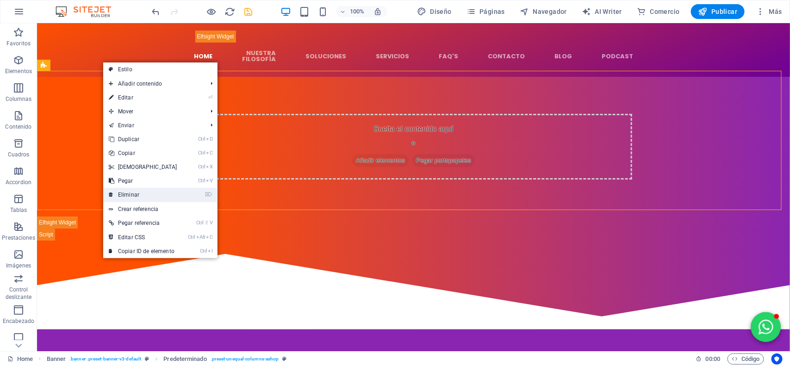
click at [154, 190] on link "⌦ Eliminar" at bounding box center [143, 195] width 80 height 14
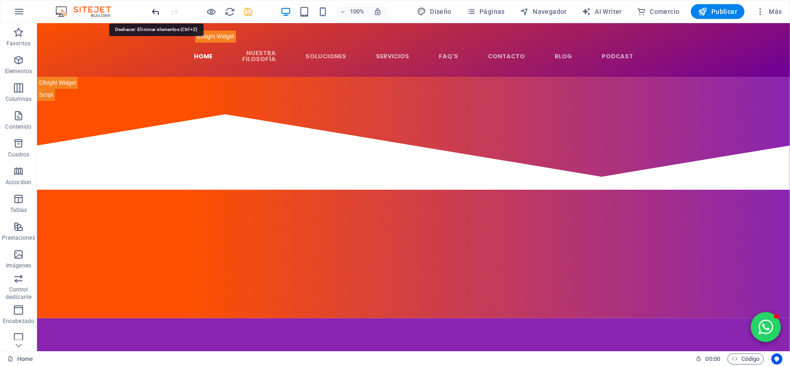
click at [159, 8] on icon "undo" at bounding box center [156, 11] width 11 height 11
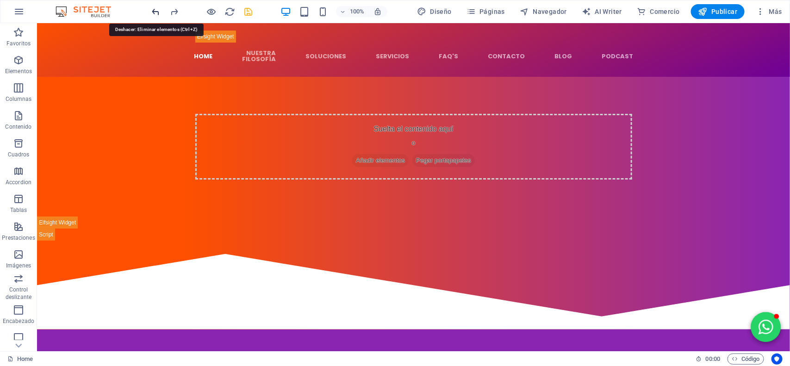
click at [159, 8] on icon "undo" at bounding box center [156, 11] width 11 height 11
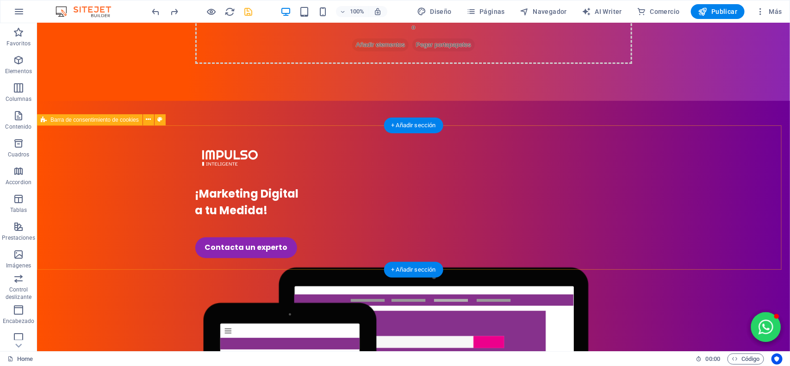
scroll to position [405, 0]
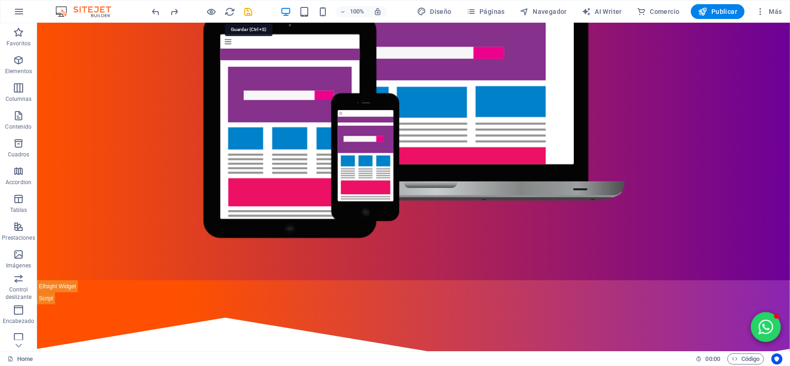
click at [249, 10] on icon "save" at bounding box center [248, 11] width 11 height 11
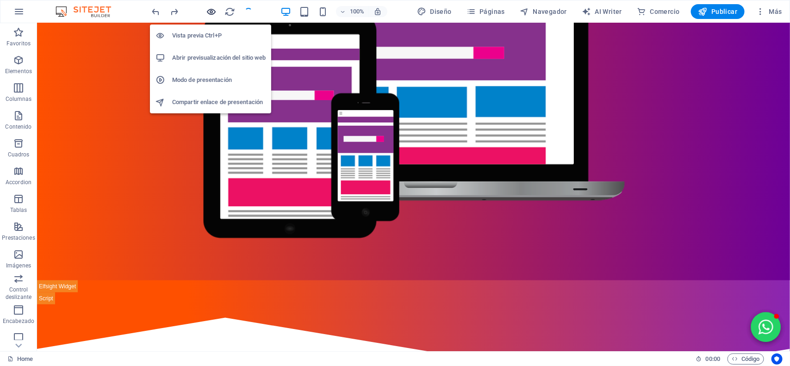
click at [207, 15] on icon "button" at bounding box center [211, 11] width 11 height 11
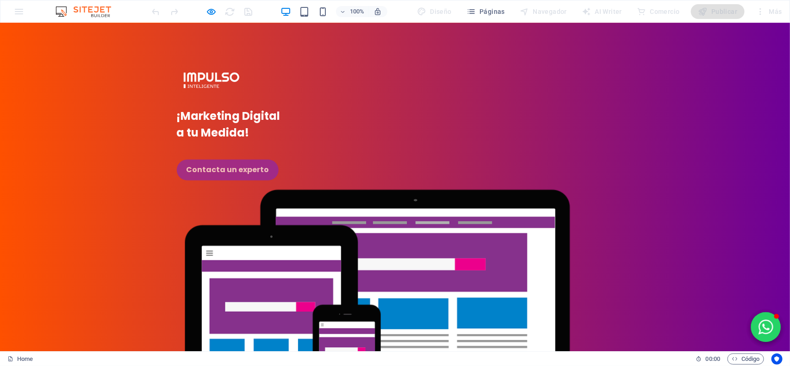
scroll to position [0, 0]
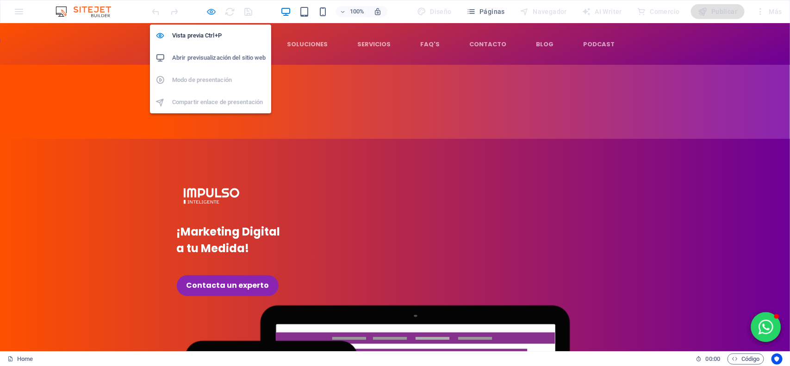
click at [207, 12] on icon "button" at bounding box center [211, 11] width 11 height 11
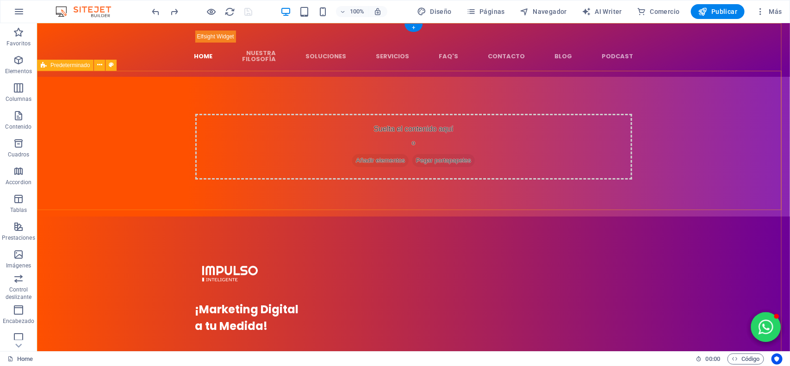
click at [139, 127] on div "Suelta el contenido aquí o Añadir elementos Pegar portapapeles" at bounding box center [413, 146] width 753 height 140
click at [100, 61] on icon at bounding box center [99, 65] width 5 height 10
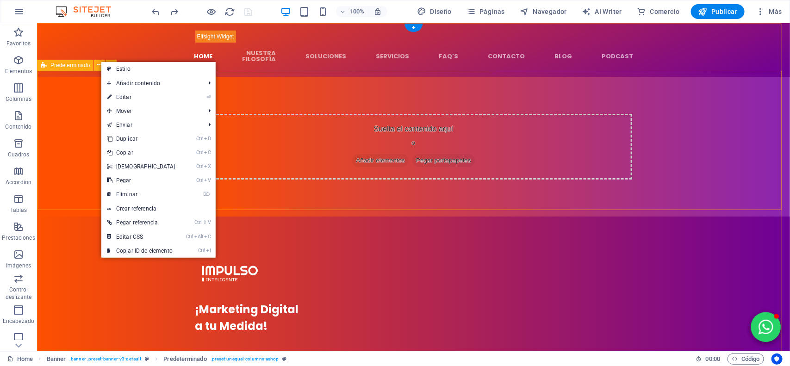
drag, startPoint x: 350, startPoint y: 96, endPoint x: 353, endPoint y: 106, distance: 10.6
click at [351, 96] on div "Suelta el contenido aquí o Añadir elementos Pegar portapapeles" at bounding box center [413, 146] width 753 height 140
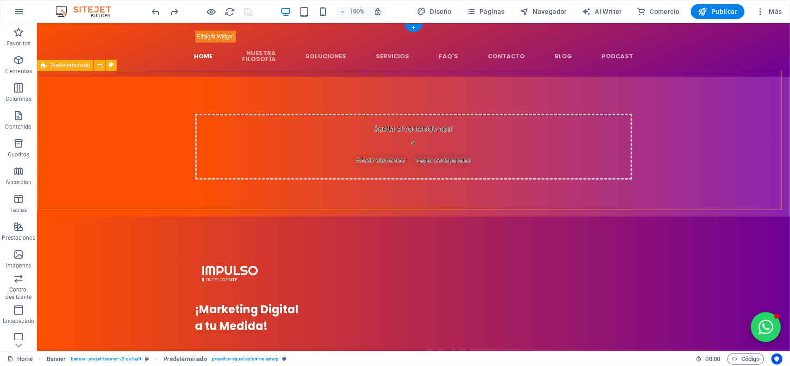
drag, startPoint x: 353, startPoint y: 106, endPoint x: 356, endPoint y: 118, distance: 12.2
click at [354, 111] on div "Suelta el contenido aquí o Añadir elementos Pegar portapapeles" at bounding box center [413, 146] width 753 height 140
click at [377, 154] on span "Añadir elementos" at bounding box center [380, 160] width 56 height 13
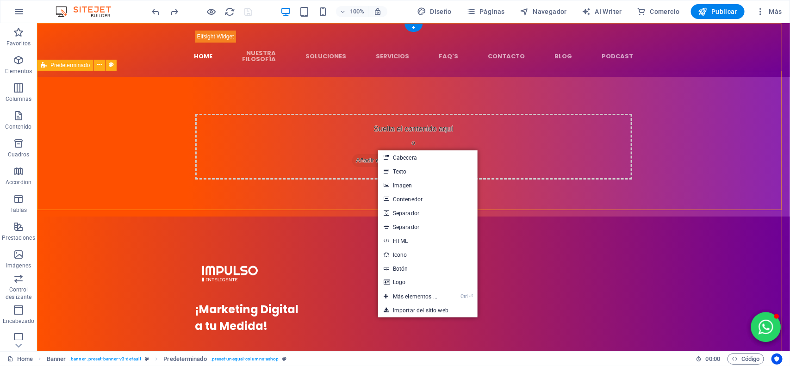
click at [232, 142] on div "Suelta el contenido aquí o Añadir elementos Pegar portapapeles" at bounding box center [413, 146] width 437 height 66
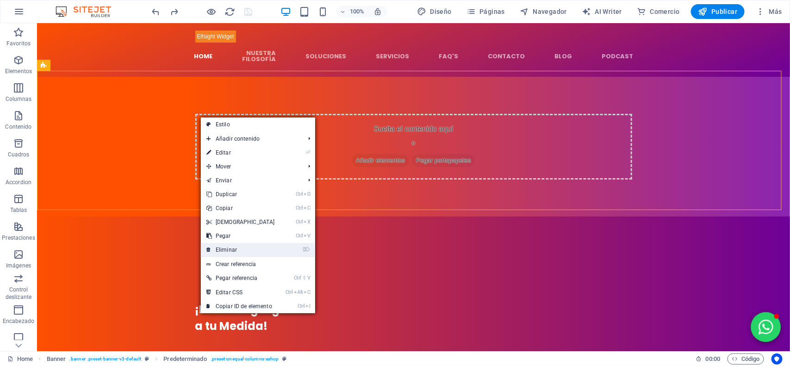
click at [243, 247] on link "⌦ Eliminar" at bounding box center [241, 250] width 80 height 14
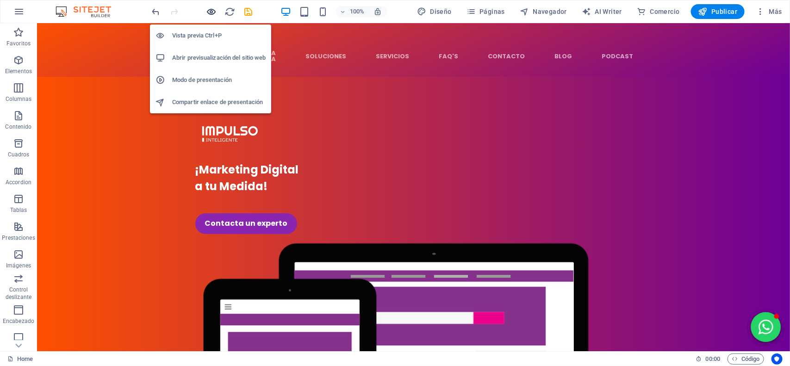
click at [212, 8] on icon "button" at bounding box center [211, 11] width 11 height 11
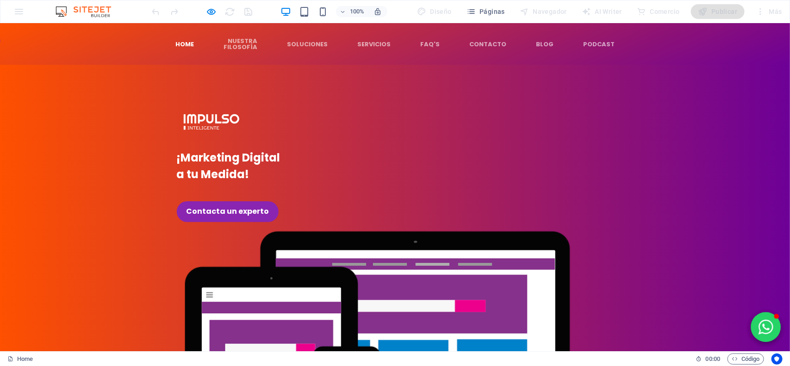
click at [134, 73] on div "¡Marketing Digital a tu Medida! Contacta un experto" at bounding box center [395, 298] width 790 height 469
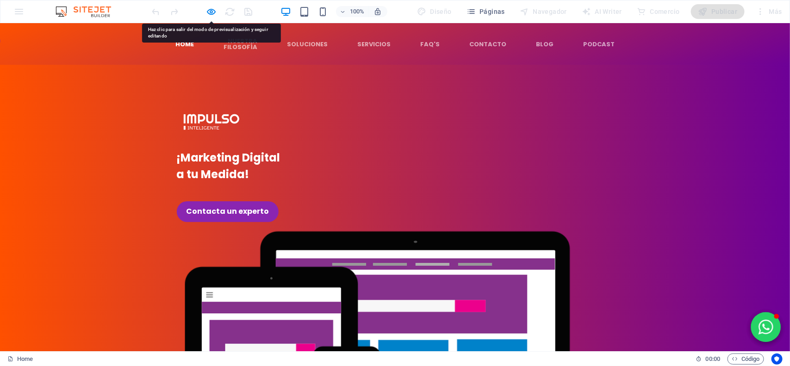
click at [217, 4] on div at bounding box center [202, 11] width 104 height 15
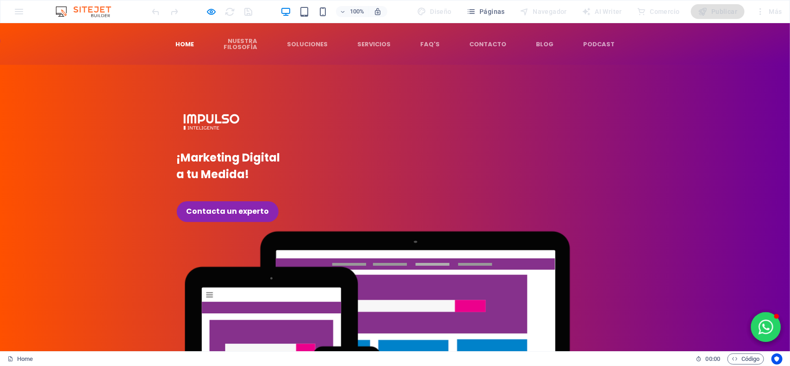
click at [129, 100] on div "¡Marketing Digital a tu Medida! Contacta un experto" at bounding box center [395, 298] width 790 height 469
click at [119, 87] on div "¡Marketing Digital a tu Medida! Contacta un experto" at bounding box center [395, 298] width 790 height 469
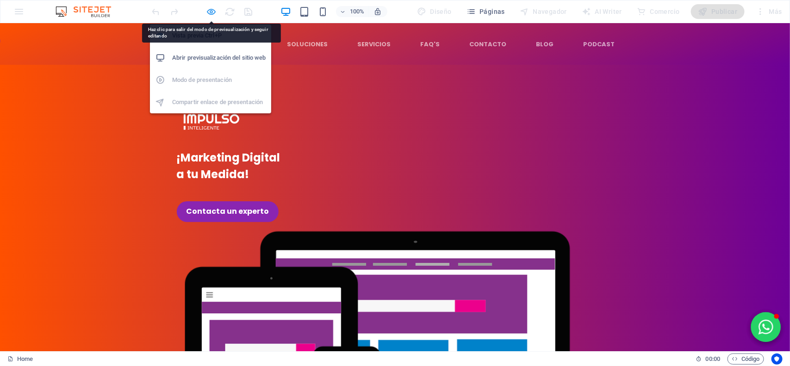
click at [210, 8] on icon "button" at bounding box center [211, 11] width 11 height 11
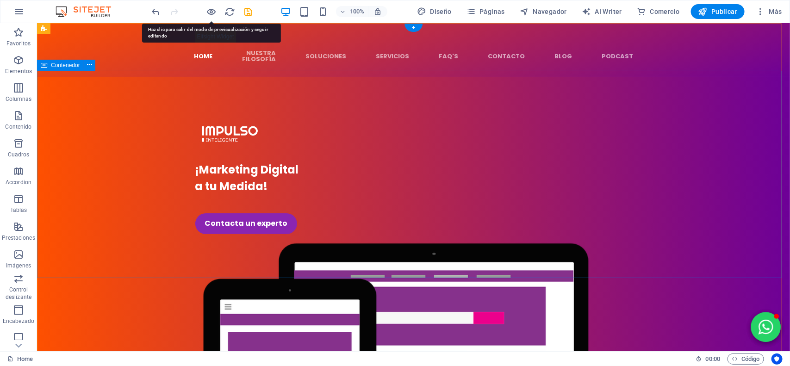
click at [96, 85] on div "¡Marketing Digital a tu Medida! Contacta un experto" at bounding box center [413, 310] width 753 height 469
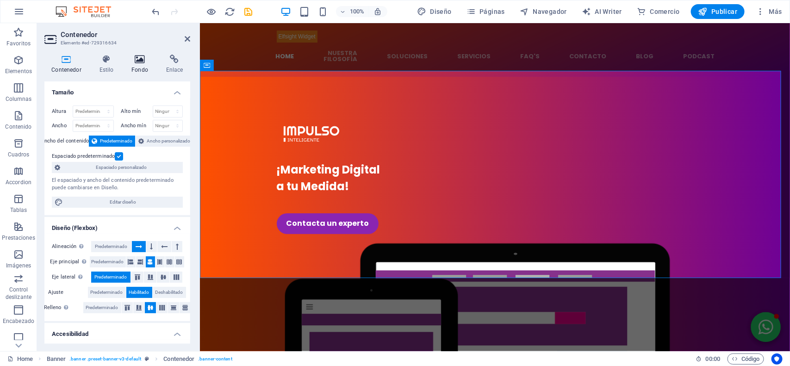
click at [143, 63] on icon at bounding box center [140, 59] width 31 height 9
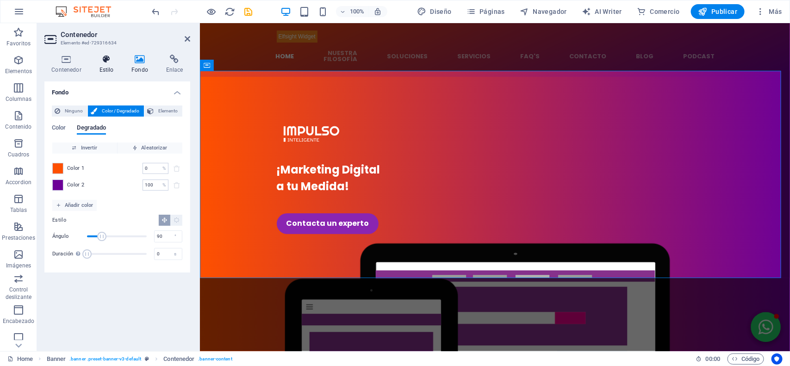
click at [101, 66] on h4 "Estilo" at bounding box center [108, 64] width 32 height 19
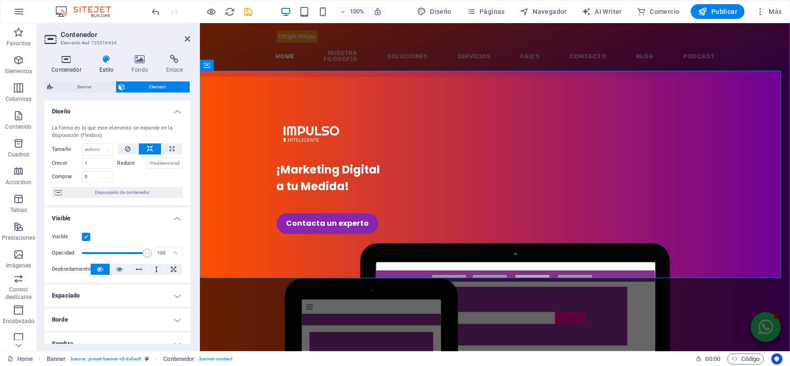
click at [72, 64] on h4 "Contenedor" at bounding box center [68, 64] width 48 height 19
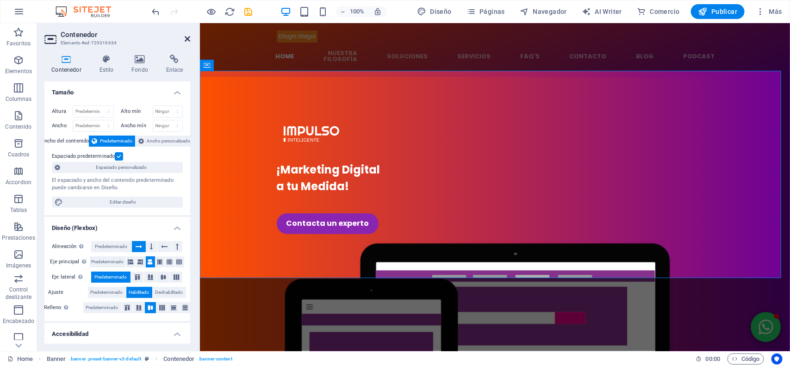
click at [187, 38] on icon at bounding box center [188, 38] width 6 height 7
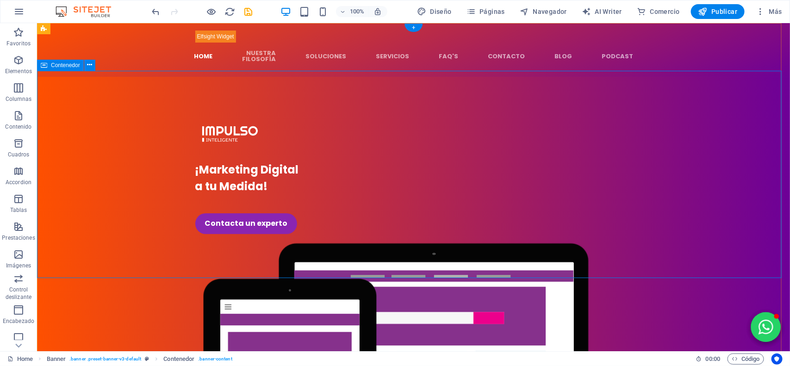
click at [373, 272] on div "¡Marketing Digital a tu Medida! Contacta un experto" at bounding box center [413, 310] width 753 height 469
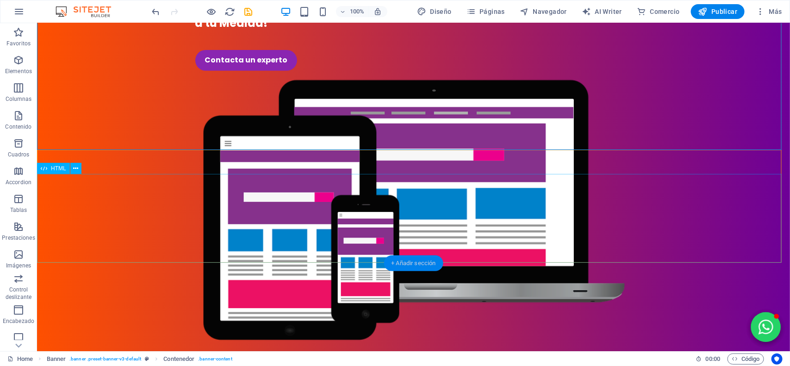
scroll to position [174, 0]
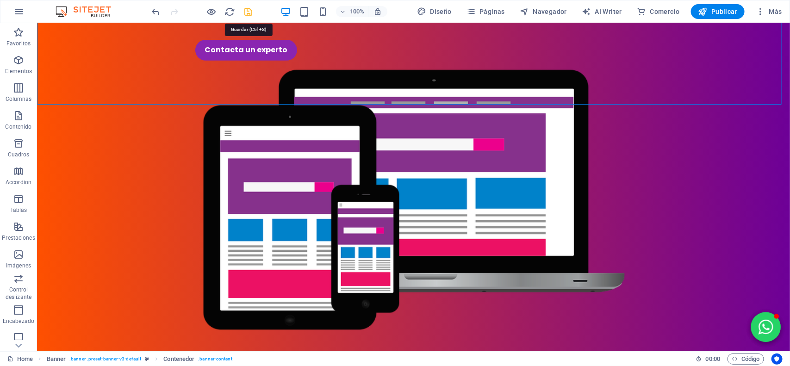
click at [249, 10] on icon "save" at bounding box center [248, 11] width 11 height 11
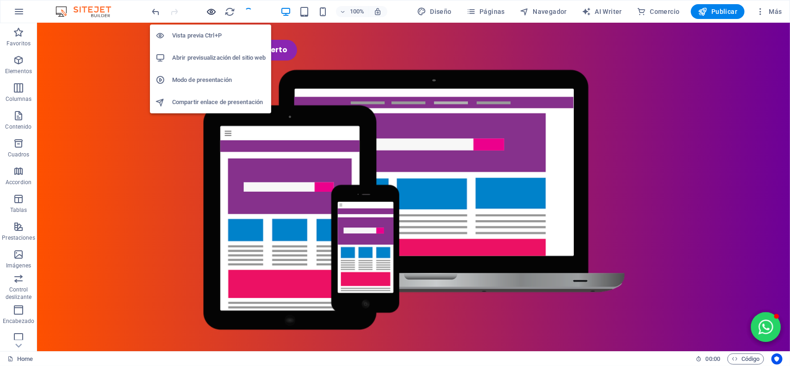
click at [210, 7] on icon "button" at bounding box center [211, 11] width 11 height 11
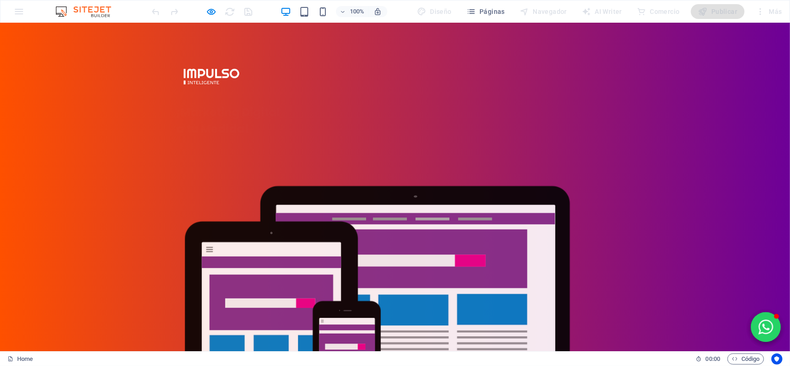
scroll to position [0, 0]
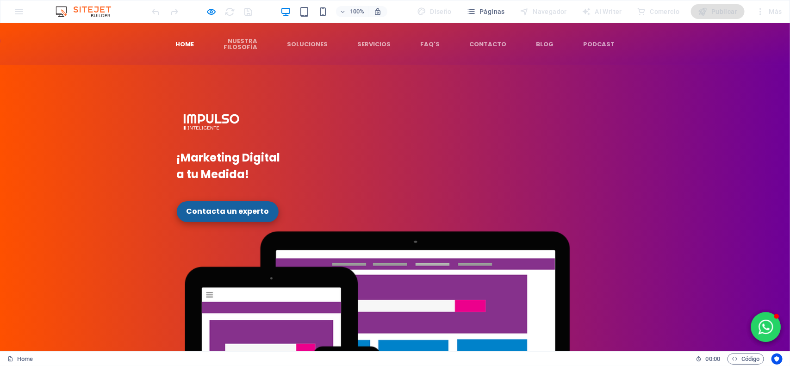
click at [217, 206] on strong "Contacta un experto" at bounding box center [227, 211] width 83 height 11
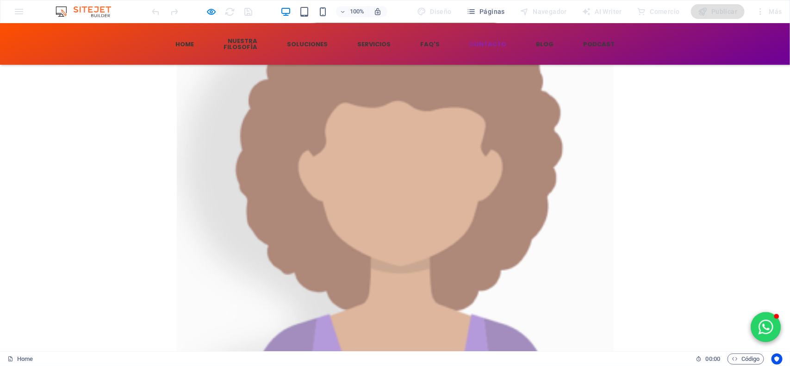
scroll to position [3050, 0]
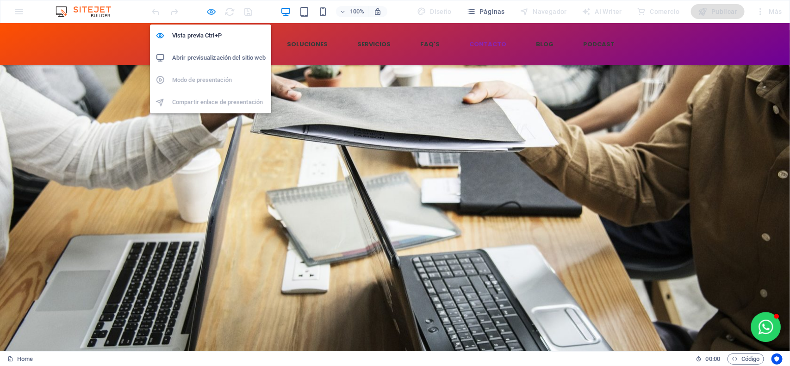
click at [212, 14] on icon "button" at bounding box center [211, 11] width 11 height 11
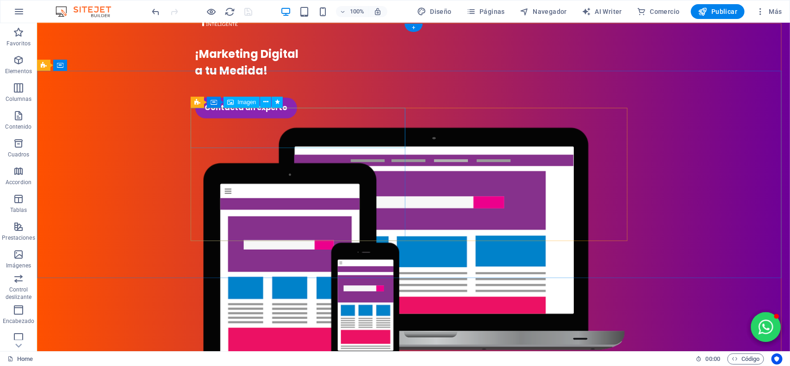
scroll to position [0, 0]
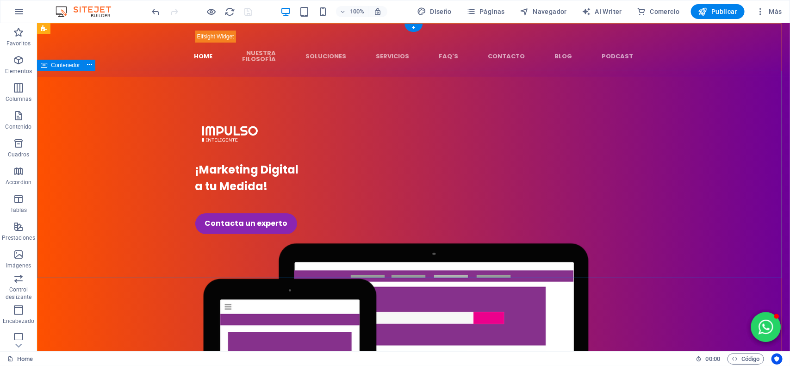
click at [127, 76] on div "¡Marketing Digital a tu Medida! Contacta un experto" at bounding box center [413, 310] width 753 height 469
click at [88, 67] on icon at bounding box center [89, 65] width 5 height 10
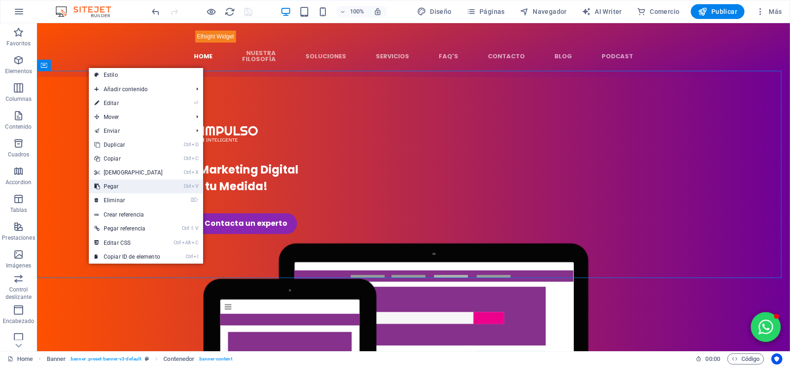
click at [124, 181] on link "Ctrl V Pegar" at bounding box center [129, 187] width 80 height 14
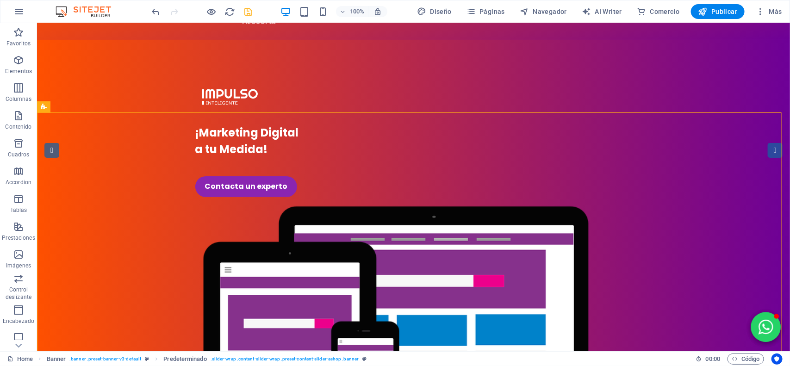
scroll to position [174, 0]
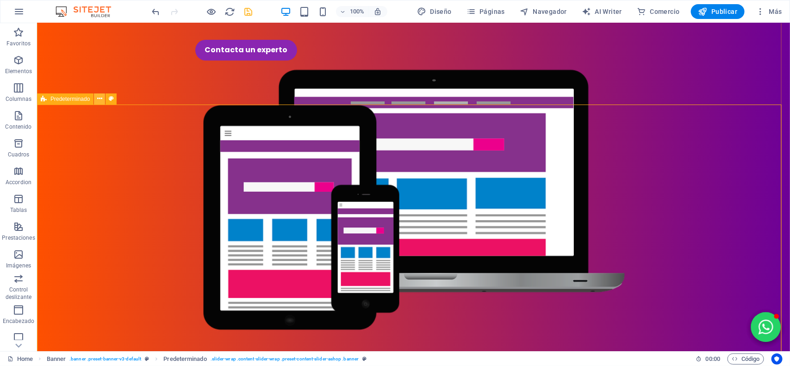
click at [100, 96] on icon at bounding box center [99, 99] width 5 height 10
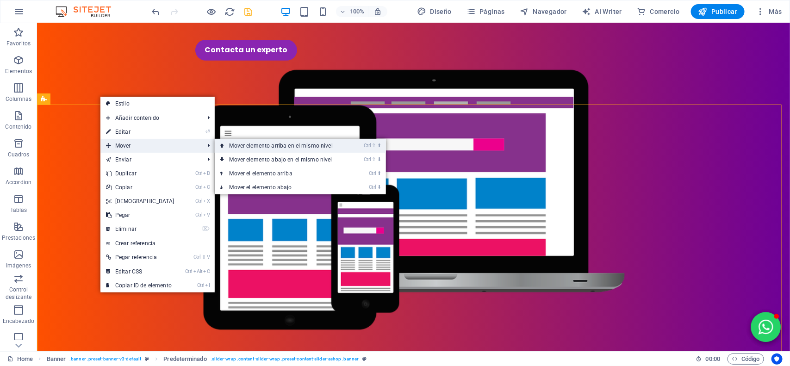
click at [237, 144] on link "Ctrl ⇧ ⬆ Mover elemento arriba en el mismo nivel" at bounding box center [283, 146] width 137 height 14
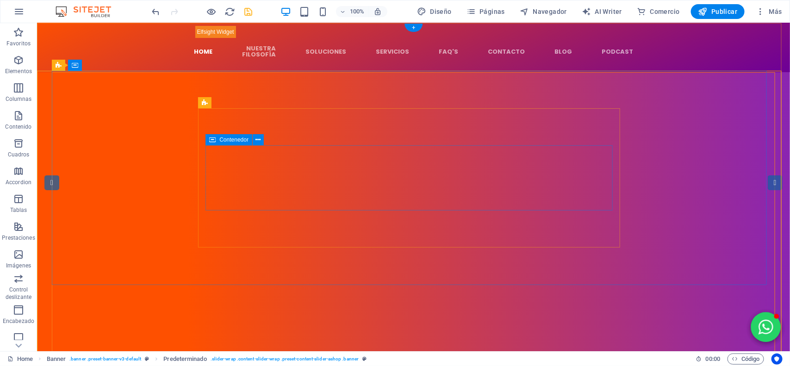
scroll to position [0, 0]
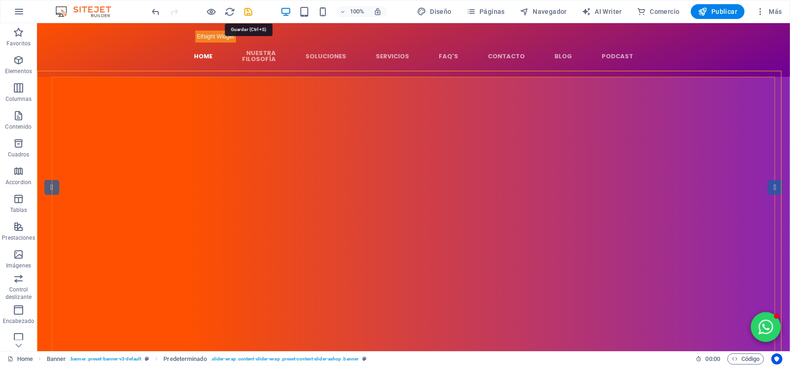
click at [253, 9] on icon "save" at bounding box center [248, 11] width 11 height 11
checkbox input "false"
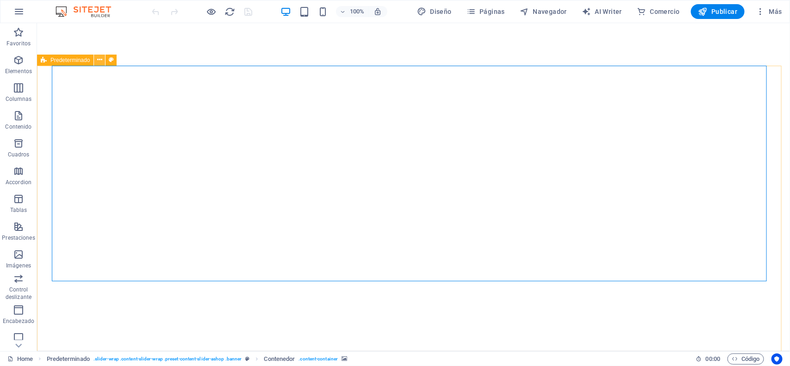
click at [99, 61] on icon at bounding box center [99, 60] width 5 height 10
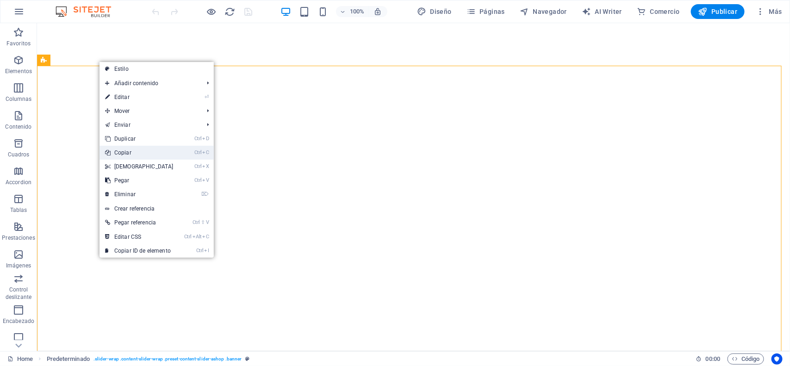
click at [135, 151] on link "Ctrl C Copiar" at bounding box center [140, 153] width 80 height 14
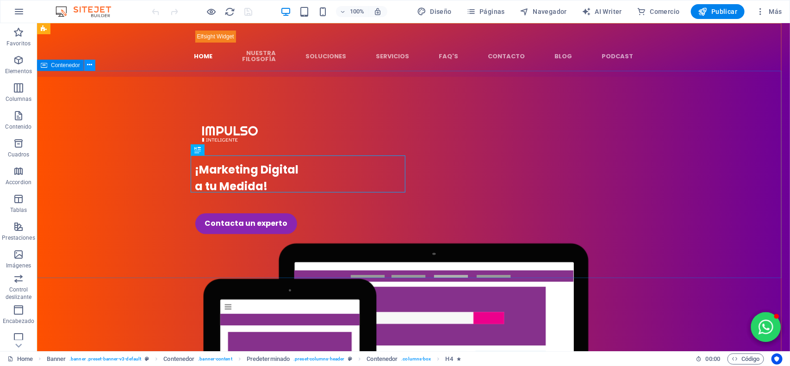
click at [91, 65] on icon at bounding box center [89, 65] width 5 height 10
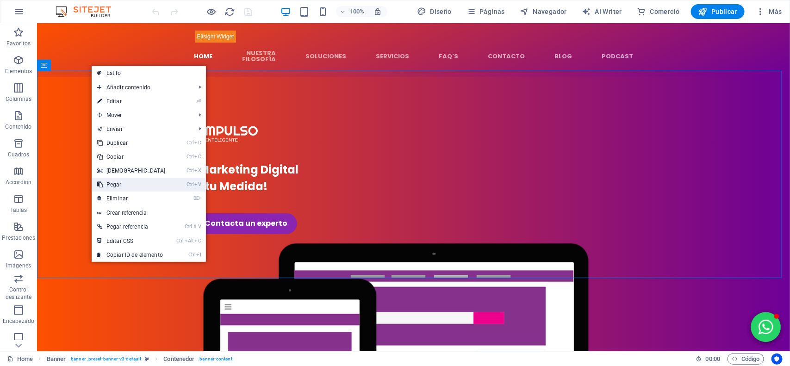
click at [132, 182] on link "Ctrl V Pegar" at bounding box center [132, 185] width 80 height 14
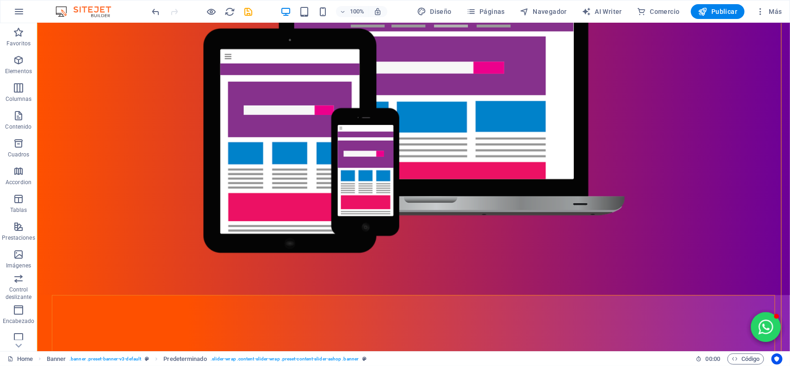
scroll to position [289, 0]
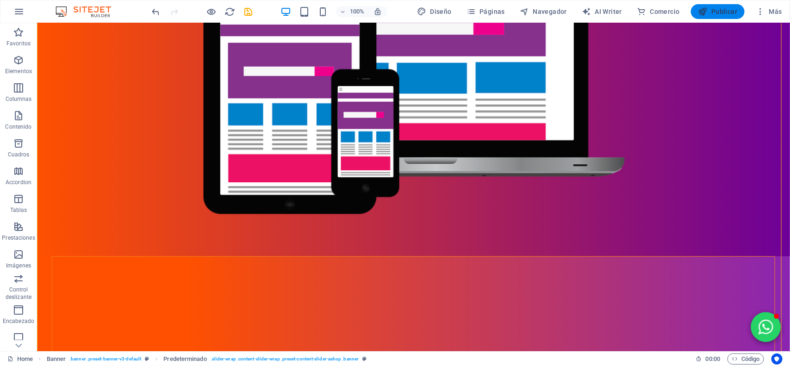
click at [714, 17] on button "Publicar" at bounding box center [718, 11] width 54 height 15
checkbox input "false"
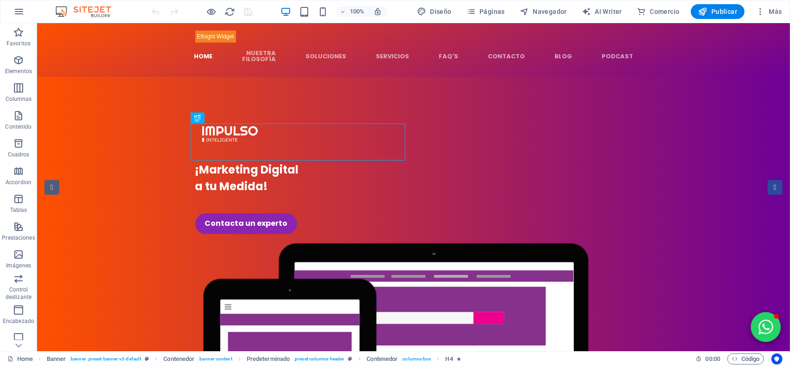
scroll to position [116, 0]
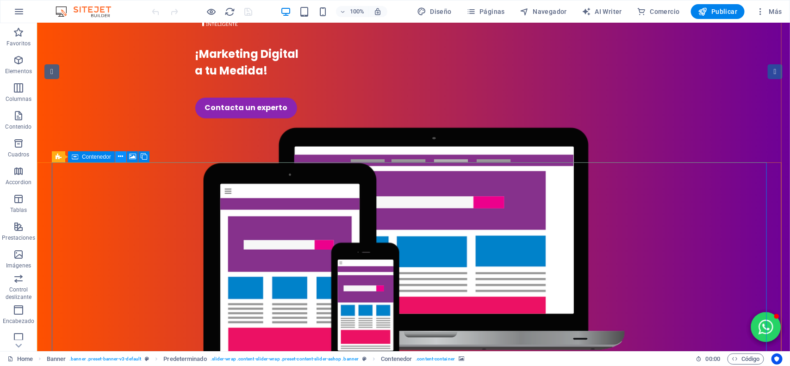
click at [120, 156] on icon at bounding box center [120, 157] width 5 height 10
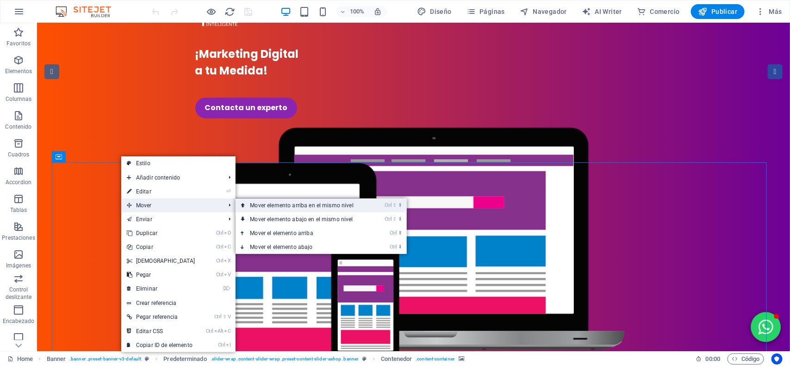
click at [255, 206] on link "Ctrl ⇧ ⬆ Mover elemento arriba en el mismo nivel" at bounding box center [304, 206] width 137 height 14
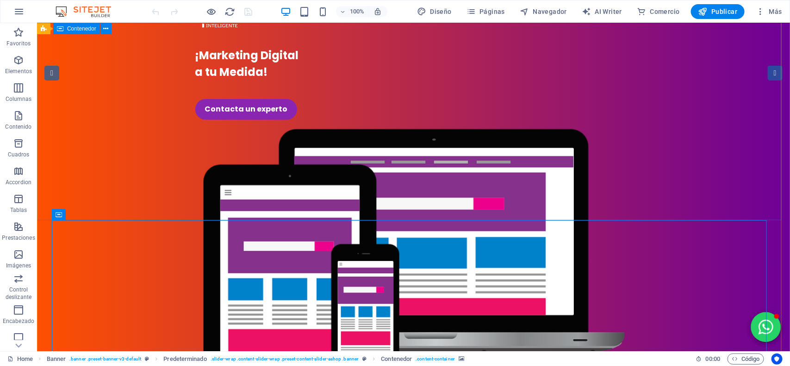
scroll to position [58, 0]
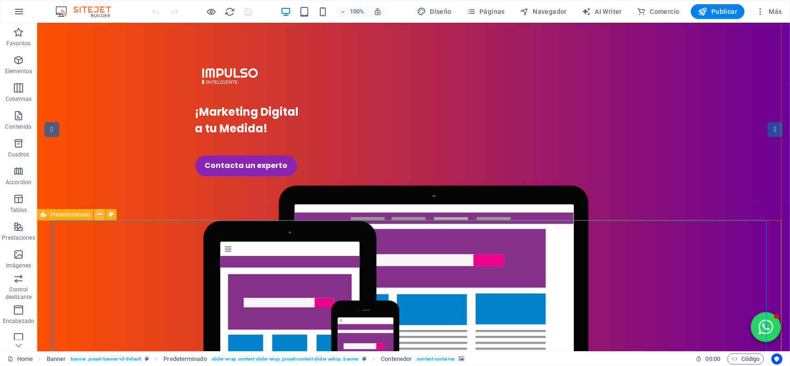
click at [95, 217] on button at bounding box center [99, 214] width 11 height 11
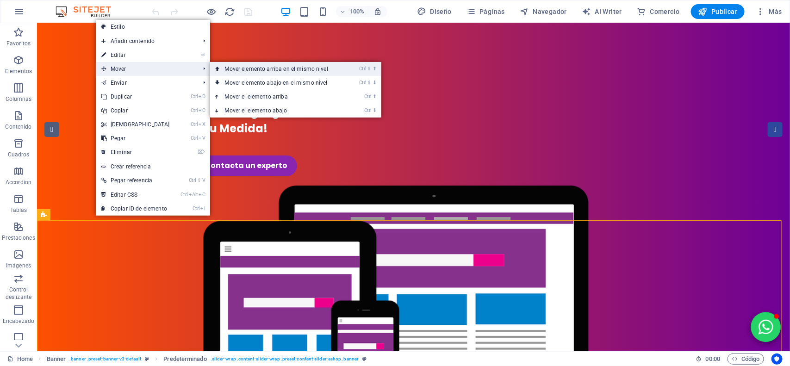
click at [247, 72] on link "Ctrl ⇧ ⬆ Mover elemento arriba en el mismo nivel" at bounding box center [278, 69] width 137 height 14
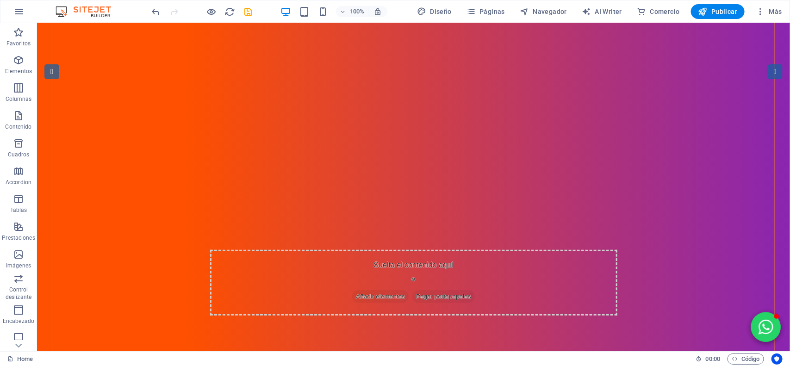
scroll to position [0, 0]
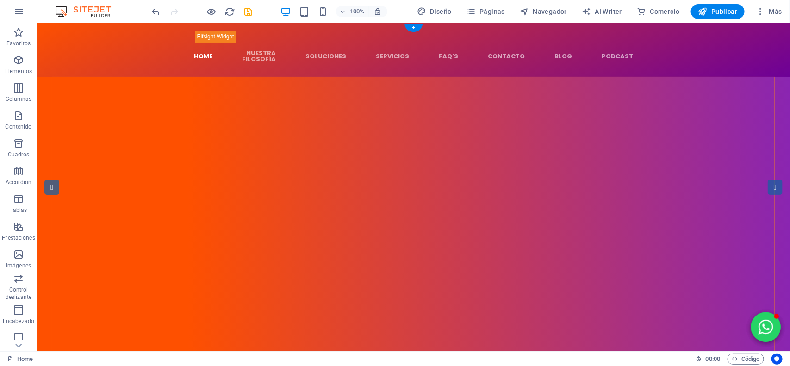
click at [157, 146] on figure at bounding box center [413, 184] width 723 height 214
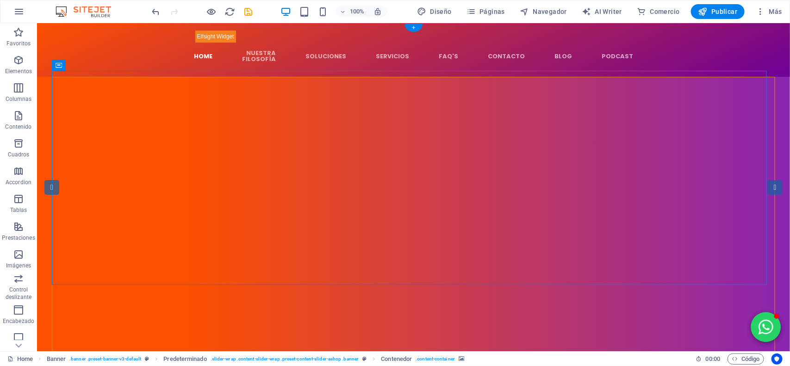
click at [157, 146] on figure at bounding box center [413, 184] width 723 height 214
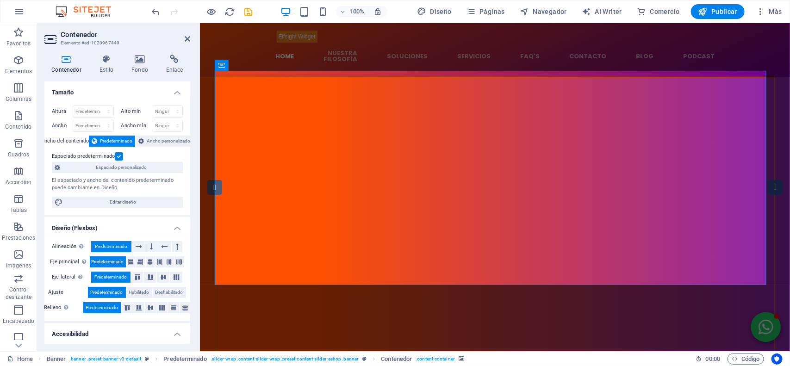
click at [137, 54] on div "Contenedor Estilo Fondo Enlace Tamaño Altura Predeterminado px rem % vh vw Alto…" at bounding box center [117, 199] width 161 height 304
click at [135, 61] on icon at bounding box center [140, 59] width 31 height 9
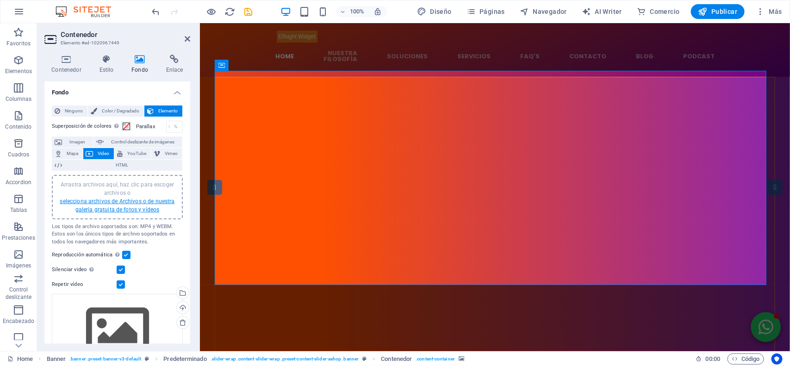
click at [125, 200] on link "selecciona archivos de Archivos o de nuestra galería gratuita de fotos y vídeos" at bounding box center [117, 205] width 115 height 15
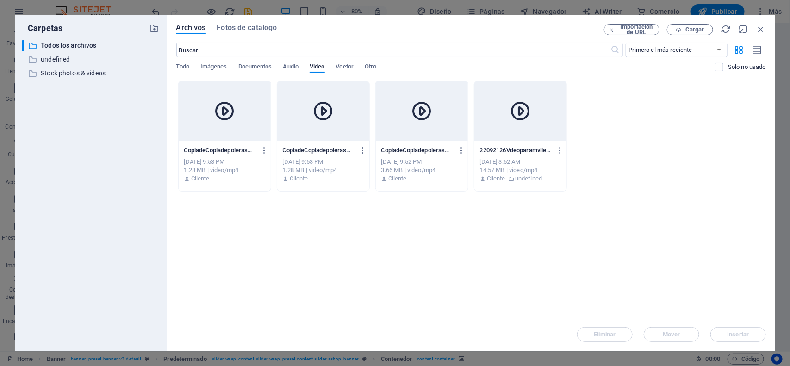
click at [227, 125] on div at bounding box center [225, 111] width 92 height 60
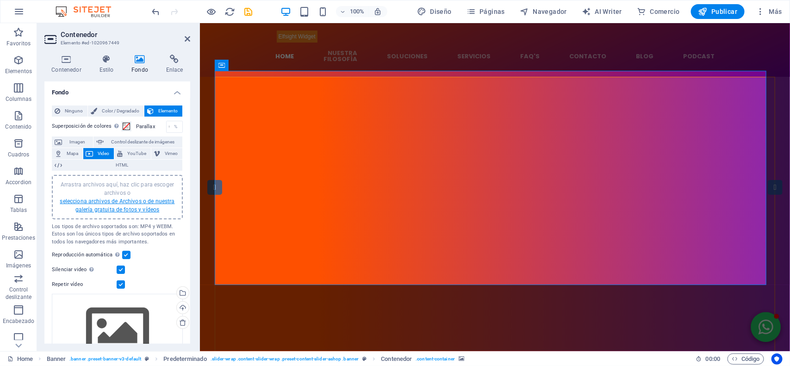
click at [121, 203] on link "selecciona archivos de Archivos o de nuestra galería gratuita de fotos y vídeos" at bounding box center [117, 205] width 115 height 15
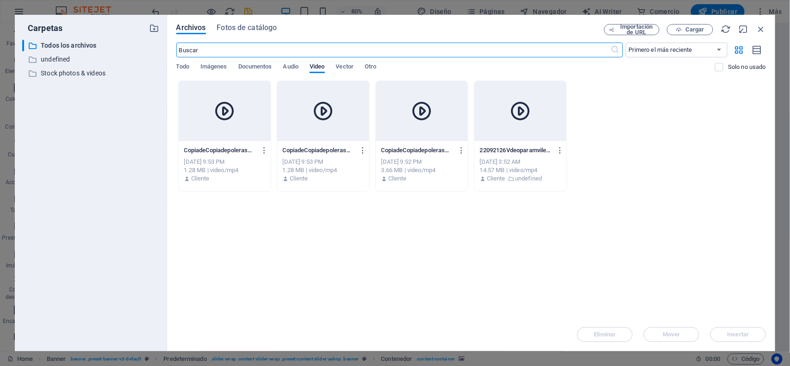
click at [323, 124] on div at bounding box center [323, 111] width 92 height 60
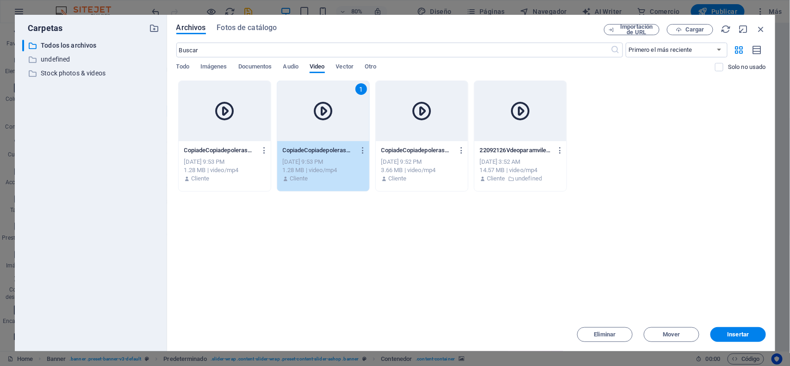
click at [323, 124] on div "1" at bounding box center [323, 111] width 92 height 60
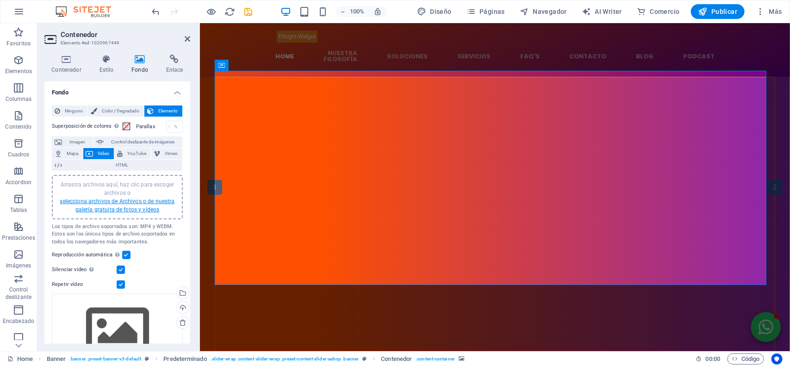
click at [139, 198] on link "selecciona archivos de Archivos o de nuestra galería gratuita de fotos y vídeos" at bounding box center [117, 205] width 115 height 15
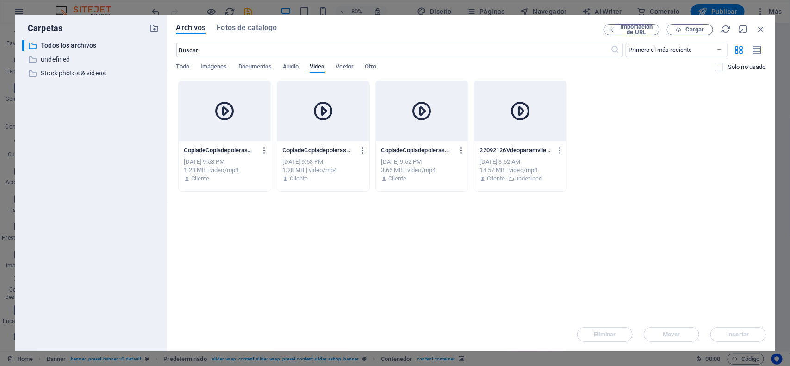
click at [416, 133] on div at bounding box center [422, 111] width 92 height 60
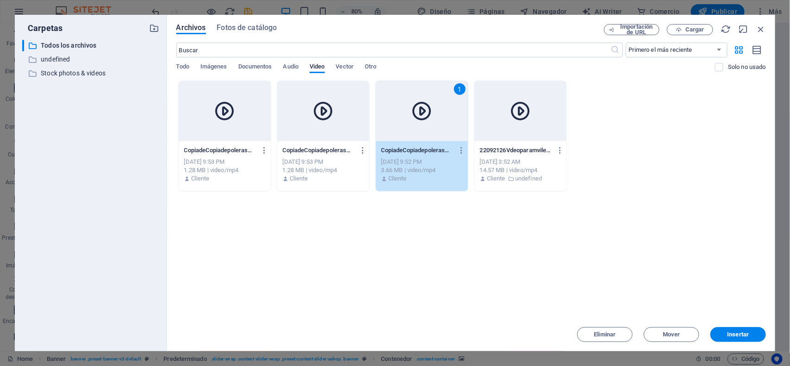
click at [416, 133] on div "1" at bounding box center [422, 111] width 92 height 60
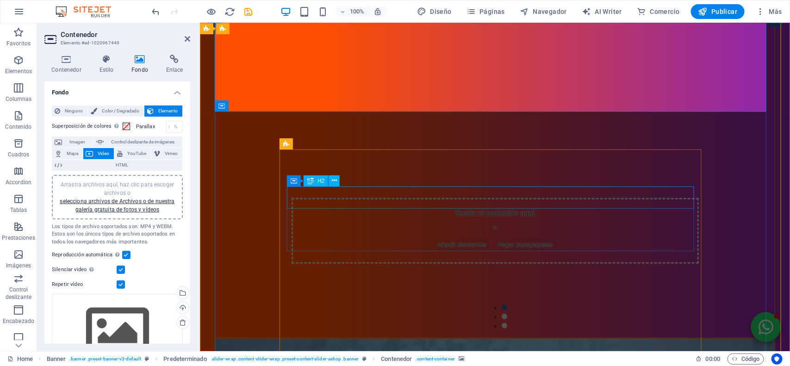
scroll to position [174, 0]
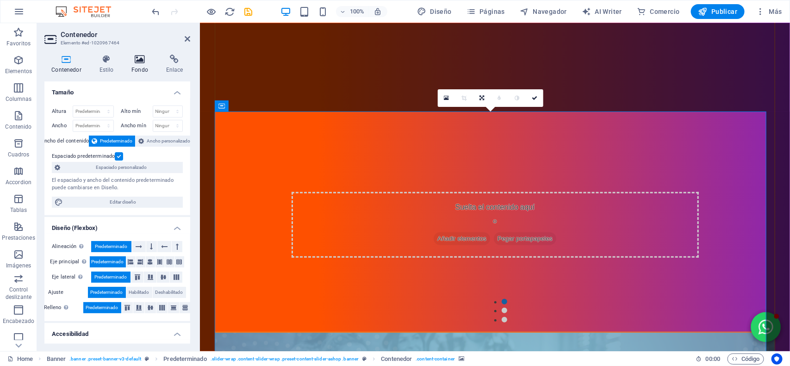
click at [146, 73] on h4 "Fondo" at bounding box center [142, 64] width 35 height 19
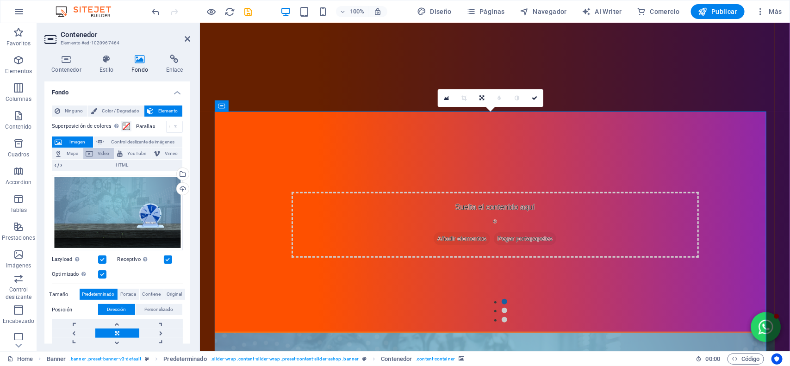
click at [102, 153] on span "Video" at bounding box center [103, 153] width 15 height 11
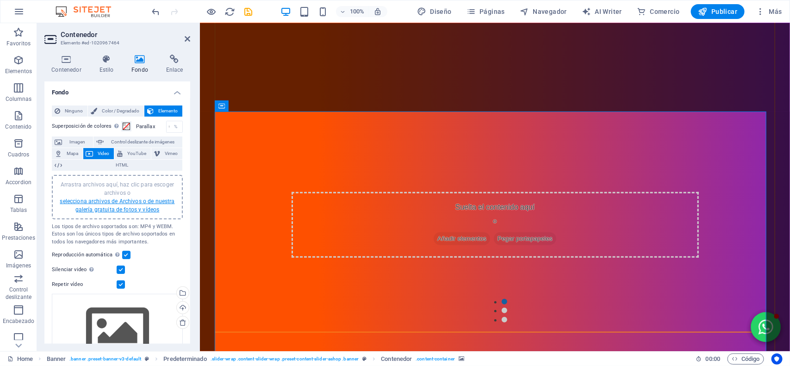
click at [113, 206] on link "selecciona archivos de Archivos o de nuestra galería gratuita de fotos y vídeos" at bounding box center [117, 205] width 115 height 15
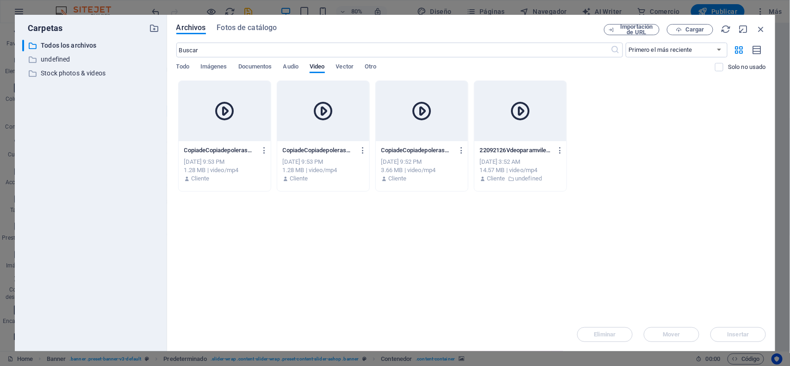
click at [248, 141] on div at bounding box center [225, 111] width 92 height 60
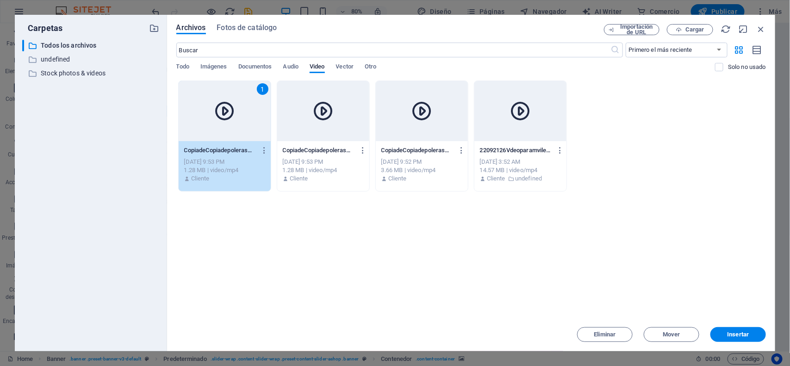
click at [248, 141] on div "1" at bounding box center [225, 111] width 92 height 60
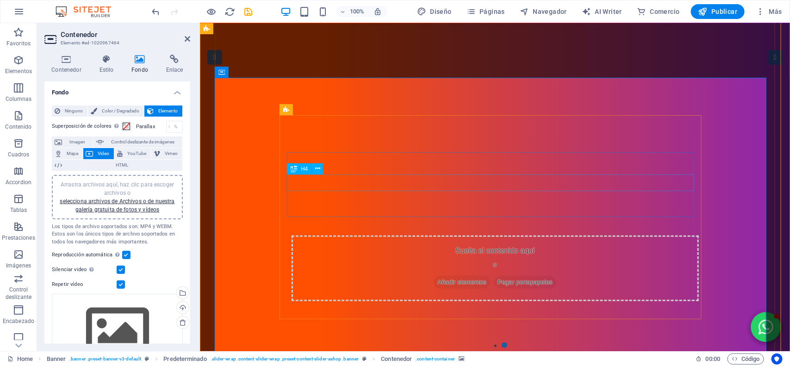
scroll to position [347, 0]
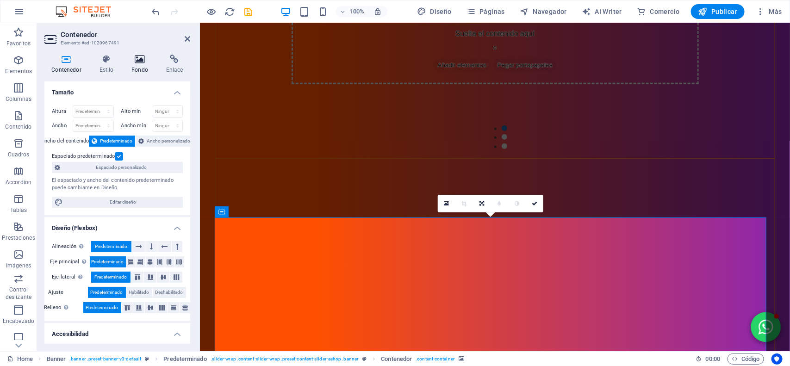
click at [141, 65] on h4 "Fondo" at bounding box center [142, 64] width 35 height 19
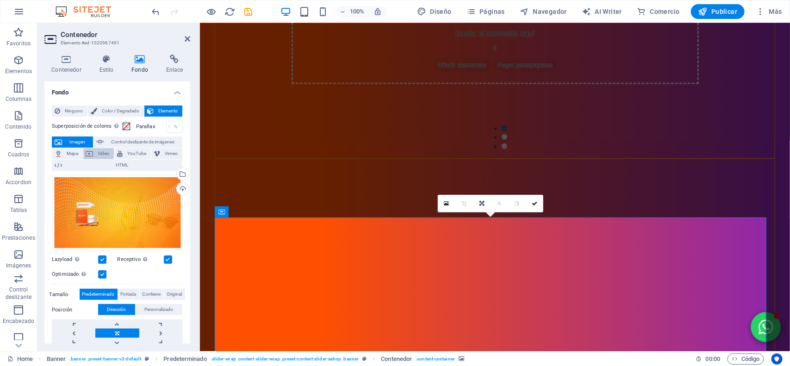
click at [100, 158] on span "Video" at bounding box center [103, 153] width 15 height 11
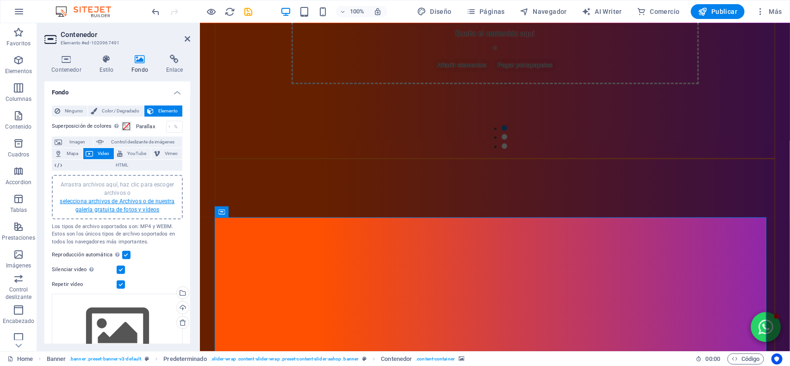
click at [111, 200] on link "selecciona archivos de Archivos o de nuestra galería gratuita de fotos y vídeos" at bounding box center [117, 205] width 115 height 15
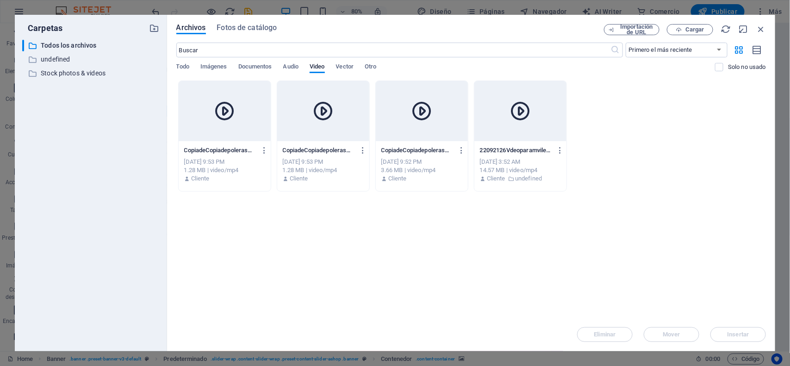
click at [438, 154] on p "CopiadeCopiadepoleraswebVdeo4-ffDns2BbOg8Os4URO1NR-Q.mp4" at bounding box center [417, 150] width 73 height 8
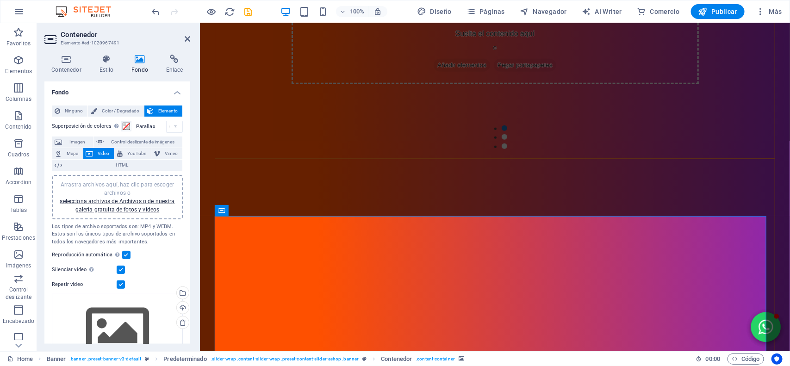
scroll to position [405, 0]
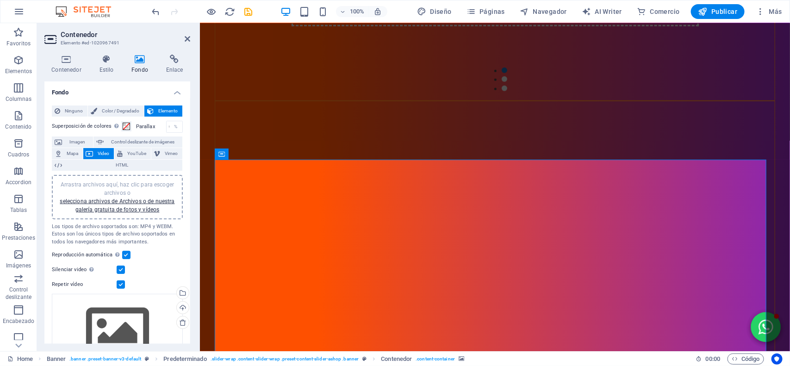
click at [118, 197] on div "Arrastra archivos aquí, haz clic para escoger archivos o selecciona archivos de…" at bounding box center [117, 197] width 120 height 33
click at [111, 206] on link "selecciona archivos de Archivos o de nuestra galería gratuita de fotos y vídeos" at bounding box center [117, 205] width 115 height 15
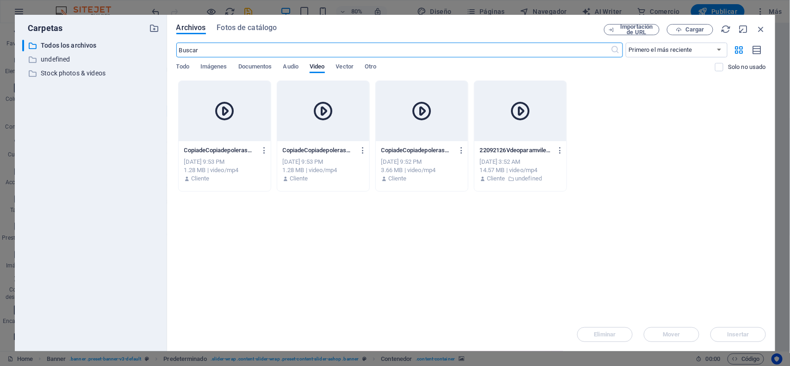
click at [530, 112] on icon at bounding box center [520, 111] width 22 height 22
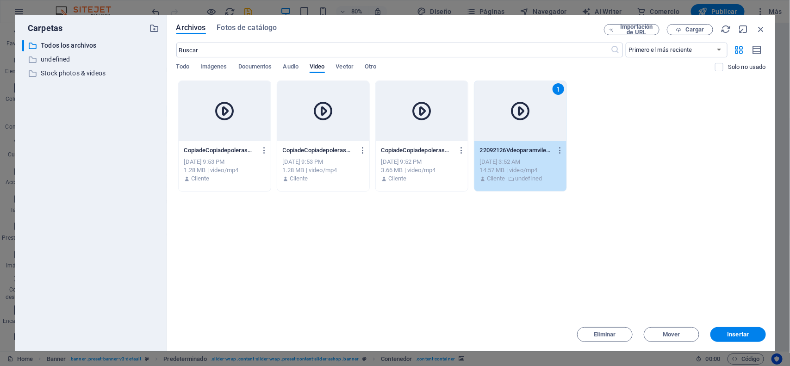
click at [530, 112] on icon at bounding box center [520, 111] width 22 height 22
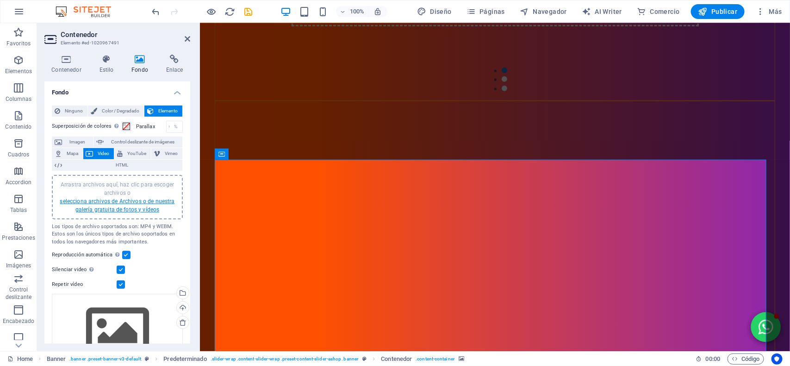
click at [139, 198] on link "selecciona archivos de Archivos o de nuestra galería gratuita de fotos y vídeos" at bounding box center [117, 205] width 115 height 15
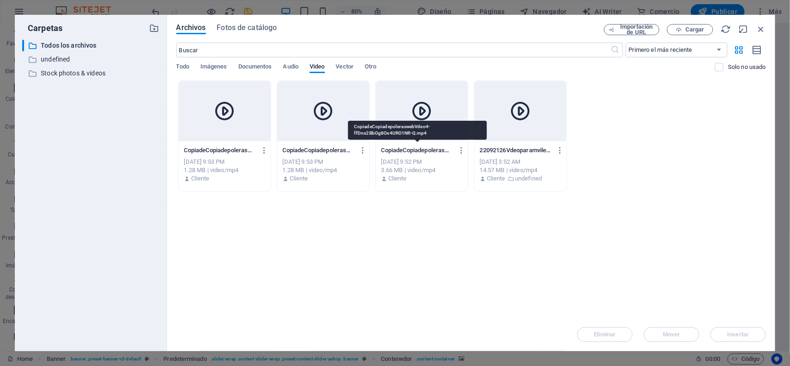
click at [400, 147] on p "CopiadeCopiadepoleraswebVdeo4-ffDns2BbOg8Os4URO1NR-Q.mp4" at bounding box center [417, 150] width 73 height 8
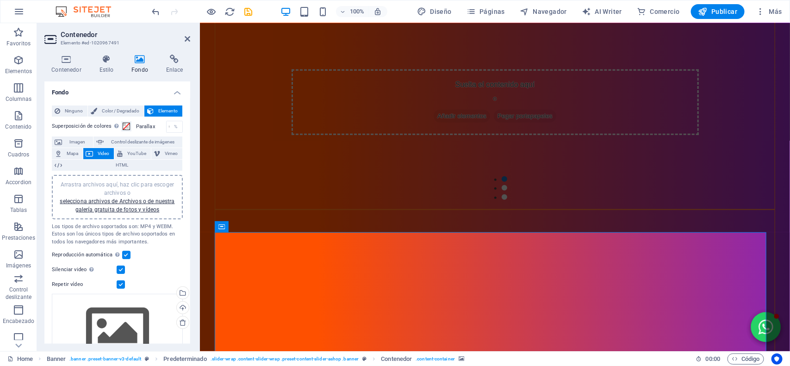
scroll to position [347, 0]
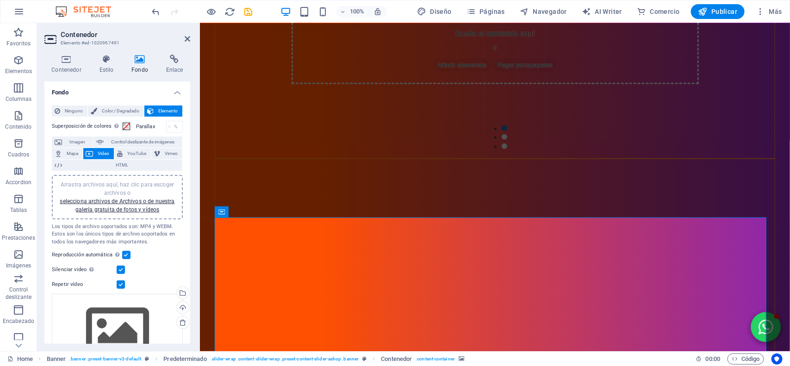
click at [151, 204] on link "selecciona archivos de Archivos o de nuestra galería gratuita de fotos y vídeos" at bounding box center [117, 205] width 115 height 15
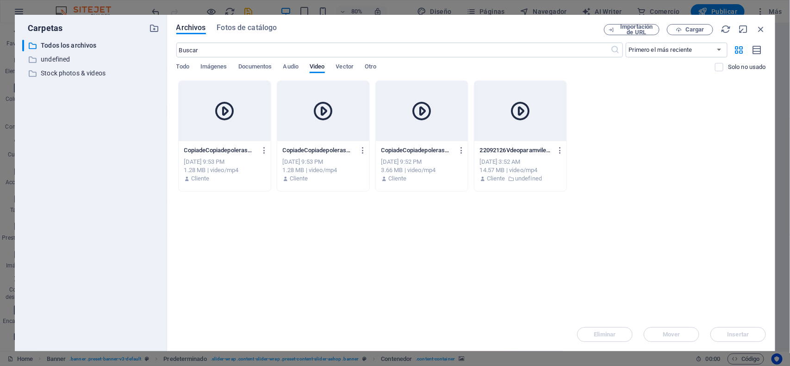
click at [299, 131] on div at bounding box center [323, 111] width 92 height 60
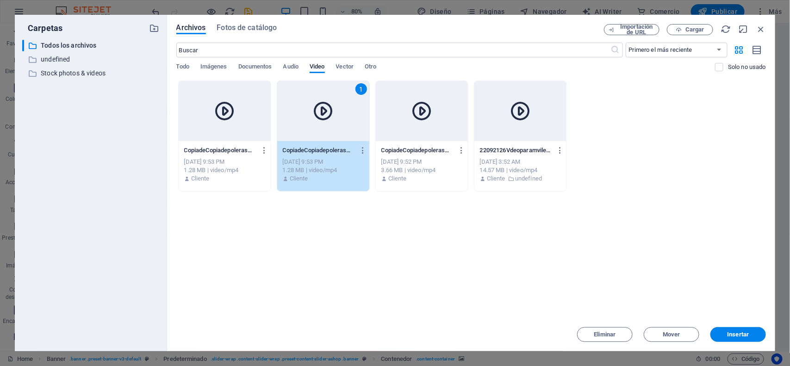
click at [299, 131] on div "1" at bounding box center [323, 111] width 92 height 60
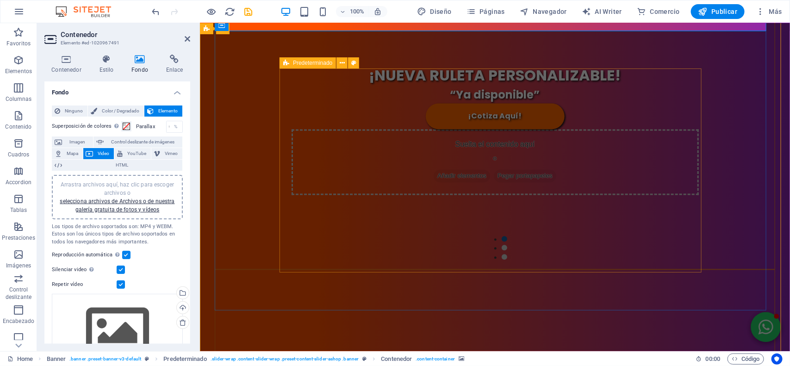
scroll to position [810, 0]
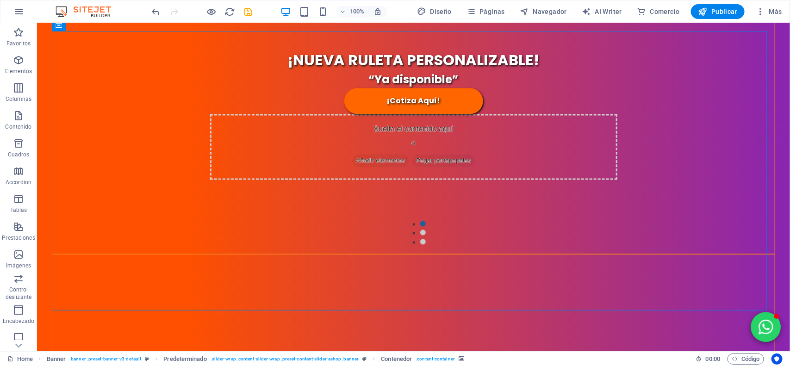
drag, startPoint x: 134, startPoint y: 151, endPoint x: 181, endPoint y: 168, distance: 50.5
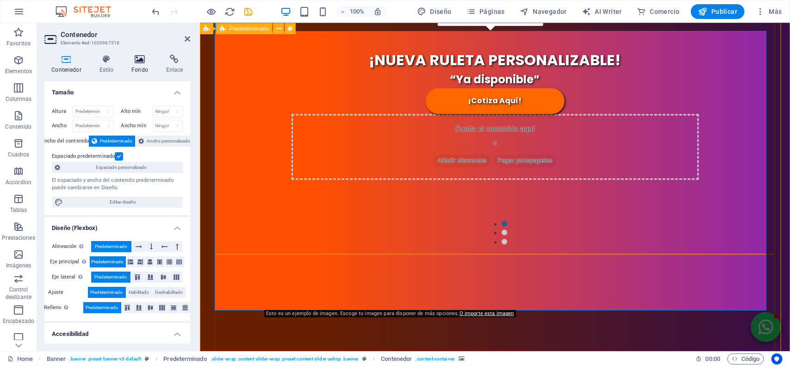
click at [132, 72] on h4 "Fondo" at bounding box center [142, 64] width 35 height 19
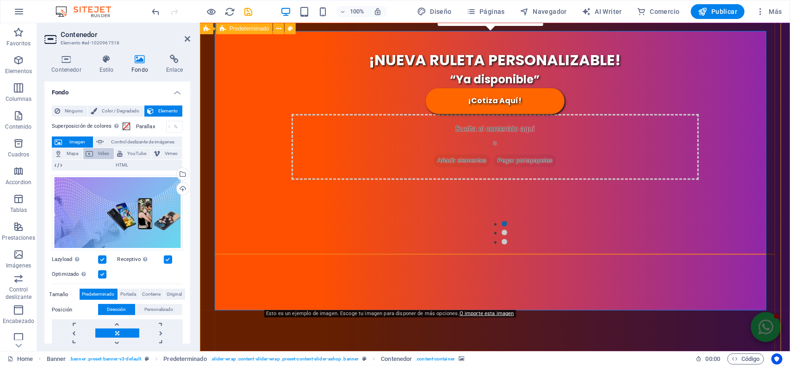
click at [100, 154] on span "Video" at bounding box center [103, 153] width 15 height 11
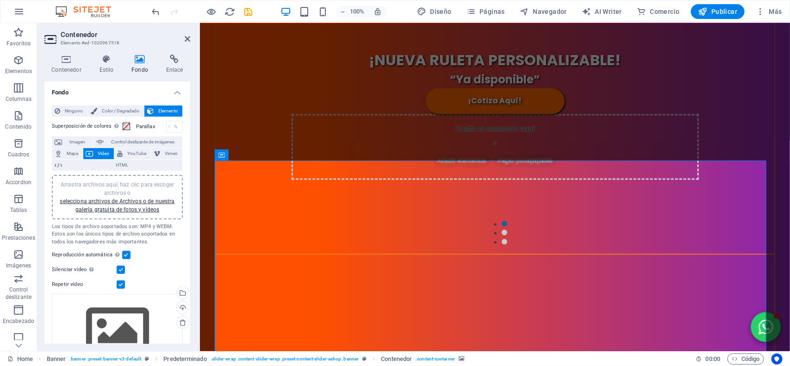
scroll to position [636, 0]
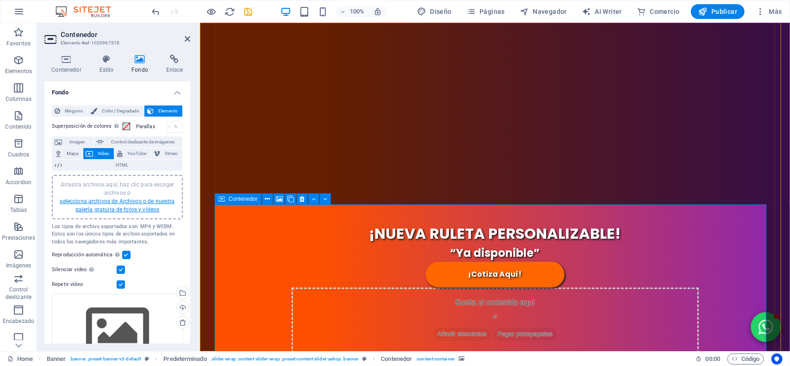
click at [92, 200] on link "selecciona archivos de Archivos o de nuestra galería gratuita de fotos y vídeos" at bounding box center [117, 205] width 115 height 15
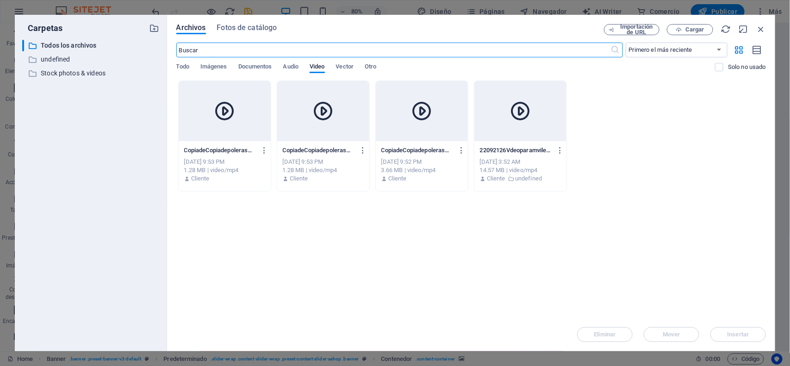
click at [248, 132] on div at bounding box center [225, 111] width 92 height 60
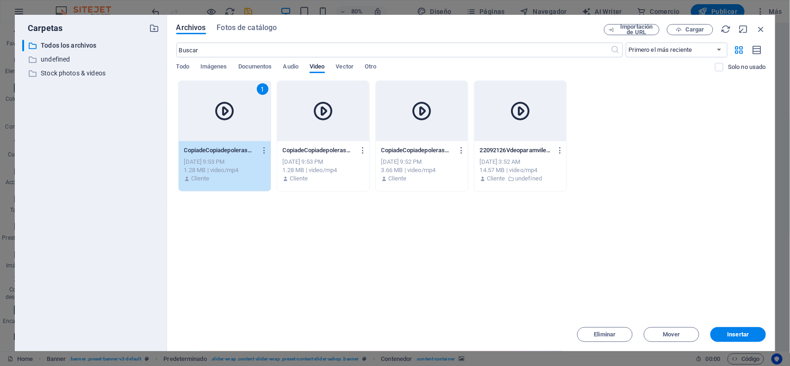
click at [248, 132] on div "1" at bounding box center [225, 111] width 92 height 60
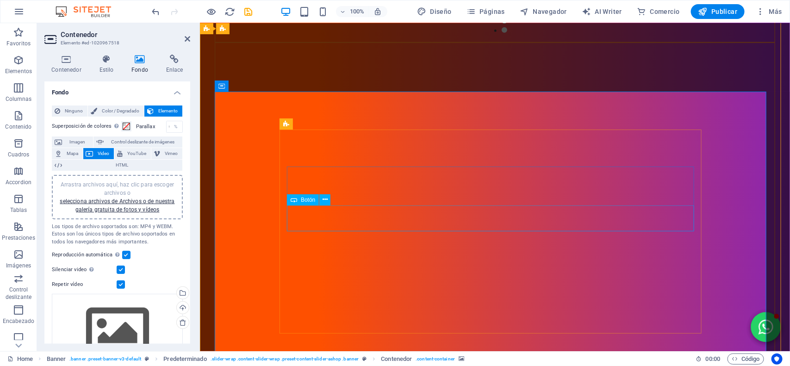
scroll to position [752, 0]
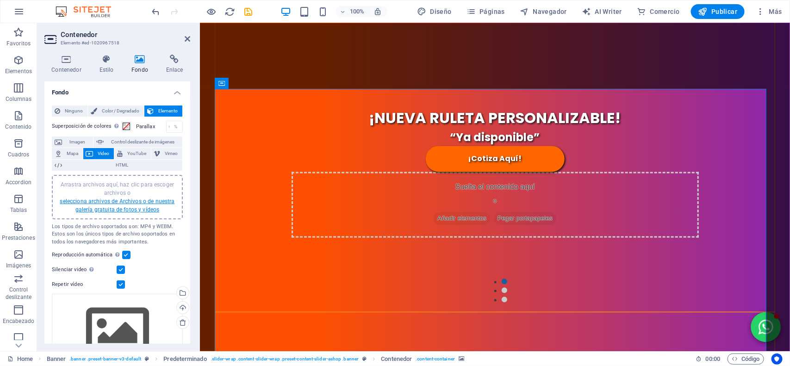
click at [98, 206] on link "selecciona archivos de Archivos o de nuestra galería gratuita de fotos y vídeos" at bounding box center [117, 205] width 115 height 15
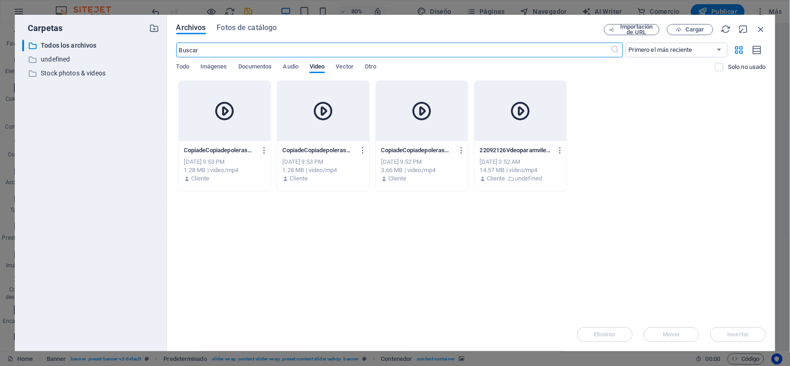
click at [442, 140] on div at bounding box center [422, 111] width 92 height 60
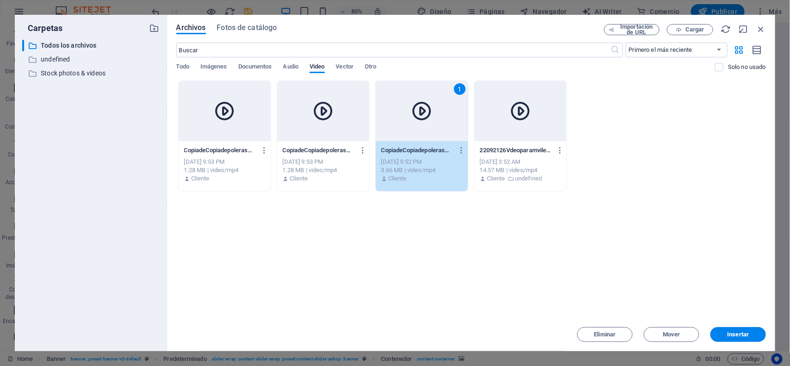
click at [442, 140] on div "1" at bounding box center [422, 111] width 92 height 60
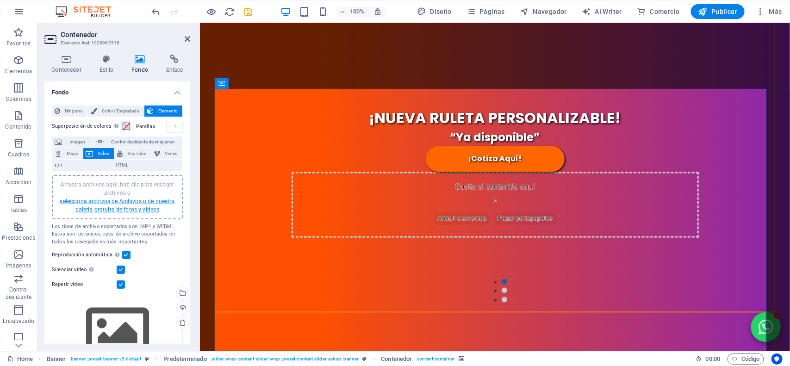
click at [131, 207] on link "selecciona archivos de Archivos o de nuestra galería gratuita de fotos y vídeos" at bounding box center [117, 205] width 115 height 15
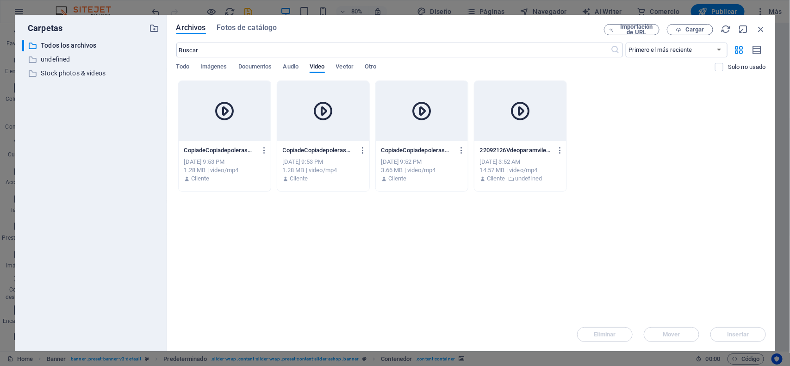
click at [515, 116] on icon at bounding box center [520, 111] width 22 height 22
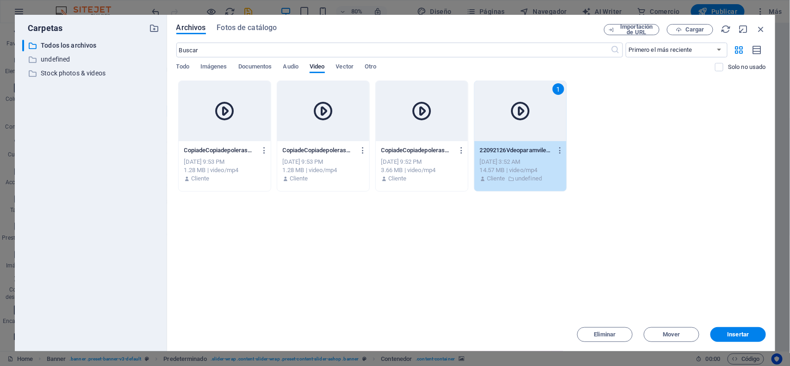
click at [515, 116] on icon at bounding box center [520, 111] width 22 height 22
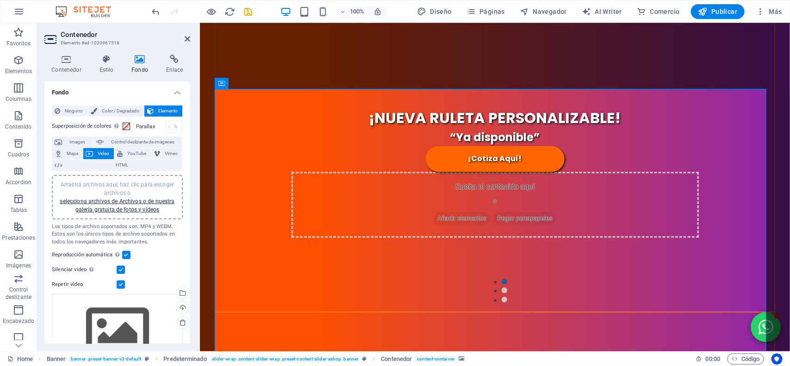
click at [120, 196] on div "Arrastra archivos aquí, haz clic para escoger archivos o selecciona archivos de…" at bounding box center [117, 197] width 120 height 33
click at [115, 193] on span "Arrastra archivos aquí, haz clic para escoger archivos o selecciona archivos de…" at bounding box center [117, 196] width 115 height 31
click at [107, 206] on link "selecciona archivos de Archivos o de nuestra galería gratuita de fotos y vídeos" at bounding box center [117, 205] width 115 height 15
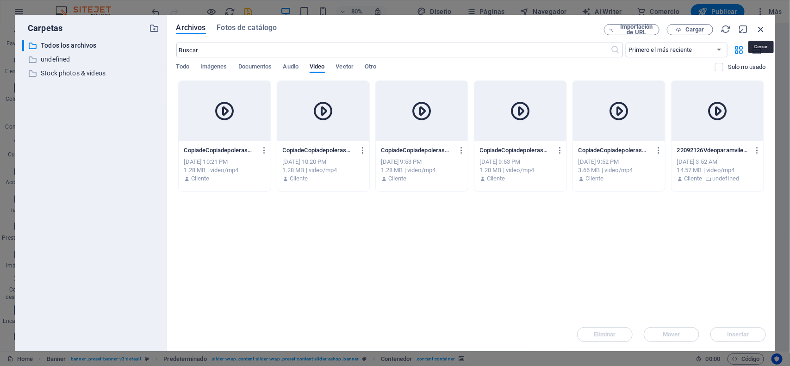
click at [764, 25] on icon "button" at bounding box center [761, 29] width 10 height 10
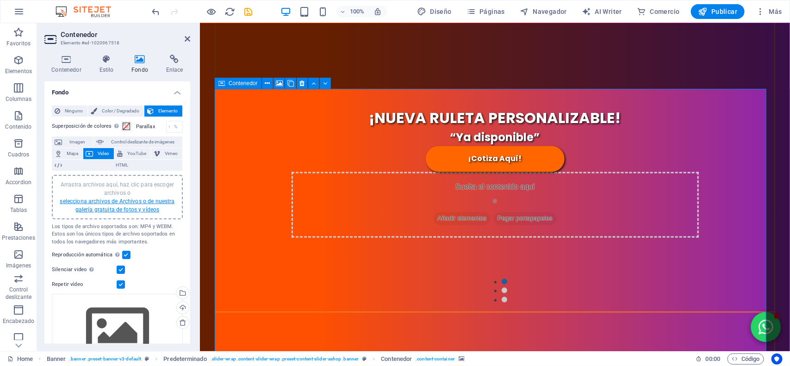
click at [105, 198] on link "selecciona archivos de Archivos o de nuestra galería gratuita de fotos y vídeos" at bounding box center [117, 205] width 115 height 15
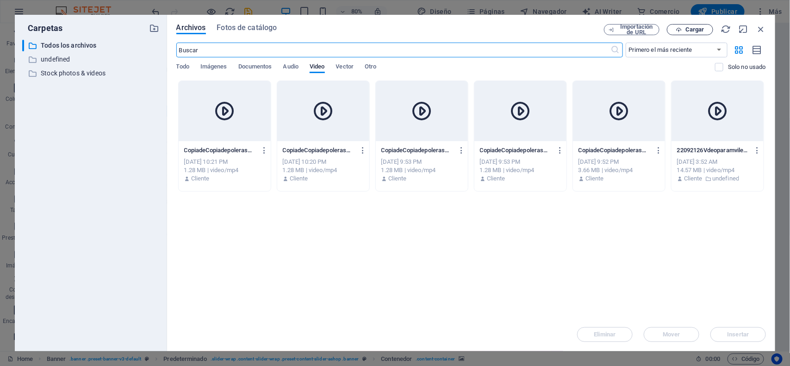
click at [676, 29] on icon "button" at bounding box center [679, 30] width 6 height 6
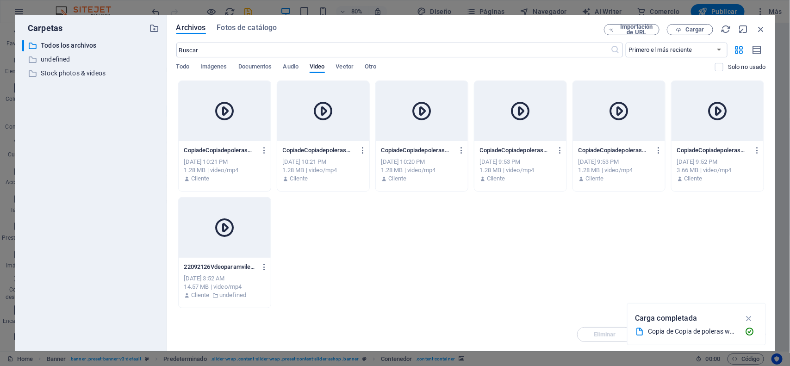
click at [239, 232] on div at bounding box center [225, 228] width 92 height 60
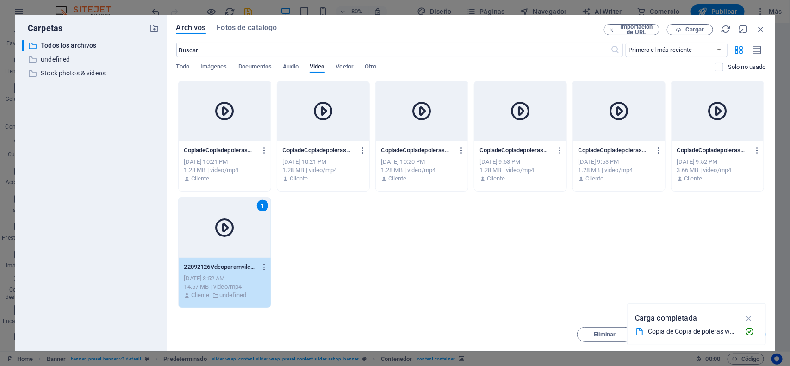
click at [239, 232] on div "1" at bounding box center [225, 228] width 92 height 60
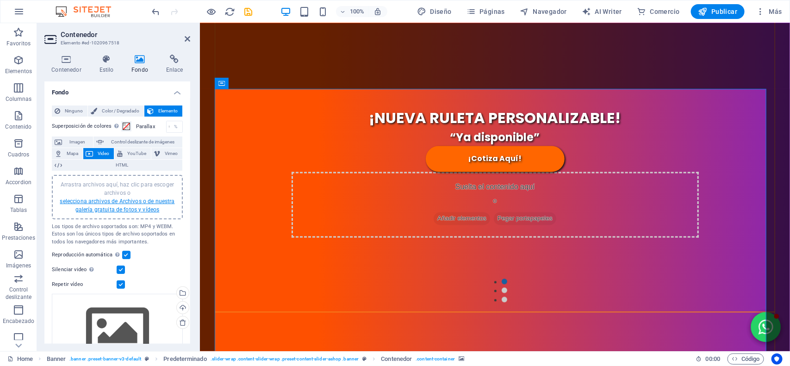
click at [124, 198] on link "selecciona archivos de Archivos o de nuestra galería gratuita de fotos y vídeos" at bounding box center [117, 205] width 115 height 15
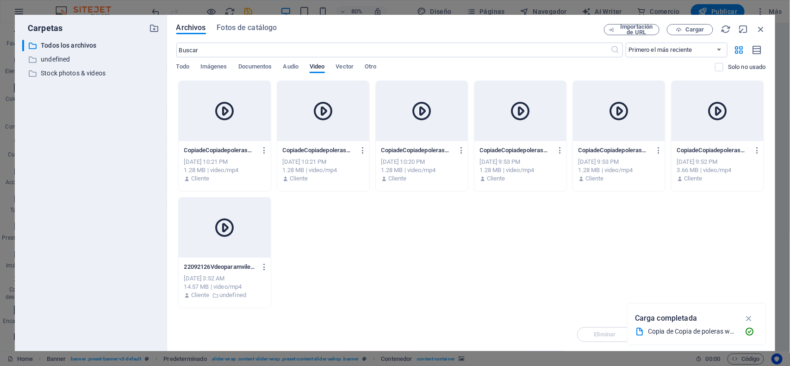
drag, startPoint x: 674, startPoint y: 241, endPoint x: 240, endPoint y: 110, distance: 453.4
click at [240, 110] on div "CopiadeCopiadepoleraswebVdeo2-7DJIElIAaBfntwMkGyXCCg.mp4 CopiadeCopiadepolerasw…" at bounding box center [471, 195] width 590 height 228
click at [264, 151] on icon "button" at bounding box center [264, 150] width 9 height 8
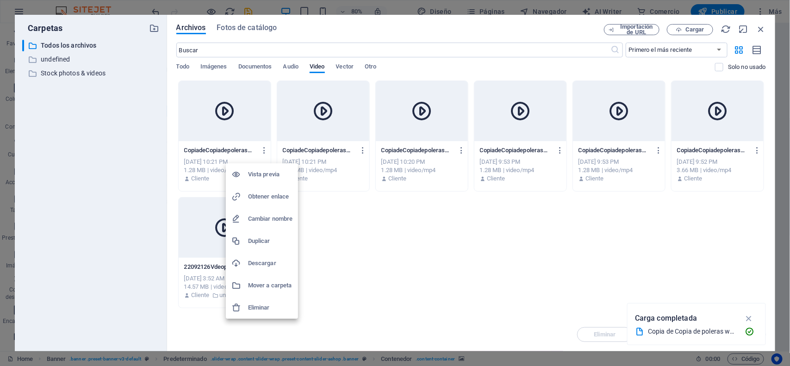
click at [260, 304] on h6 "Eliminar" at bounding box center [270, 307] width 44 height 11
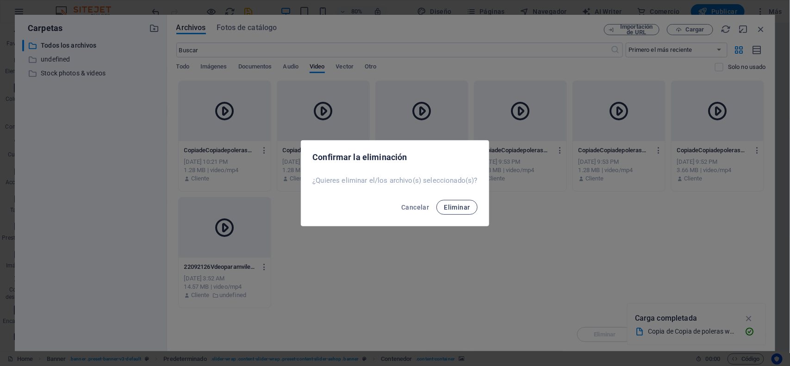
click at [444, 207] on span "Eliminar" at bounding box center [457, 207] width 26 height 7
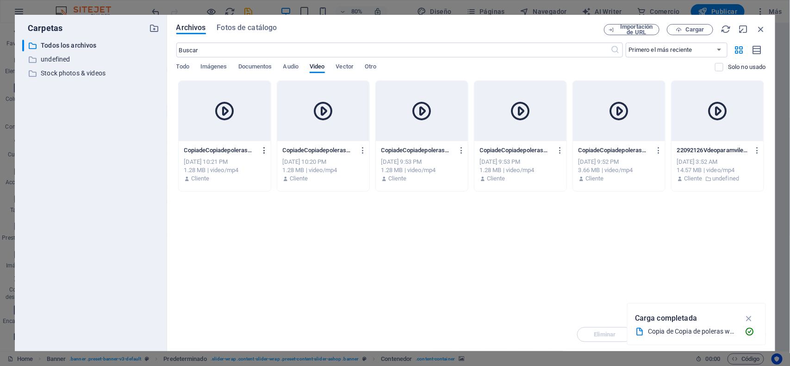
click at [265, 147] on icon "button" at bounding box center [264, 150] width 9 height 8
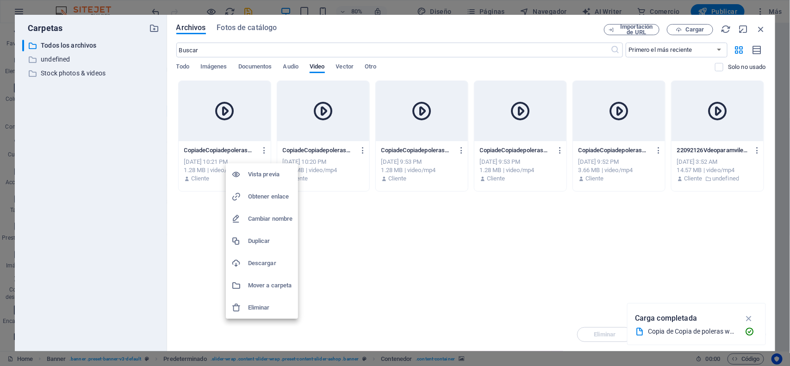
click at [256, 306] on h6 "Eliminar" at bounding box center [270, 307] width 44 height 11
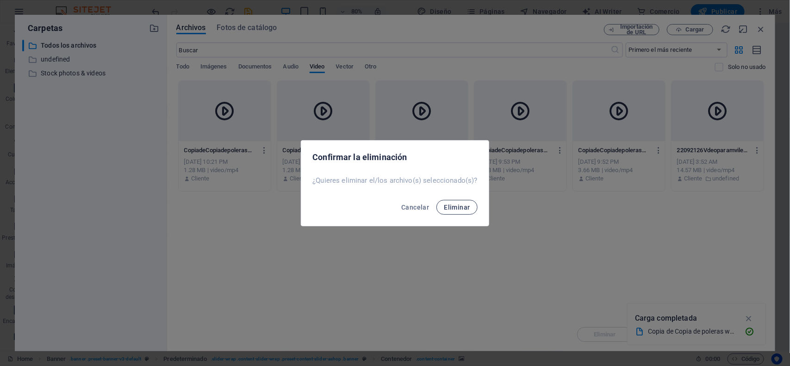
click at [457, 204] on span "Eliminar" at bounding box center [457, 207] width 26 height 7
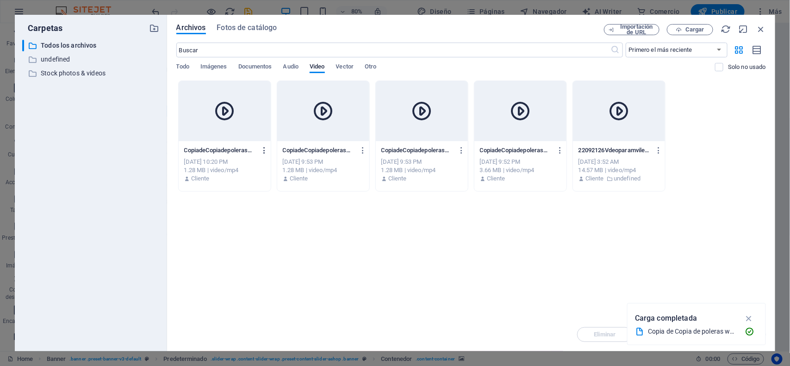
click at [264, 148] on icon "button" at bounding box center [264, 150] width 9 height 8
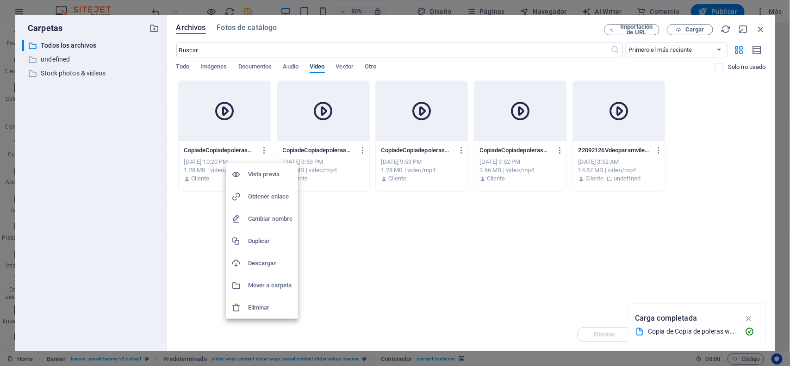
click at [256, 311] on h6 "Eliminar" at bounding box center [270, 307] width 44 height 11
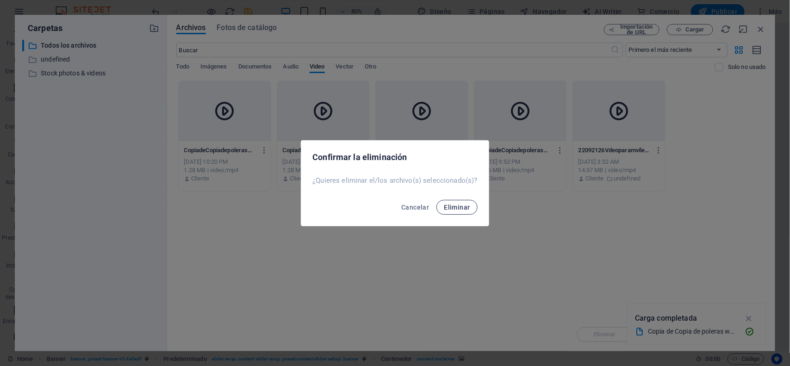
click at [444, 206] on span "Eliminar" at bounding box center [457, 207] width 26 height 7
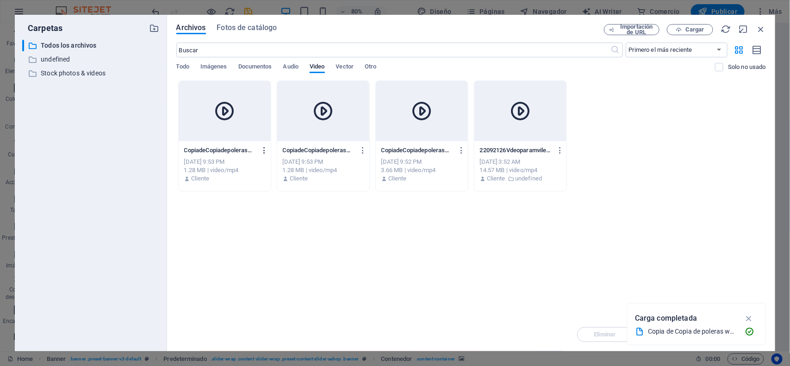
click at [263, 147] on icon "button" at bounding box center [264, 150] width 9 height 8
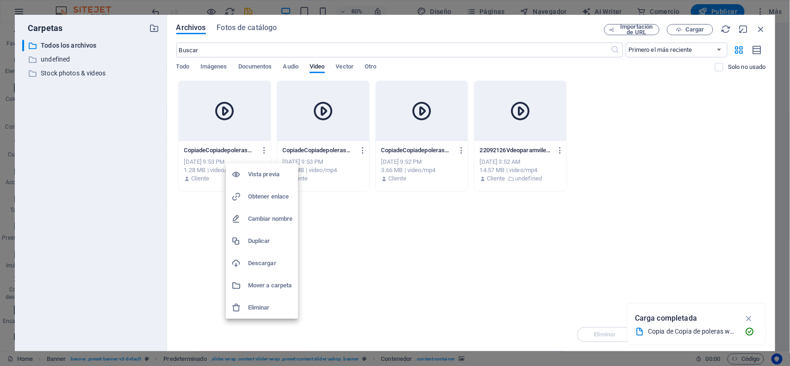
click at [262, 302] on h6 "Eliminar" at bounding box center [270, 307] width 44 height 11
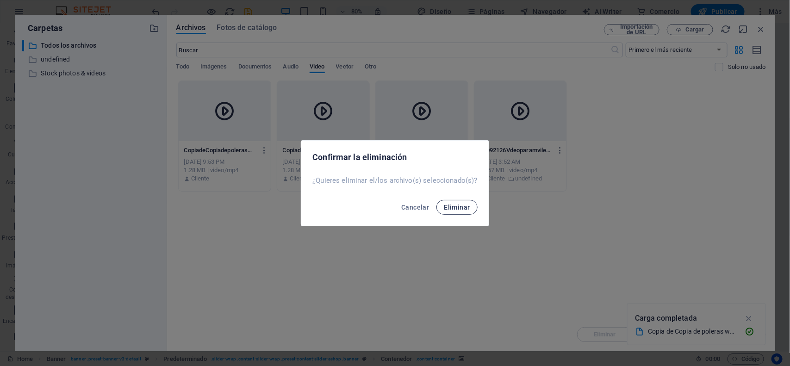
click at [448, 206] on span "Eliminar" at bounding box center [457, 207] width 26 height 7
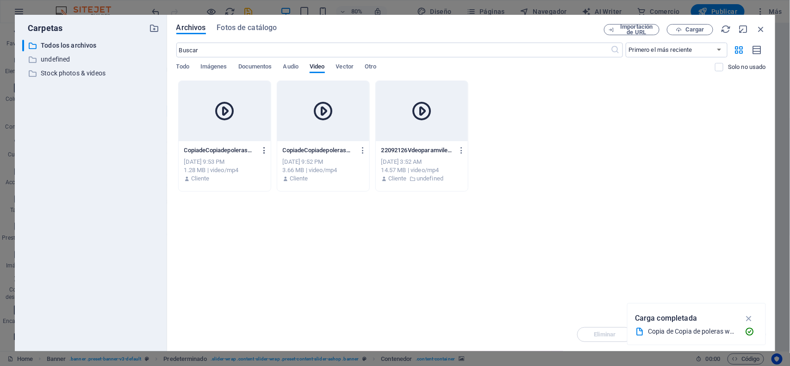
click at [265, 149] on icon "button" at bounding box center [264, 150] width 9 height 8
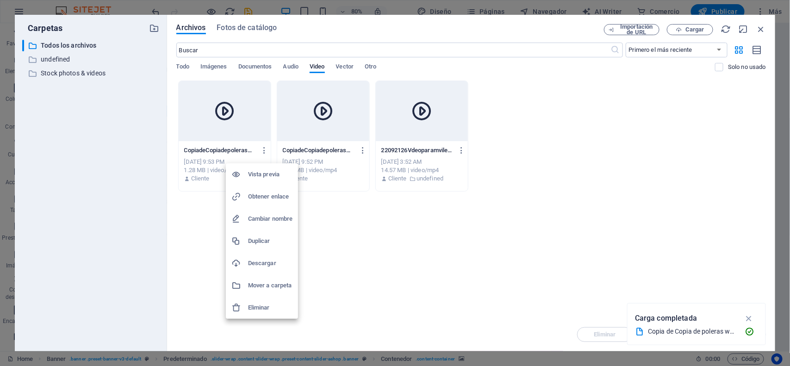
click at [259, 311] on h6 "Eliminar" at bounding box center [270, 307] width 44 height 11
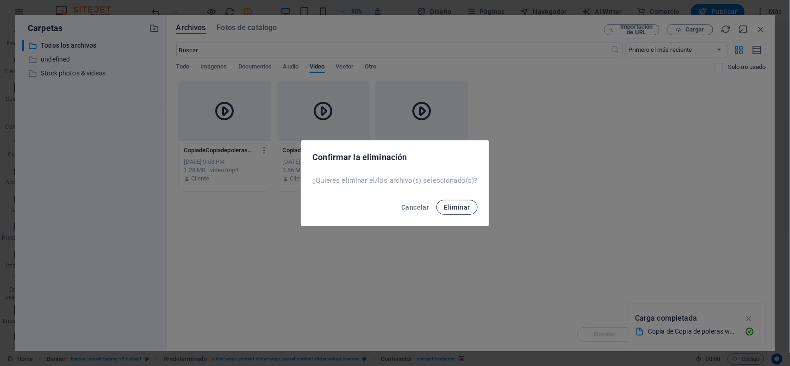
click at [450, 205] on span "Eliminar" at bounding box center [457, 207] width 26 height 7
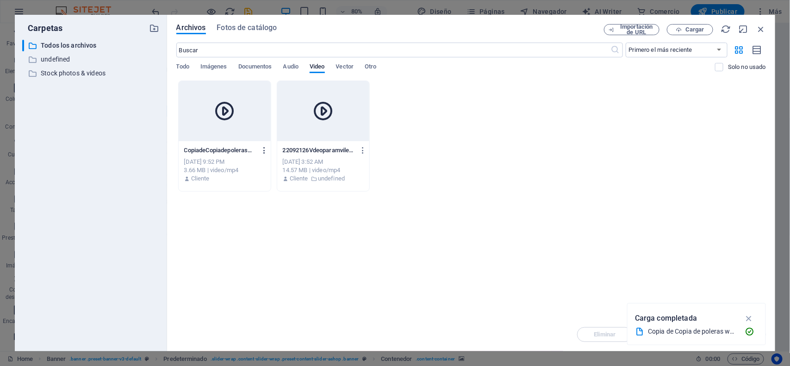
click at [267, 146] on icon "button" at bounding box center [264, 150] width 9 height 8
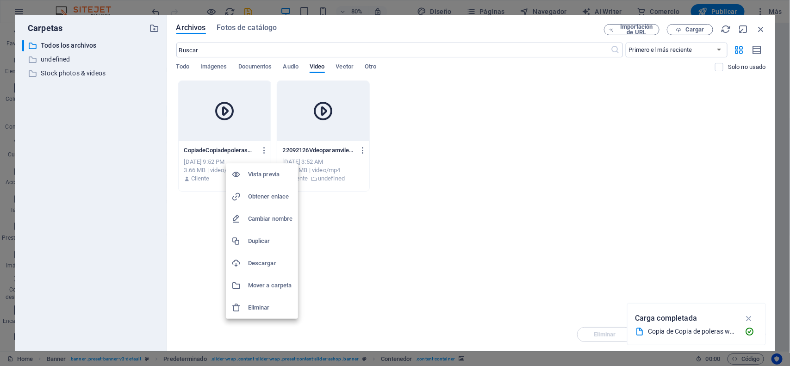
click at [267, 306] on h6 "Eliminar" at bounding box center [270, 307] width 44 height 11
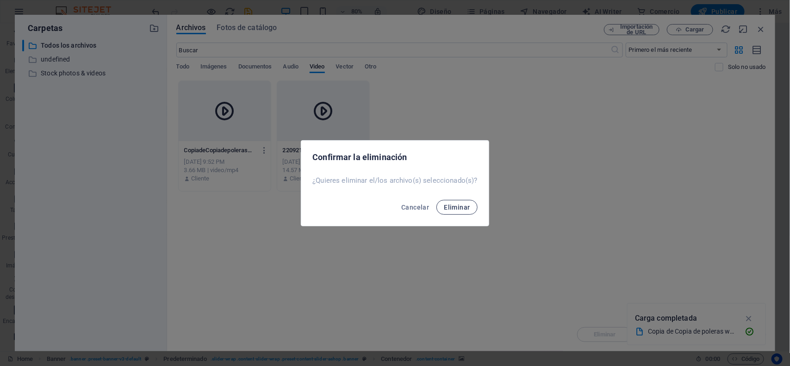
click at [457, 200] on button "Eliminar" at bounding box center [457, 207] width 41 height 15
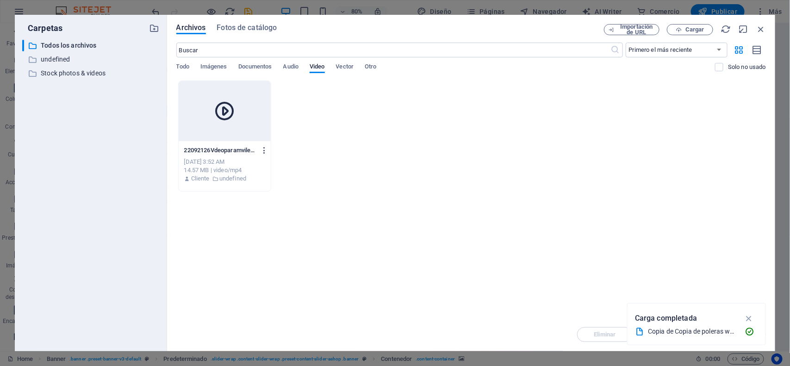
click at [267, 151] on icon "button" at bounding box center [264, 150] width 9 height 8
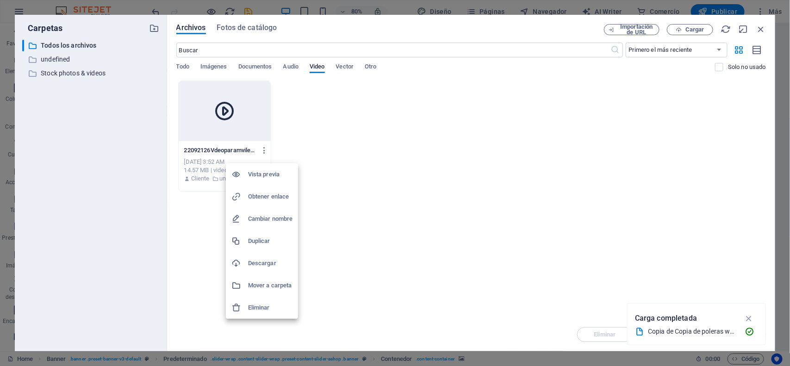
click at [255, 301] on li "Eliminar" at bounding box center [262, 308] width 72 height 22
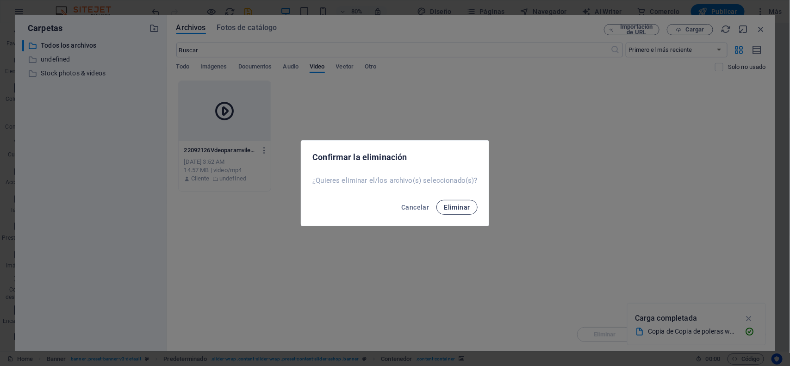
click at [455, 204] on span "Eliminar" at bounding box center [457, 207] width 26 height 7
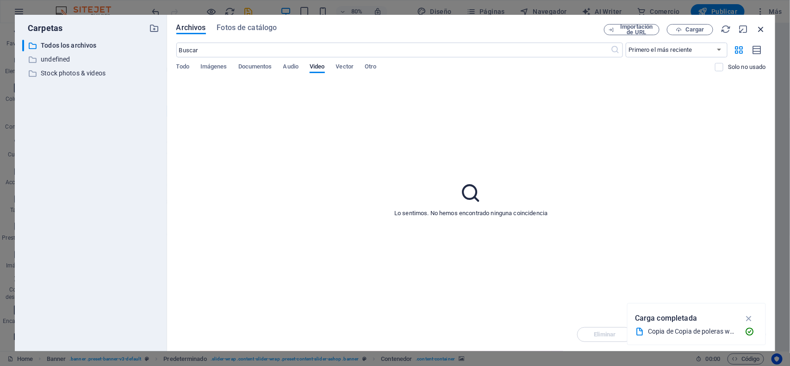
click at [763, 29] on icon "button" at bounding box center [761, 29] width 10 height 10
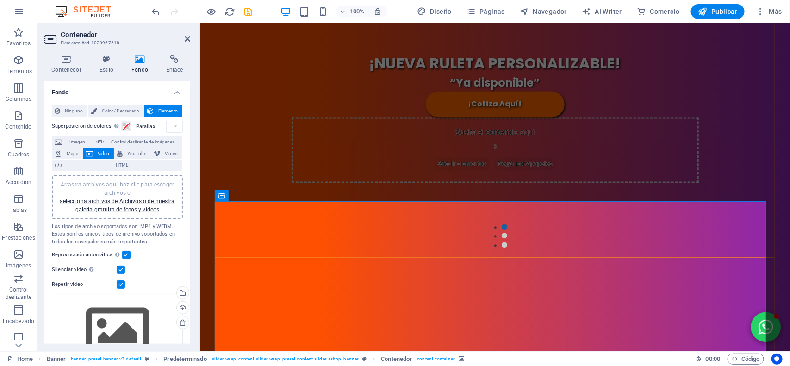
scroll to position [636, 0]
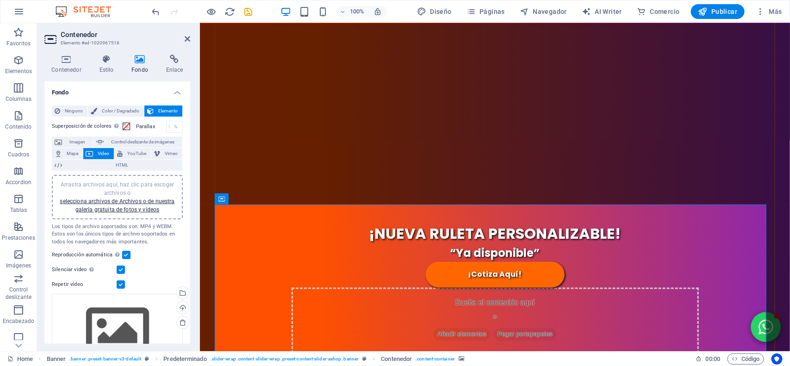
click at [112, 197] on div "Arrastra archivos aquí, haz clic para escoger archivos o selecciona archivos de…" at bounding box center [117, 197] width 120 height 33
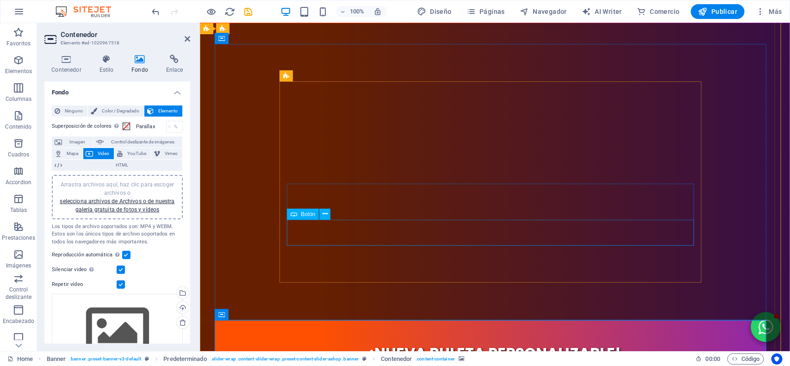
scroll to position [521, 0]
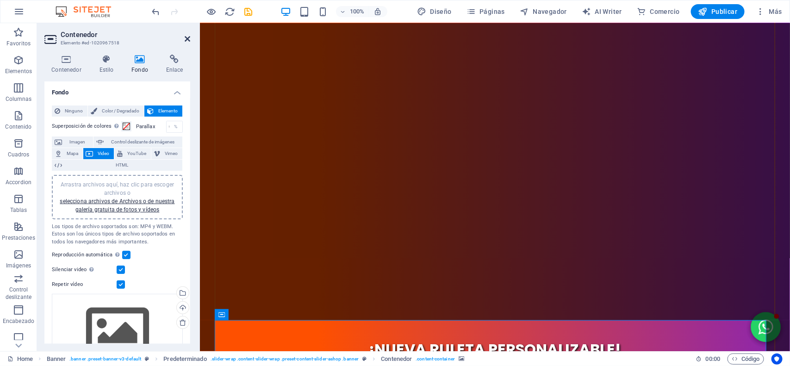
click at [187, 36] on icon at bounding box center [188, 38] width 6 height 7
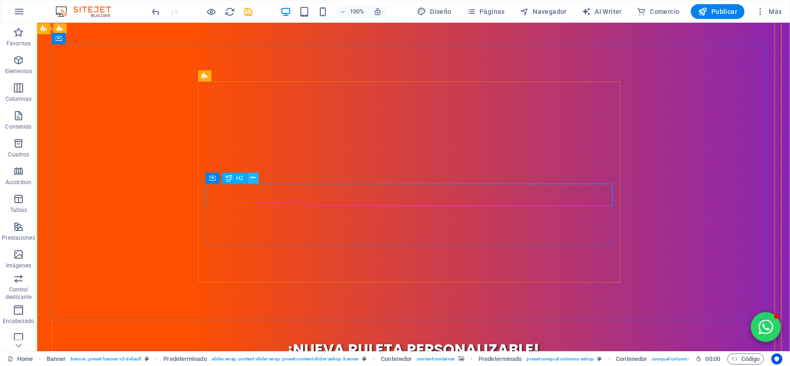
click at [256, 176] on button at bounding box center [253, 178] width 11 height 11
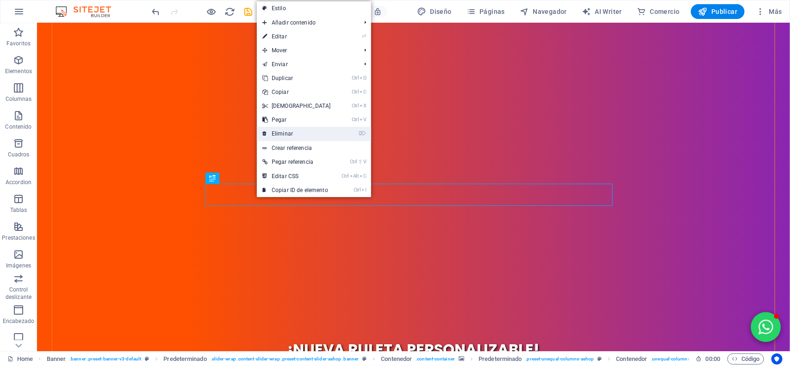
click at [302, 131] on link "⌦ Eliminar" at bounding box center [297, 134] width 80 height 14
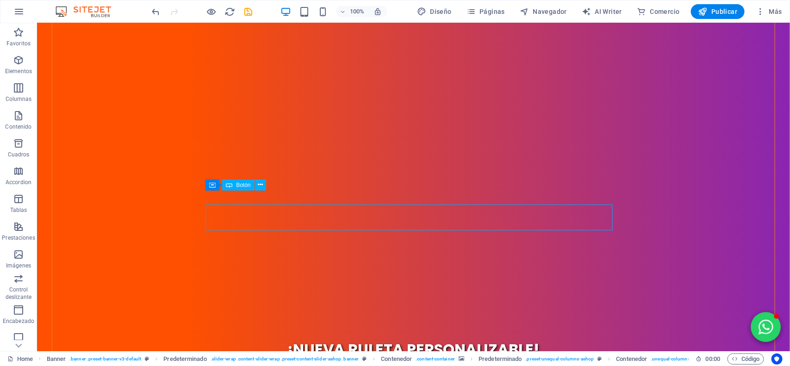
scroll to position [514, 0]
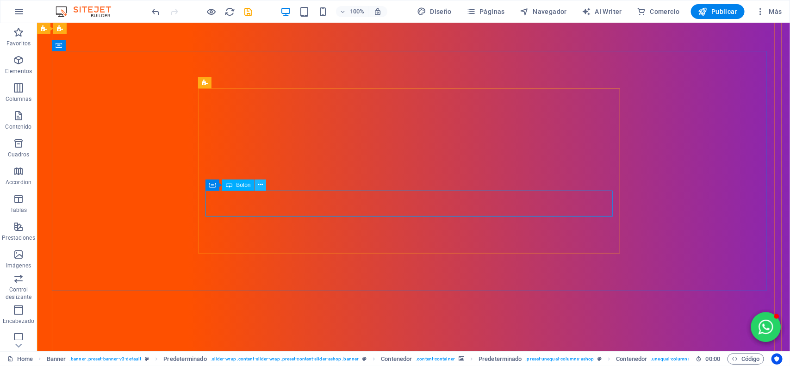
click at [259, 186] on icon at bounding box center [260, 185] width 5 height 10
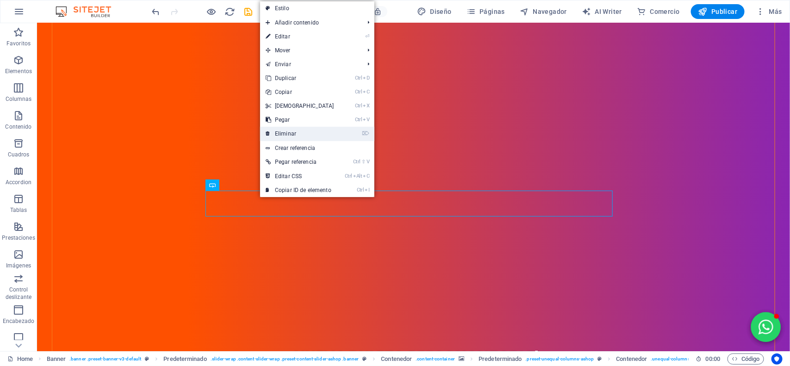
click at [302, 131] on link "⌦ Eliminar" at bounding box center [300, 134] width 80 height 14
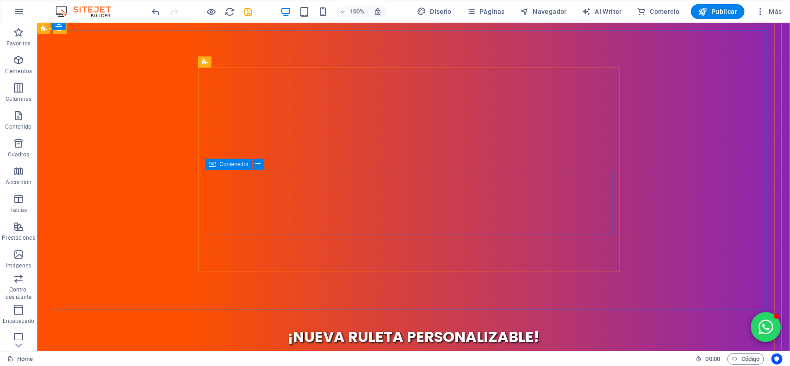
scroll to position [707, 0]
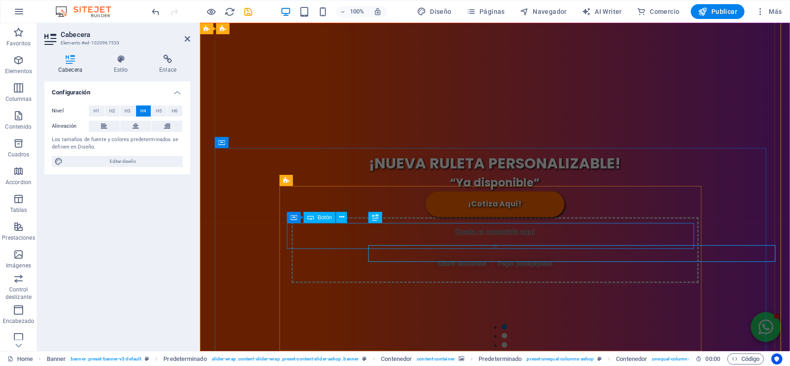
scroll to position [696, 0]
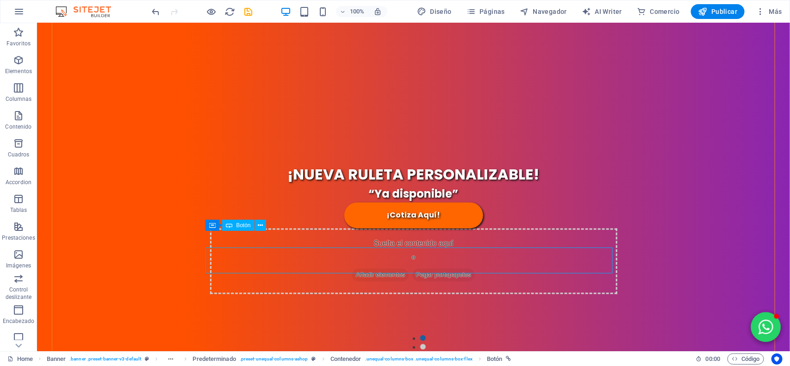
scroll to position [688, 0]
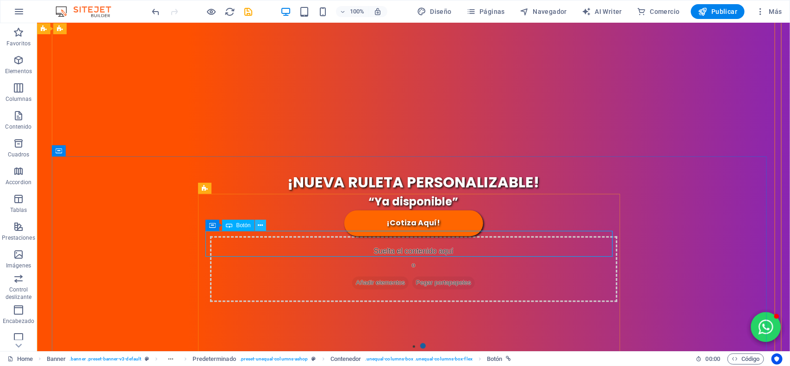
click at [262, 226] on icon at bounding box center [260, 226] width 5 height 10
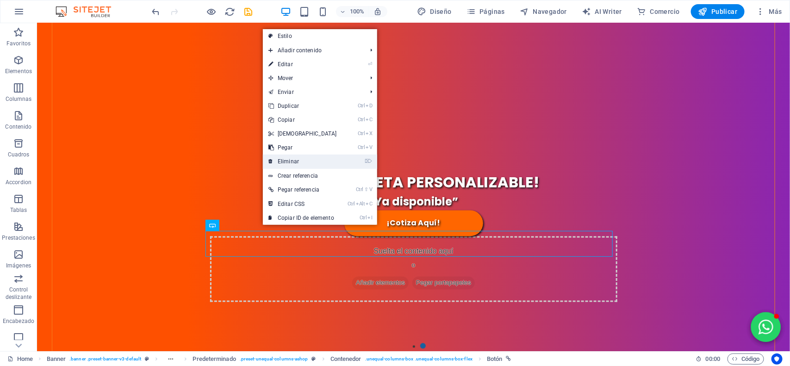
click at [296, 156] on link "⌦ Eliminar" at bounding box center [303, 162] width 80 height 14
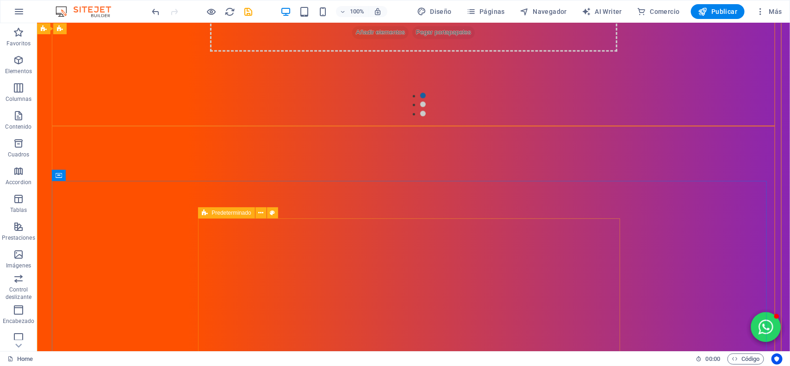
scroll to position [997, 0]
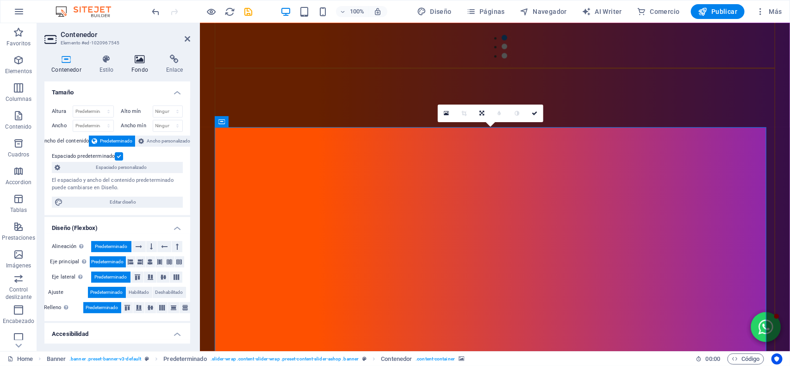
click at [141, 56] on icon at bounding box center [140, 59] width 31 height 9
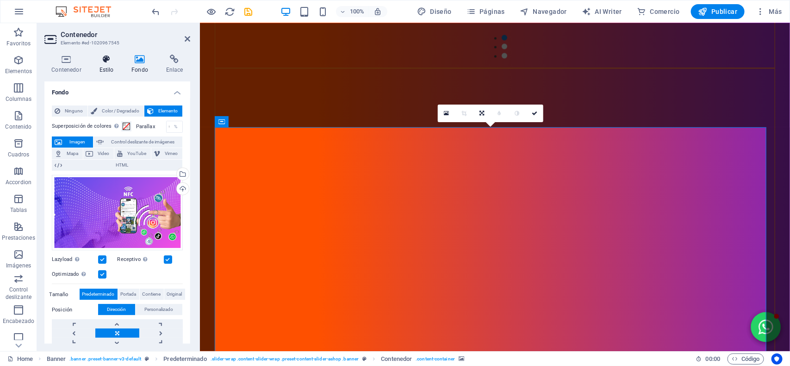
click at [113, 61] on icon at bounding box center [106, 59] width 29 height 9
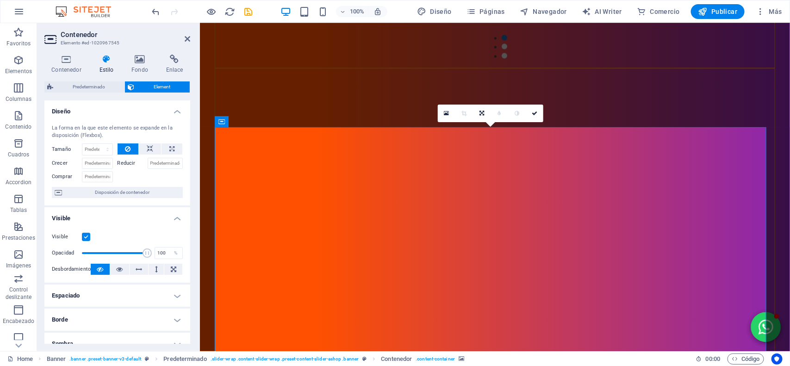
click at [80, 239] on label "Visible" at bounding box center [67, 236] width 30 height 11
click at [0, 0] on input "Visible" at bounding box center [0, 0] width 0 height 0
click at [85, 235] on label at bounding box center [86, 237] width 8 height 8
click at [0, 0] on input "Visible" at bounding box center [0, 0] width 0 height 0
click at [85, 235] on label at bounding box center [86, 237] width 8 height 8
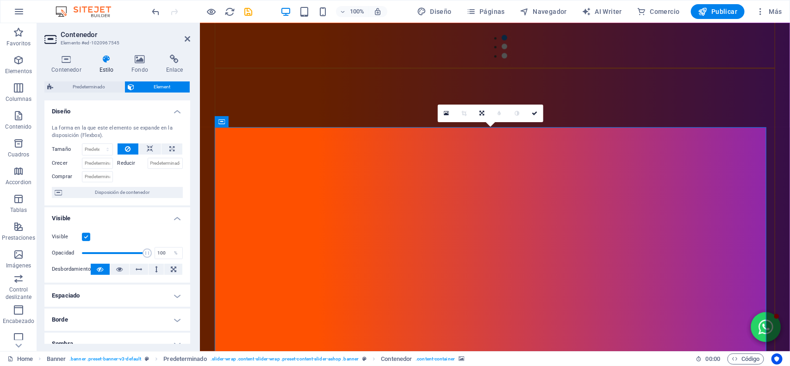
click at [0, 0] on input "Visible" at bounding box center [0, 0] width 0 height 0
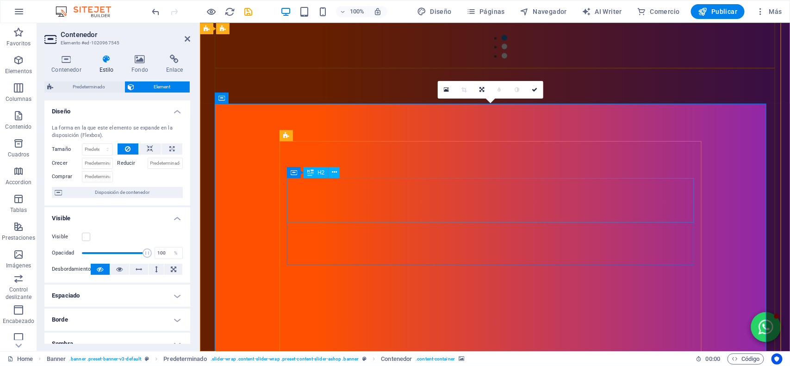
scroll to position [1228, 0]
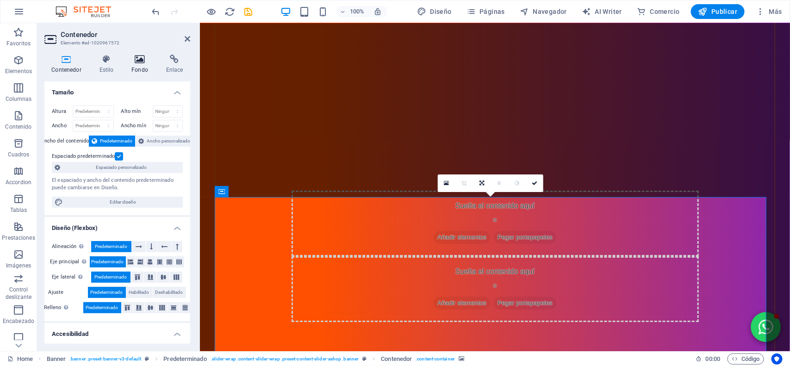
click at [134, 64] on h4 "Fondo" at bounding box center [142, 64] width 35 height 19
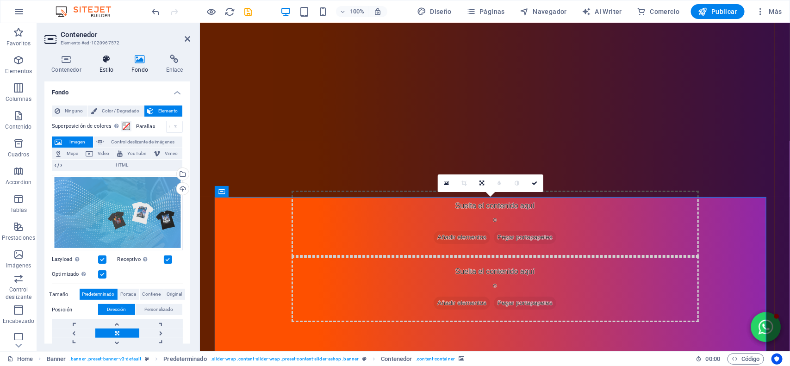
click at [112, 58] on icon at bounding box center [106, 59] width 29 height 9
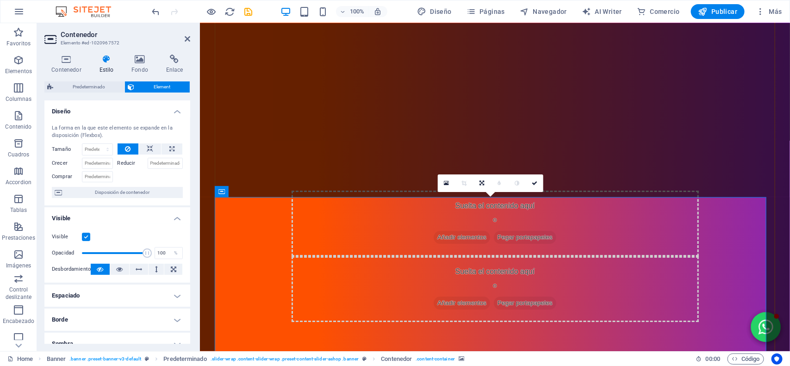
click at [86, 232] on div "Visible" at bounding box center [117, 236] width 131 height 11
click at [86, 234] on label at bounding box center [86, 237] width 8 height 8
click at [0, 0] on input "Visible" at bounding box center [0, 0] width 0 height 0
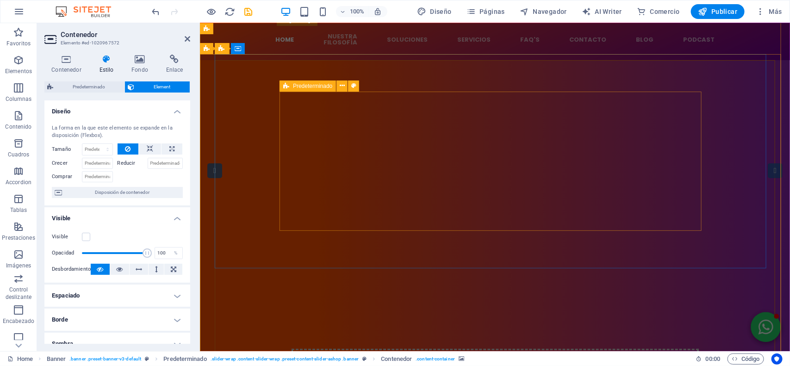
scroll to position [0, 0]
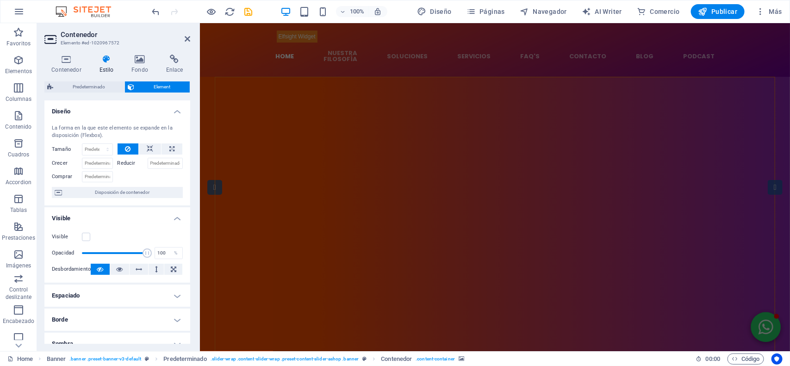
click at [242, 111] on figure at bounding box center [495, 184] width 560 height 214
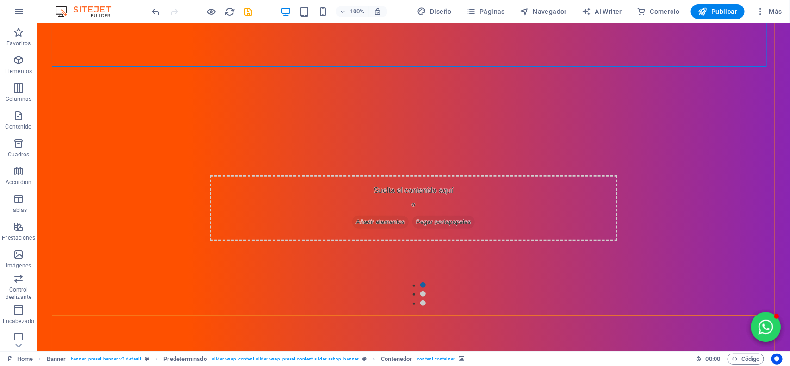
scroll to position [231, 0]
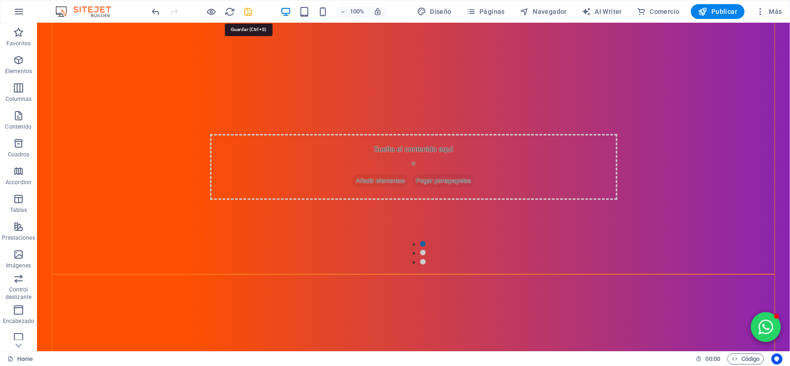
click at [246, 12] on icon "save" at bounding box center [248, 11] width 11 height 11
checkbox input "false"
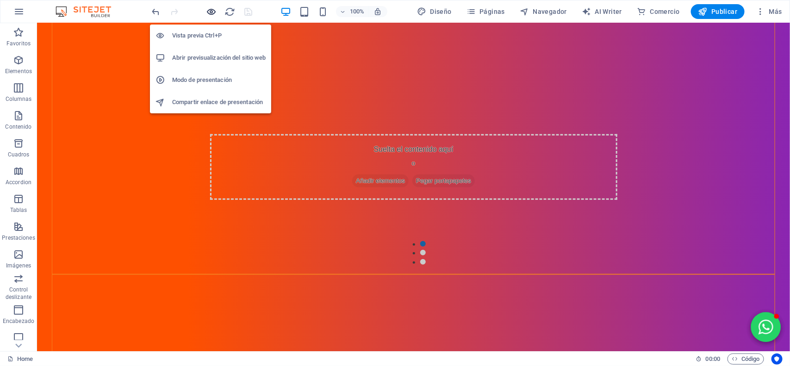
click at [212, 15] on icon "button" at bounding box center [211, 11] width 11 height 11
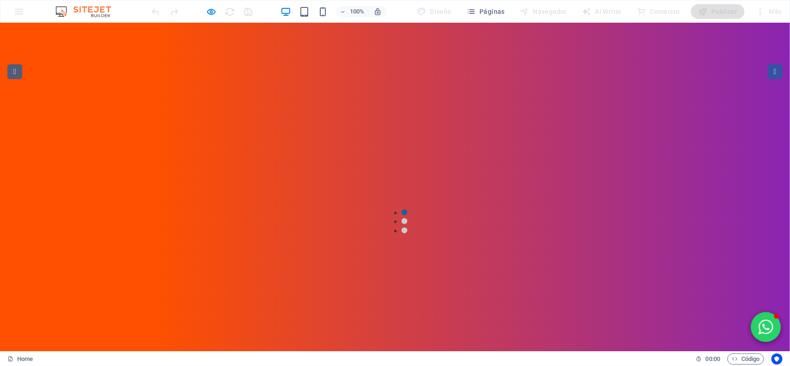
scroll to position [0, 0]
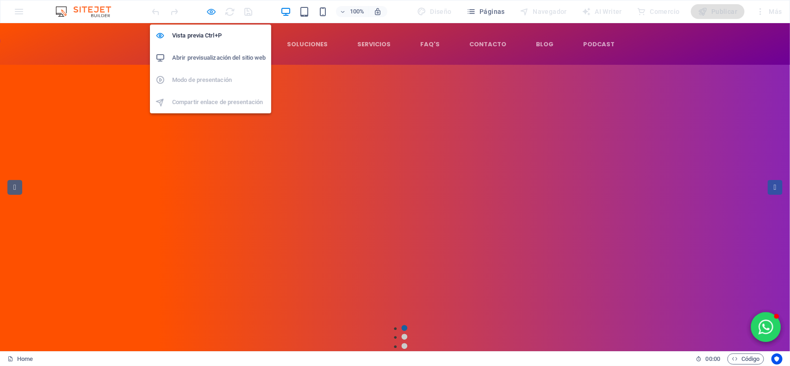
click at [214, 10] on icon "button" at bounding box center [211, 11] width 11 height 11
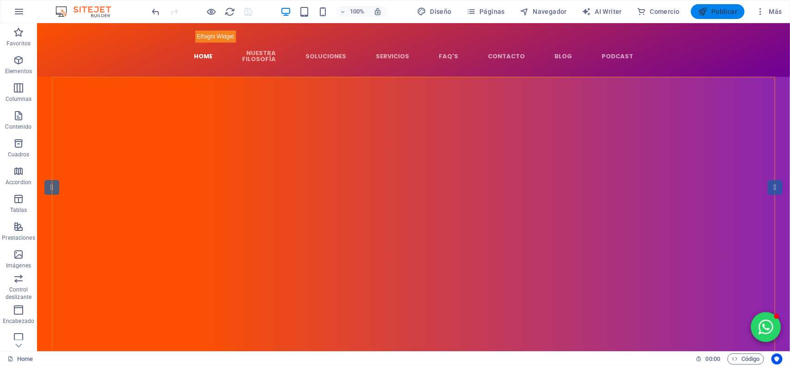
click at [709, 15] on span "Publicar" at bounding box center [718, 11] width 39 height 9
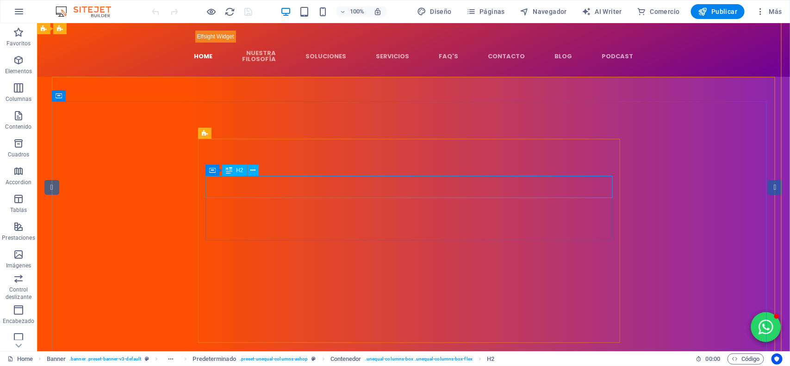
scroll to position [184, 0]
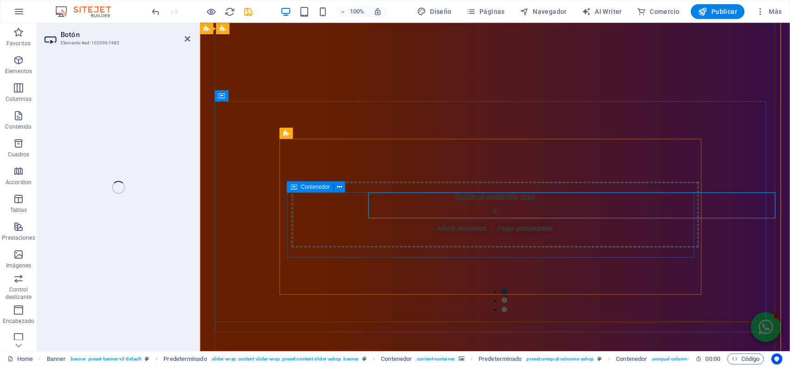
select select "px"
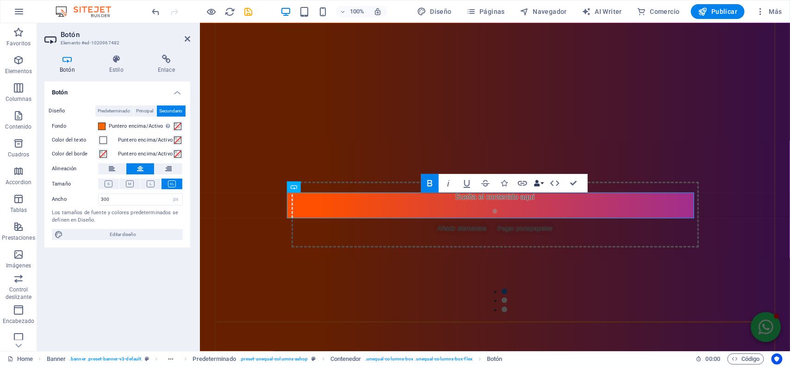
click at [538, 183] on icon "button" at bounding box center [537, 183] width 6 height 6
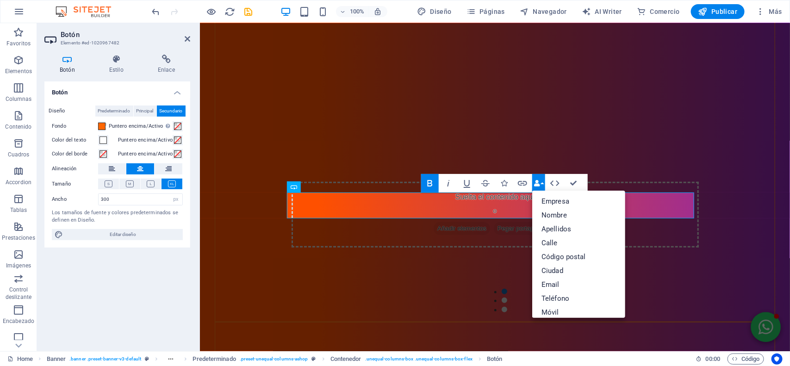
click at [538, 183] on icon "button" at bounding box center [537, 183] width 6 height 6
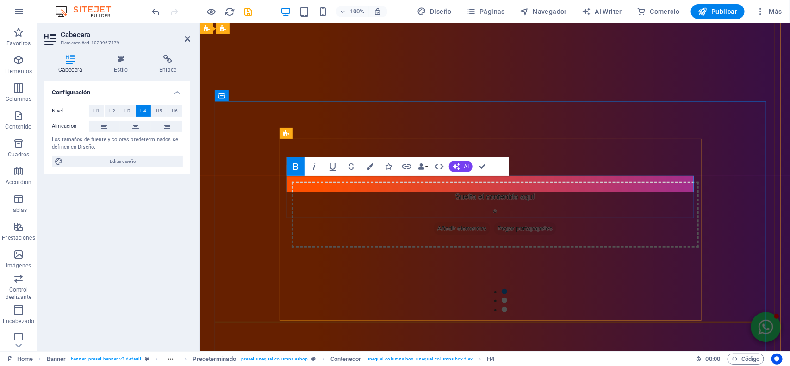
drag, startPoint x: 545, startPoint y: 185, endPoint x: 440, endPoint y: 182, distance: 105.1
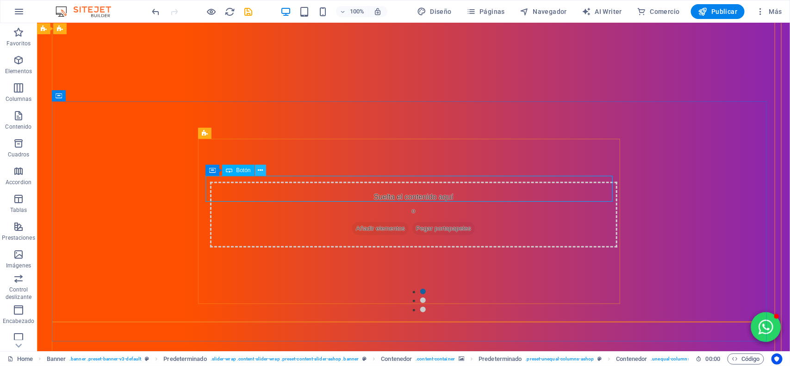
click at [259, 169] on icon at bounding box center [260, 171] width 5 height 10
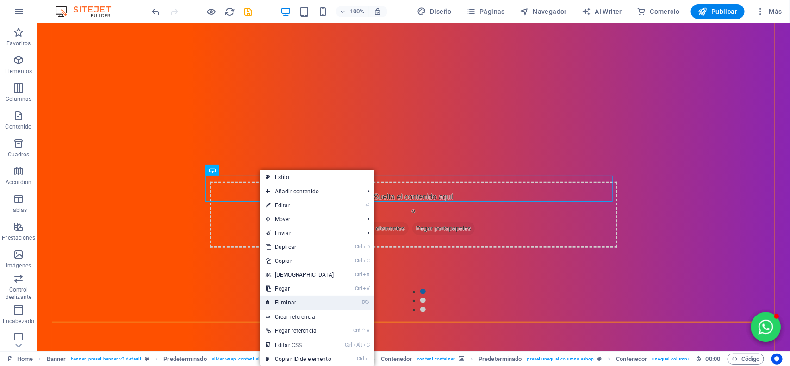
click at [281, 308] on link "⌦ Eliminar" at bounding box center [300, 303] width 80 height 14
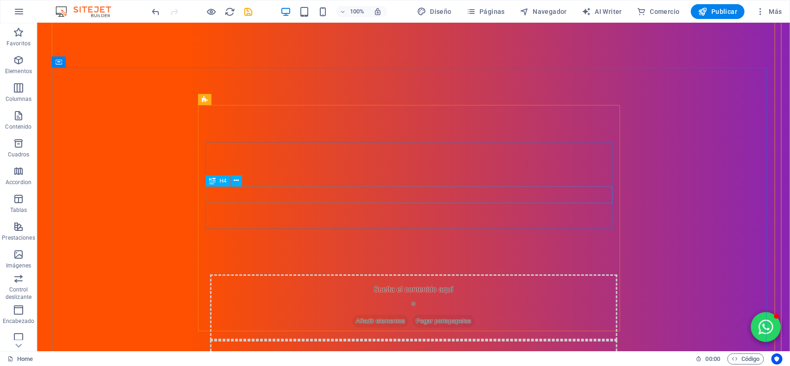
scroll to position [1042, 0]
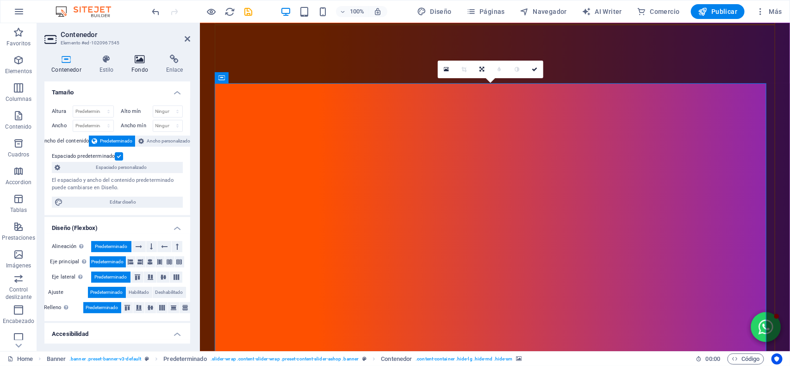
click at [135, 63] on icon at bounding box center [140, 59] width 31 height 9
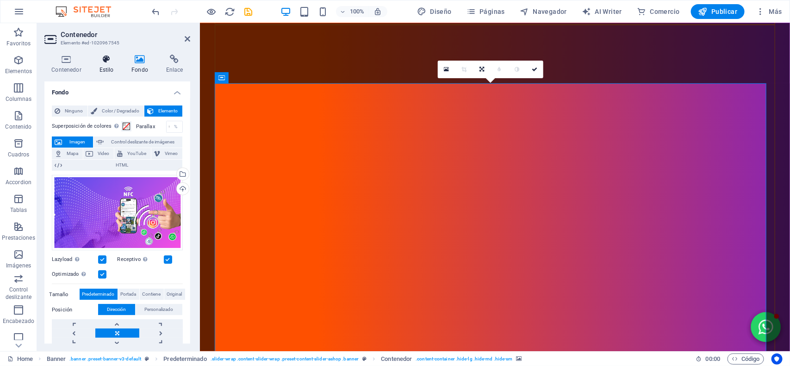
click at [107, 68] on h4 "Estilo" at bounding box center [108, 64] width 32 height 19
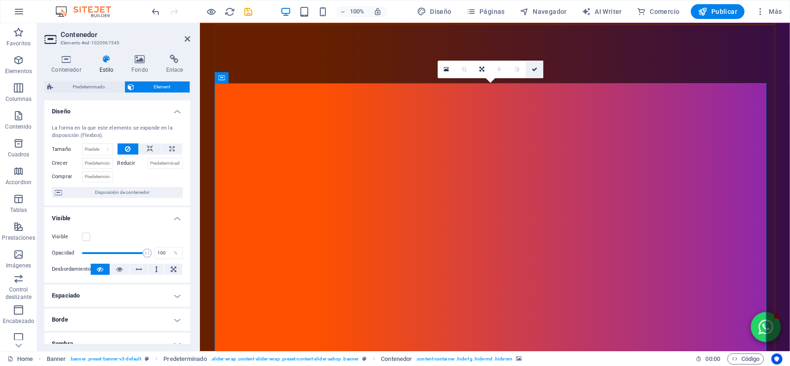
click at [535, 63] on link at bounding box center [535, 70] width 18 height 18
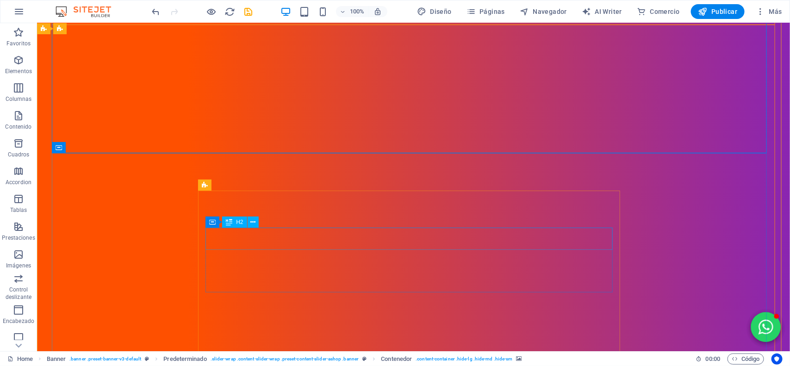
scroll to position [1273, 0]
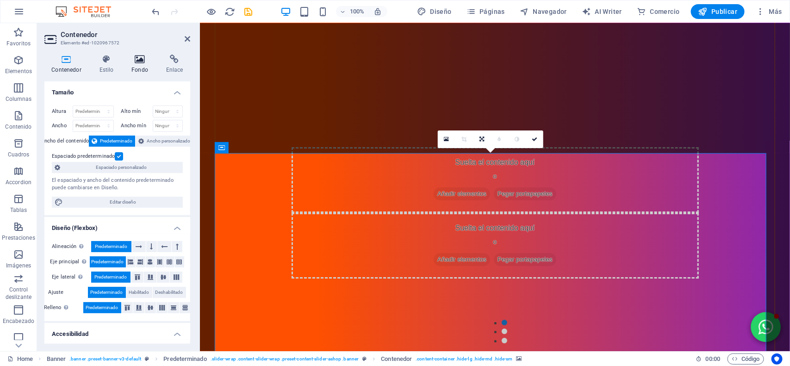
click at [137, 56] on icon at bounding box center [140, 59] width 31 height 9
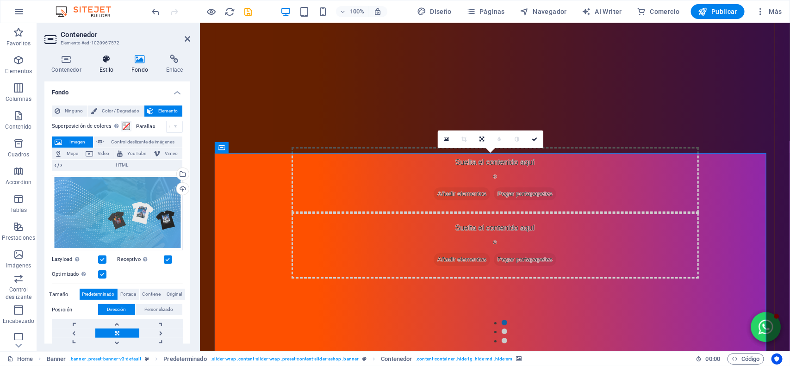
click at [99, 64] on h4 "Estilo" at bounding box center [108, 64] width 32 height 19
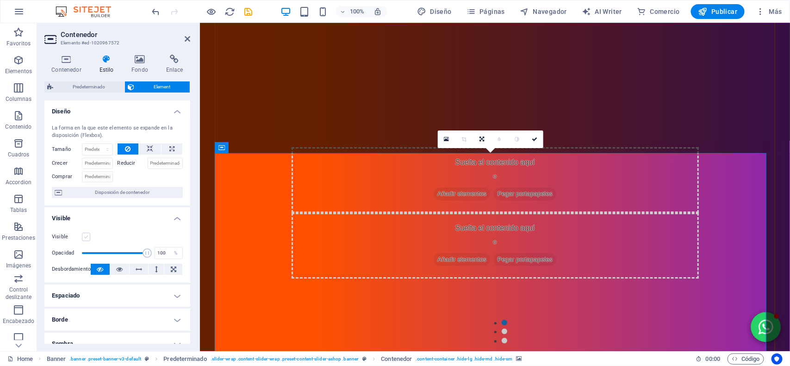
click at [86, 233] on label at bounding box center [86, 237] width 8 height 8
click at [0, 0] on input "Visible" at bounding box center [0, 0] width 0 height 0
click at [86, 233] on label at bounding box center [86, 237] width 8 height 8
click at [0, 0] on input "Visible" at bounding box center [0, 0] width 0 height 0
click at [252, 13] on icon "save" at bounding box center [248, 11] width 11 height 11
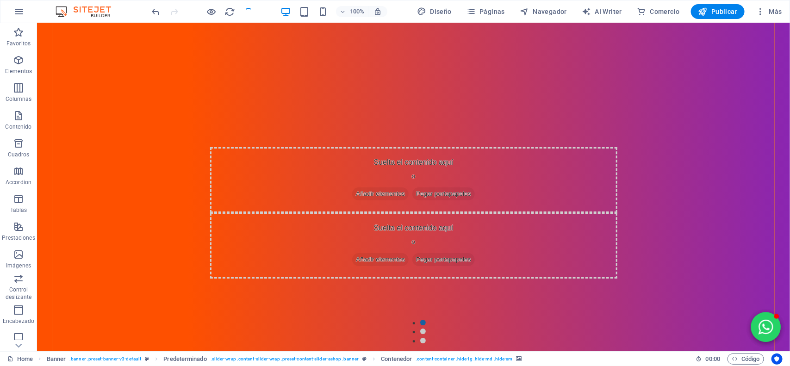
checkbox input "false"
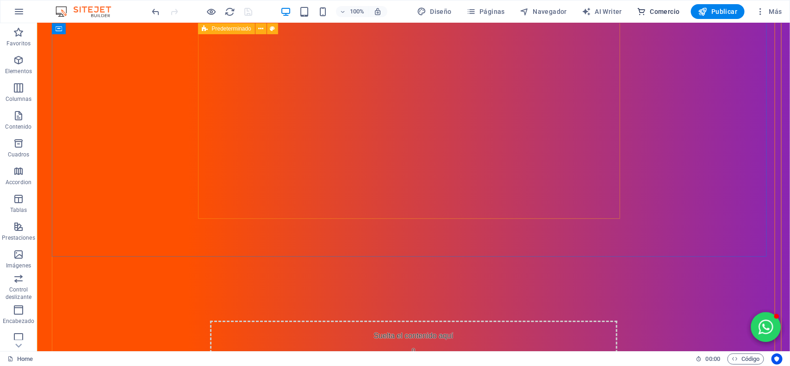
scroll to position [868, 0]
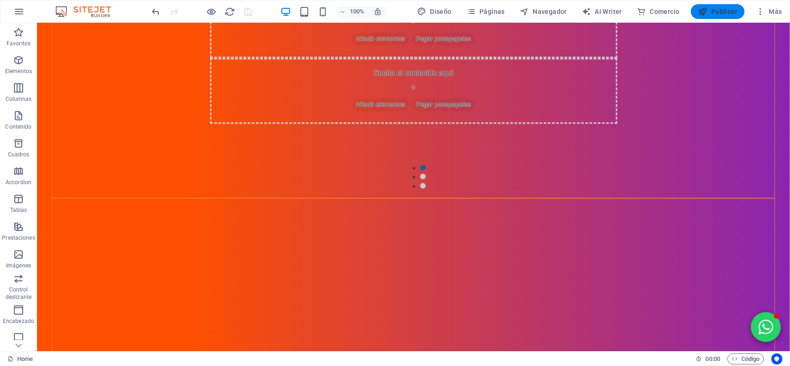
click at [712, 5] on button "Publicar" at bounding box center [718, 11] width 54 height 15
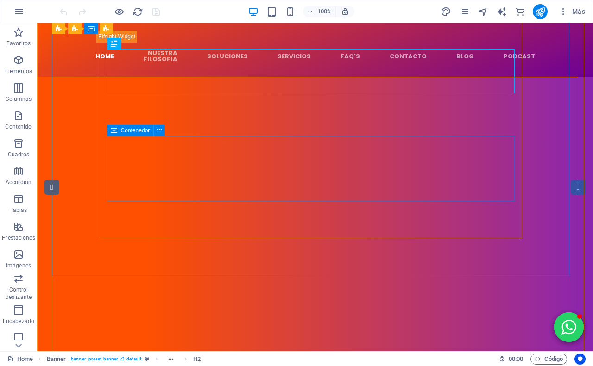
scroll to position [1035, 0]
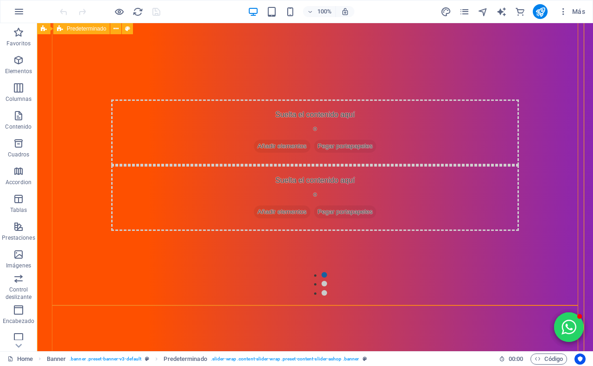
scroll to position [1322, 0]
